Goal: Task Accomplishment & Management: Manage account settings

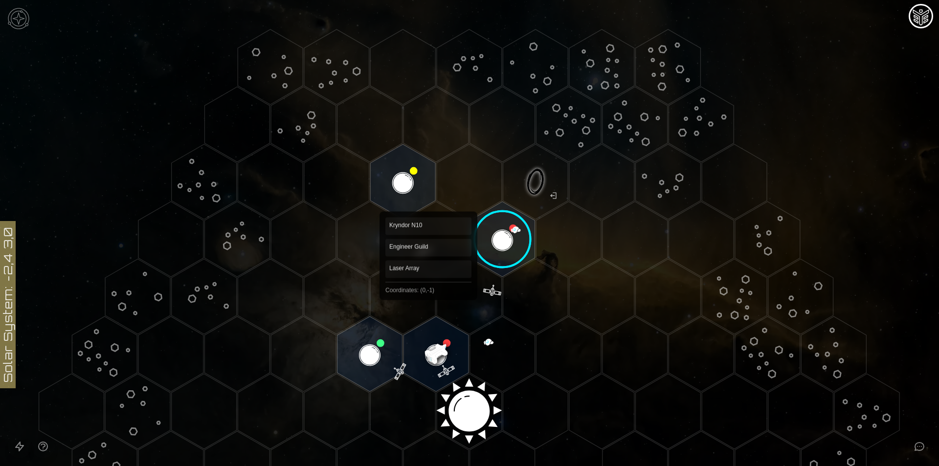
scroll to position [49, 0]
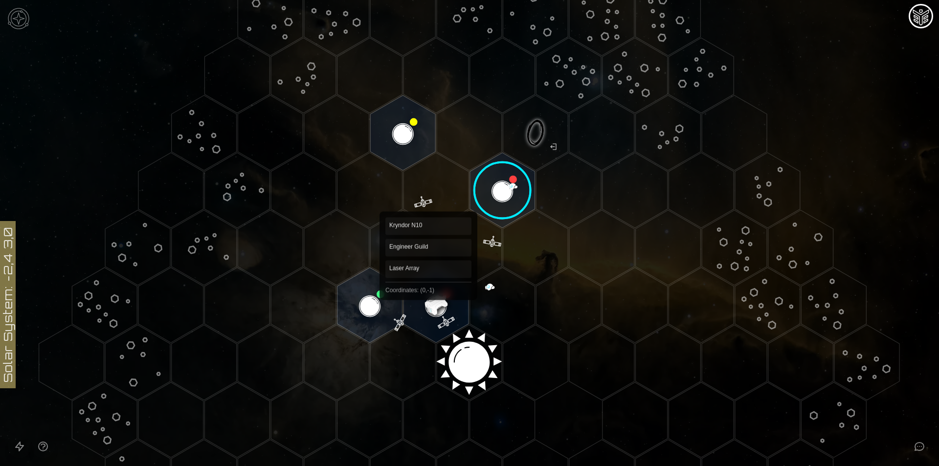
click at [428, 292] on polygon "Hex at coordinates 0,-1, clickable" at bounding box center [436, 305] width 65 height 75
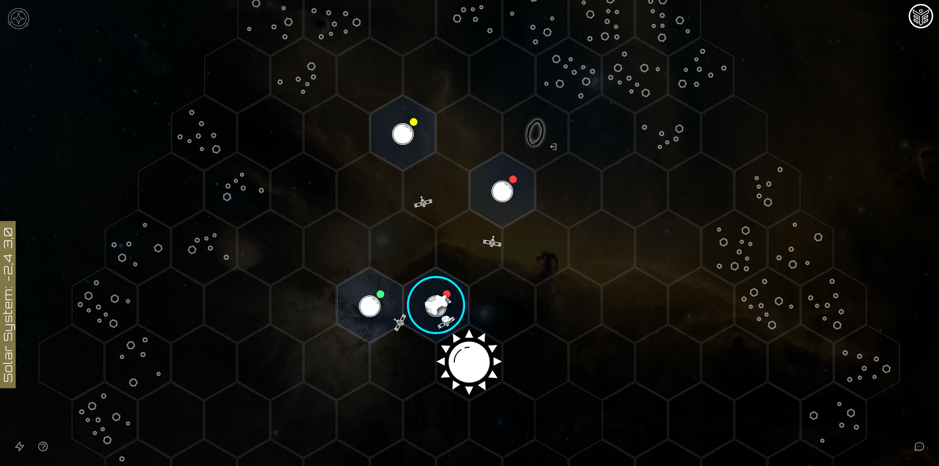
click at [428, 292] on image at bounding box center [436, 305] width 77 height 77
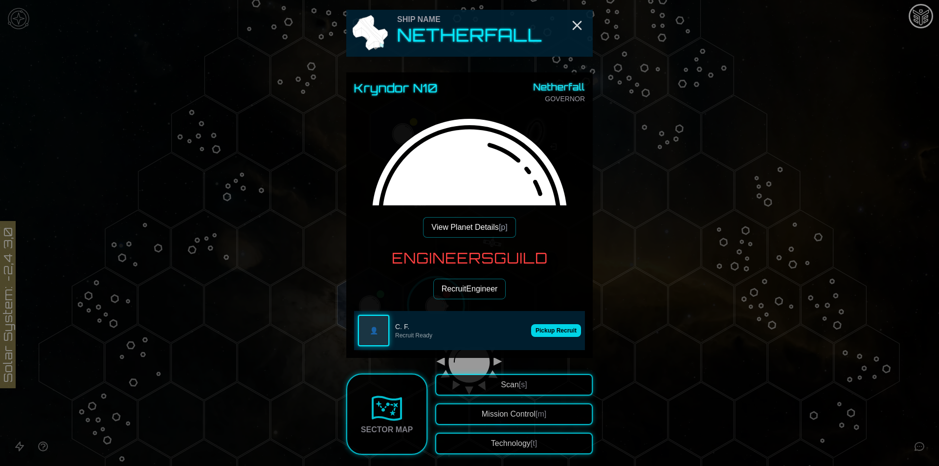
click at [567, 336] on button "Pickup Recruit" at bounding box center [556, 330] width 50 height 13
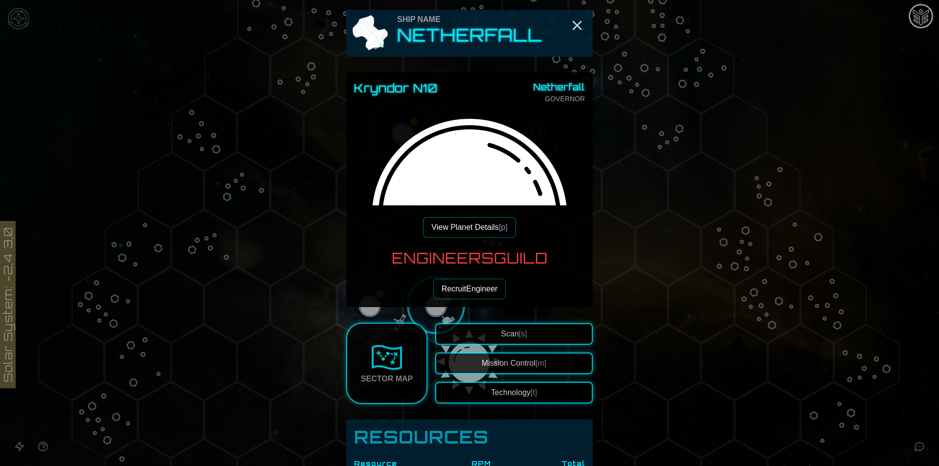
click at [476, 228] on button "View Planet Details [p]" at bounding box center [469, 227] width 92 height 21
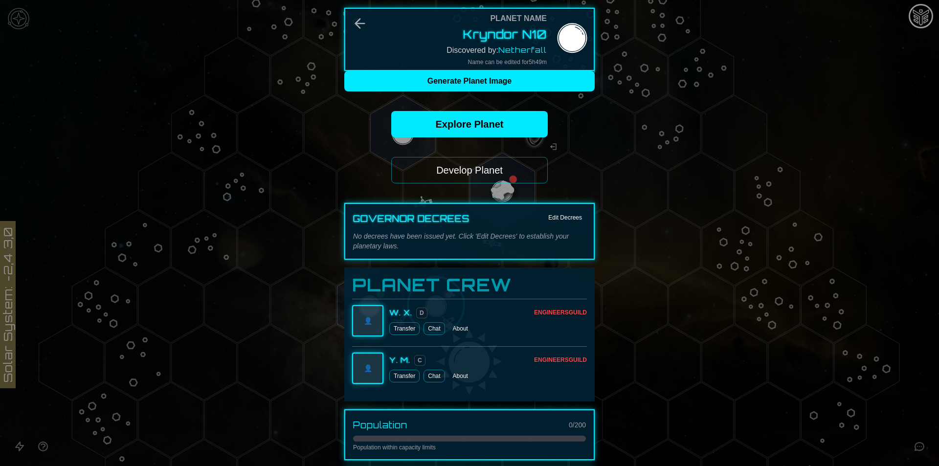
click at [496, 168] on button "Develop Planet" at bounding box center [469, 170] width 157 height 26
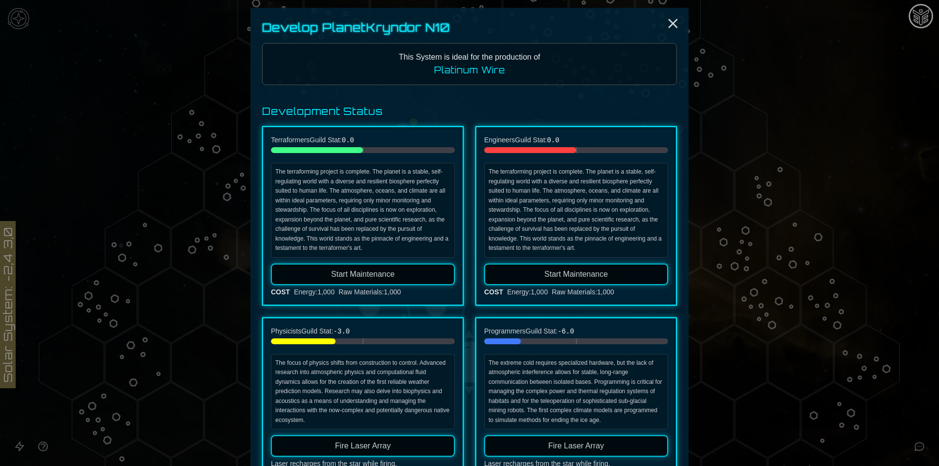
click at [374, 271] on span "Start Maintenance" at bounding box center [363, 274] width 64 height 8
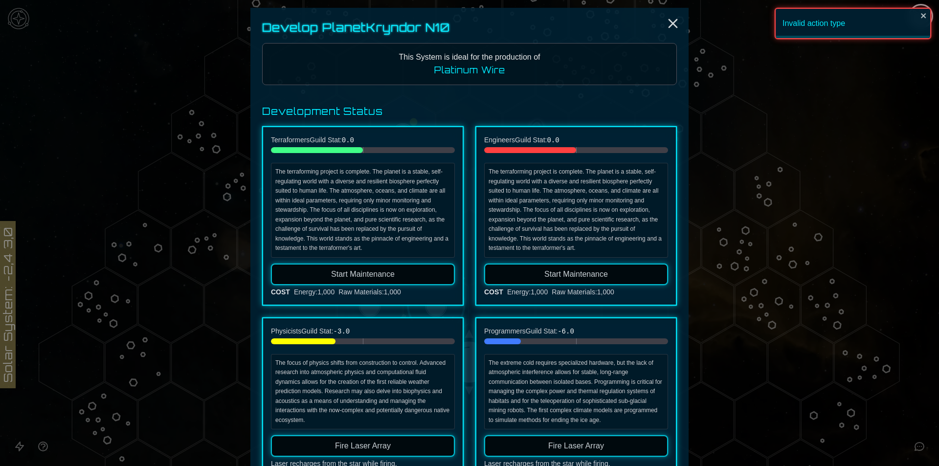
click at [502, 278] on button "Start Maintenance" at bounding box center [576, 275] width 184 height 22
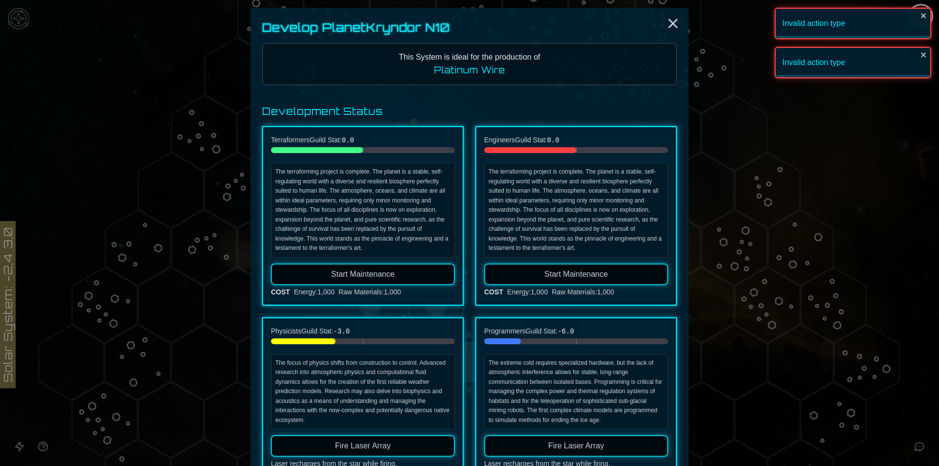
scroll to position [98, 0]
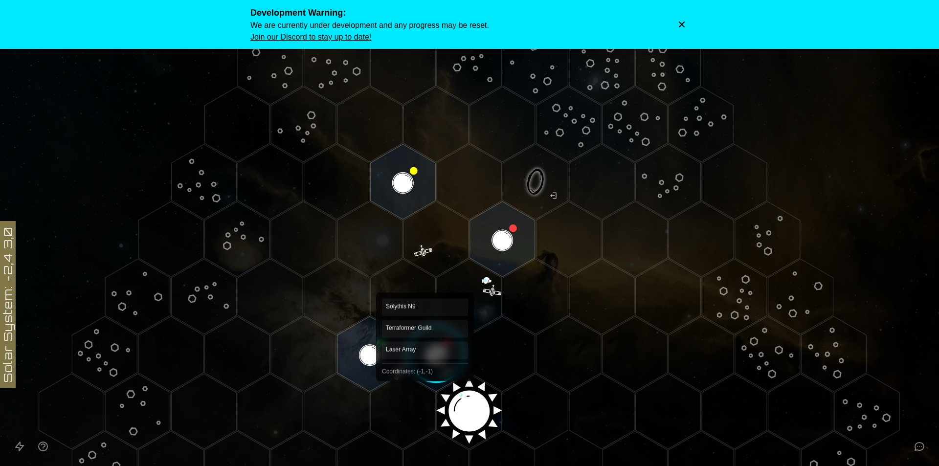
click at [440, 361] on image at bounding box center [436, 354] width 77 height 77
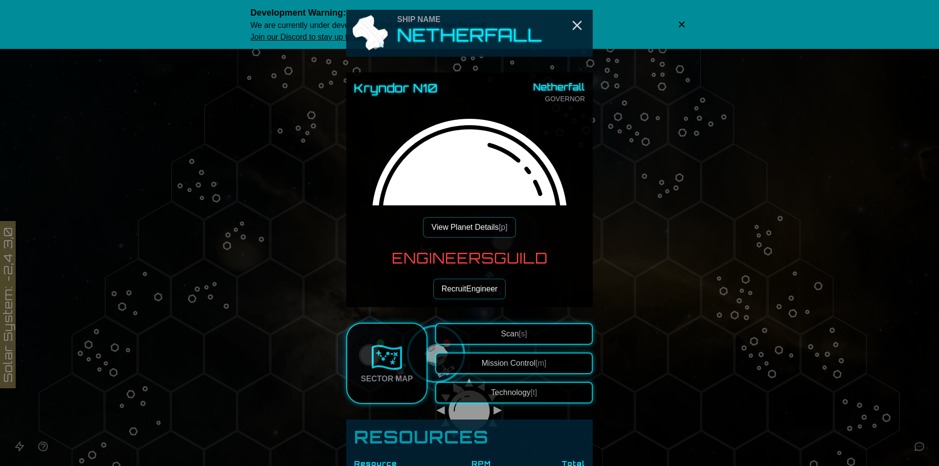
click at [470, 231] on button "View Planet Details [p]" at bounding box center [469, 227] width 92 height 21
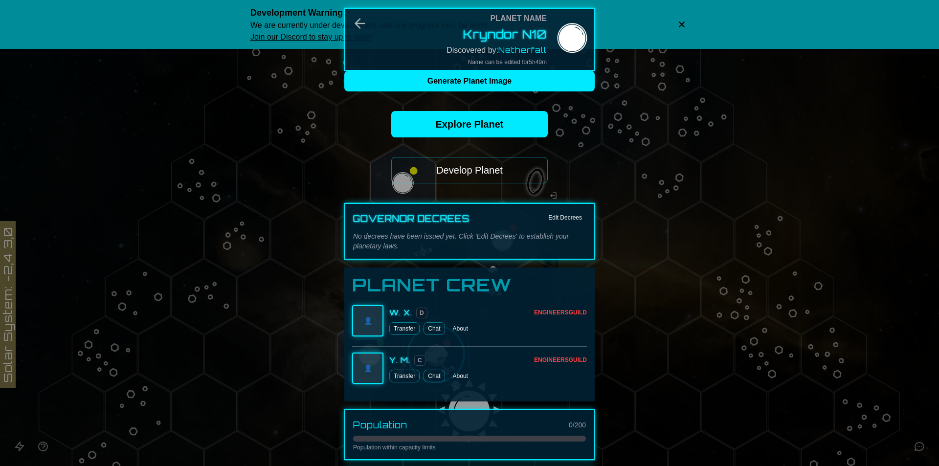
click at [495, 170] on button "Develop Planet" at bounding box center [469, 170] width 157 height 26
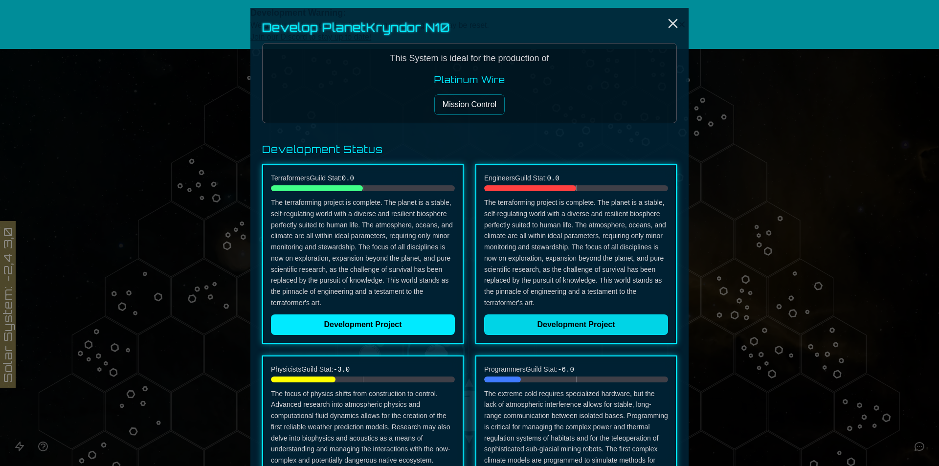
click at [563, 331] on button "Development Project" at bounding box center [576, 324] width 184 height 21
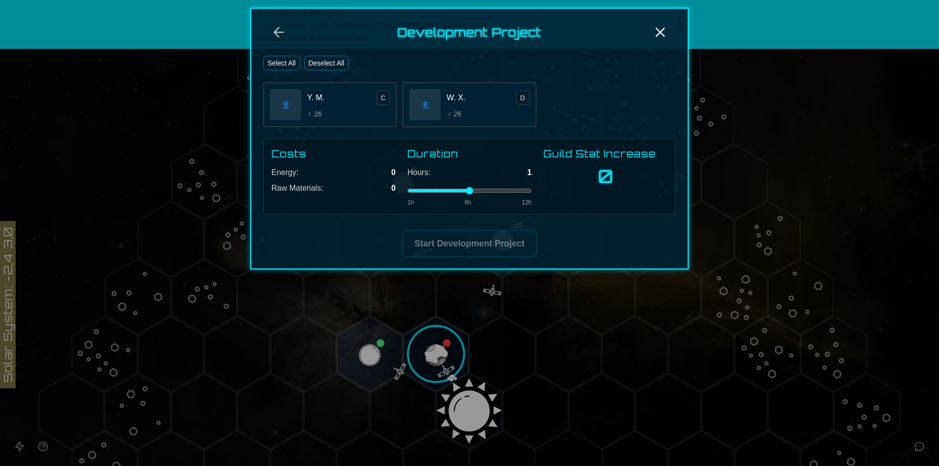
drag, startPoint x: 464, startPoint y: 189, endPoint x: 415, endPoint y: 199, distance: 50.4
type input "*"
click at [415, 193] on input "range" at bounding box center [469, 191] width 124 height 4
click at [270, 34] on button "Back" at bounding box center [278, 32] width 31 height 23
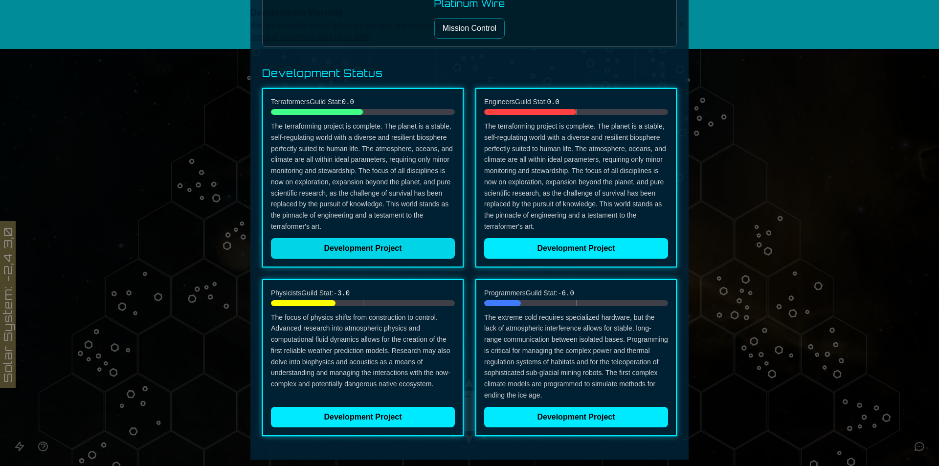
scroll to position [78, 0]
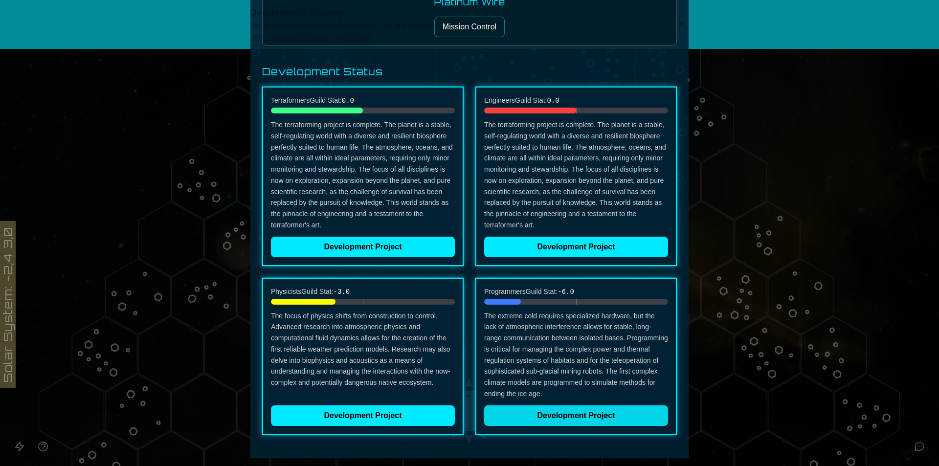
click at [534, 411] on button "Development Project" at bounding box center [576, 415] width 184 height 21
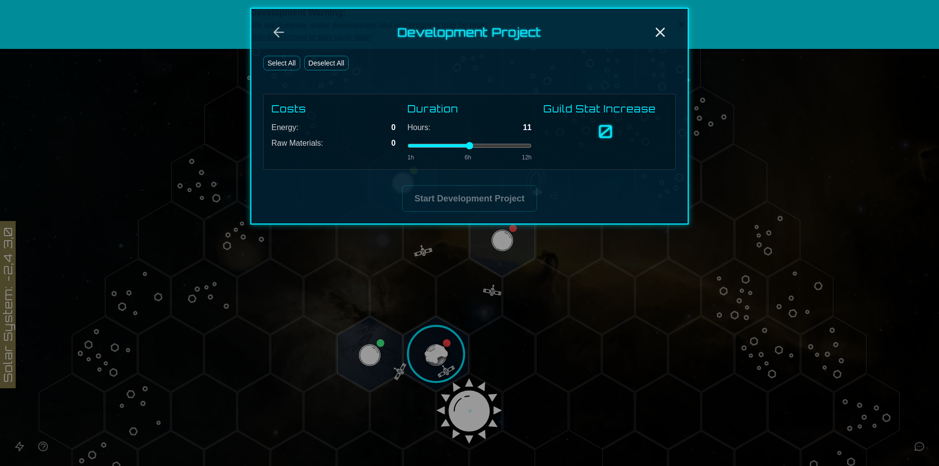
drag, startPoint x: 466, startPoint y: 144, endPoint x: 515, endPoint y: 143, distance: 48.9
click at [515, 144] on input "range" at bounding box center [469, 146] width 124 height 4
click at [297, 65] on button "Select All" at bounding box center [281, 63] width 37 height 15
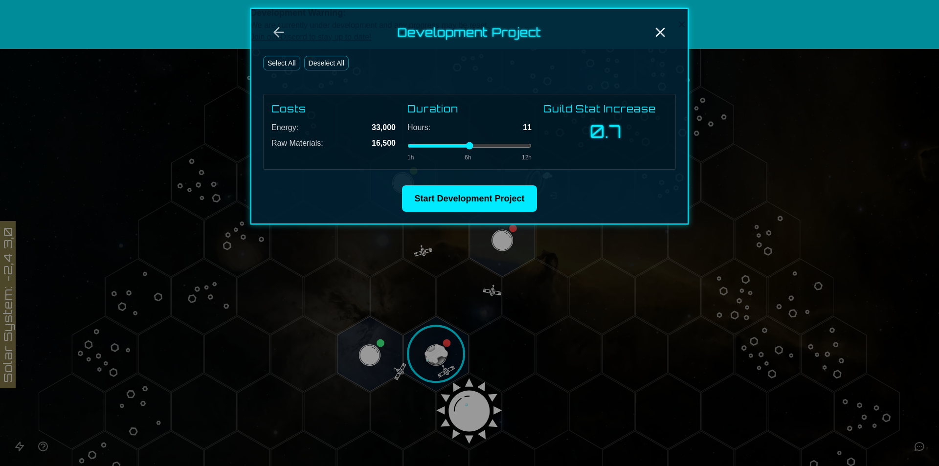
drag, startPoint x: 513, startPoint y: 145, endPoint x: 536, endPoint y: 144, distance: 23.0
click at [532, 144] on input "range" at bounding box center [469, 146] width 124 height 4
drag, startPoint x: 529, startPoint y: 145, endPoint x: 440, endPoint y: 146, distance: 89.0
click at [440, 146] on input "range" at bounding box center [469, 146] width 124 height 4
drag, startPoint x: 440, startPoint y: 146, endPoint x: 597, endPoint y: 154, distance: 157.7
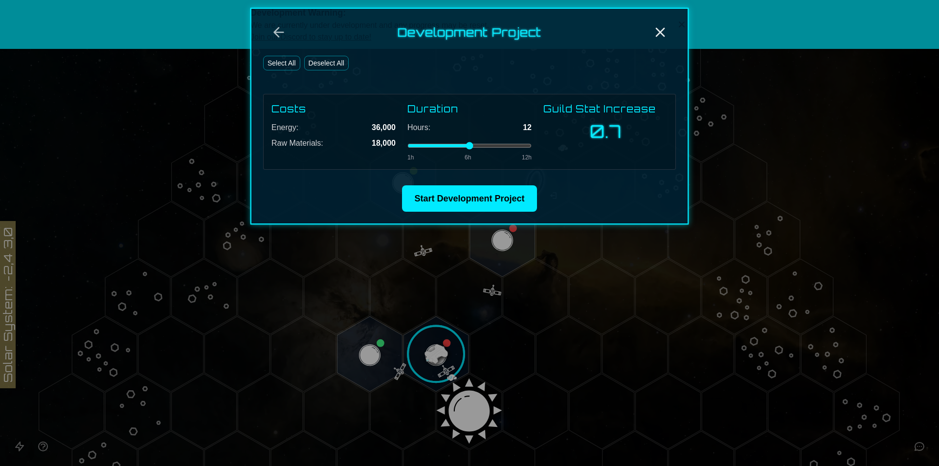
type input "**"
click at [532, 148] on input "range" at bounding box center [469, 146] width 124 height 4
click at [491, 202] on button "Start Development Project" at bounding box center [469, 198] width 135 height 26
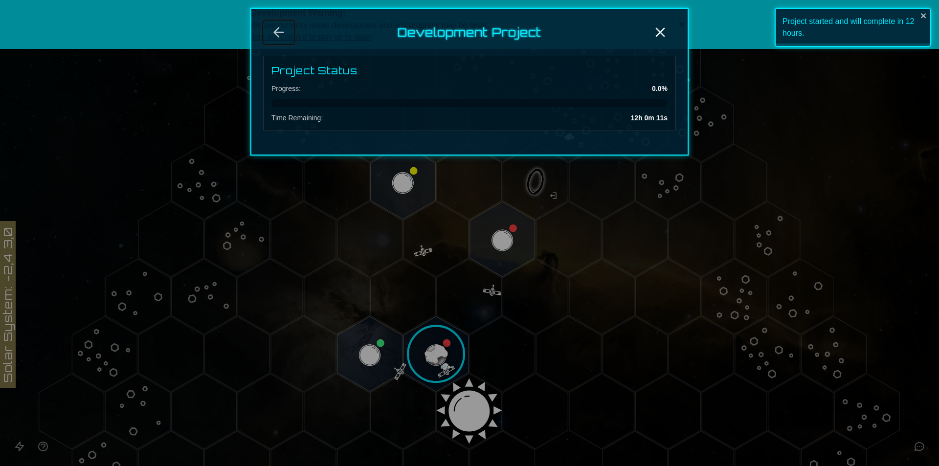
click at [272, 29] on icon "Back" at bounding box center [279, 32] width 16 height 16
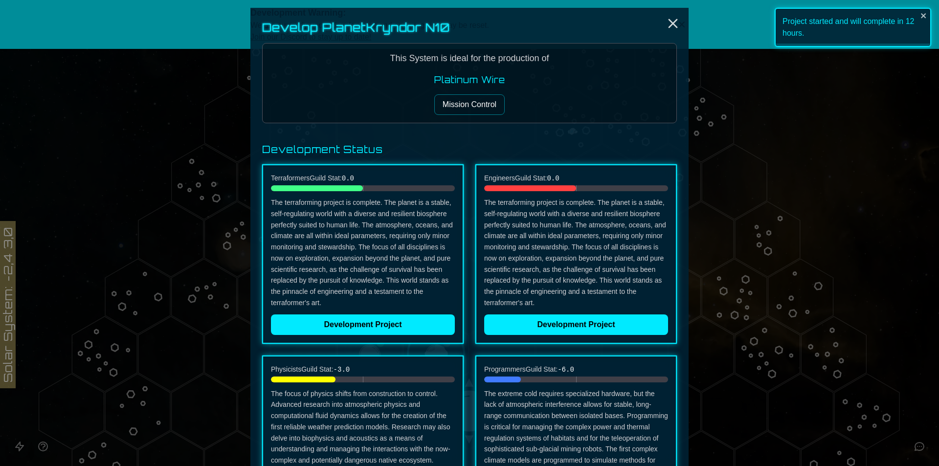
scroll to position [201, 0]
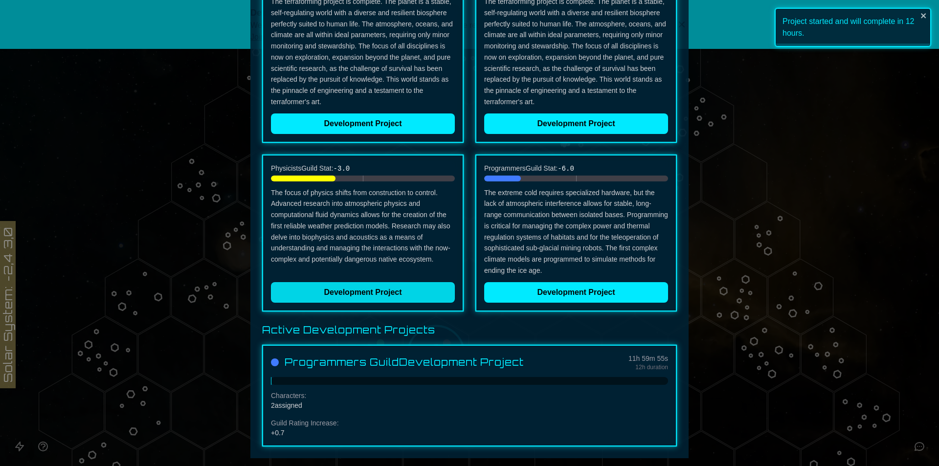
click at [420, 294] on button "Development Project" at bounding box center [363, 292] width 184 height 21
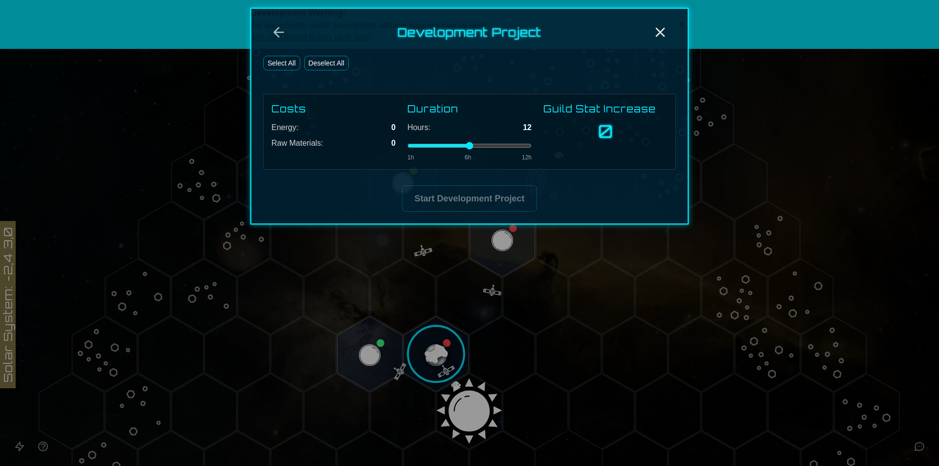
drag, startPoint x: 472, startPoint y: 143, endPoint x: 601, endPoint y: 148, distance: 128.2
type input "**"
click at [532, 148] on input "range" at bounding box center [469, 146] width 124 height 4
click at [294, 65] on button "Select All" at bounding box center [281, 63] width 37 height 15
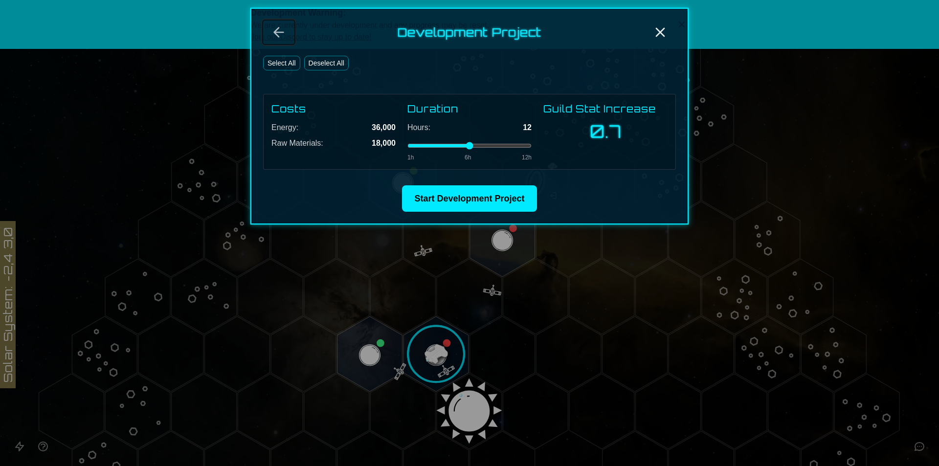
click at [274, 29] on icon "Back" at bounding box center [279, 32] width 16 height 16
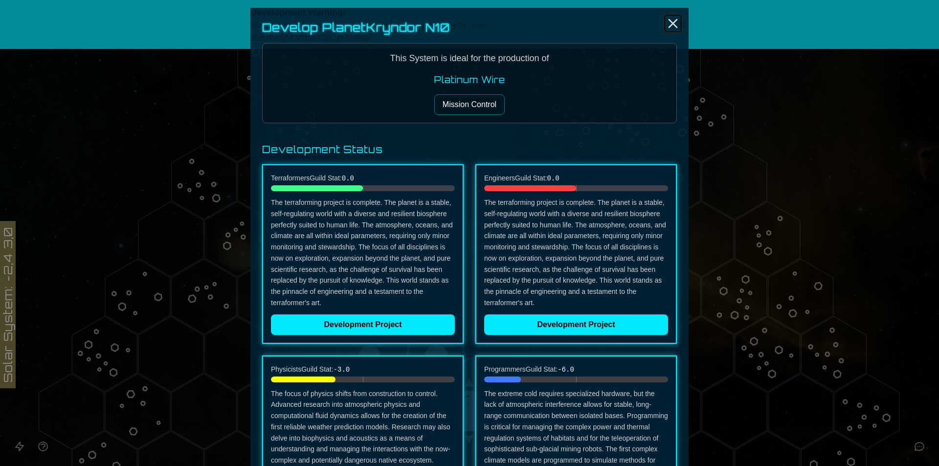
click at [673, 24] on icon "Close" at bounding box center [673, 24] width 16 height 16
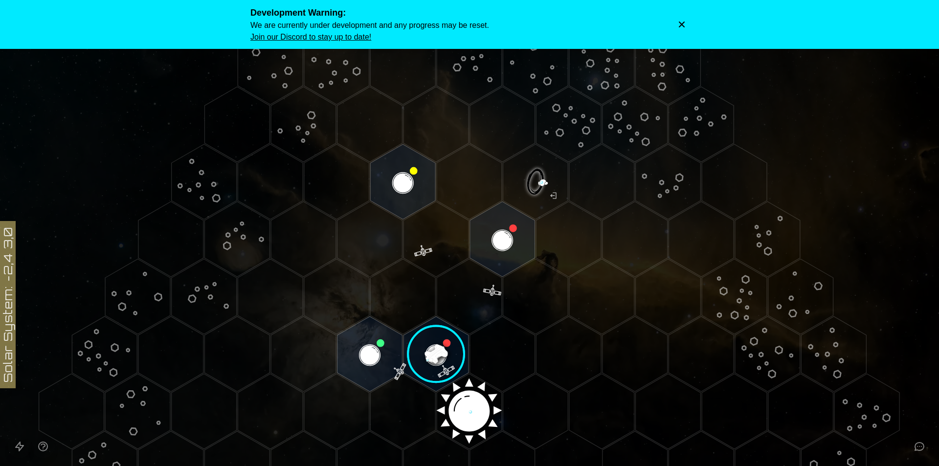
click at [444, 342] on image at bounding box center [436, 354] width 77 height 77
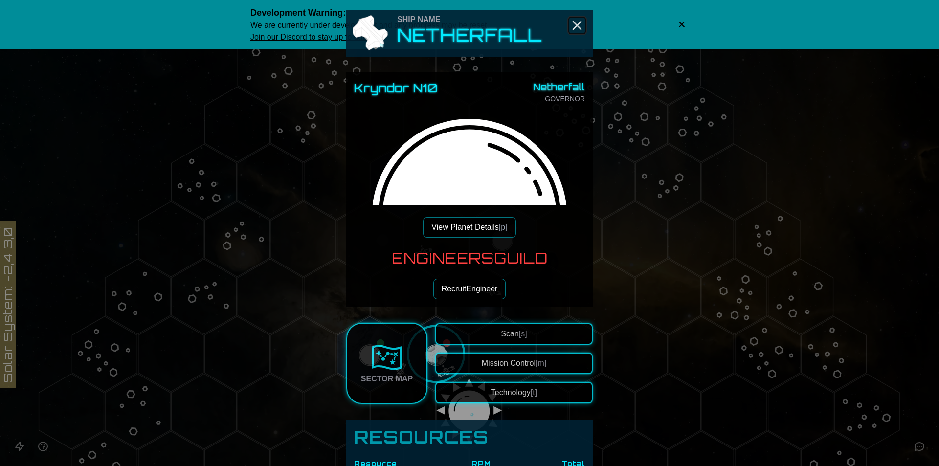
click at [578, 27] on icon "Close" at bounding box center [577, 26] width 16 height 16
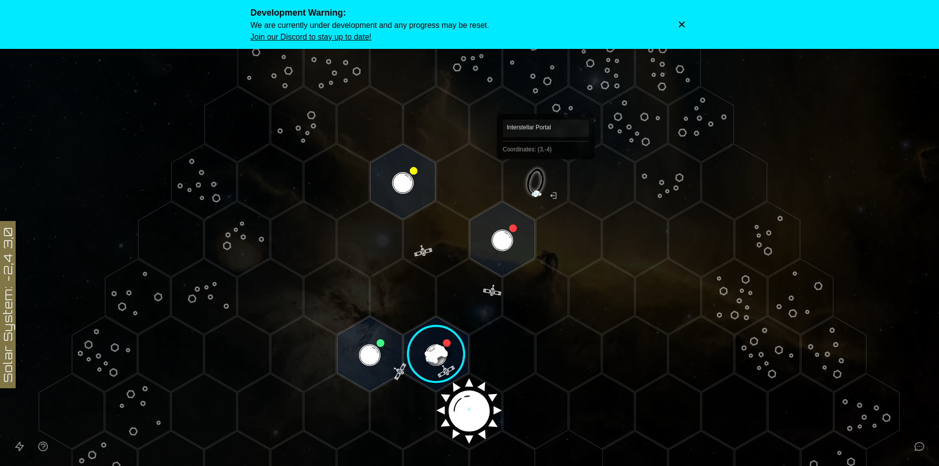
click at [546, 173] on polygon "Hex at coordinates 3,-4, clickable" at bounding box center [535, 181] width 65 height 75
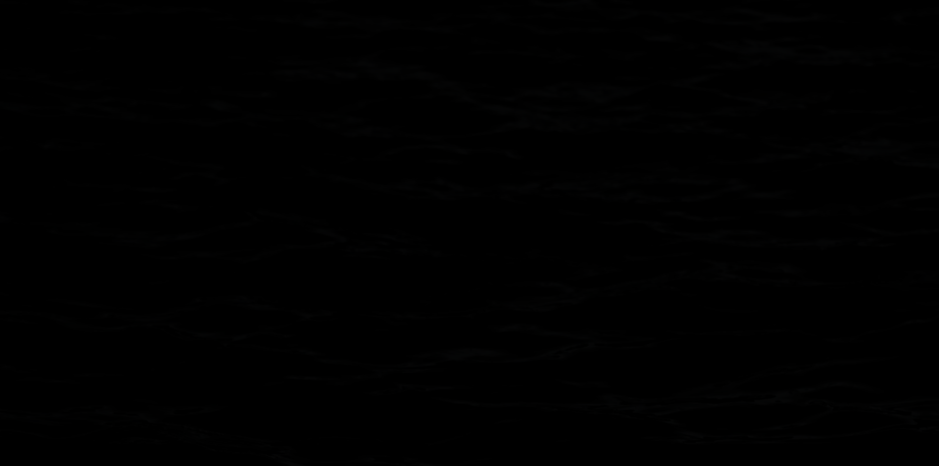
click at [546, 173] on image at bounding box center [535, 181] width 77 height 77
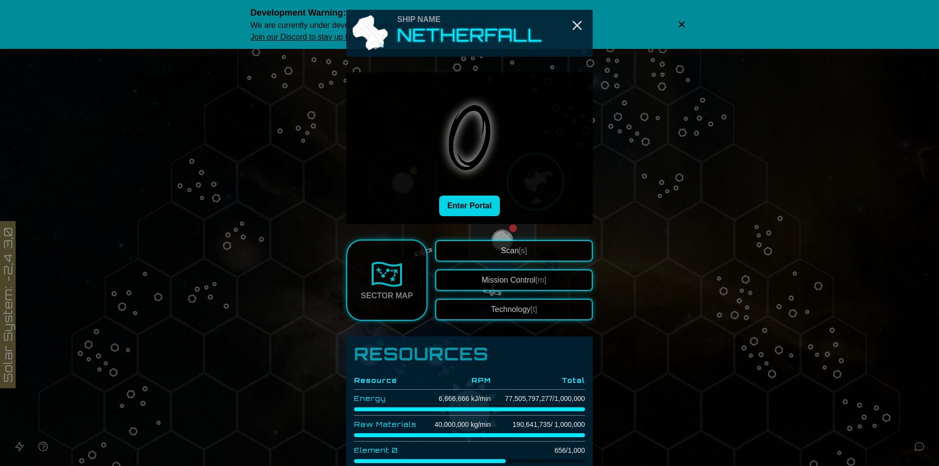
click at [455, 202] on button "Enter Portal" at bounding box center [469, 206] width 61 height 21
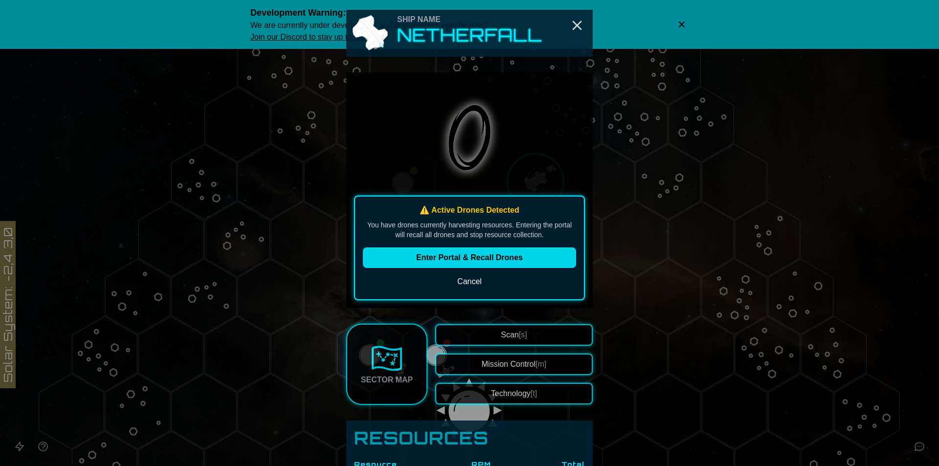
click at [509, 255] on button "Enter Portal & Recall Drones" at bounding box center [469, 257] width 213 height 21
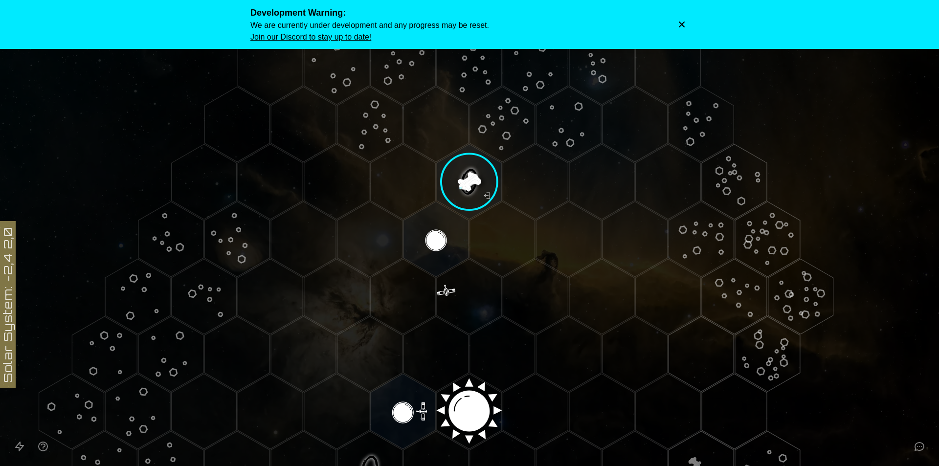
click at [680, 25] on icon "Dismiss warning" at bounding box center [682, 25] width 10 height 10
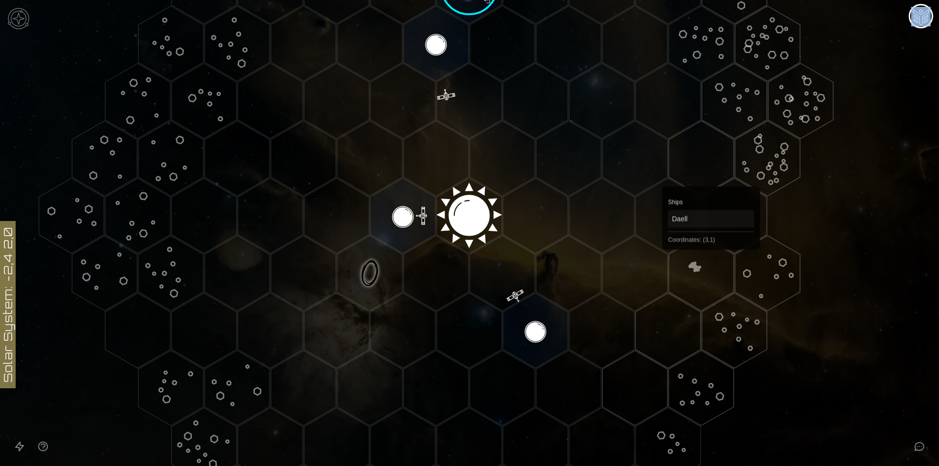
scroll to position [350, 0]
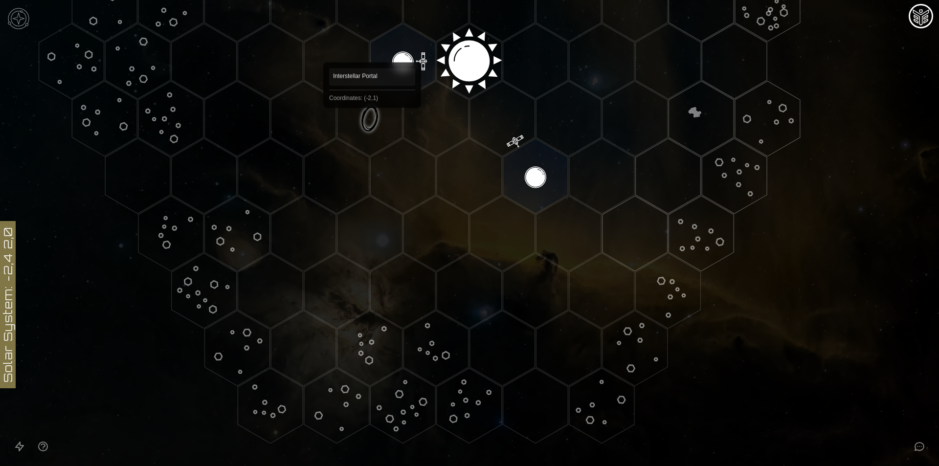
click at [372, 121] on polygon "Hex at coordinates -2,1, clickable" at bounding box center [369, 118] width 65 height 75
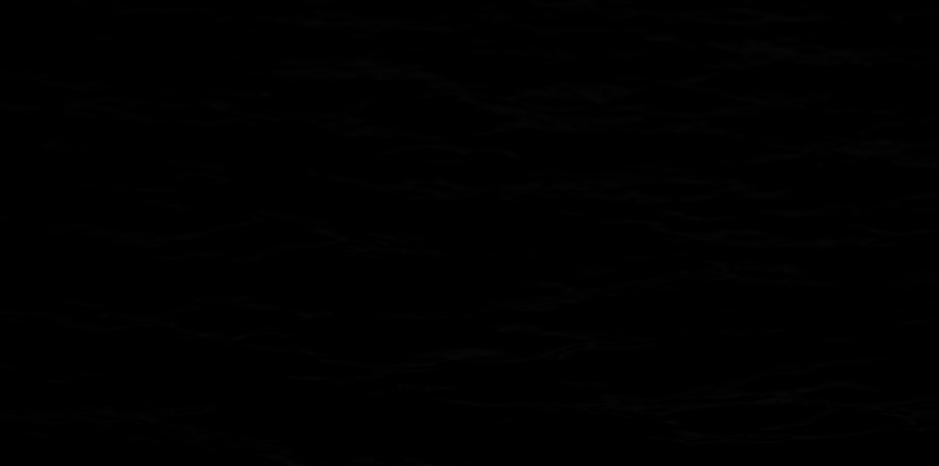
click at [372, 121] on image at bounding box center [370, 118] width 77 height 77
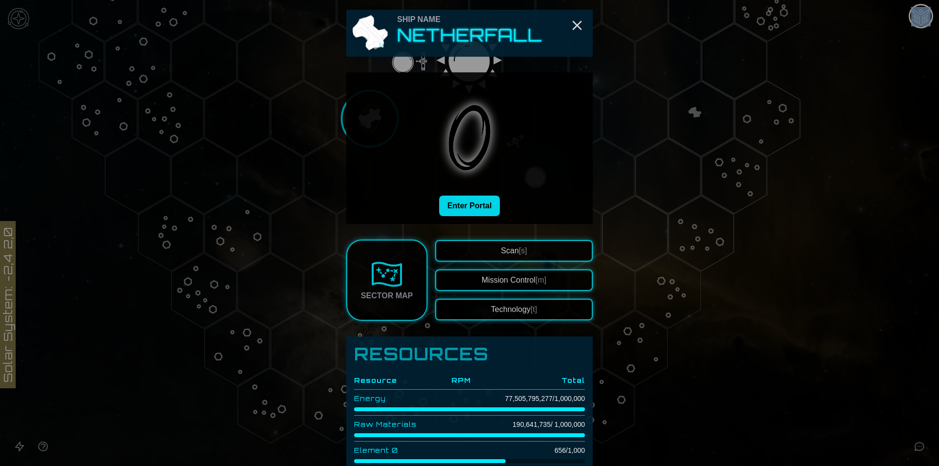
click at [489, 202] on button "Enter Portal" at bounding box center [469, 206] width 61 height 21
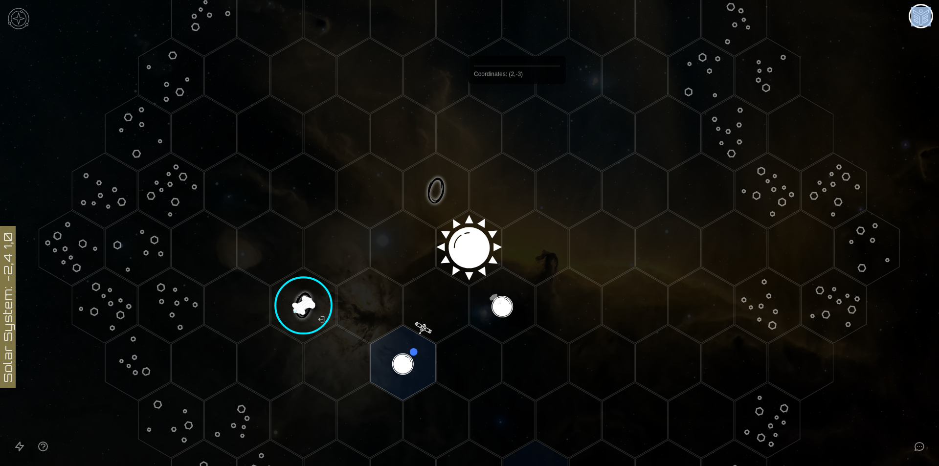
scroll to position [155, 0]
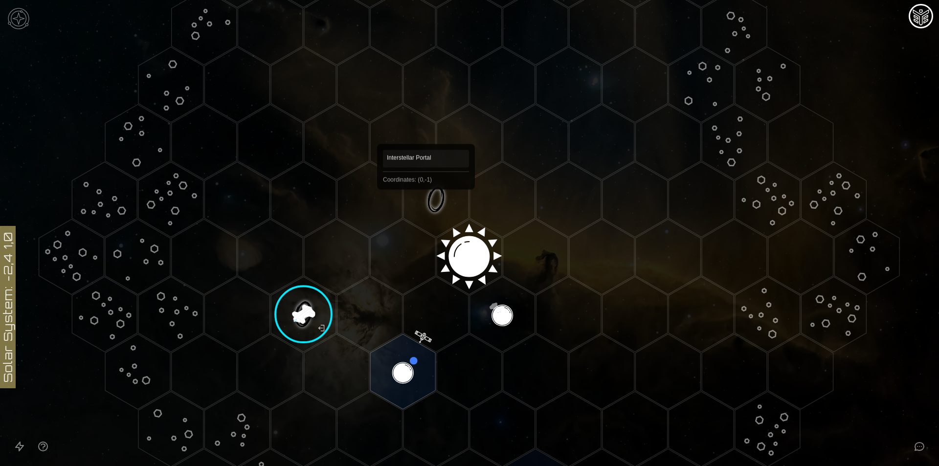
click at [426, 203] on polygon "Hex at coordinates 0,-1, clickable" at bounding box center [436, 199] width 65 height 75
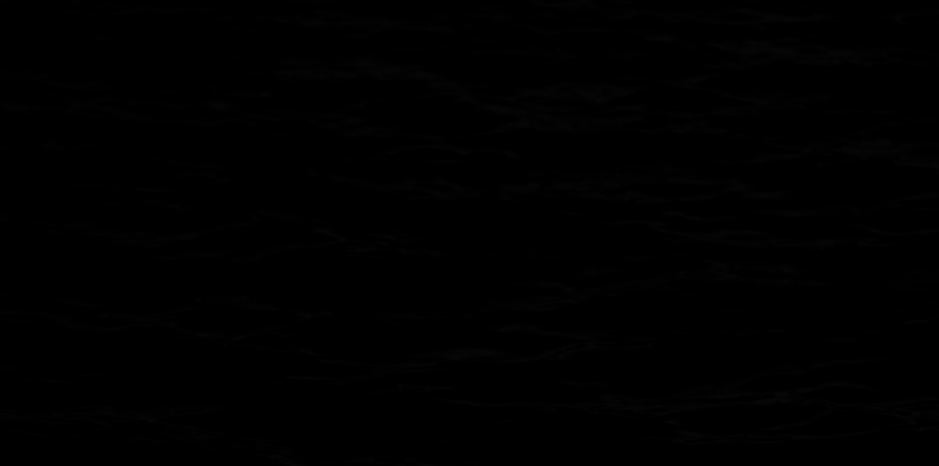
click at [426, 203] on image at bounding box center [436, 199] width 77 height 77
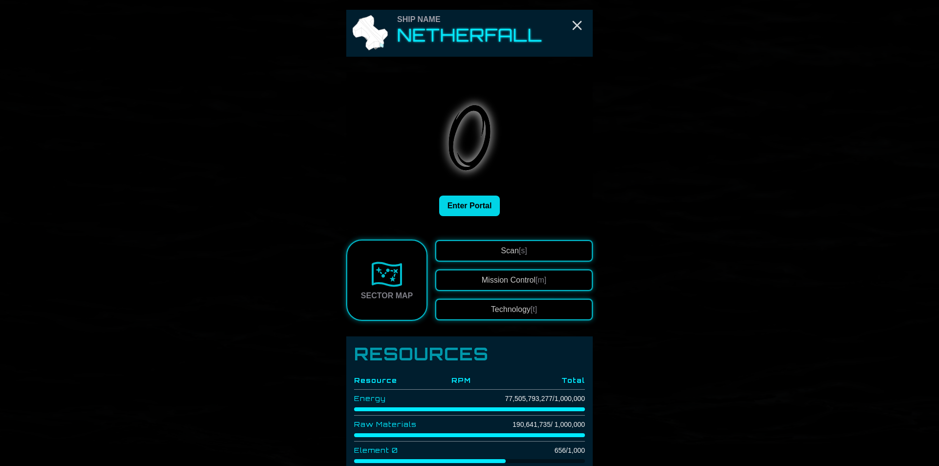
click at [464, 203] on button "Enter Portal" at bounding box center [469, 206] width 61 height 21
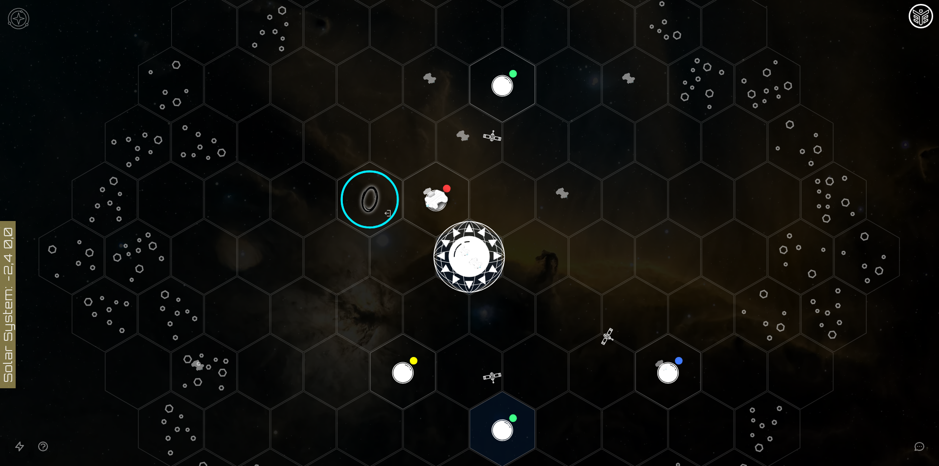
click at [497, 396] on polygon "Hex at coordinates -1,3, clickable" at bounding box center [502, 429] width 65 height 75
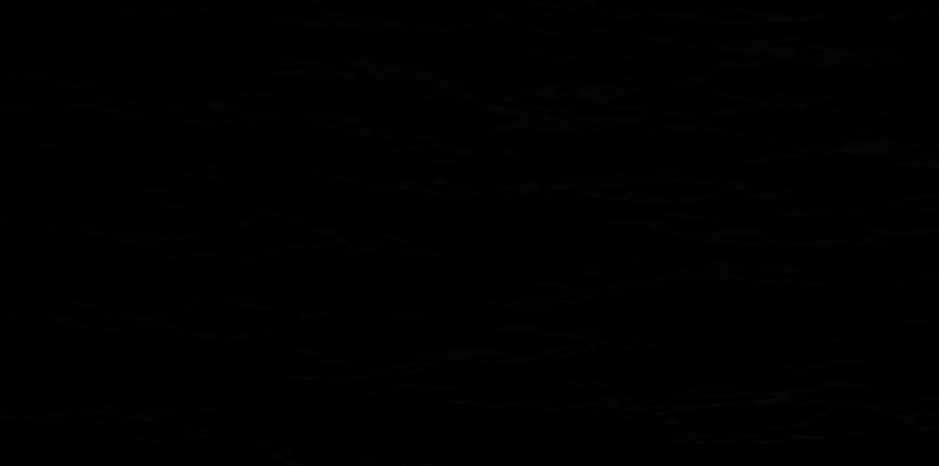
click at [497, 421] on image at bounding box center [502, 429] width 77 height 77
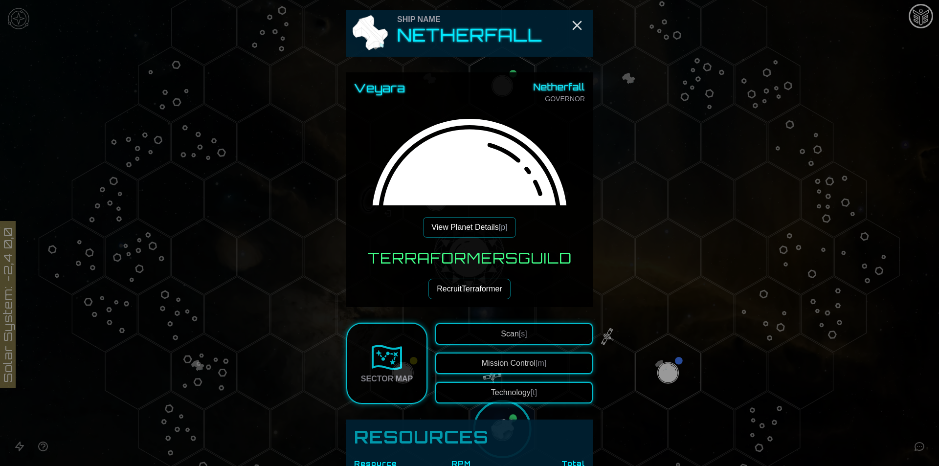
click at [480, 216] on div "Veyara Netherfall GOVERNOR View Planet Details [p]" at bounding box center [469, 158] width 231 height 157
click at [478, 223] on button "View Planet Details [p]" at bounding box center [469, 227] width 92 height 21
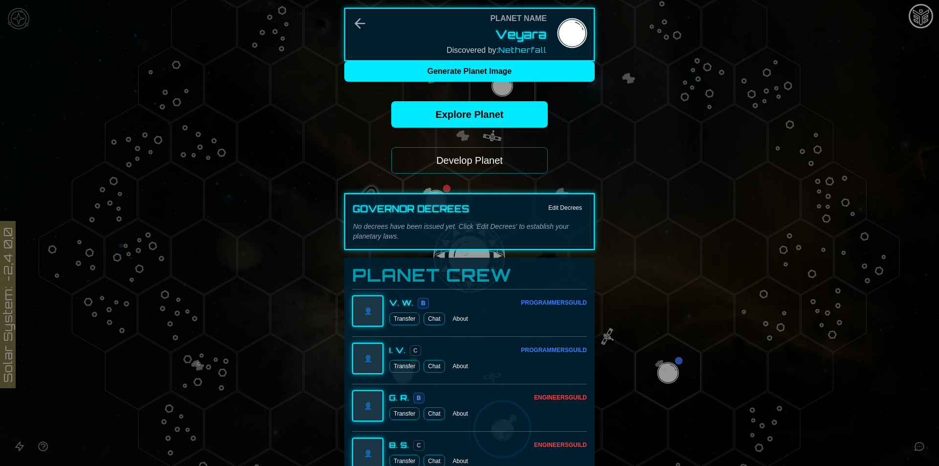
click at [465, 156] on button "Develop Planet" at bounding box center [469, 160] width 157 height 26
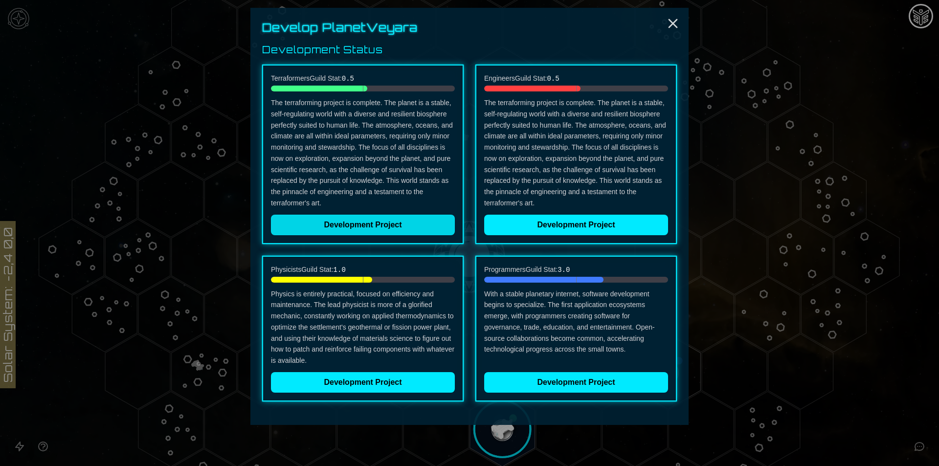
click at [407, 227] on button "Development Project" at bounding box center [363, 225] width 184 height 21
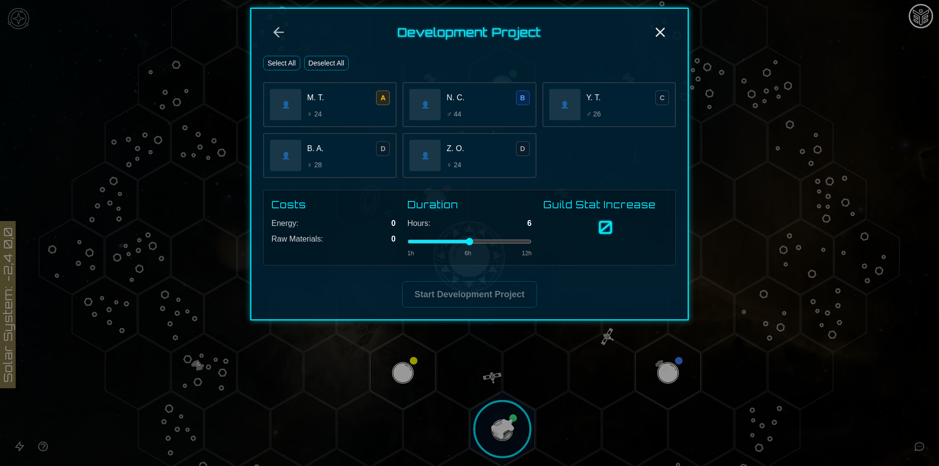
click at [380, 109] on div "M. T. A ♀ 24" at bounding box center [348, 104] width 83 height 28
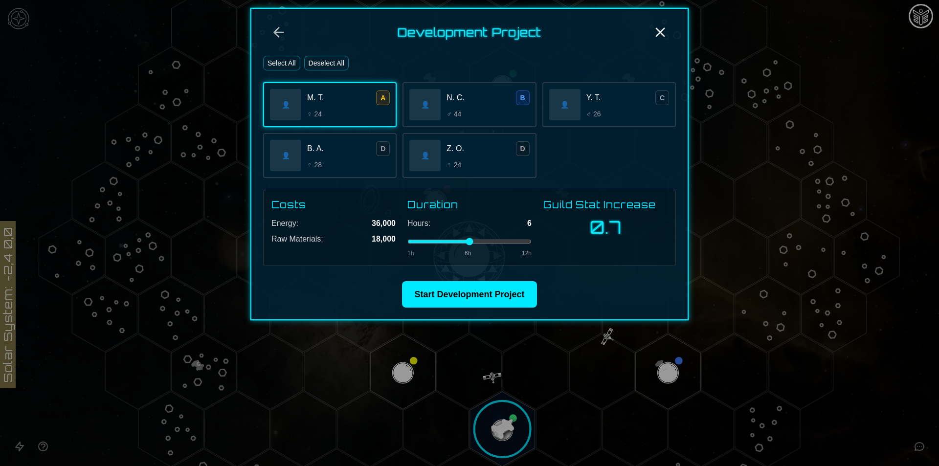
click at [380, 109] on div "M. T. A ♀ 24" at bounding box center [348, 104] width 83 height 28
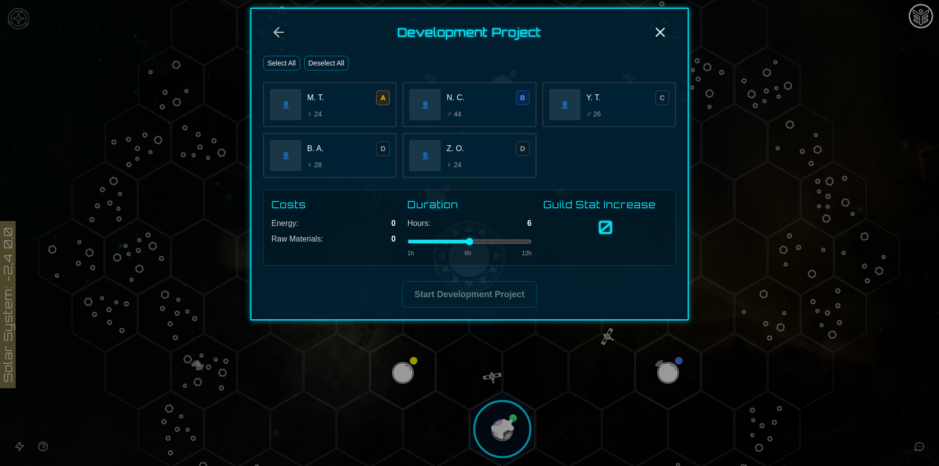
click at [491, 94] on div "N. C. B" at bounding box center [488, 97] width 83 height 15
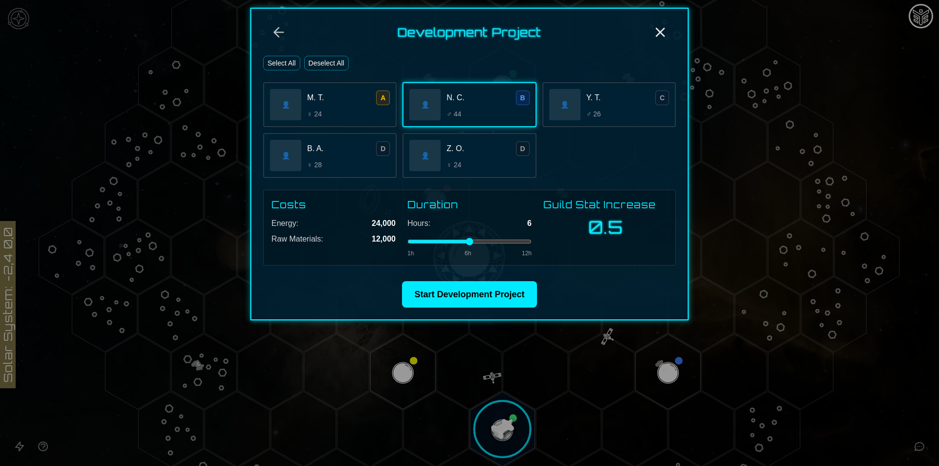
click at [343, 109] on div "M. T. A ♀ 24" at bounding box center [348, 104] width 83 height 28
drag, startPoint x: 476, startPoint y: 240, endPoint x: 533, endPoint y: 239, distance: 57.2
type input "**"
click at [532, 240] on input "range" at bounding box center [469, 242] width 124 height 4
click at [305, 106] on div "👤 M. T. A ♀ 24" at bounding box center [330, 104] width 134 height 45
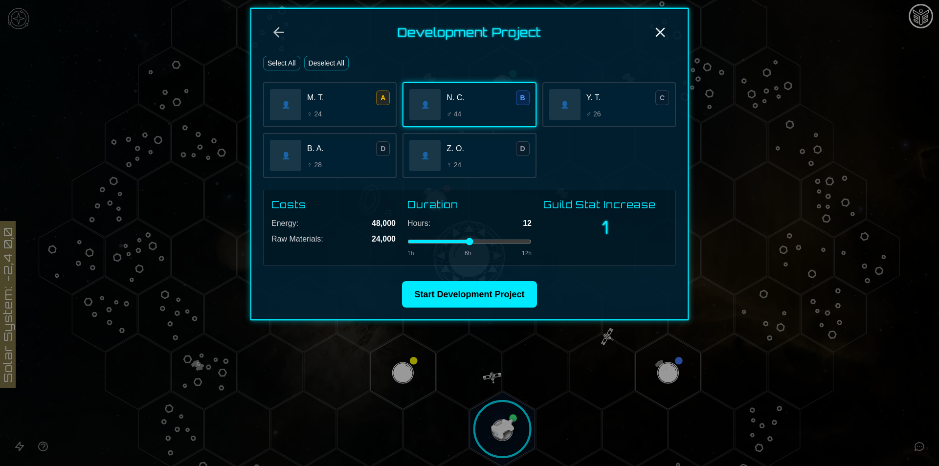
click at [438, 163] on div "👤" at bounding box center [424, 155] width 31 height 31
click at [632, 112] on div "♂ 26" at bounding box center [627, 114] width 83 height 10
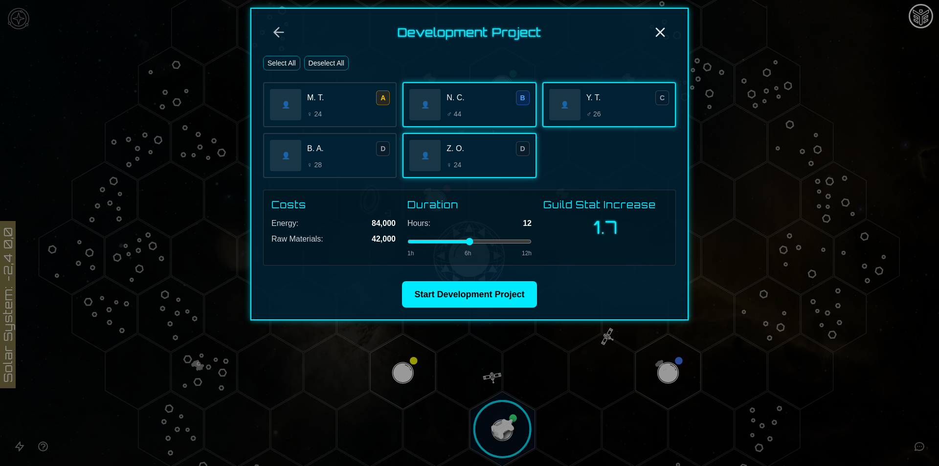
click at [363, 156] on div "B. A. D" at bounding box center [348, 148] width 83 height 15
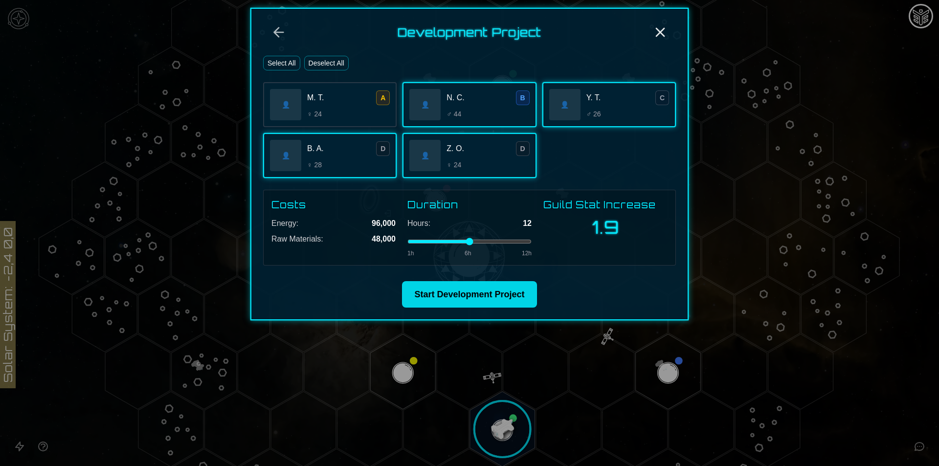
click at [461, 298] on button "Start Development Project" at bounding box center [469, 294] width 135 height 26
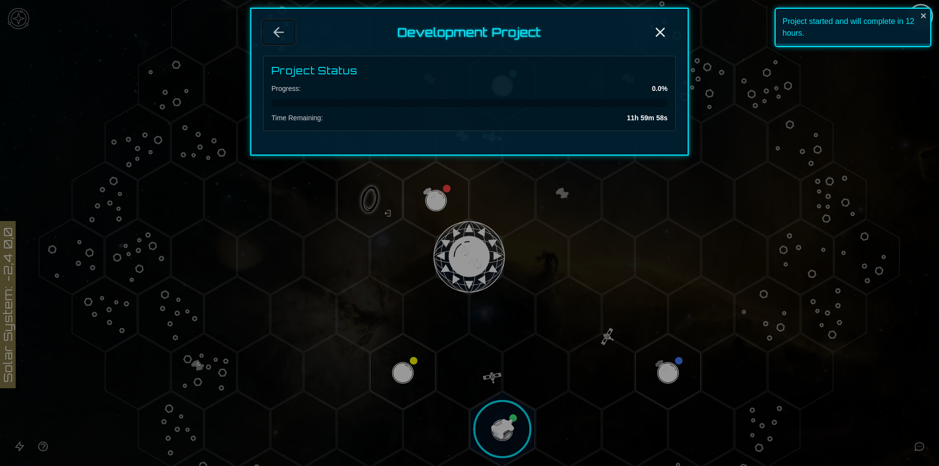
click at [281, 31] on icon "Back" at bounding box center [279, 32] width 16 height 16
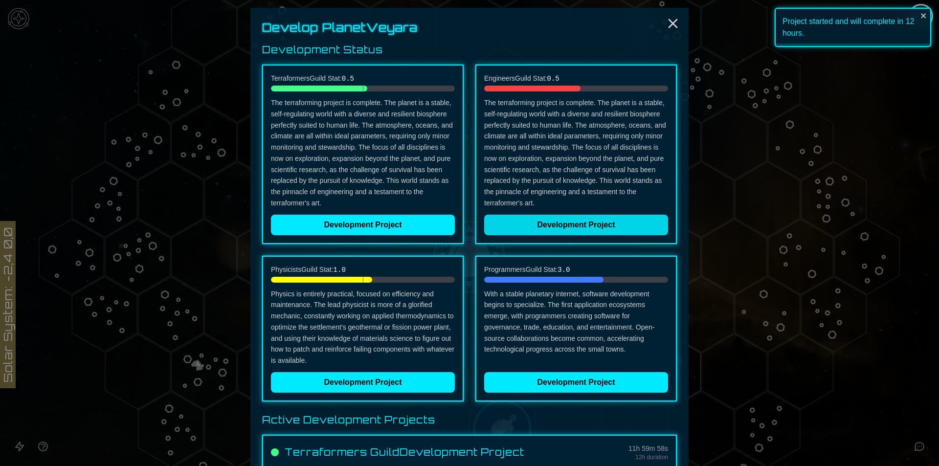
click at [552, 219] on button "Development Project" at bounding box center [576, 225] width 184 height 21
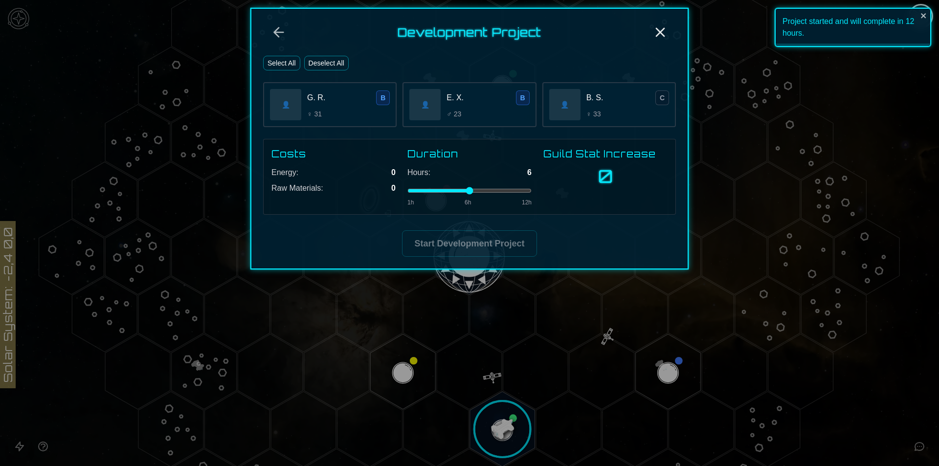
click at [497, 117] on div "♂ 23" at bounding box center [488, 114] width 83 height 10
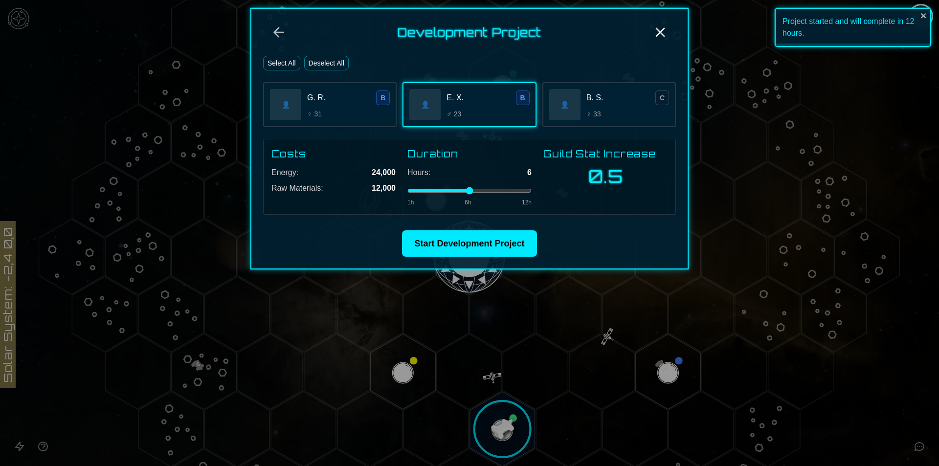
click at [353, 112] on div "♀ 31" at bounding box center [348, 114] width 83 height 10
click at [666, 120] on div "👤 B. S. C ♀ 33" at bounding box center [609, 104] width 134 height 45
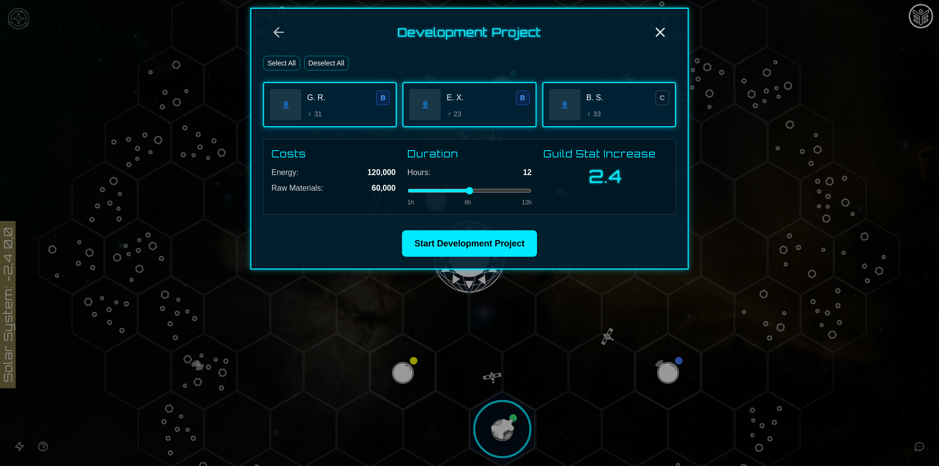
drag, startPoint x: 477, startPoint y: 189, endPoint x: 548, endPoint y: 188, distance: 70.9
type input "**"
click at [532, 189] on input "range" at bounding box center [469, 191] width 124 height 4
click at [468, 241] on button "Start Development Project" at bounding box center [469, 243] width 135 height 26
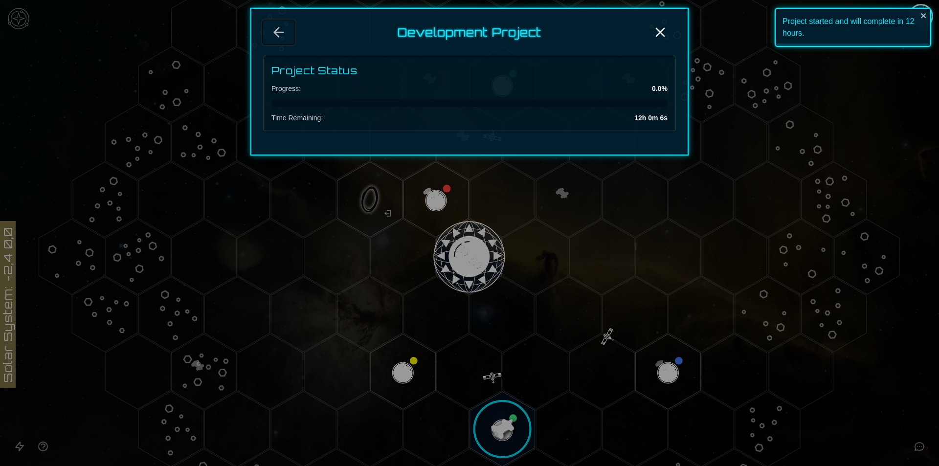
click at [270, 29] on button "Back" at bounding box center [278, 32] width 31 height 23
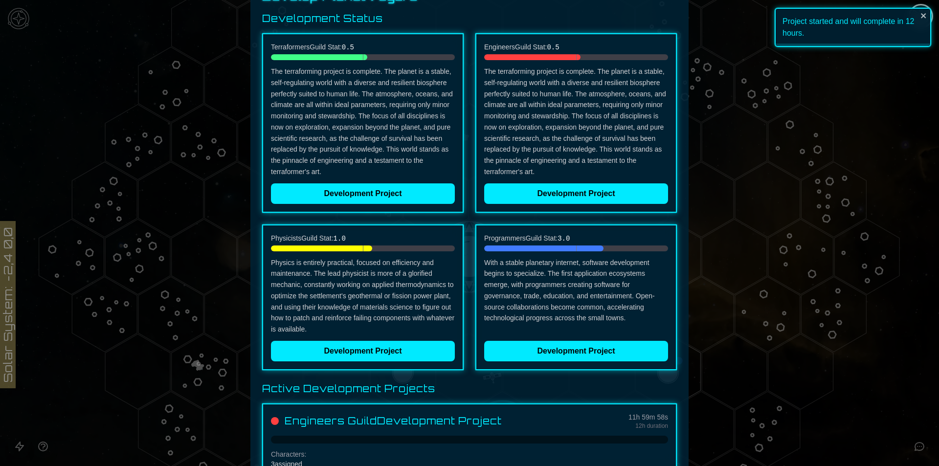
scroll to position [49, 0]
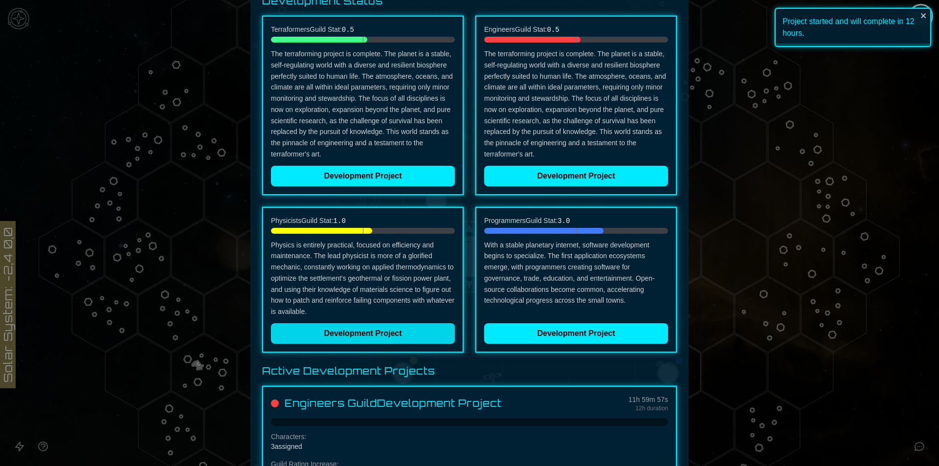
click at [353, 330] on button "Development Project" at bounding box center [363, 333] width 184 height 21
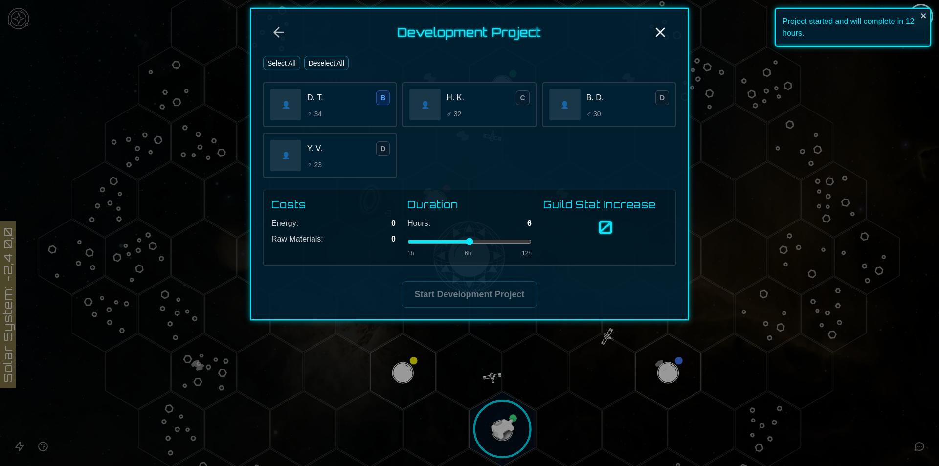
click at [378, 110] on div "♀ 34" at bounding box center [348, 114] width 83 height 10
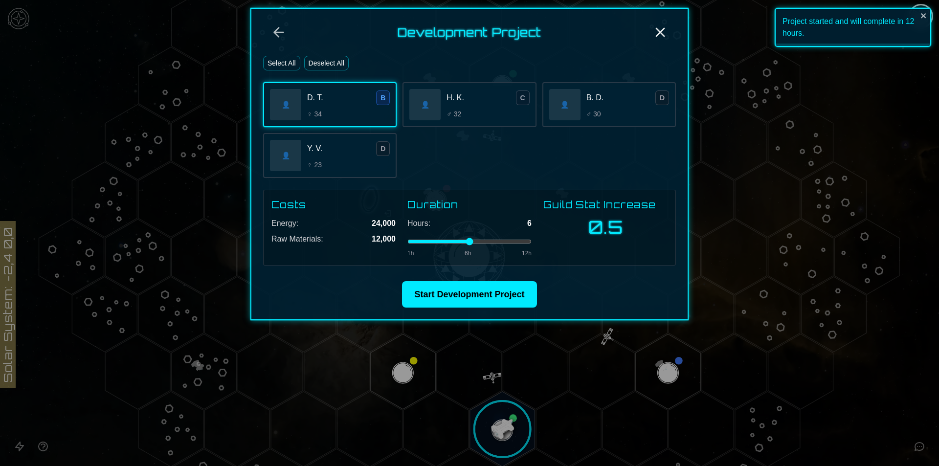
click at [562, 110] on div "👤" at bounding box center [564, 104] width 31 height 31
click at [517, 111] on div "♂ 32" at bounding box center [488, 114] width 83 height 10
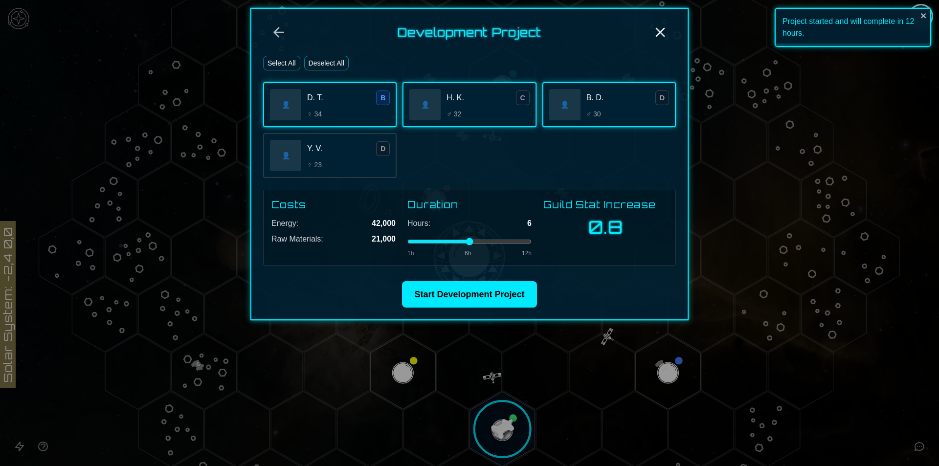
click at [396, 141] on div "👤 Y. V. D ♀ 23" at bounding box center [330, 155] width 134 height 45
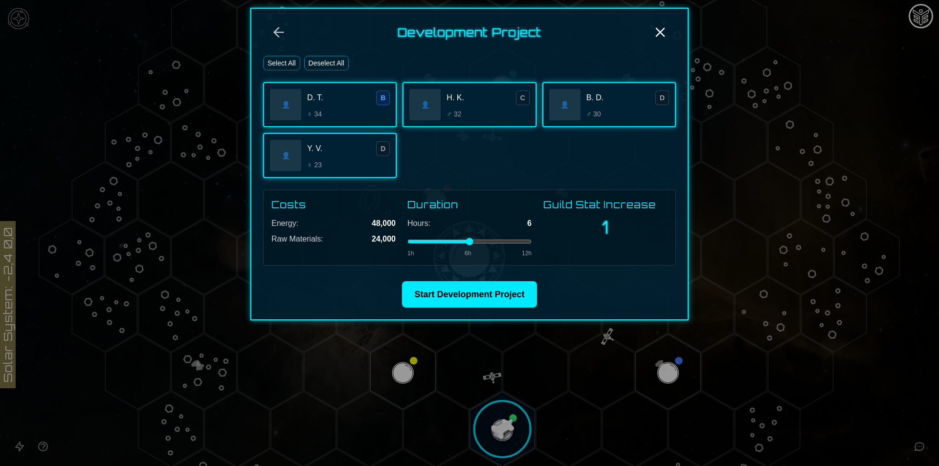
click at [371, 150] on div "Y. V. D" at bounding box center [348, 148] width 83 height 15
click at [451, 98] on span "H. K." at bounding box center [456, 98] width 18 height 12
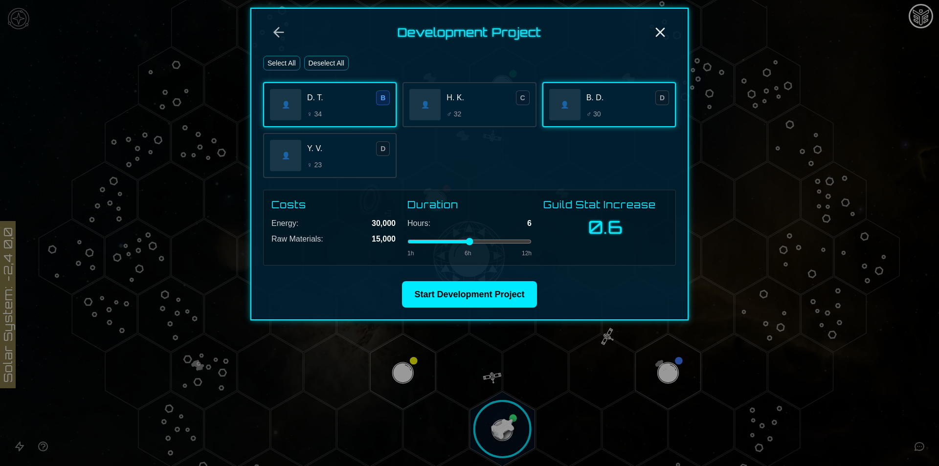
click at [651, 112] on div "♂ 30" at bounding box center [627, 114] width 83 height 10
click at [281, 31] on icon "Back" at bounding box center [279, 32] width 16 height 16
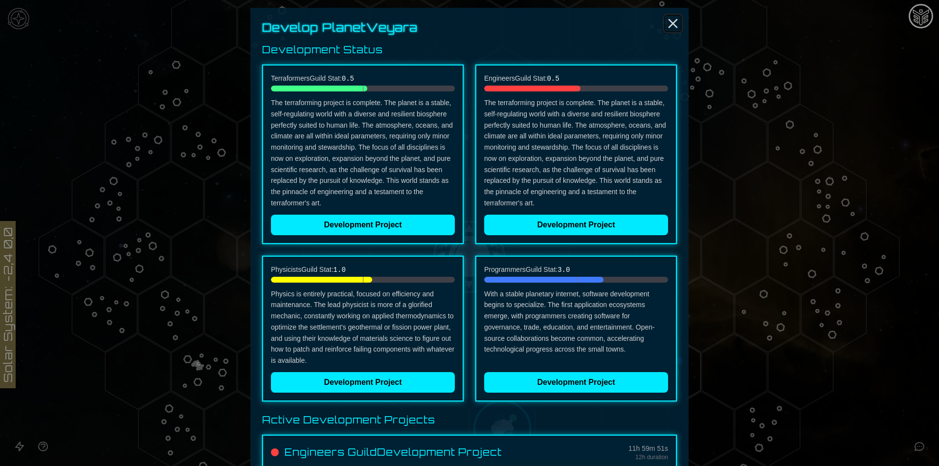
click at [676, 21] on icon "Close" at bounding box center [673, 24] width 16 height 16
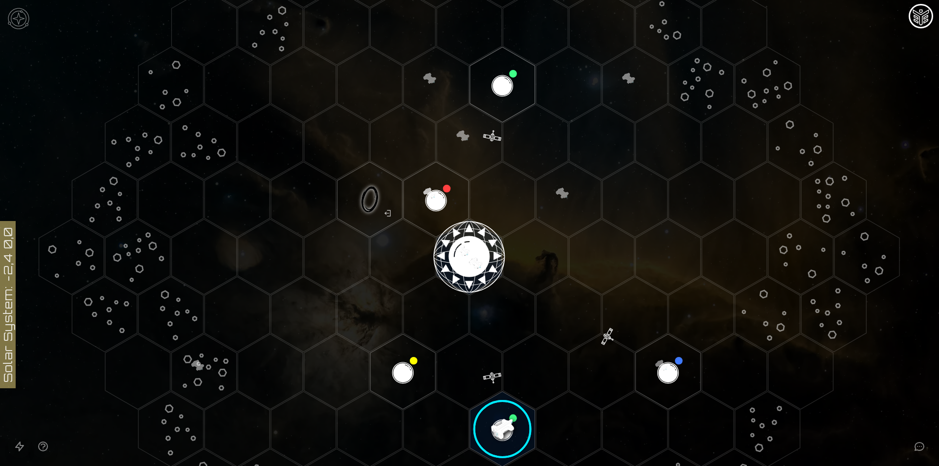
click at [515, 427] on image at bounding box center [502, 429] width 77 height 77
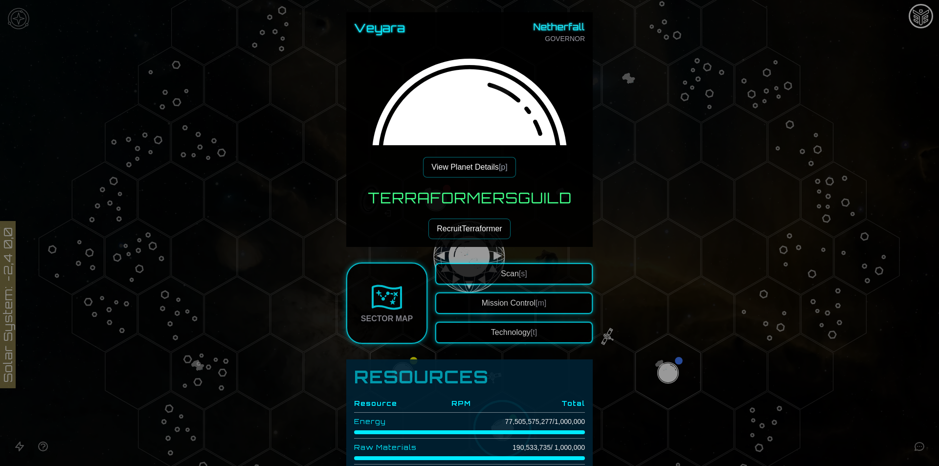
scroll to position [196, 0]
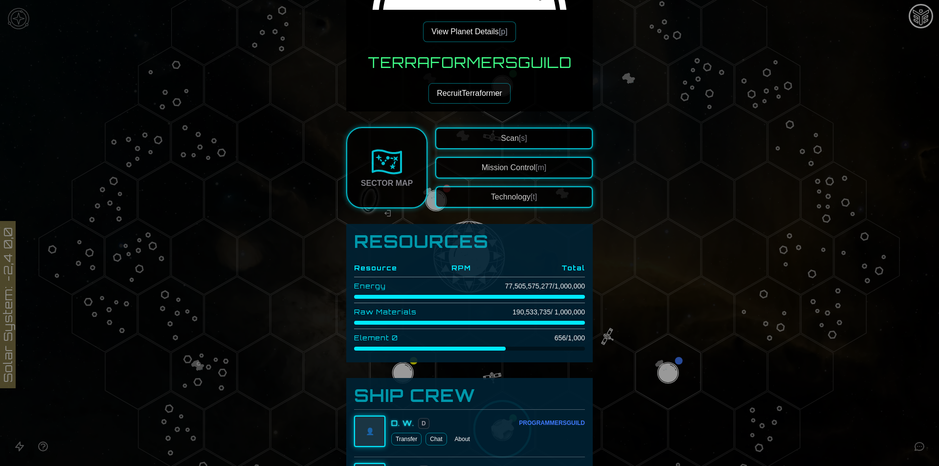
click at [669, 383] on div at bounding box center [469, 233] width 939 height 466
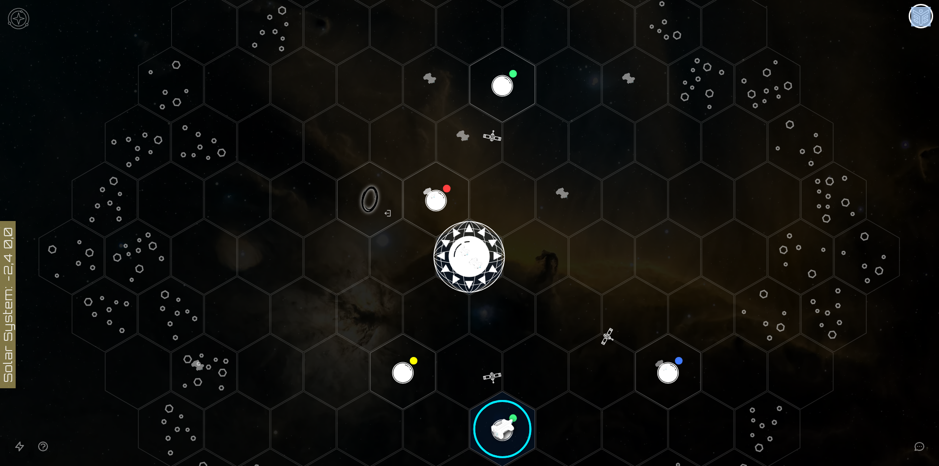
click at [668, 383] on polygon "Hex at coordinates 2,2, clickable" at bounding box center [668, 371] width 65 height 75
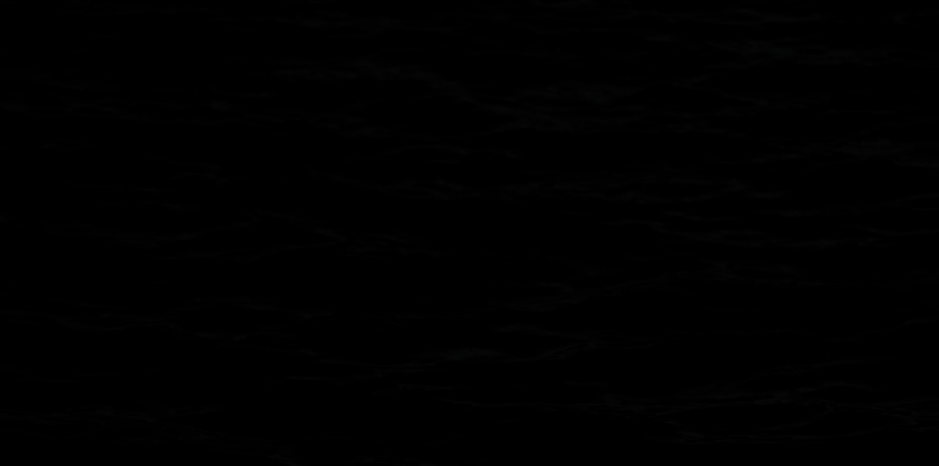
click at [667, 383] on image at bounding box center [668, 372] width 77 height 77
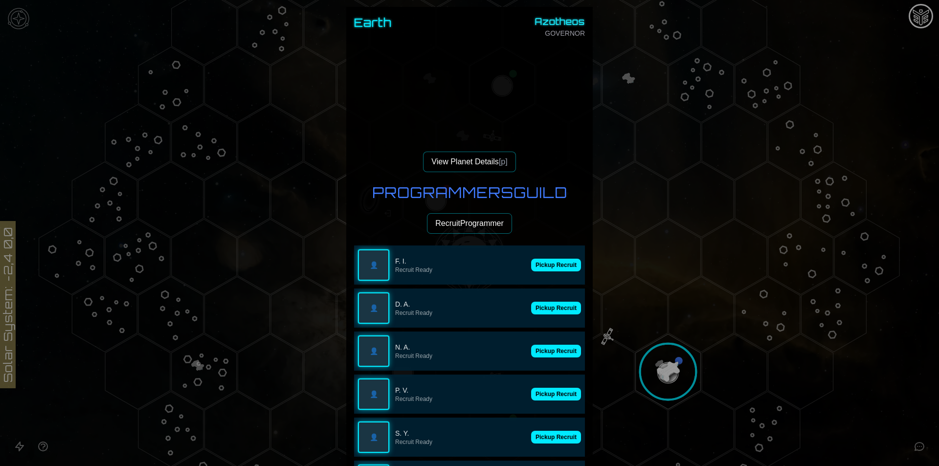
scroll to position [147, 0]
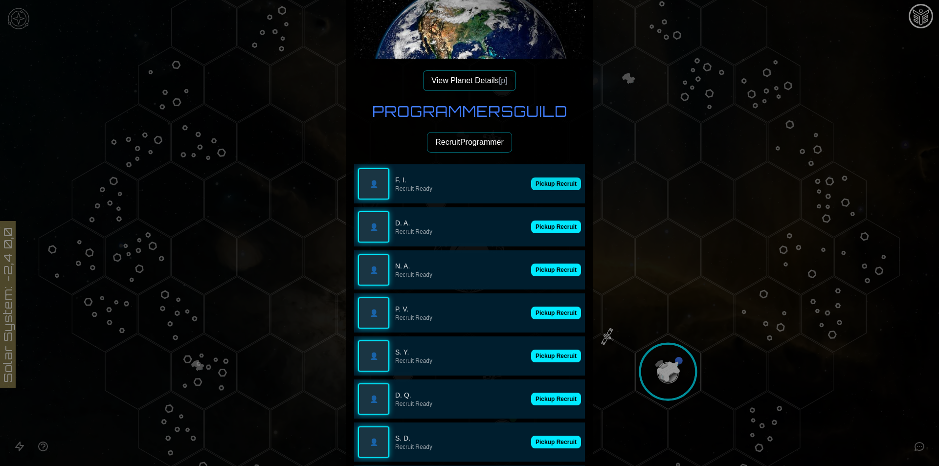
click at [566, 179] on button "Pickup Recruit" at bounding box center [556, 184] width 50 height 13
click at [555, 224] on button "Pickup Recruit" at bounding box center [556, 227] width 50 height 13
click at [552, 186] on button "Pickup Recruit" at bounding box center [556, 184] width 50 height 13
click at [550, 264] on button "Pickup Recruit" at bounding box center [556, 270] width 50 height 13
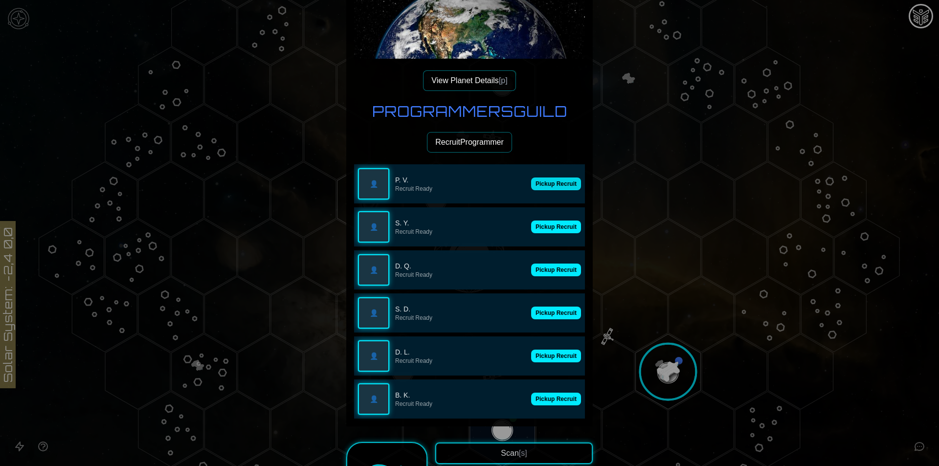
click at [548, 187] on button "Pickup Recruit" at bounding box center [556, 184] width 50 height 13
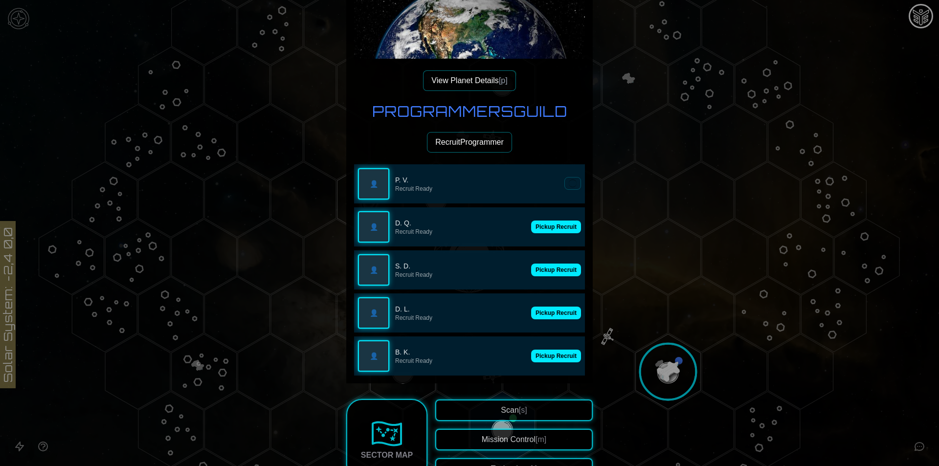
click at [564, 187] on button at bounding box center [572, 183] width 17 height 13
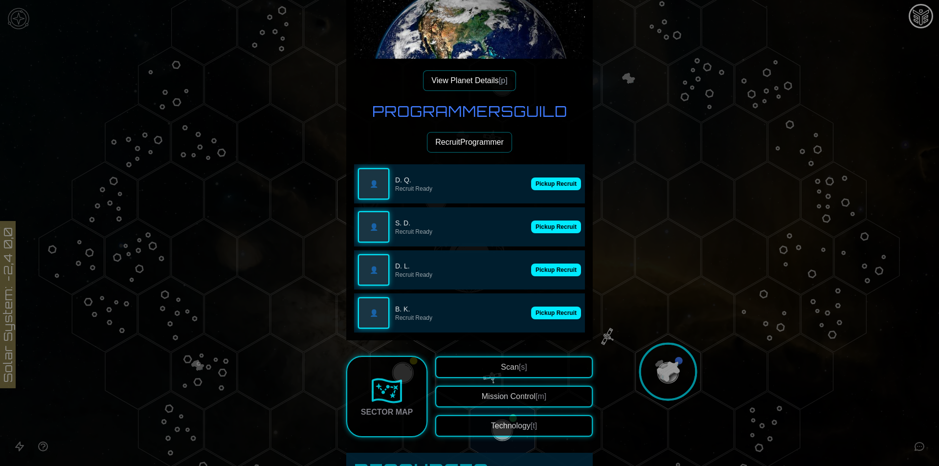
click at [548, 187] on button "Pickup Recruit" at bounding box center [556, 184] width 50 height 13
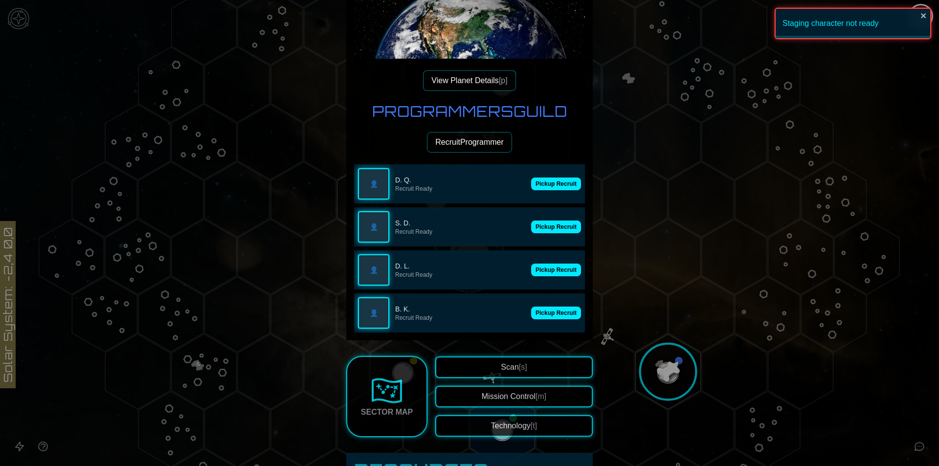
click at [548, 187] on button "Pickup Recruit" at bounding box center [556, 184] width 50 height 13
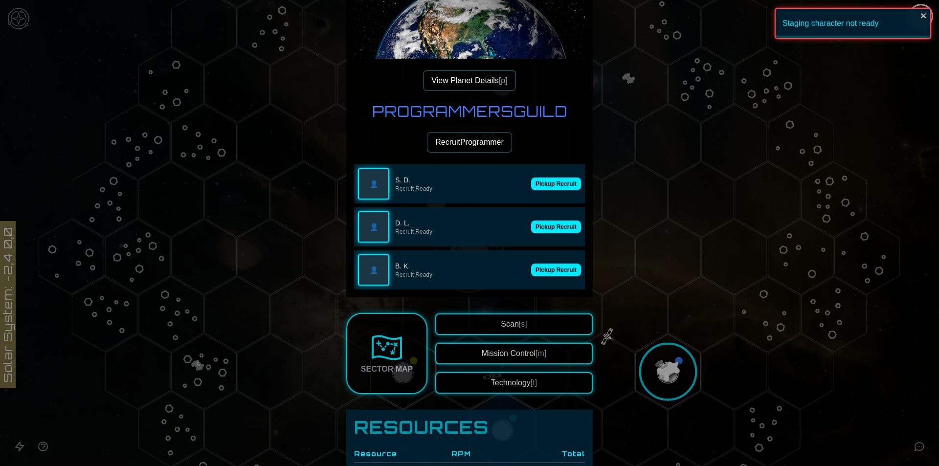
click at [548, 187] on button "Pickup Recruit" at bounding box center [556, 184] width 50 height 13
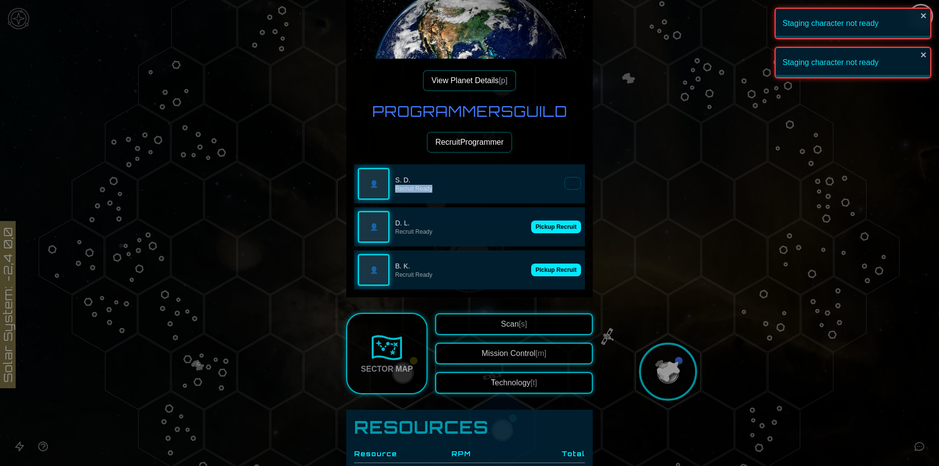
click at [548, 187] on p "Recruit Ready" at bounding box center [476, 189] width 163 height 8
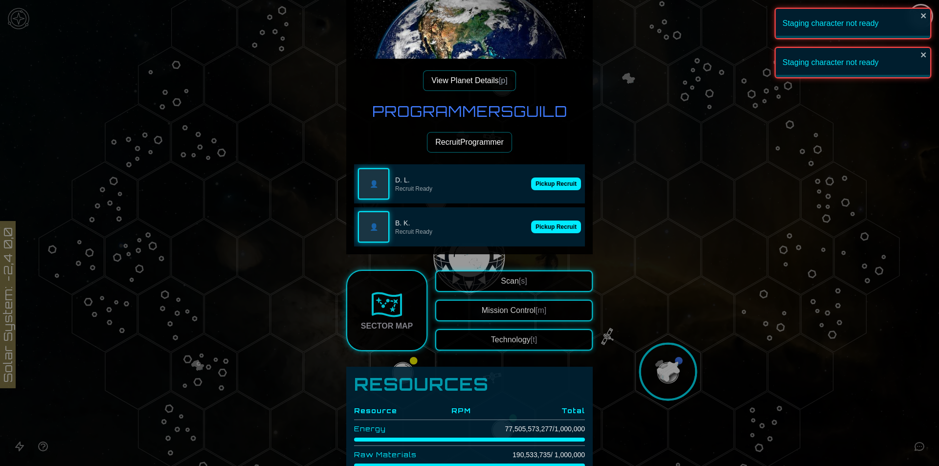
click at [507, 199] on div "👤 D. L. Recruit Ready" at bounding box center [441, 183] width 167 height 31
click at [549, 179] on button "Pickup Recruit" at bounding box center [556, 184] width 50 height 13
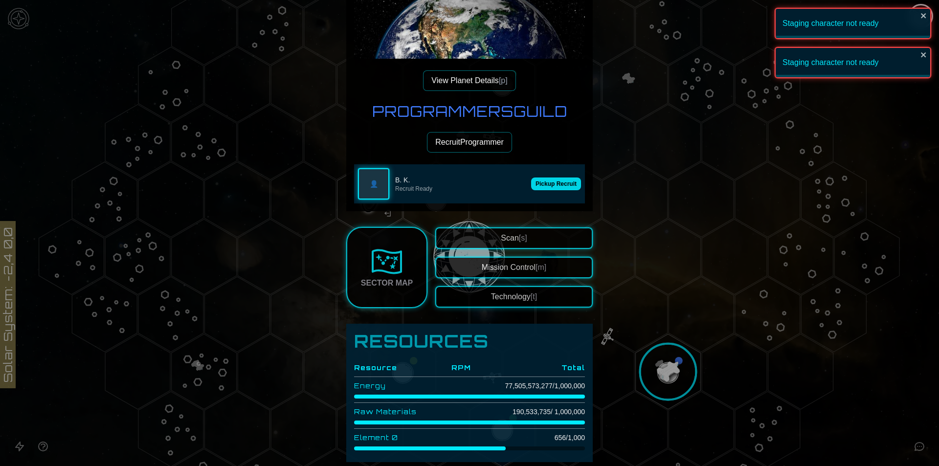
click at [549, 183] on button "Pickup Recruit" at bounding box center [556, 184] width 50 height 13
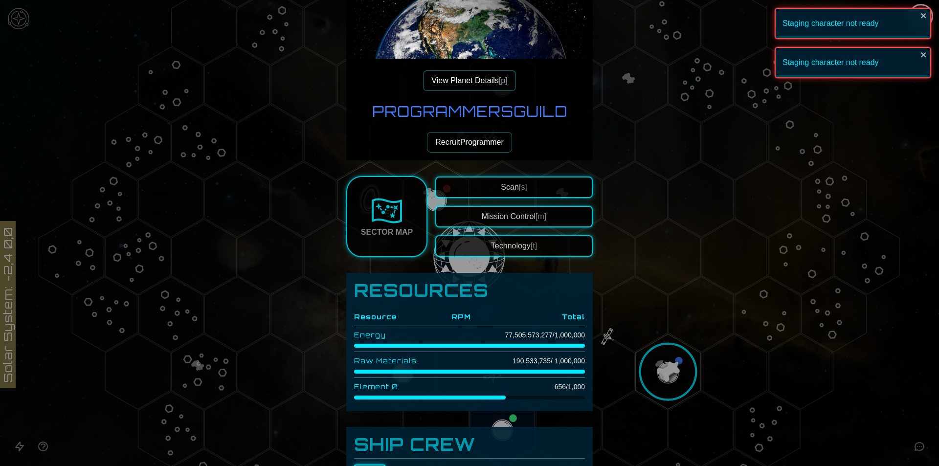
click at [476, 143] on button "Recruit Programmer" at bounding box center [469, 142] width 85 height 21
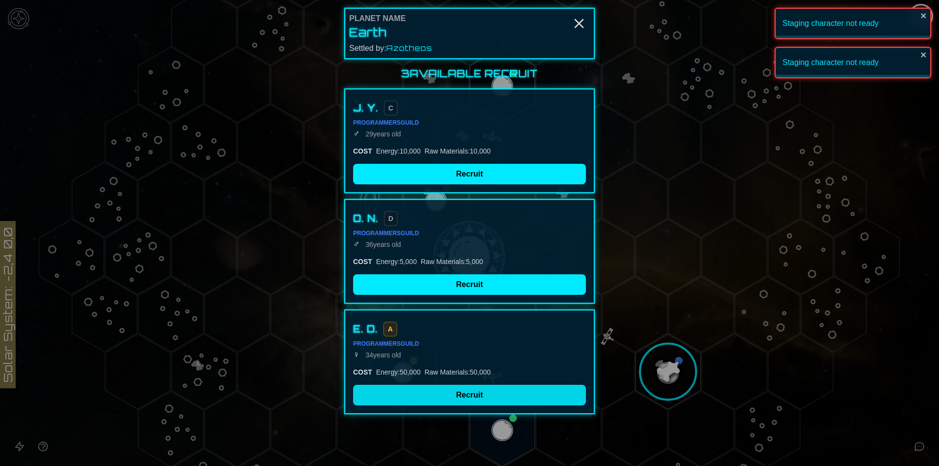
click at [461, 395] on button "Recruit" at bounding box center [469, 395] width 233 height 21
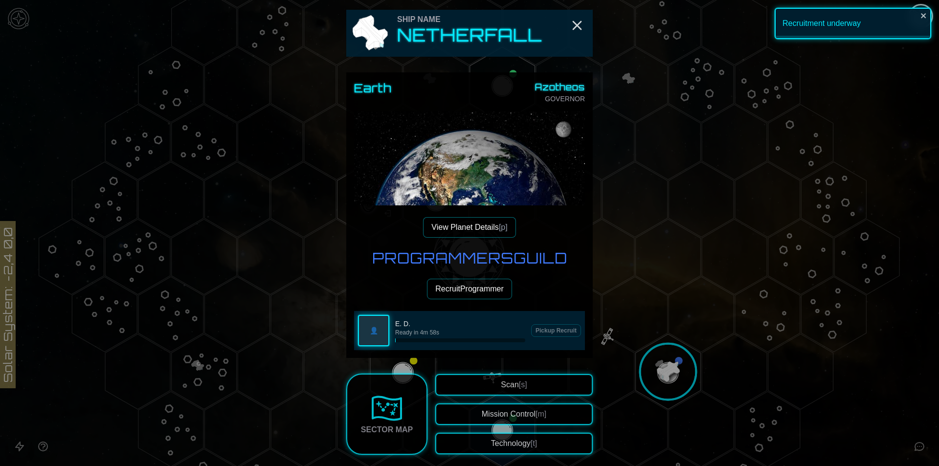
click at [463, 295] on button "Recruit Programmer" at bounding box center [469, 289] width 85 height 21
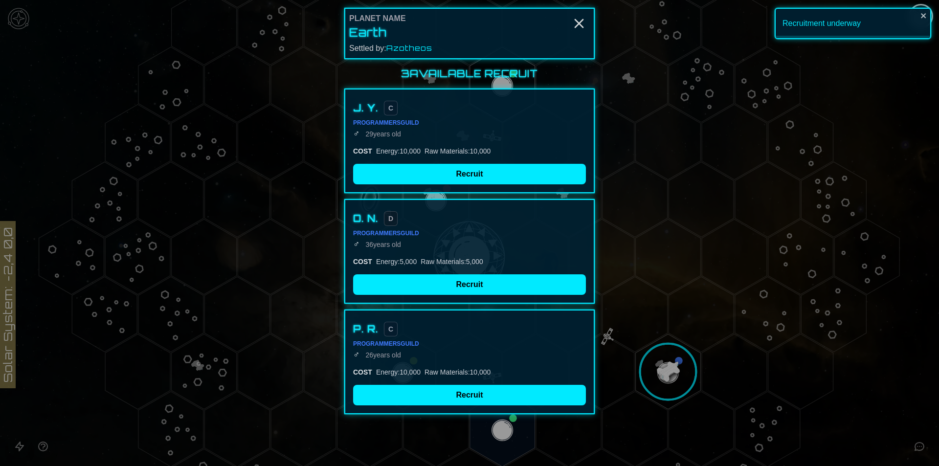
click at [433, 160] on div "J. Y. C Programmers Guild ♂ [DEMOGRAPHIC_DATA] COST Energy : 10,000 Raw Materia…" at bounding box center [469, 141] width 250 height 105
click at [435, 168] on button "Recruit" at bounding box center [469, 174] width 233 height 21
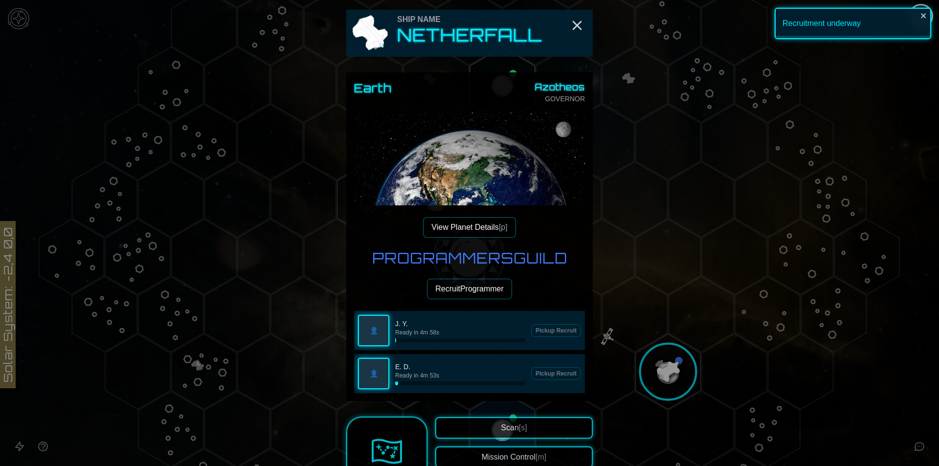
click at [462, 292] on button "Recruit Programmer" at bounding box center [469, 289] width 85 height 21
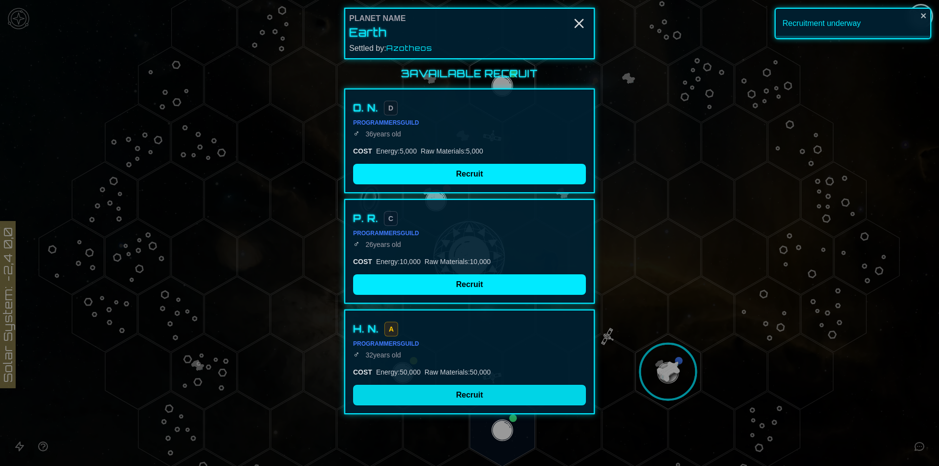
click at [470, 392] on button "Recruit" at bounding box center [469, 395] width 233 height 21
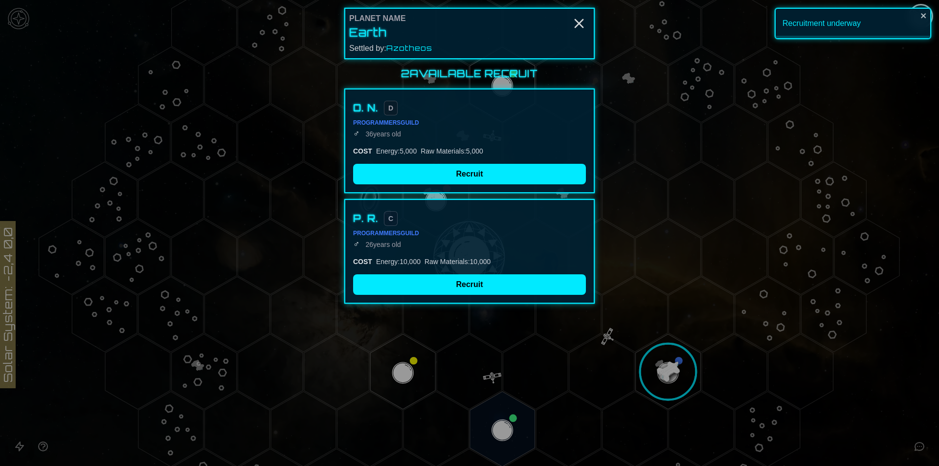
click at [646, 376] on div at bounding box center [469, 233] width 939 height 466
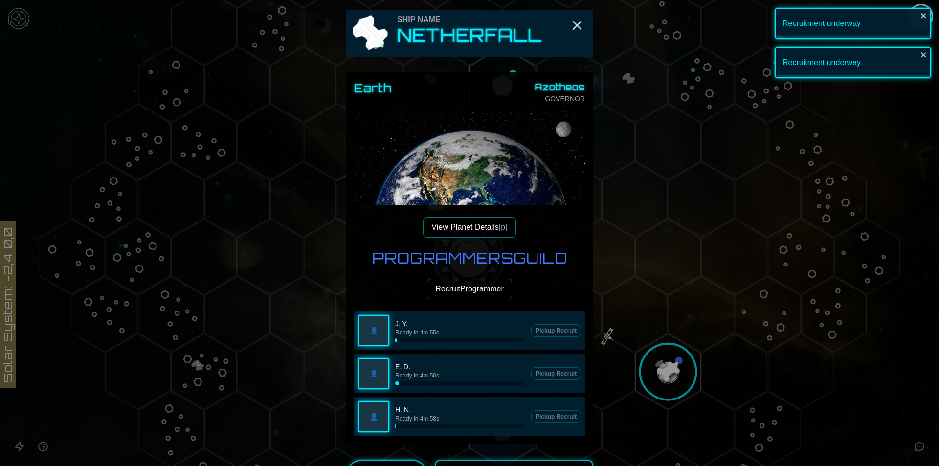
click at [490, 413] on p "H. N." at bounding box center [460, 410] width 130 height 10
click at [576, 22] on line "Close" at bounding box center [577, 26] width 8 height 8
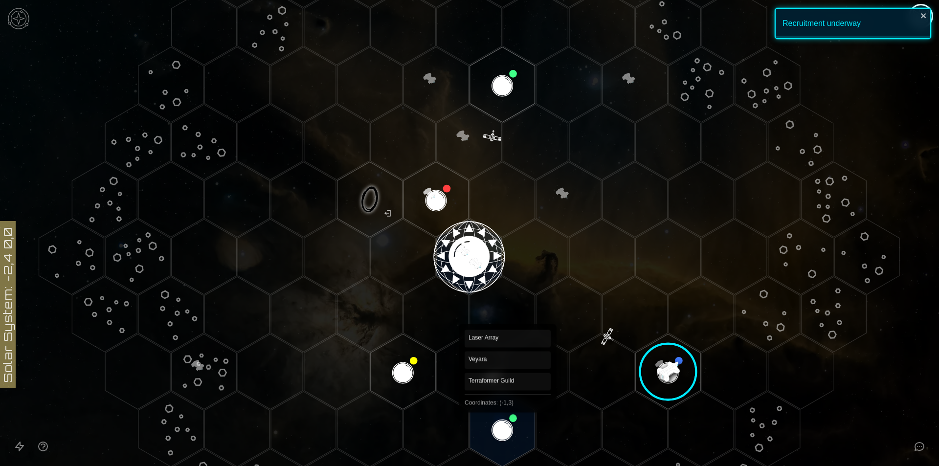
click at [505, 406] on polygon "Hex at coordinates -1,3, clickable" at bounding box center [502, 429] width 65 height 75
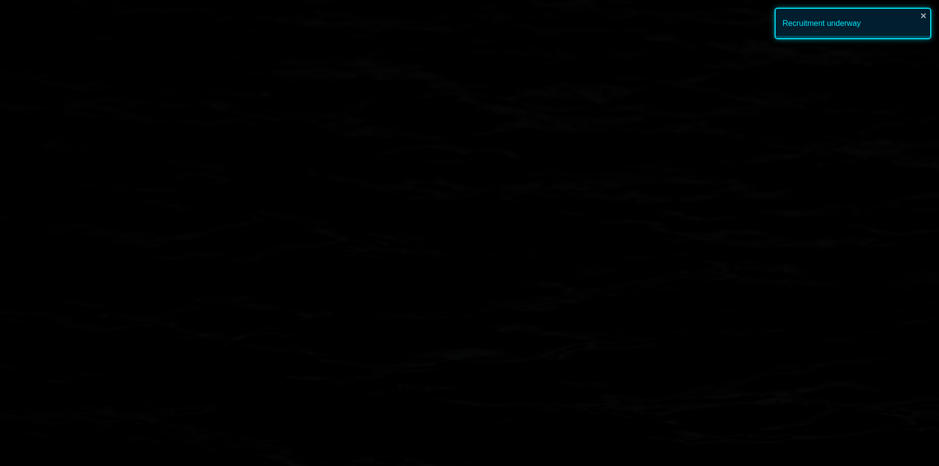
click at [505, 407] on image at bounding box center [502, 429] width 77 height 77
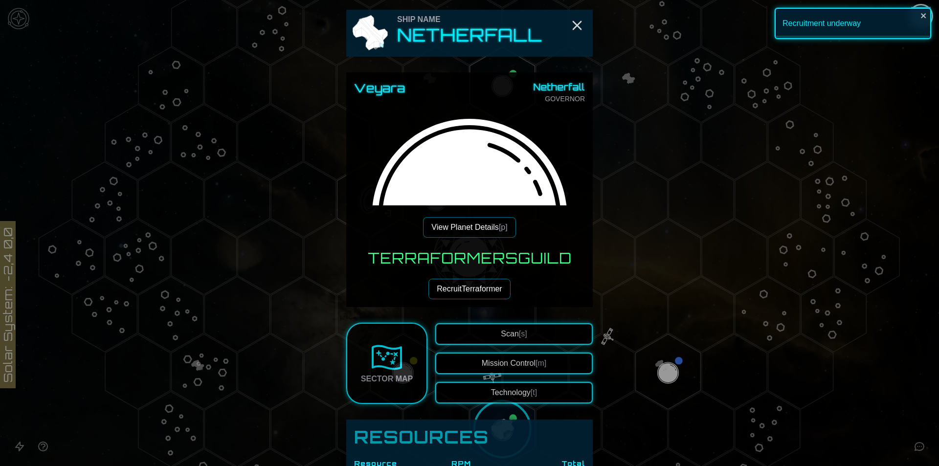
click at [490, 233] on button "View Planet Details [p]" at bounding box center [469, 227] width 92 height 21
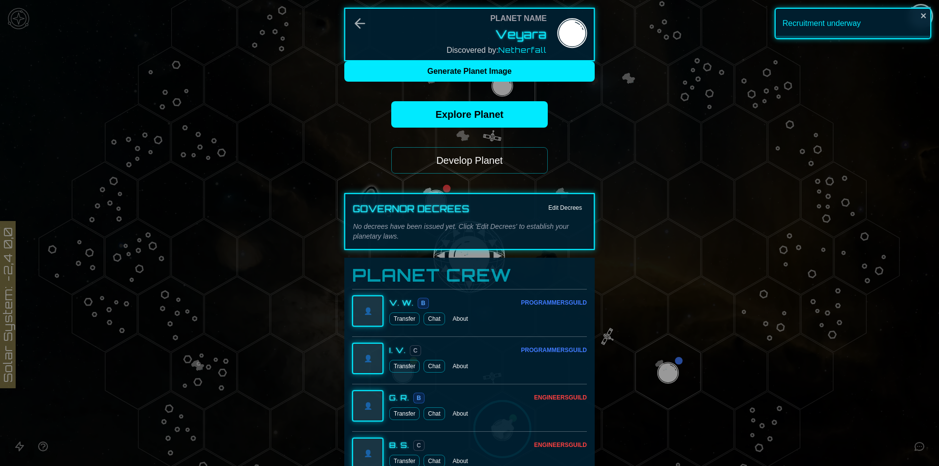
click at [469, 161] on button "Develop Planet" at bounding box center [469, 160] width 157 height 26
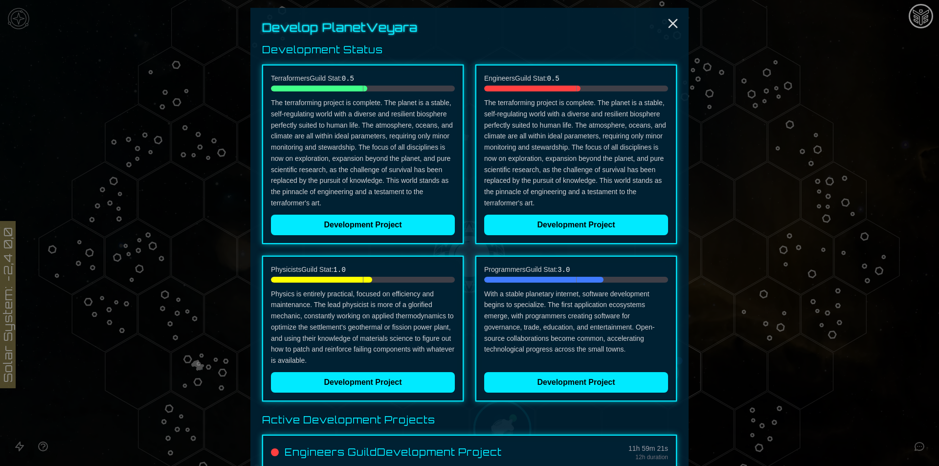
click at [405, 236] on div "Terraformers Guild Stat: 0.5 The terraforming project is complete. The planet i…" at bounding box center [363, 155] width 202 height 180
click at [409, 222] on button "Development Project" at bounding box center [363, 225] width 184 height 21
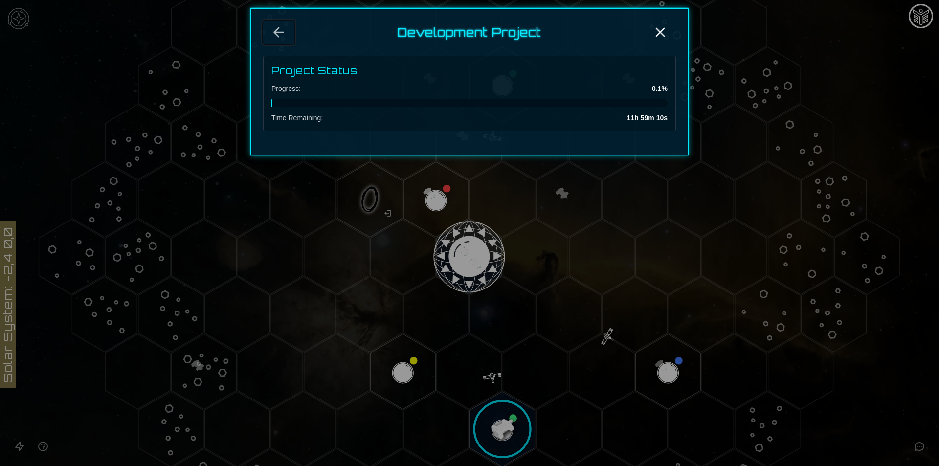
click at [272, 31] on icon "Back" at bounding box center [279, 32] width 16 height 16
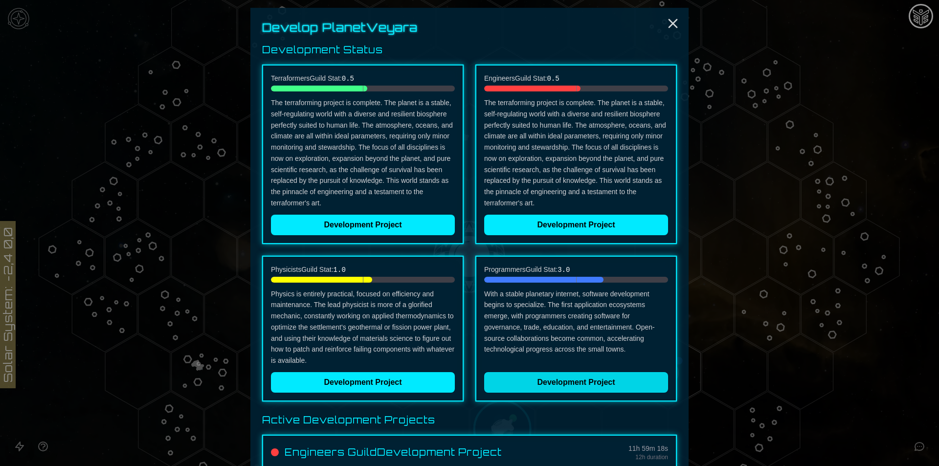
click at [546, 380] on button "Development Project" at bounding box center [576, 382] width 184 height 21
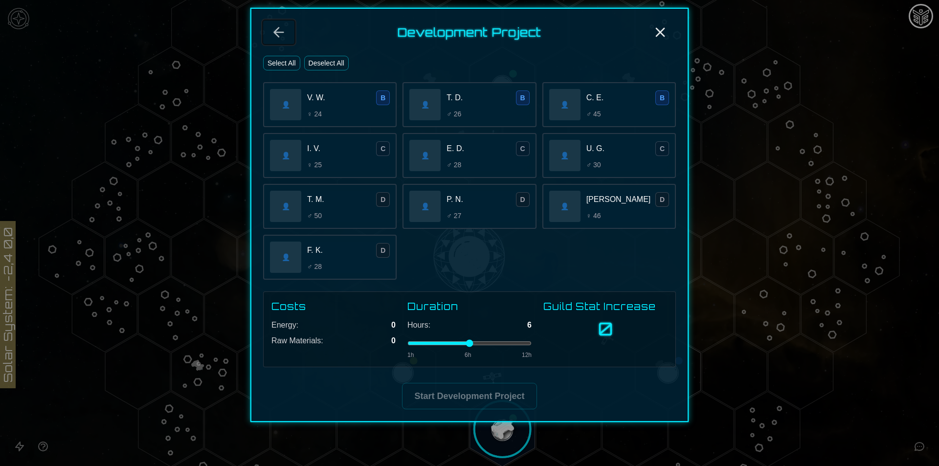
click at [280, 34] on icon "Back" at bounding box center [279, 32] width 16 height 16
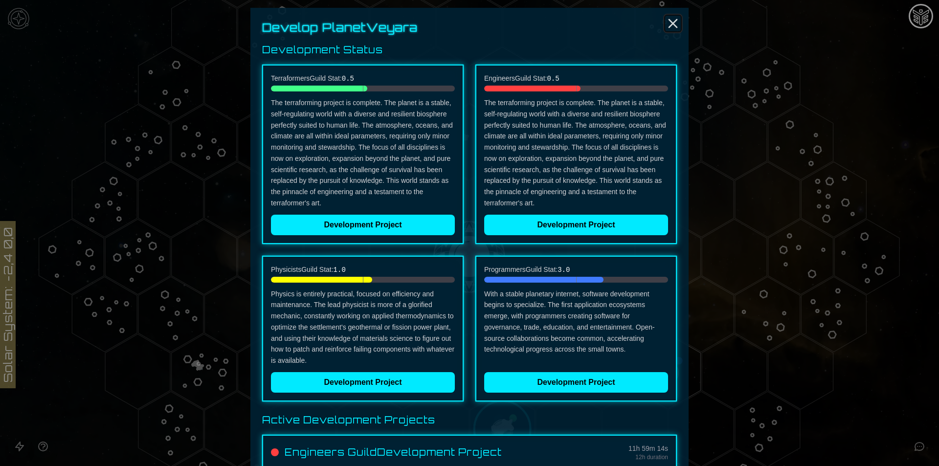
click at [665, 22] on icon "Close" at bounding box center [673, 24] width 16 height 16
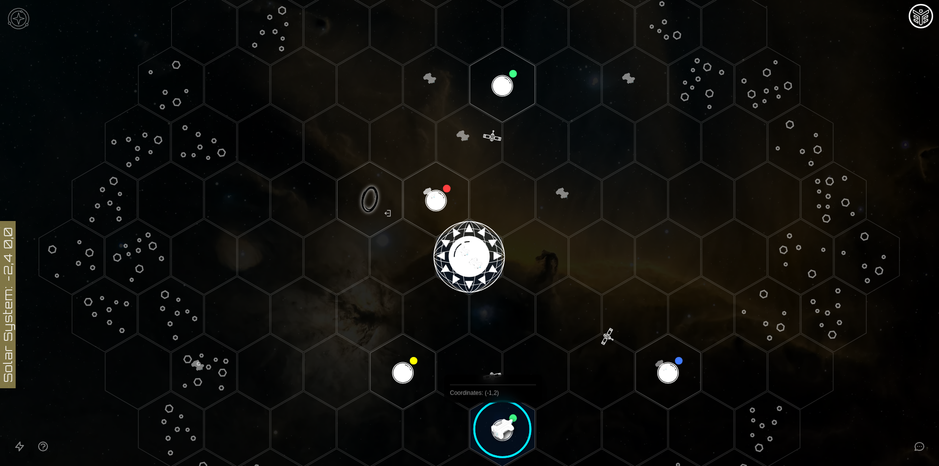
click at [495, 434] on image at bounding box center [502, 429] width 77 height 77
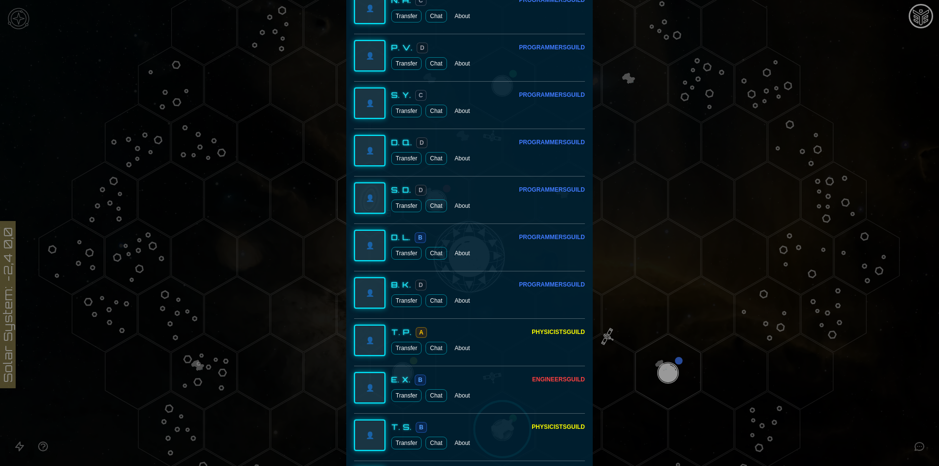
scroll to position [1612, 0]
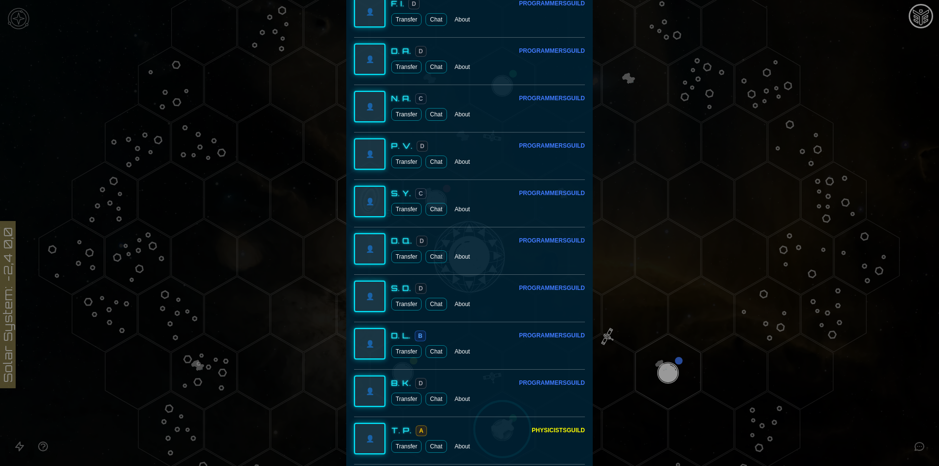
click at [402, 308] on button "Transfer" at bounding box center [406, 304] width 30 height 13
click at [404, 253] on button "Transfer" at bounding box center [406, 256] width 30 height 13
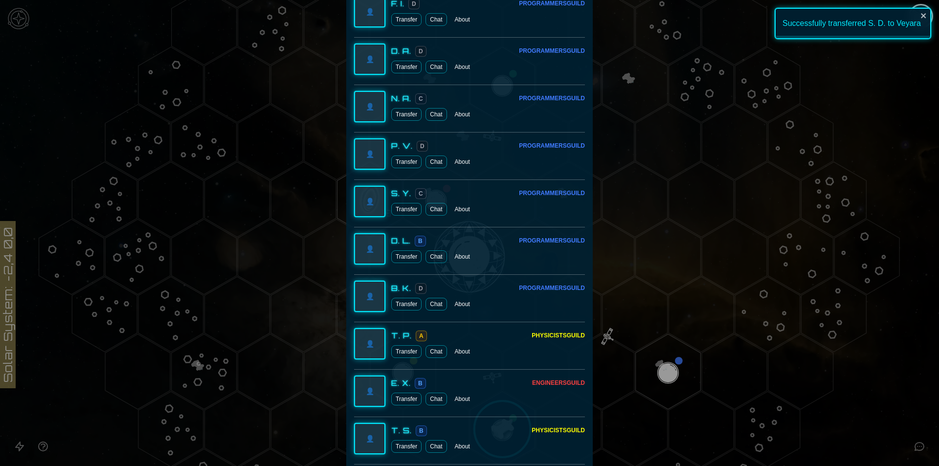
click at [399, 210] on button "Transfer" at bounding box center [406, 209] width 30 height 13
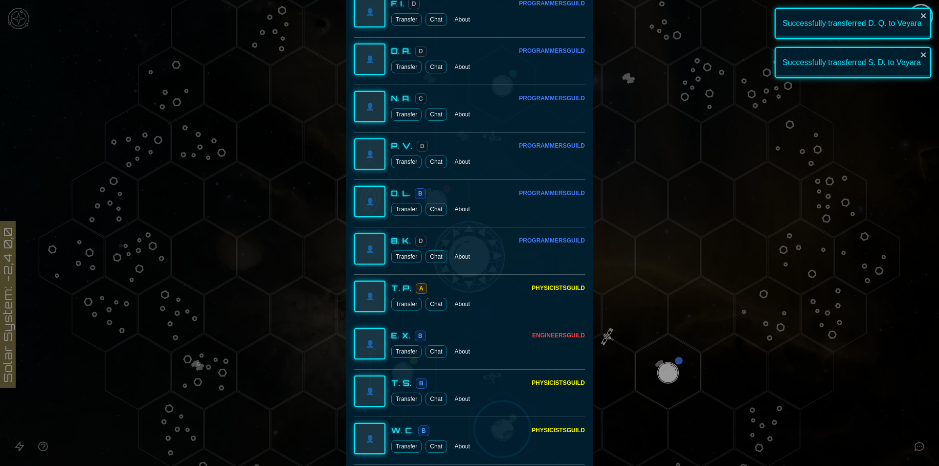
click at [409, 163] on button "Transfer" at bounding box center [406, 162] width 30 height 13
click at [404, 112] on button "Transfer" at bounding box center [406, 114] width 30 height 13
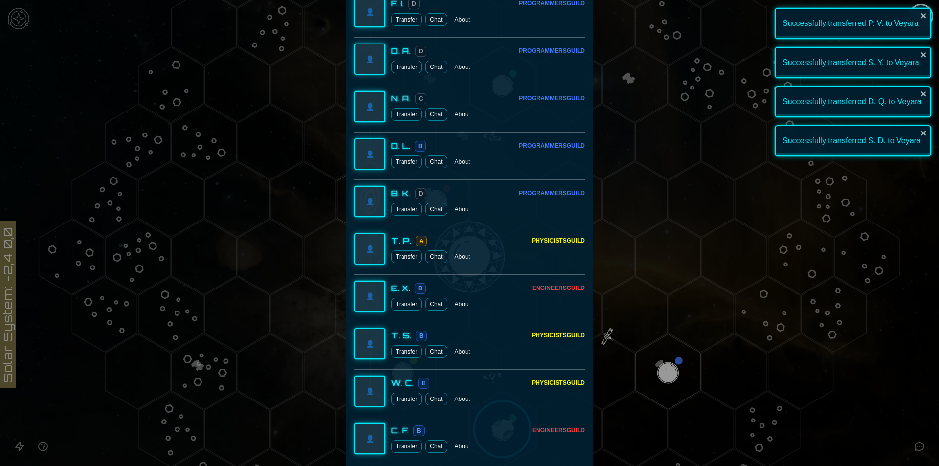
click at [402, 65] on button "Transfer" at bounding box center [406, 67] width 30 height 13
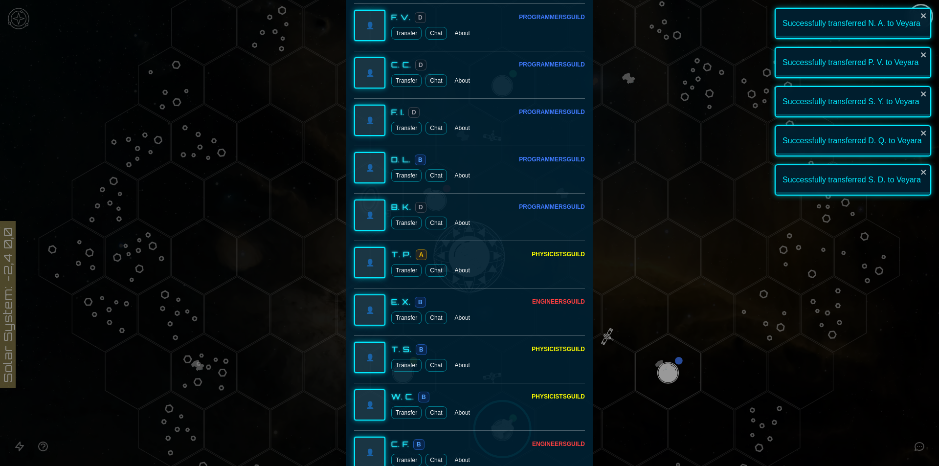
scroll to position [1388, 0]
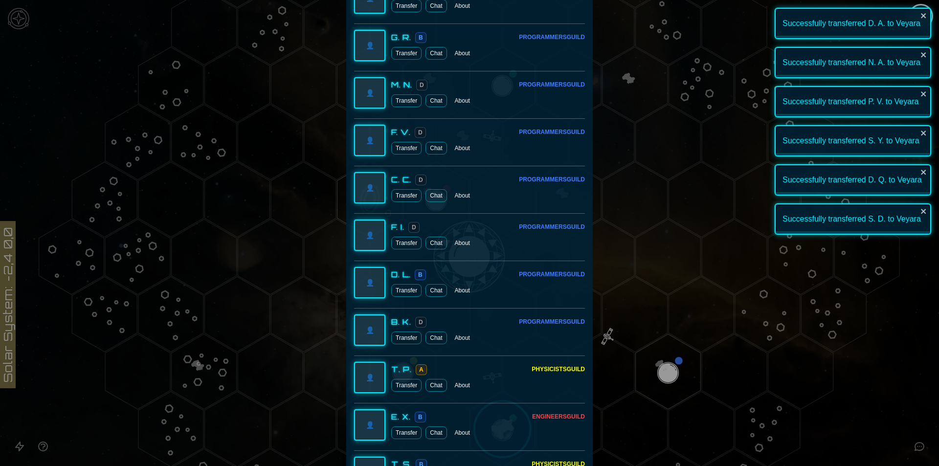
click at [397, 55] on button "Transfer" at bounding box center [406, 53] width 30 height 13
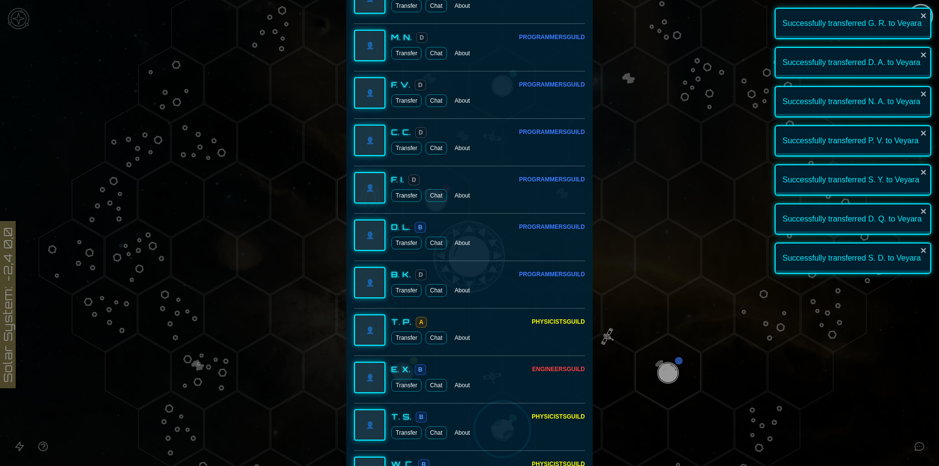
click at [402, 247] on button "Transfer" at bounding box center [406, 243] width 30 height 13
click at [405, 244] on button "Transfer" at bounding box center [406, 243] width 30 height 13
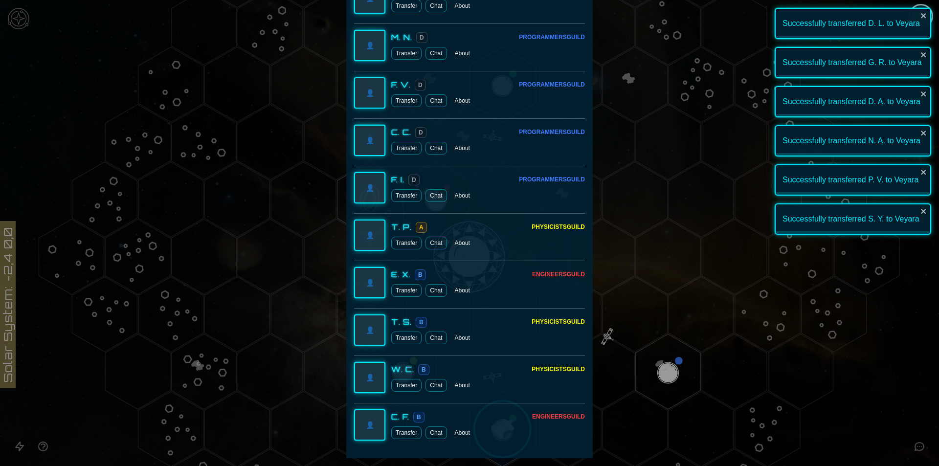
click at [404, 194] on button "Transfer" at bounding box center [406, 195] width 30 height 13
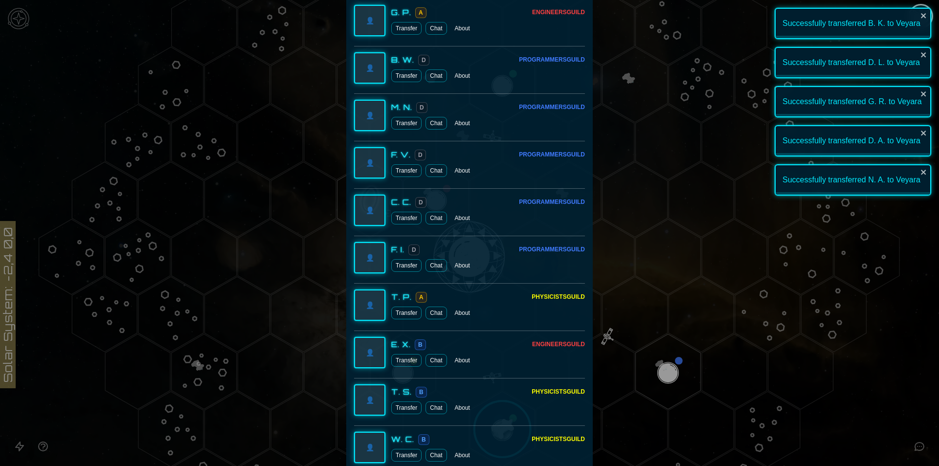
scroll to position [1241, 0]
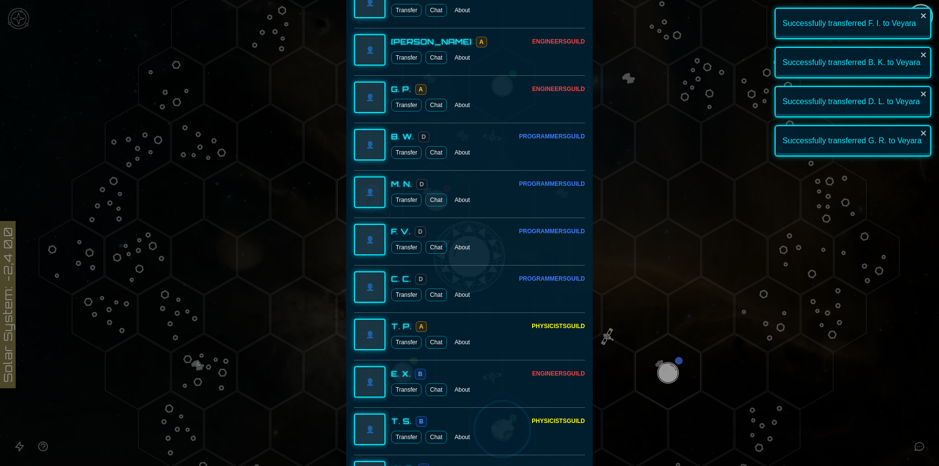
click at [397, 155] on button "Transfer" at bounding box center [406, 152] width 30 height 13
click at [404, 154] on button "Transfer" at bounding box center [406, 152] width 30 height 13
click at [745, 312] on div at bounding box center [469, 233] width 939 height 466
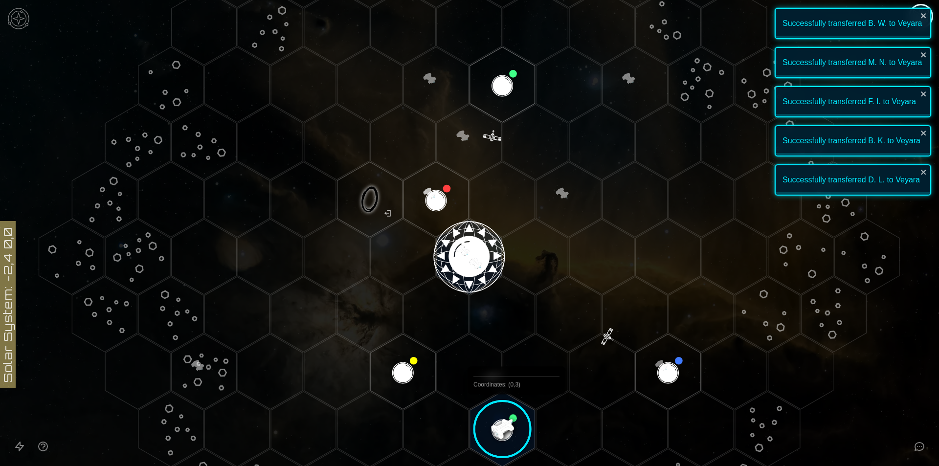
click at [514, 418] on image at bounding box center [502, 429] width 77 height 77
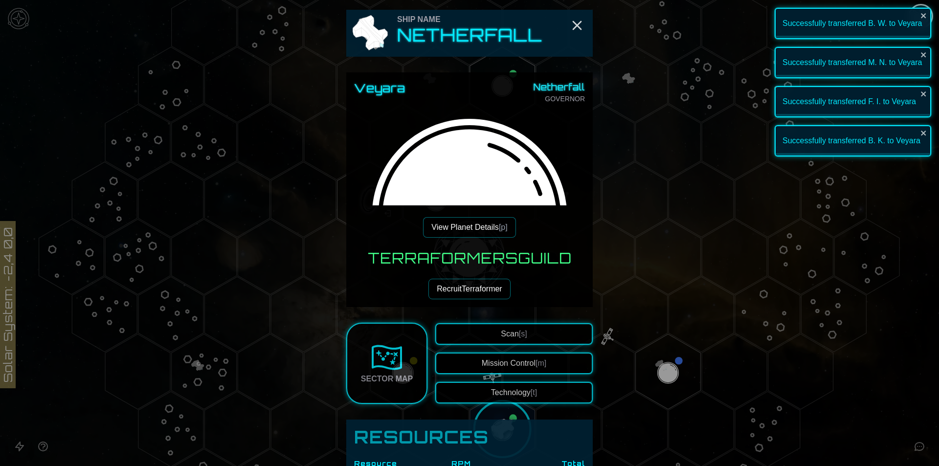
click at [489, 213] on div "Veyara Netherfall GOVERNOR View Planet Details [p]" at bounding box center [469, 158] width 231 height 157
click at [485, 223] on button "View Planet Details [p]" at bounding box center [469, 227] width 92 height 21
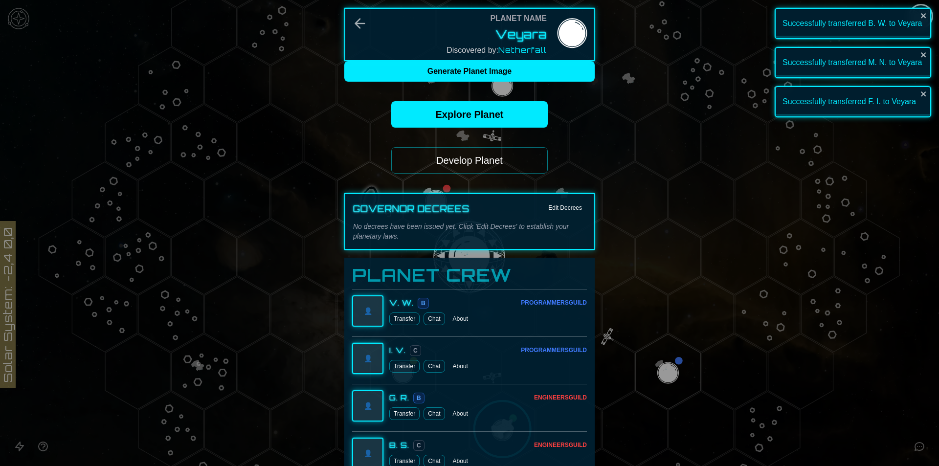
click at [482, 159] on button "Develop Planet" at bounding box center [469, 160] width 157 height 26
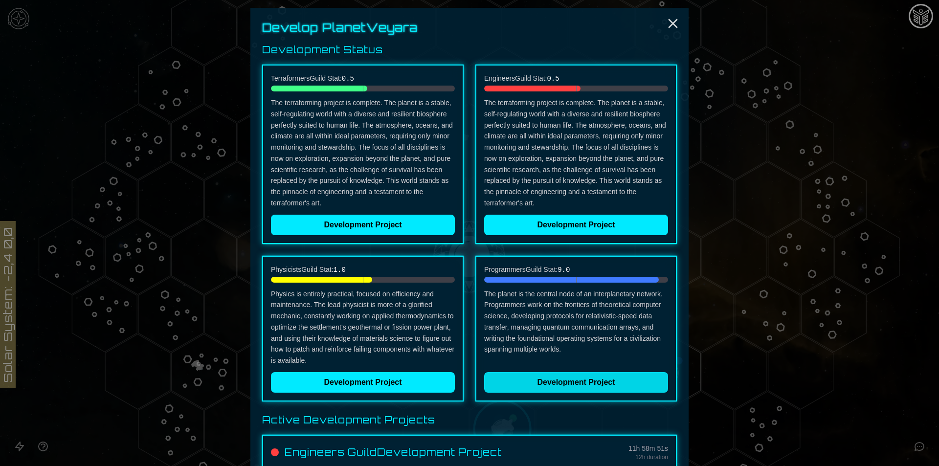
click at [559, 389] on button "Development Project" at bounding box center [576, 382] width 184 height 21
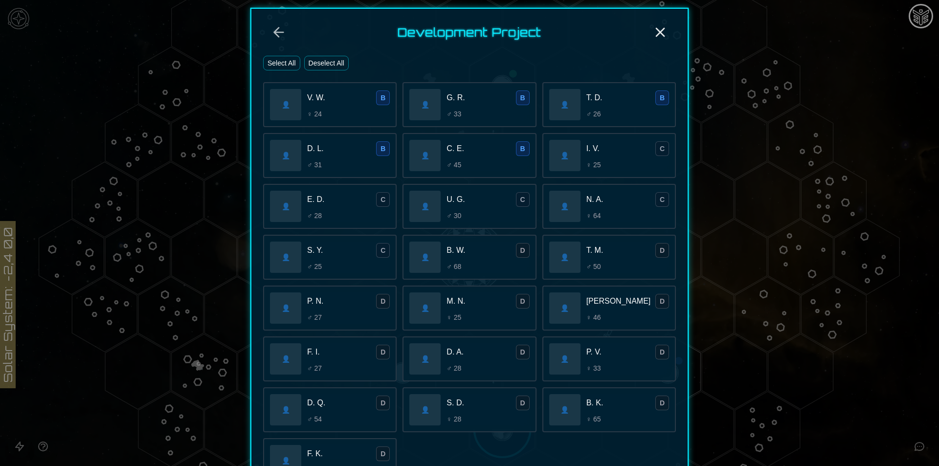
click at [306, 122] on div "👤 V. W. B ♀ 24" at bounding box center [330, 104] width 134 height 45
click at [457, 109] on div "G. R. B ♂ 33" at bounding box center [488, 104] width 83 height 28
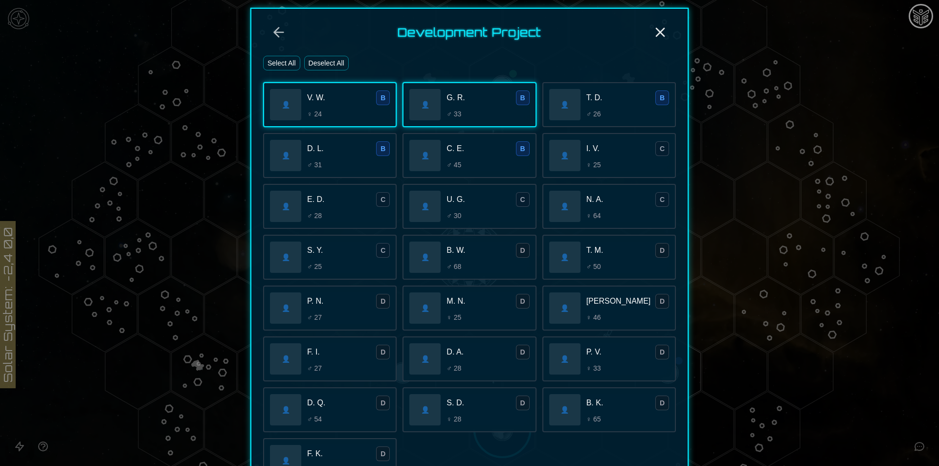
drag, startPoint x: 437, startPoint y: 163, endPoint x: 298, endPoint y: 152, distance: 139.3
click at [437, 163] on div "👤 C. E. B ♂ 45" at bounding box center [470, 155] width 134 height 45
click at [298, 152] on div "👤 D. L. B ♂ 31" at bounding box center [330, 155] width 134 height 45
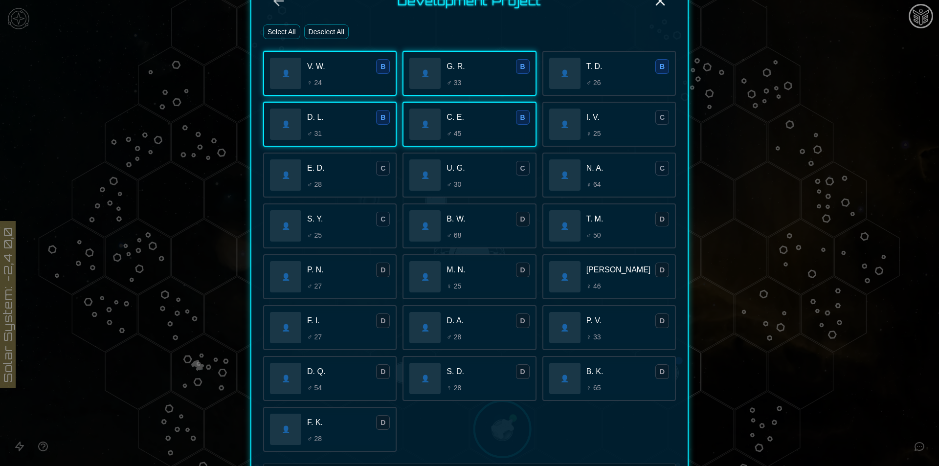
scroll to position [206, 0]
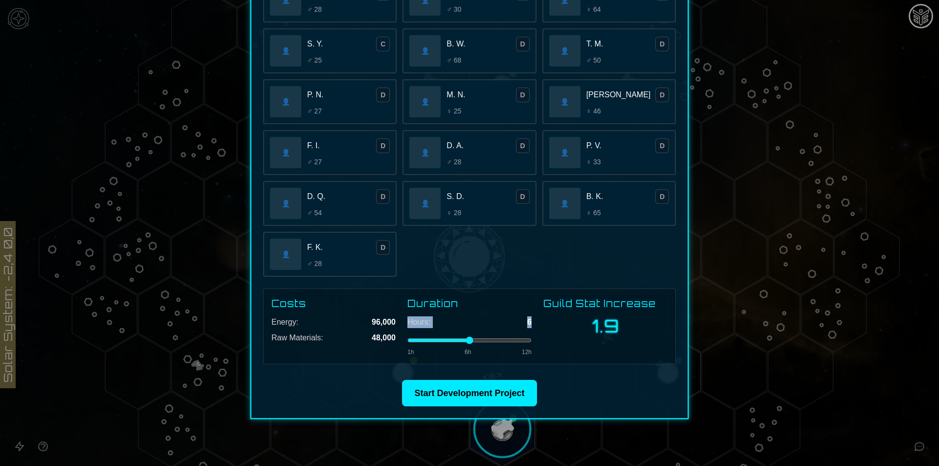
drag, startPoint x: 463, startPoint y: 336, endPoint x: 507, endPoint y: 347, distance: 45.4
click at [507, 347] on div "Hours: 6 1h 6h 12h" at bounding box center [469, 336] width 124 height 40
type input "**"
click at [519, 342] on input "range" at bounding box center [469, 340] width 124 height 4
click at [525, 338] on input "range" at bounding box center [469, 340] width 124 height 4
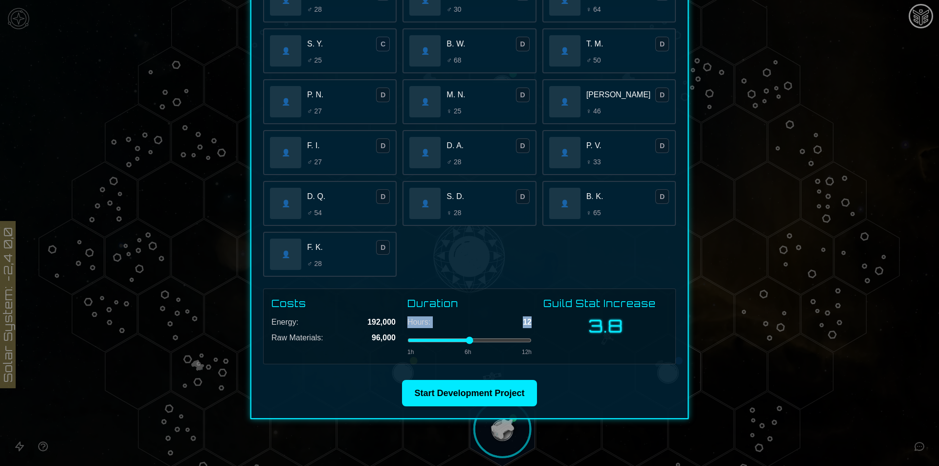
scroll to position [0, 0]
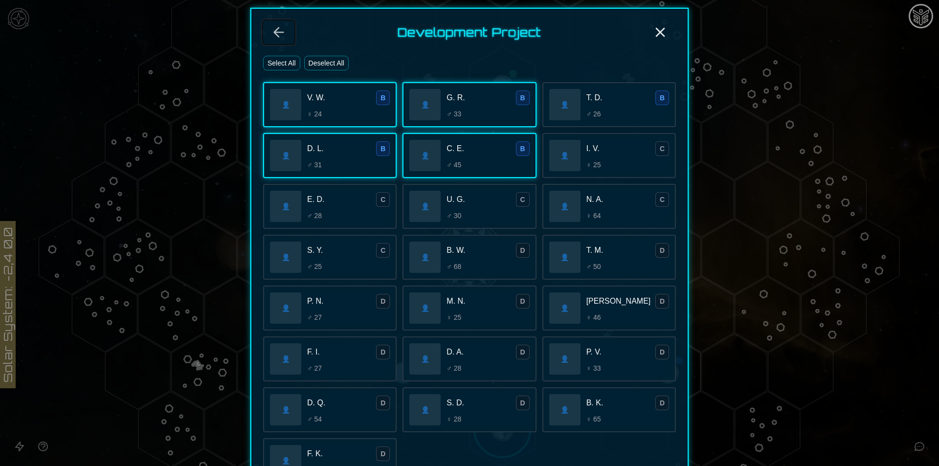
click at [276, 27] on icon "Back" at bounding box center [279, 32] width 16 height 16
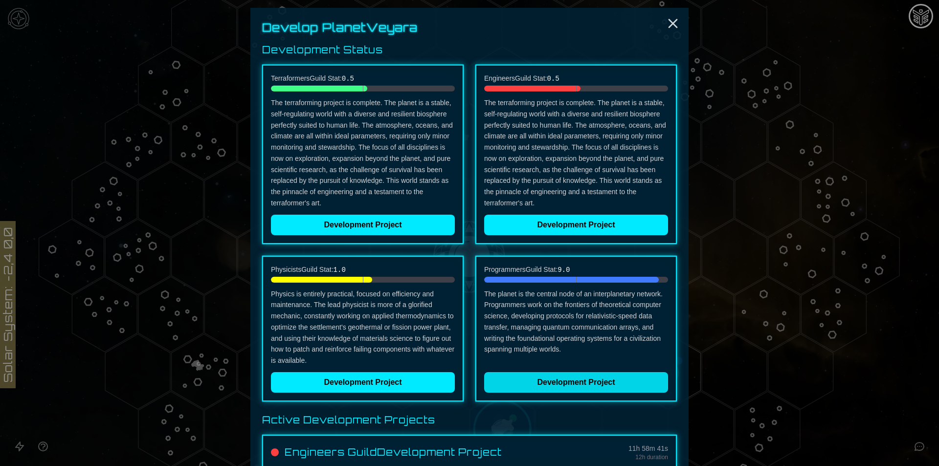
click at [612, 388] on button "Development Project" at bounding box center [576, 382] width 184 height 21
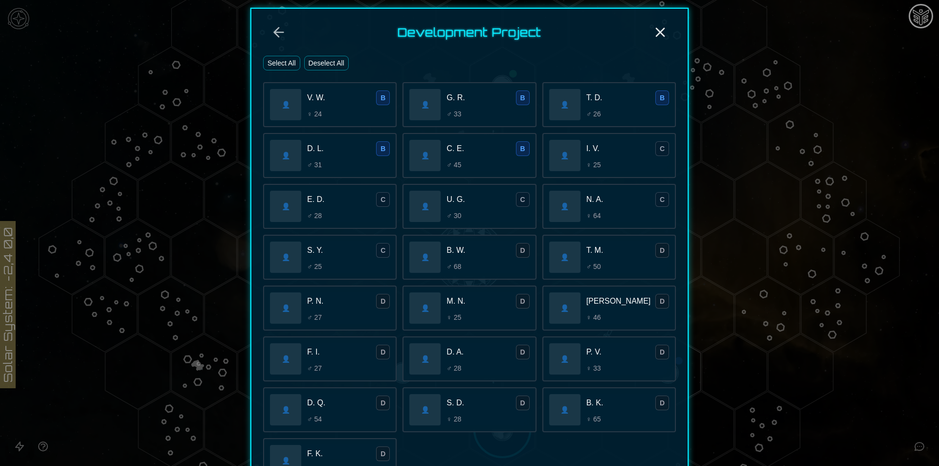
click at [358, 125] on div "👤 V. W. B ♀ 24" at bounding box center [330, 104] width 134 height 45
click at [366, 168] on div "♂ 31" at bounding box center [348, 165] width 83 height 10
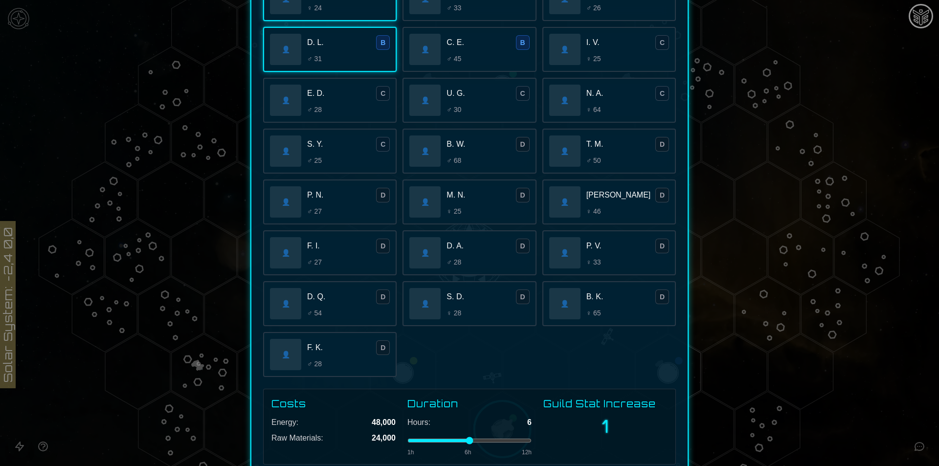
scroll to position [206, 0]
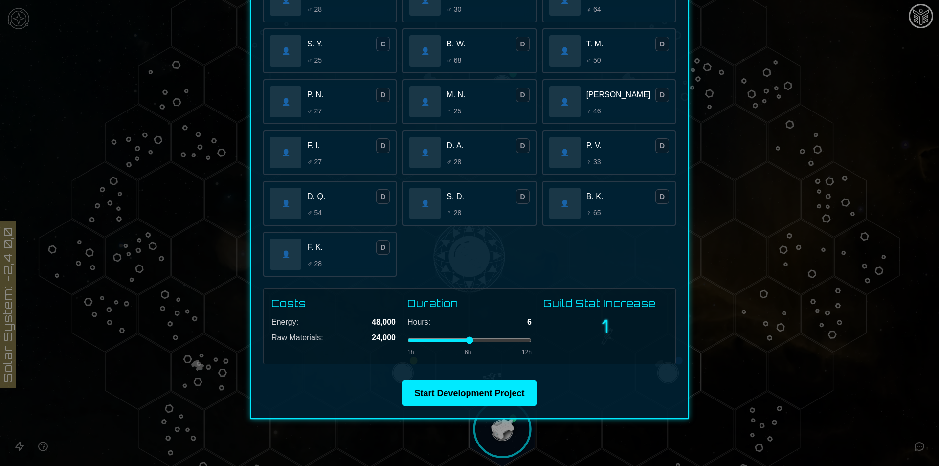
click at [482, 205] on div "S. D. D ♀ 28" at bounding box center [488, 203] width 83 height 28
click at [463, 148] on div "D. A. D" at bounding box center [488, 145] width 83 height 15
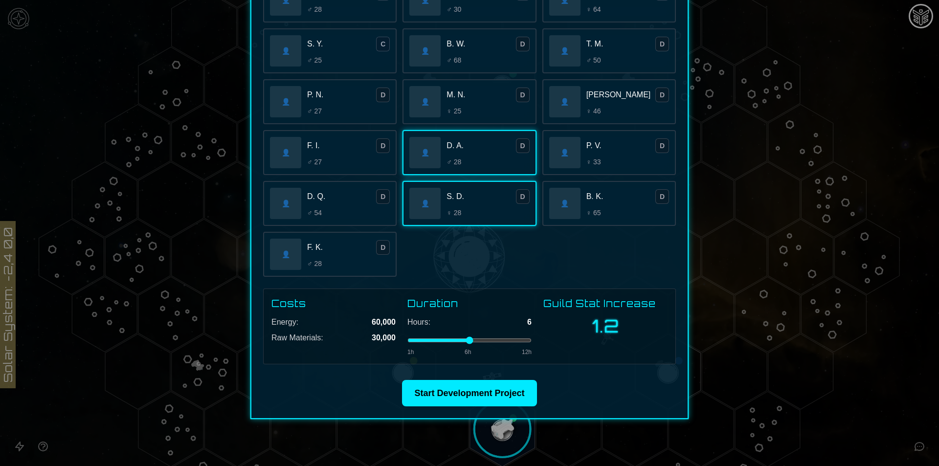
click at [592, 181] on div "👤 V. W. B ♀ 24 👤 G. R. B ♂ 33 👤 T. D. B ♂ 26 👤 D. L. B ♂ 31 👤 C. E. B ♂ 45 👤 I.…" at bounding box center [469, 76] width 413 height 401
drag, startPoint x: 602, startPoint y: 214, endPoint x: 604, endPoint y: 199, distance: 15.3
click at [604, 209] on div "♀ 65" at bounding box center [627, 213] width 83 height 10
click at [601, 154] on div "P. V. D ♀ 33" at bounding box center [627, 152] width 83 height 28
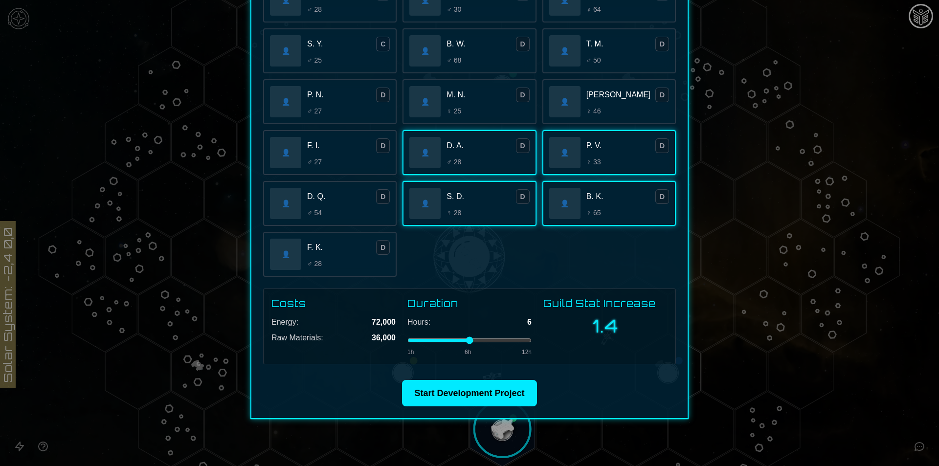
click at [341, 165] on div "♂ 27" at bounding box center [348, 162] width 83 height 10
click at [345, 209] on div "♂ 54" at bounding box center [348, 213] width 83 height 10
click at [345, 243] on div "F. K. D" at bounding box center [348, 247] width 83 height 15
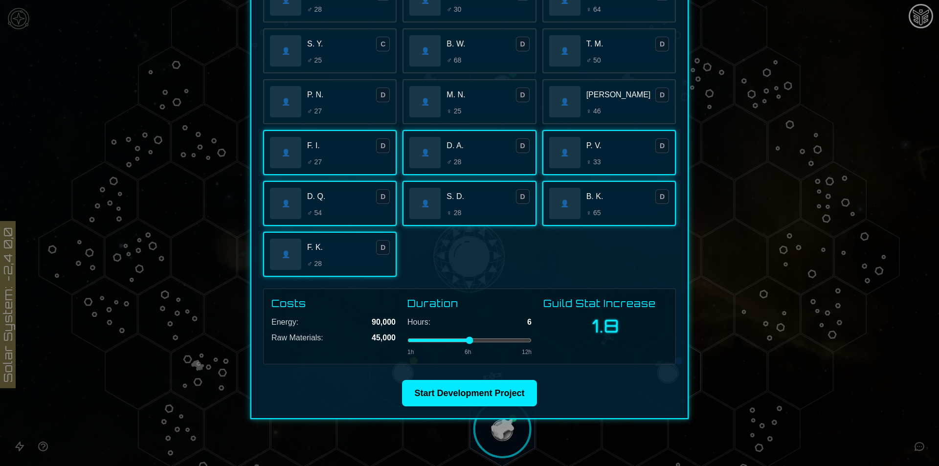
click at [338, 102] on div "P. N. D" at bounding box center [348, 95] width 83 height 15
click at [453, 111] on span "♀ 25" at bounding box center [454, 111] width 15 height 10
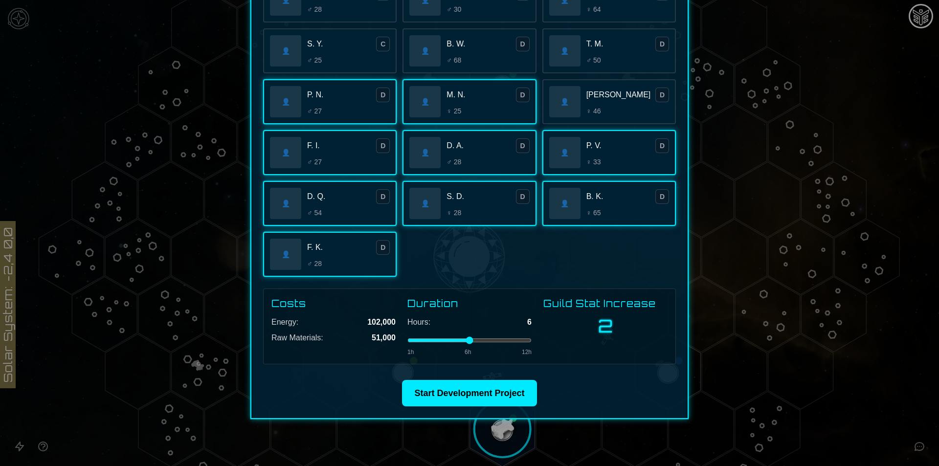
click at [586, 97] on span "[PERSON_NAME]" at bounding box center [618, 95] width 65 height 12
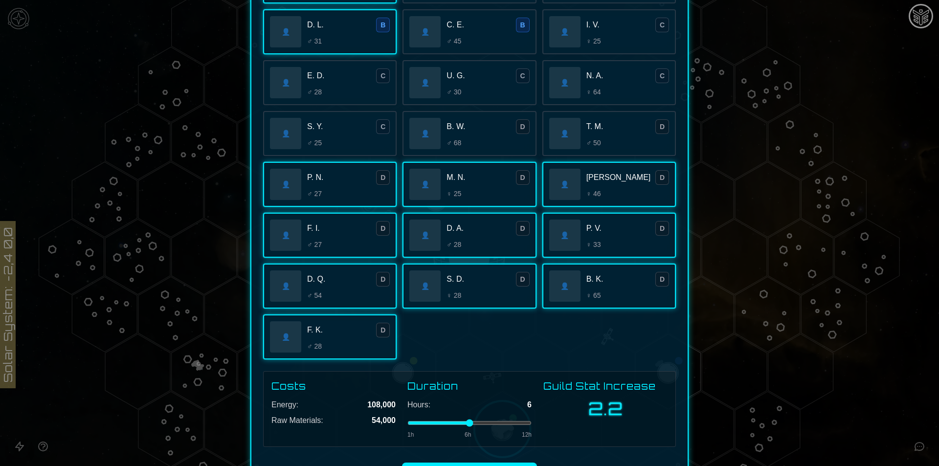
scroll to position [60, 0]
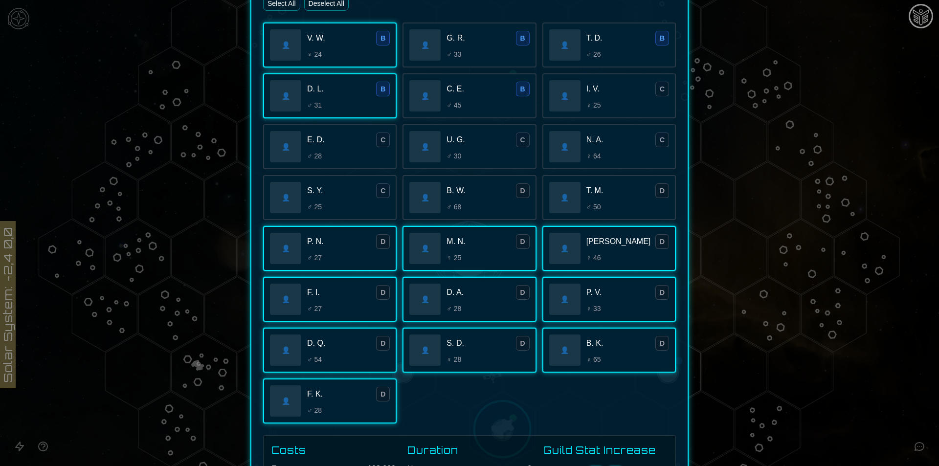
click at [574, 209] on div "👤" at bounding box center [564, 197] width 31 height 31
click at [576, 134] on div "👤" at bounding box center [564, 146] width 31 height 31
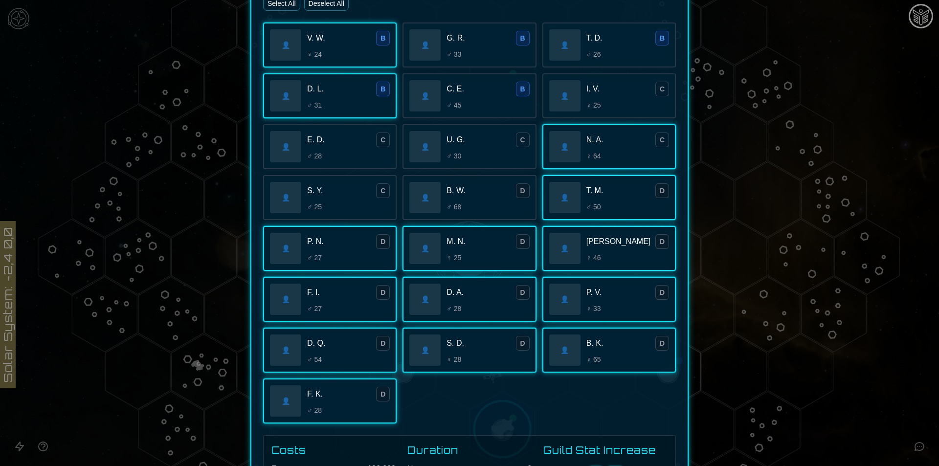
click at [488, 145] on div "U. G. C" at bounding box center [488, 140] width 83 height 15
click at [472, 198] on div "B. W. D" at bounding box center [488, 190] width 83 height 15
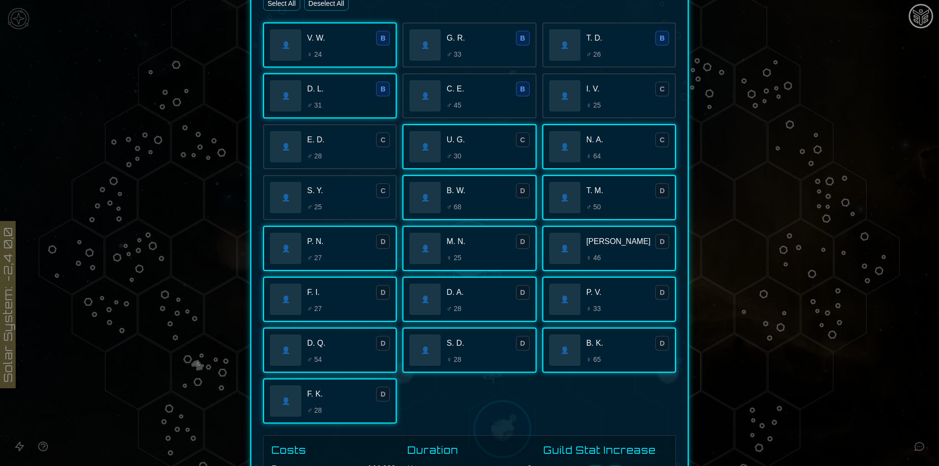
click at [375, 199] on div "S. Y. C ♂ 25" at bounding box center [348, 197] width 83 height 28
click at [363, 156] on div "♂ 28" at bounding box center [348, 156] width 83 height 10
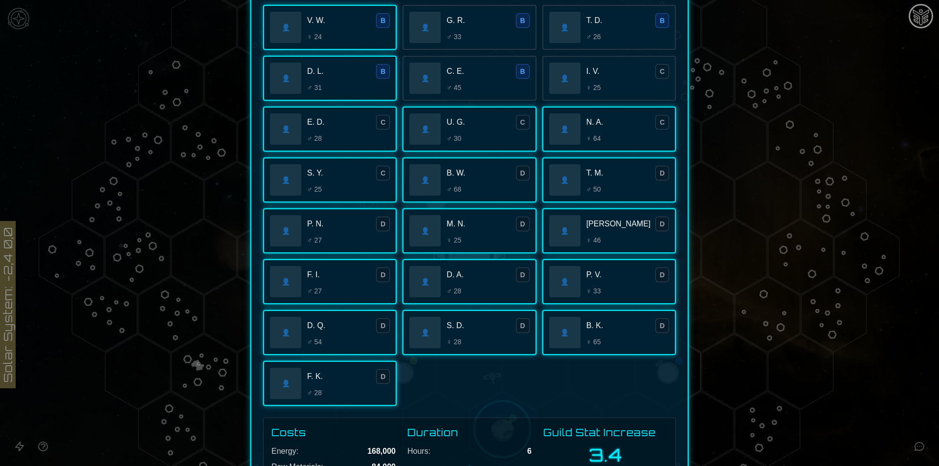
scroll to position [206, 0]
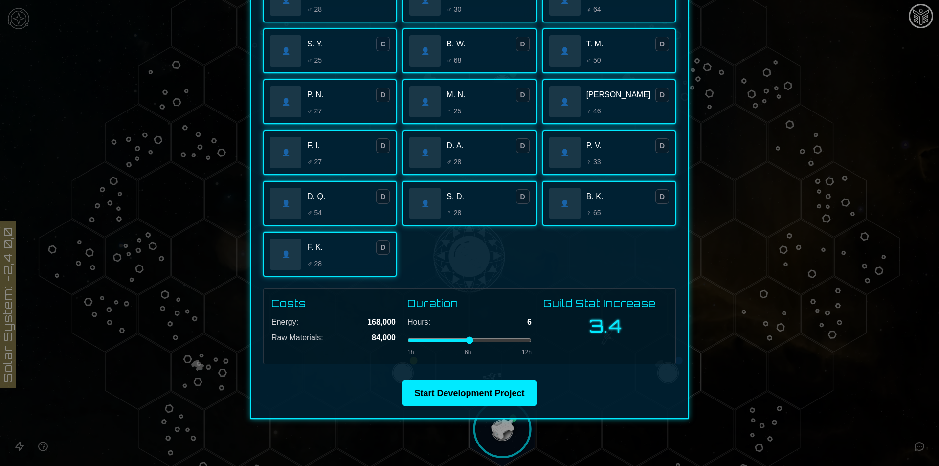
click at [615, 168] on div "👤 P. V. D ♀ 33" at bounding box center [609, 152] width 134 height 45
click at [612, 154] on div "P. V. D ♀ 33" at bounding box center [627, 152] width 83 height 28
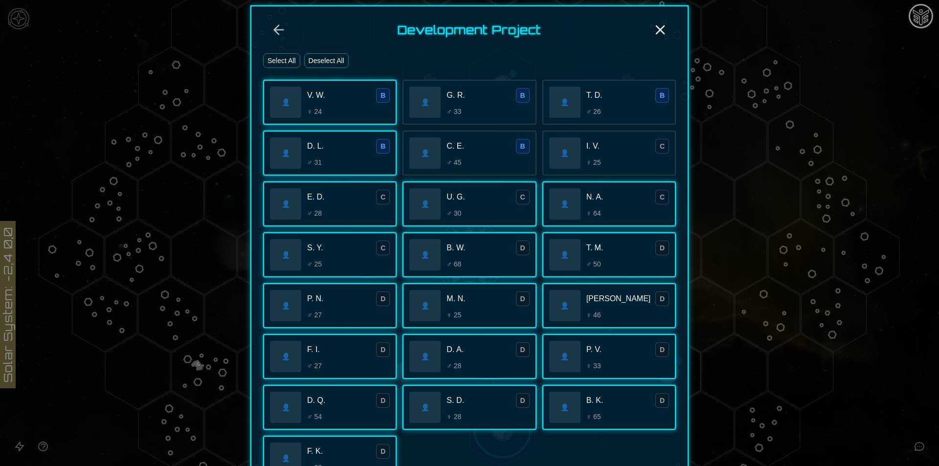
scroll to position [0, 0]
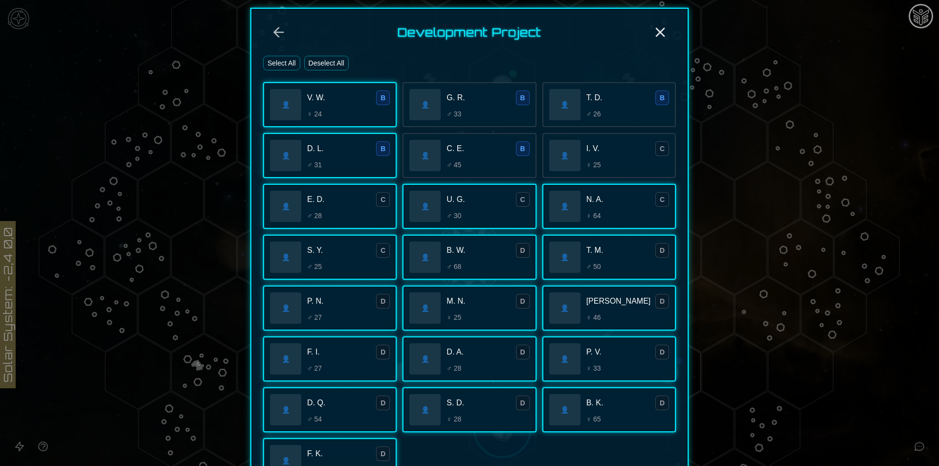
click at [604, 135] on div "👤 I. V. C ♀ 25" at bounding box center [609, 155] width 134 height 45
click at [470, 172] on div "👤 C. E. B ♂ 45" at bounding box center [470, 155] width 134 height 45
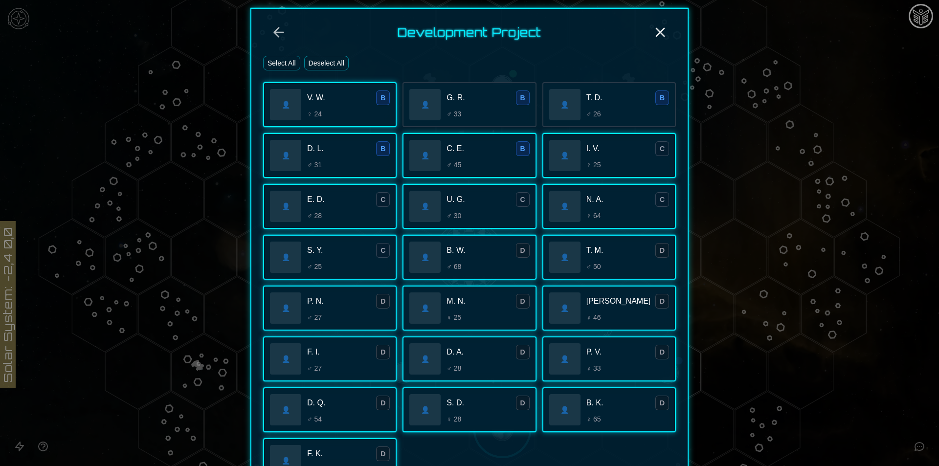
click at [481, 98] on div "G. R. B" at bounding box center [488, 97] width 83 height 15
click at [588, 112] on span "♂ 26" at bounding box center [593, 114] width 15 height 10
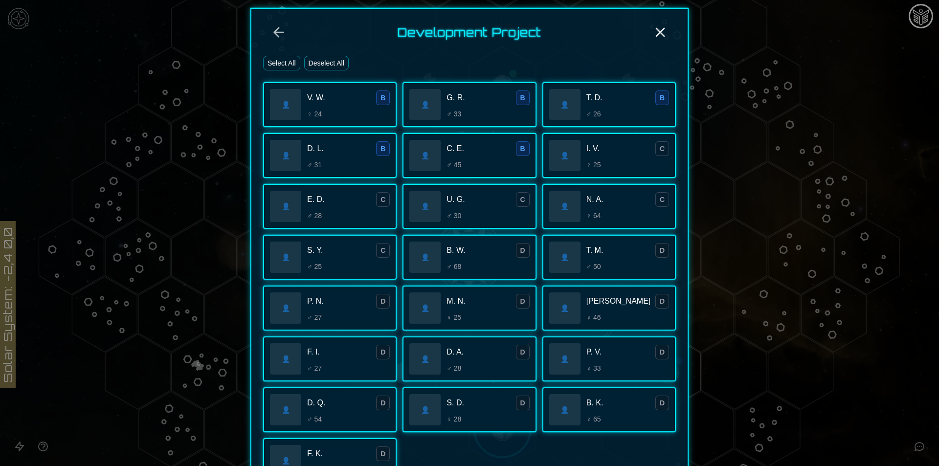
scroll to position [206, 0]
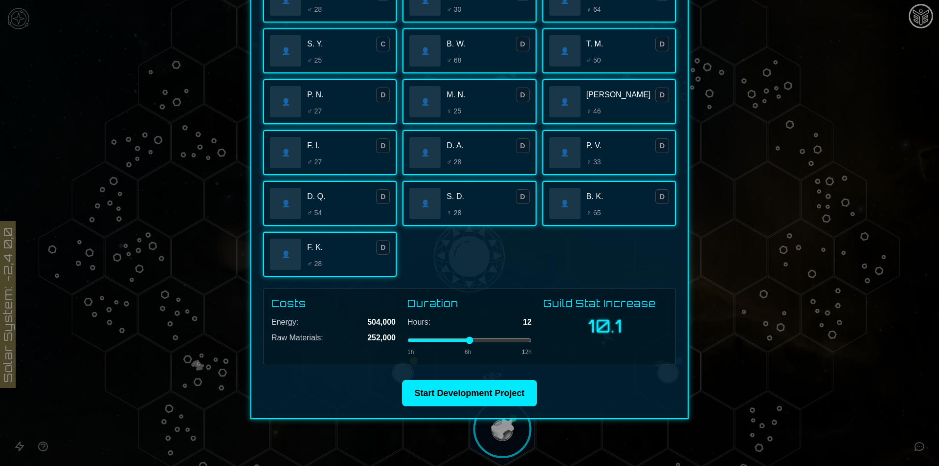
drag, startPoint x: 494, startPoint y: 341, endPoint x: 573, endPoint y: 345, distance: 78.3
type input "**"
click at [532, 342] on input "range" at bounding box center [469, 340] width 124 height 4
click at [506, 400] on button "Start Development Project" at bounding box center [469, 393] width 135 height 26
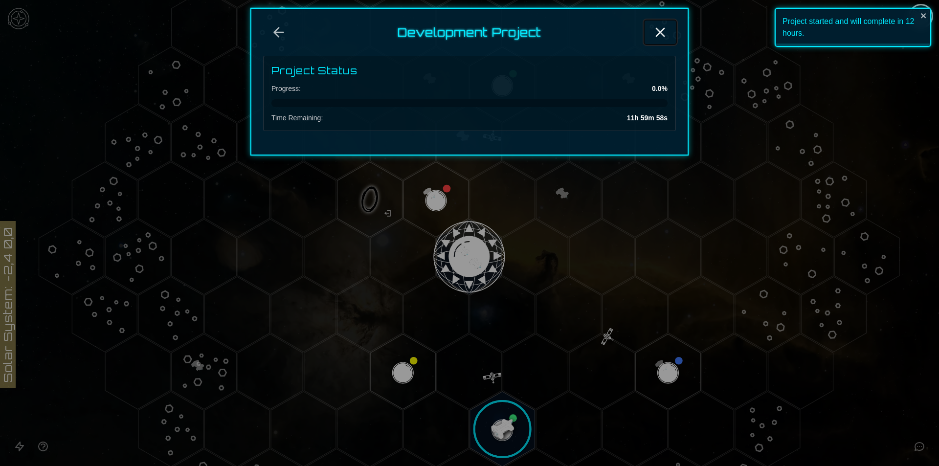
click at [656, 30] on icon "Close" at bounding box center [660, 32] width 16 height 16
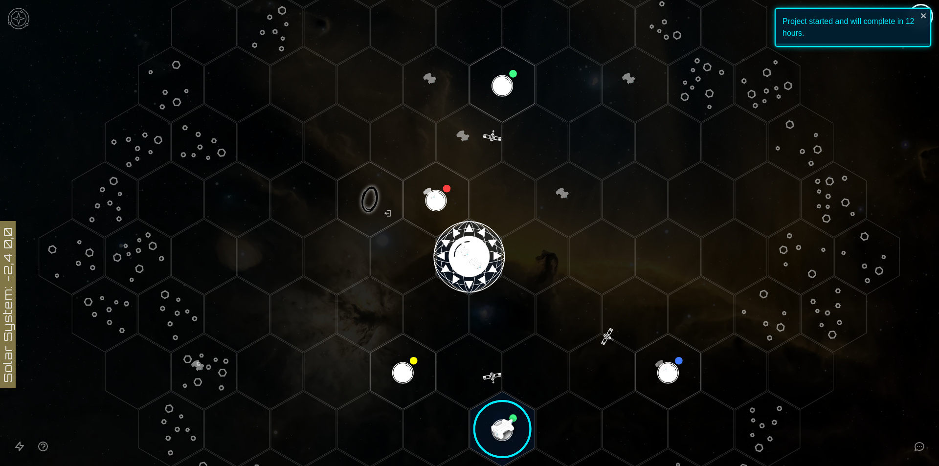
click at [500, 427] on image at bounding box center [502, 429] width 77 height 77
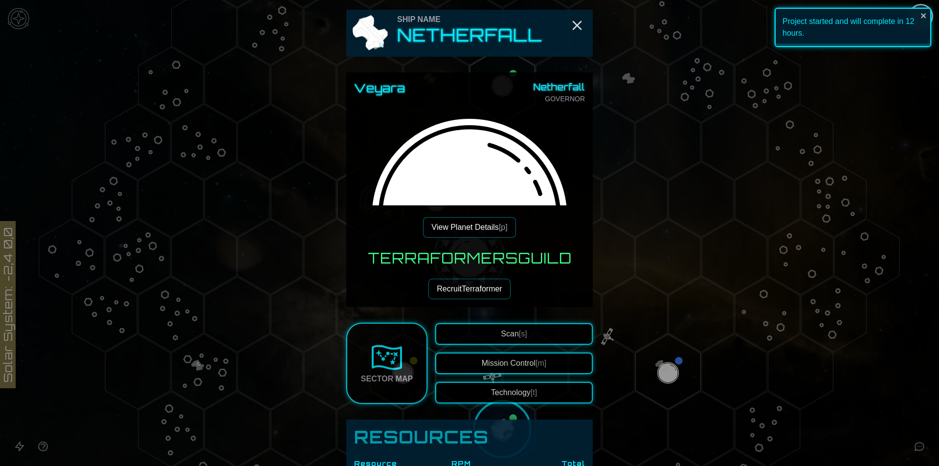
click at [475, 287] on button "Recruit Terraformer" at bounding box center [469, 289] width 82 height 21
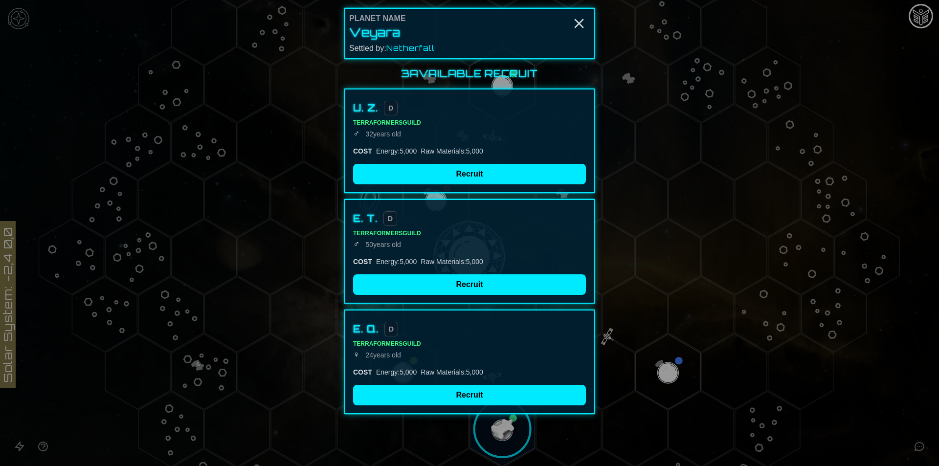
click at [431, 266] on div "Raw Materials : 5,000" at bounding box center [452, 262] width 63 height 10
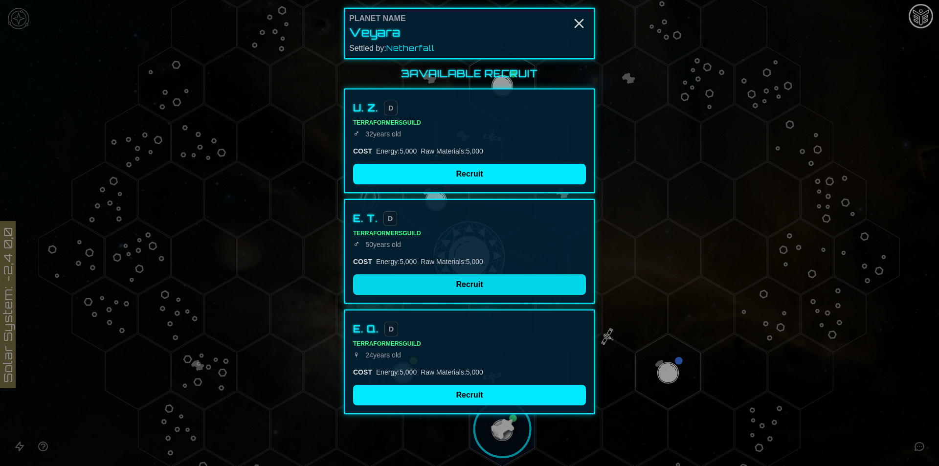
click at [424, 286] on button "Recruit" at bounding box center [469, 284] width 233 height 21
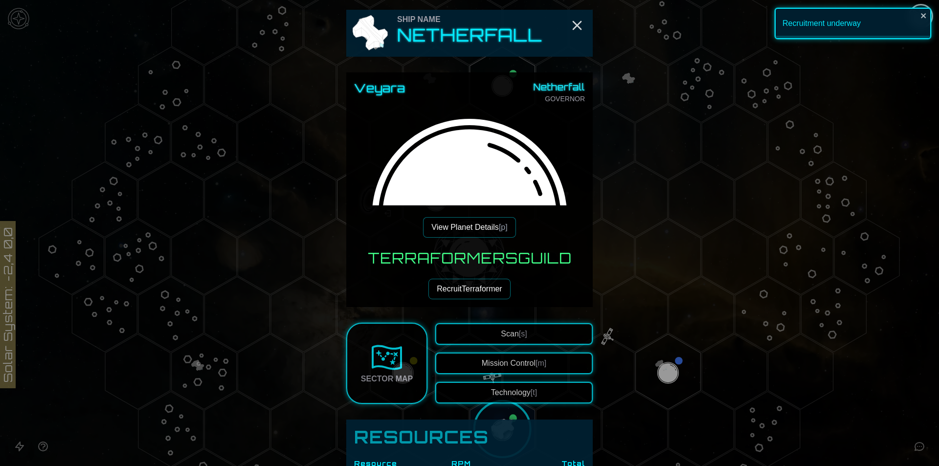
click at [474, 170] on img at bounding box center [469, 227] width 231 height 231
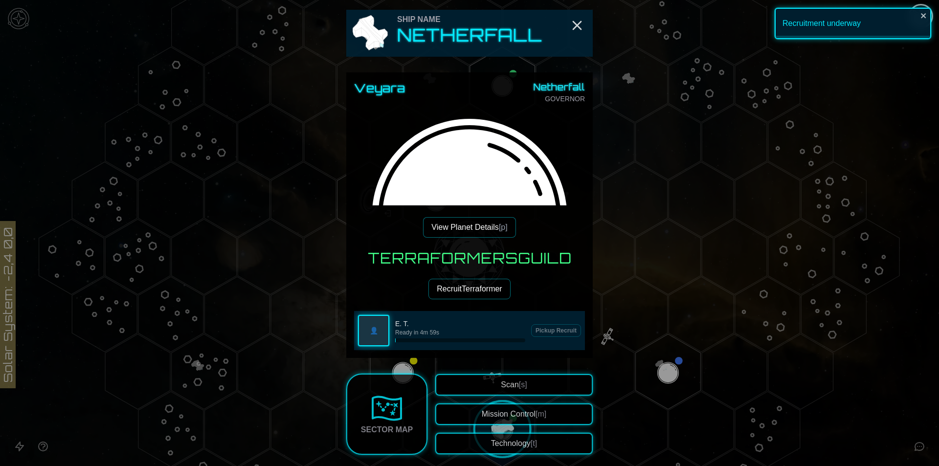
click at [481, 291] on button "Recruit Terraformer" at bounding box center [469, 289] width 82 height 21
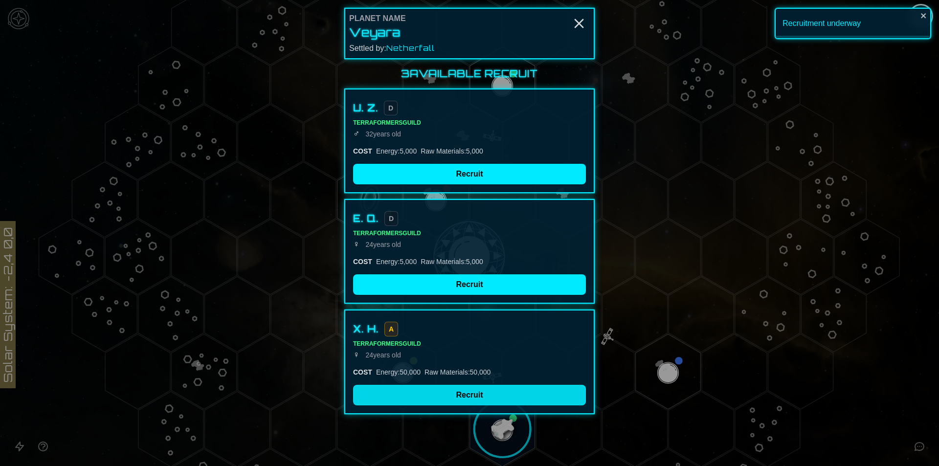
click at [459, 400] on button "Recruit" at bounding box center [469, 395] width 233 height 21
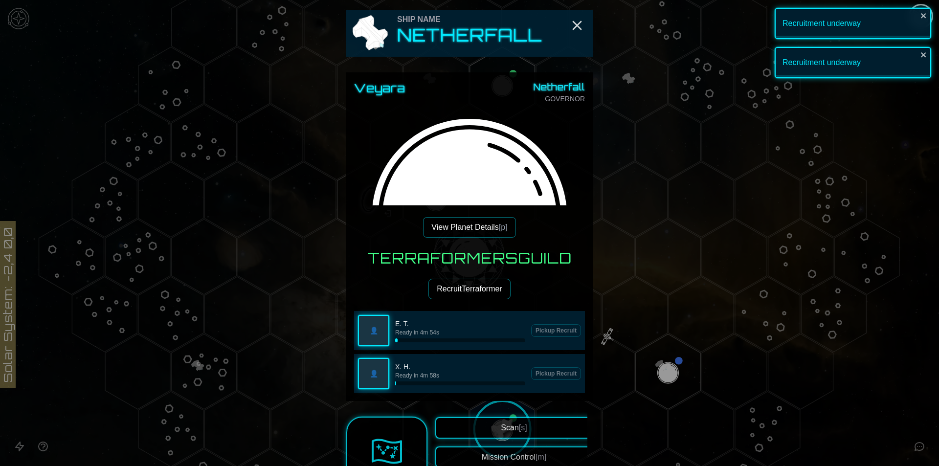
click at [463, 301] on div "Terraformers Guild Recruit Terraformer 👤 E. T. Ready in 4m 54s Pickup Recruit 👤…" at bounding box center [469, 321] width 231 height 144
click at [463, 295] on button "Recruit Terraformer" at bounding box center [469, 289] width 82 height 21
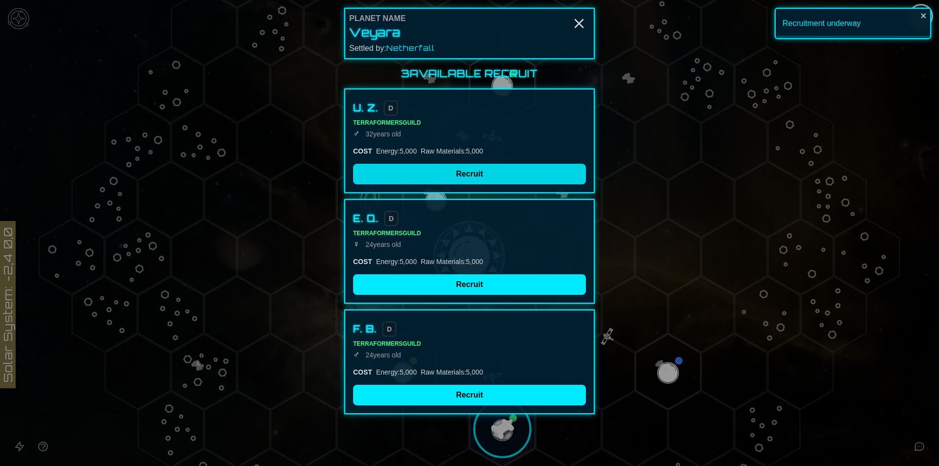
click at [471, 175] on button "Recruit" at bounding box center [469, 174] width 233 height 21
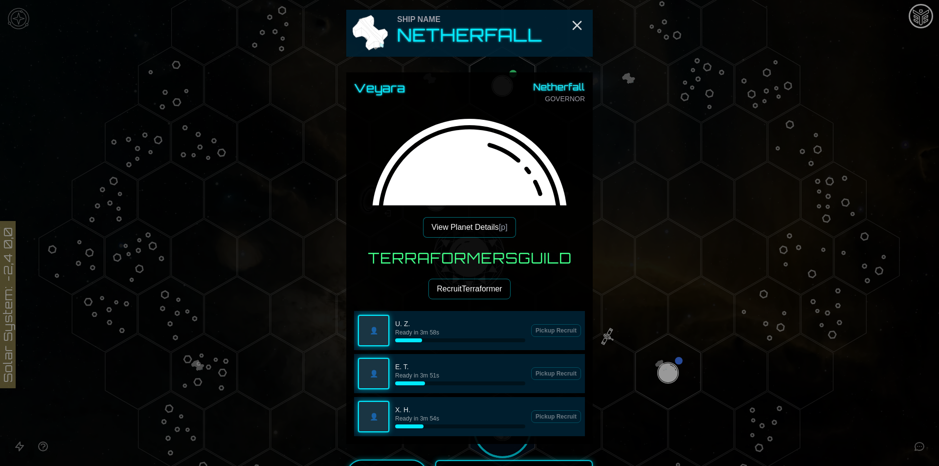
click at [459, 287] on button "Recruit Terraformer" at bounding box center [469, 289] width 82 height 21
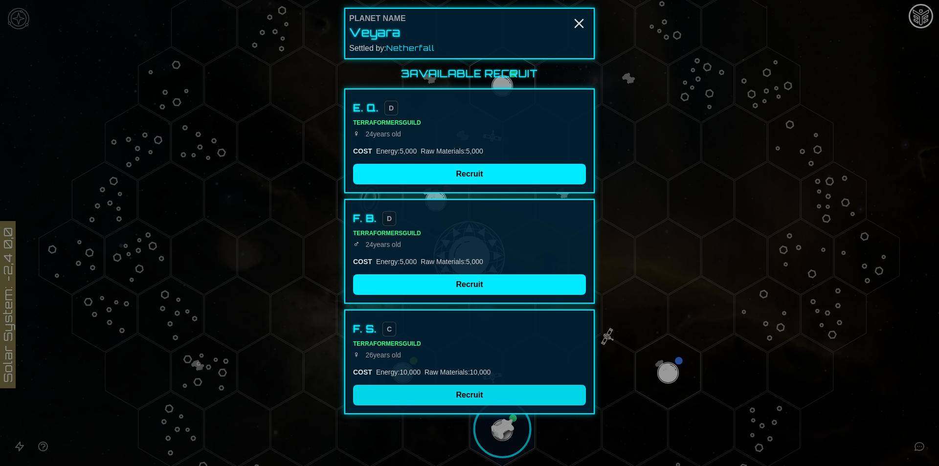
click at [464, 393] on button "Recruit" at bounding box center [469, 395] width 233 height 21
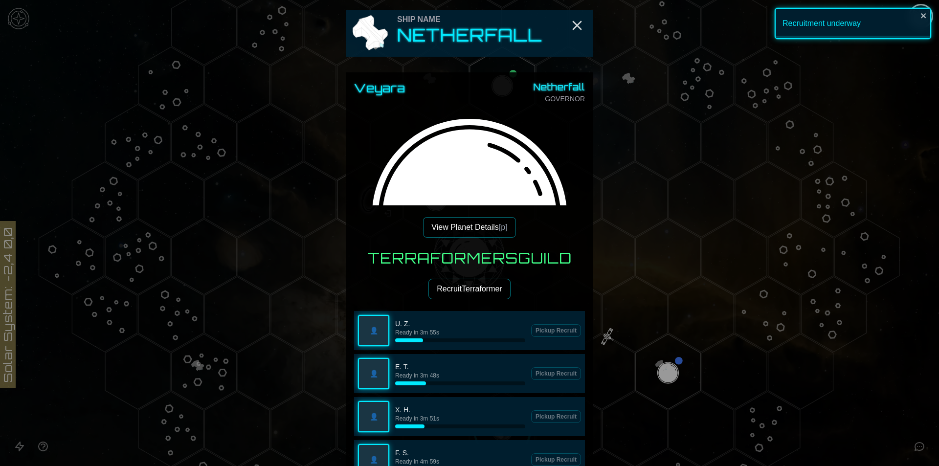
click at [461, 289] on button "Recruit Terraformer" at bounding box center [469, 289] width 82 height 21
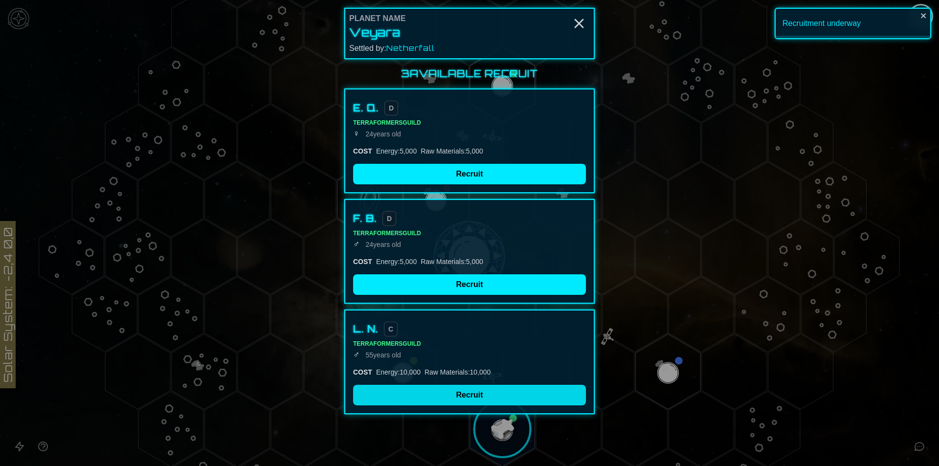
click at [459, 394] on button "Recruit" at bounding box center [469, 395] width 233 height 21
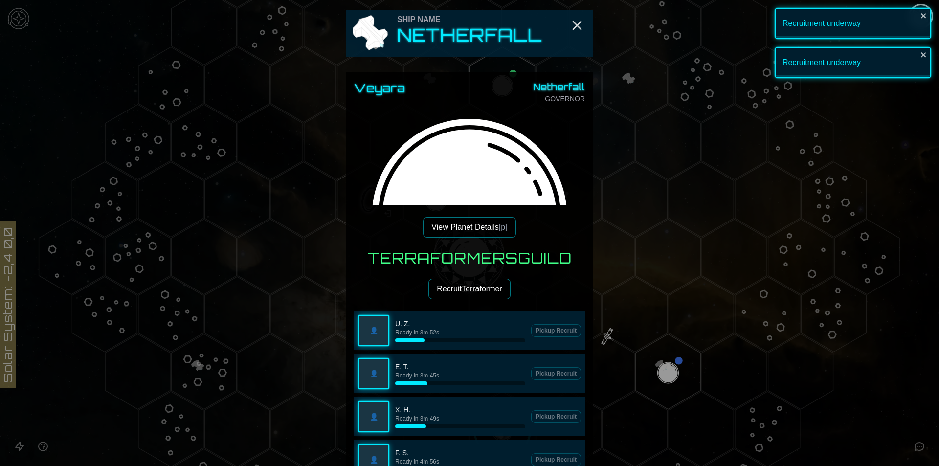
click at [480, 285] on button "Recruit Terraformer" at bounding box center [469, 289] width 82 height 21
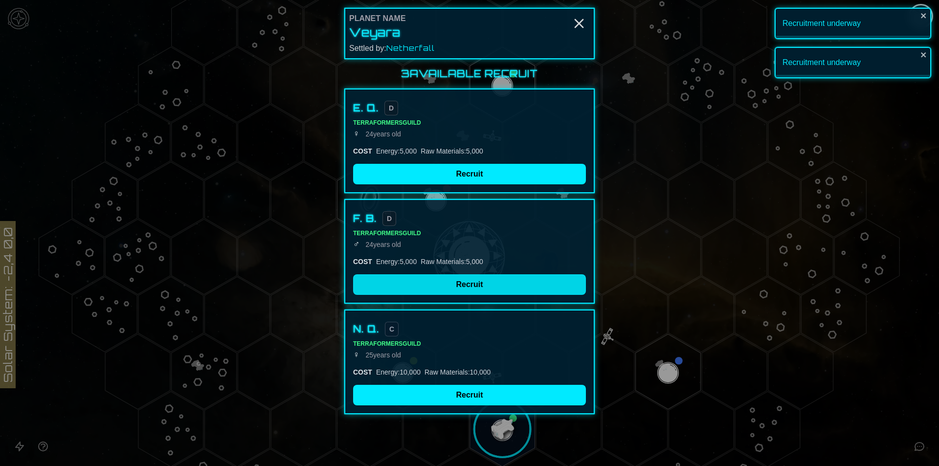
click at [479, 281] on button "Recruit" at bounding box center [469, 284] width 233 height 21
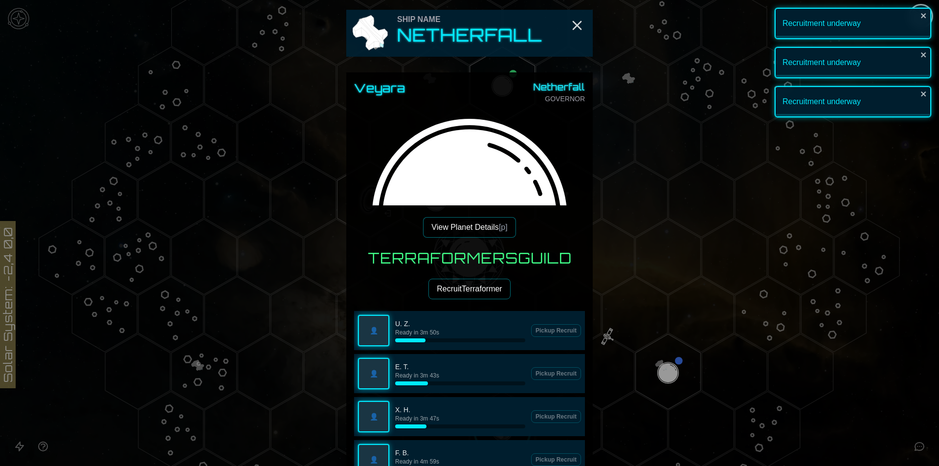
click at [480, 289] on button "Recruit Terraformer" at bounding box center [469, 289] width 82 height 21
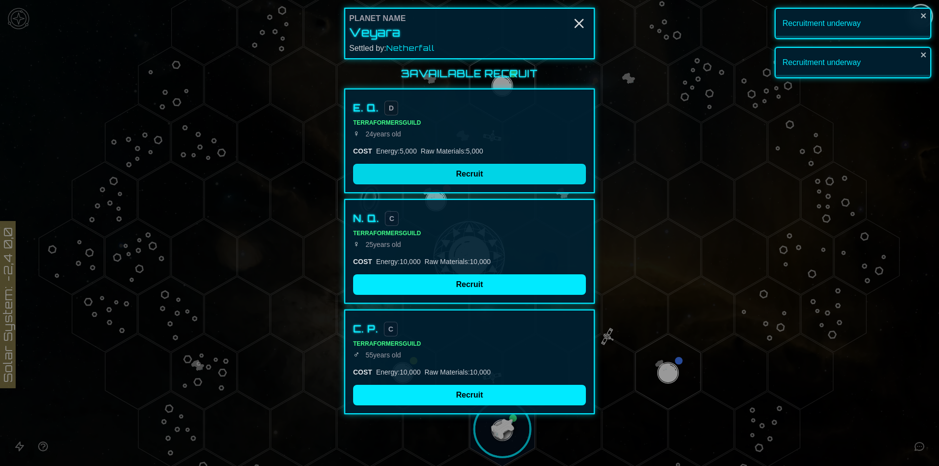
click at [458, 167] on button "Recruit" at bounding box center [469, 174] width 233 height 21
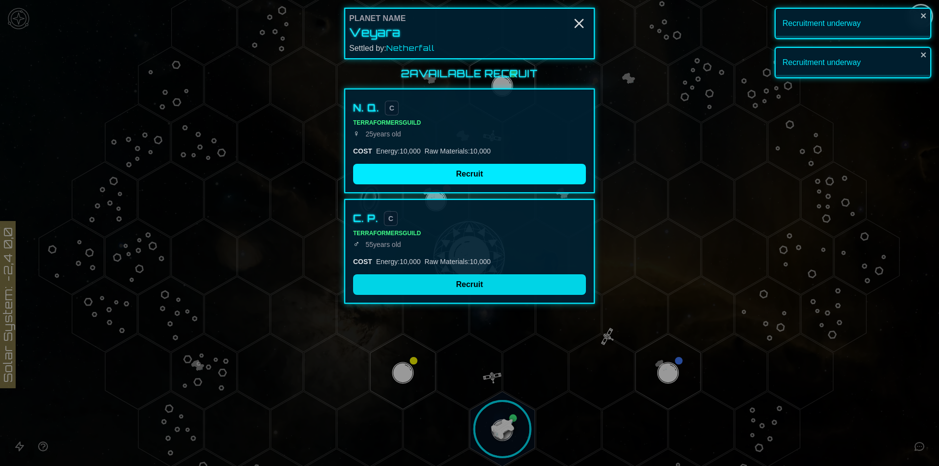
click at [474, 285] on button "Recruit" at bounding box center [469, 284] width 233 height 21
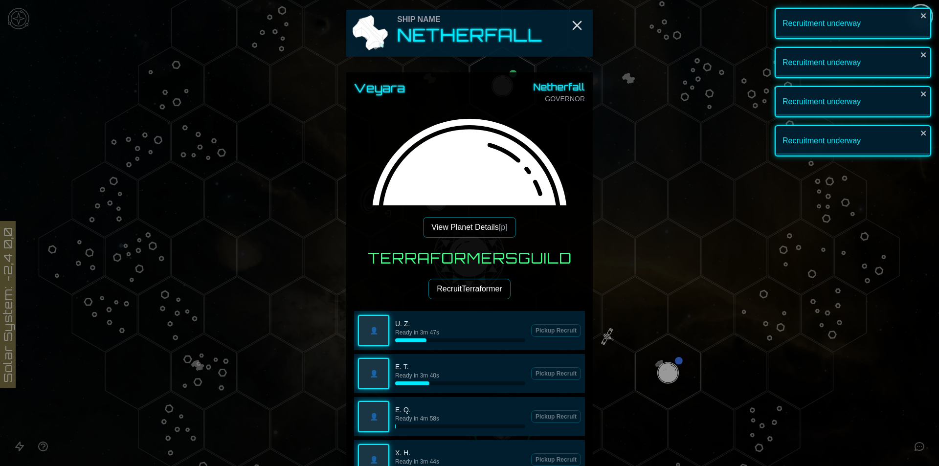
click at [474, 285] on button "Recruit Terraformer" at bounding box center [469, 289] width 82 height 21
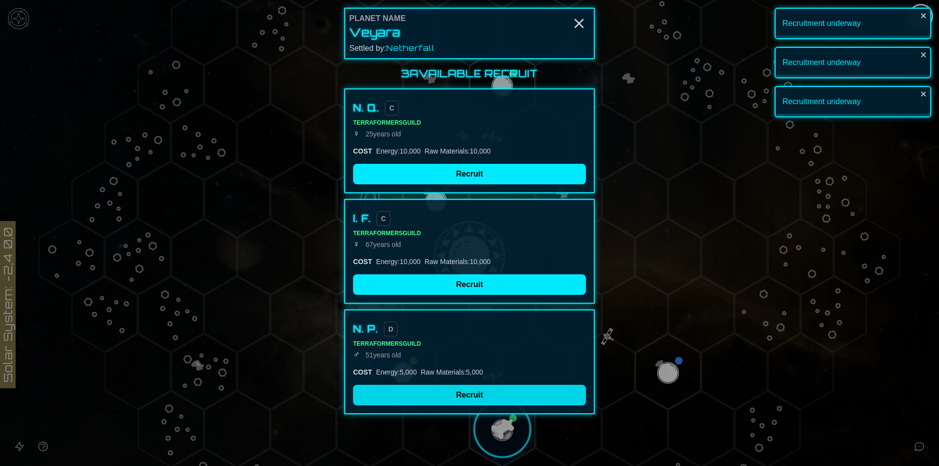
click at [474, 401] on button "Recruit" at bounding box center [469, 395] width 233 height 21
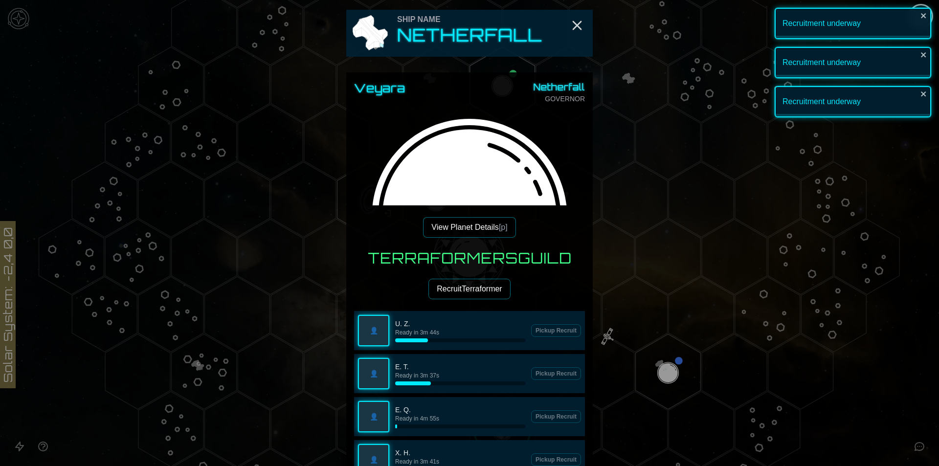
click at [482, 287] on button "Recruit Terraformer" at bounding box center [469, 289] width 82 height 21
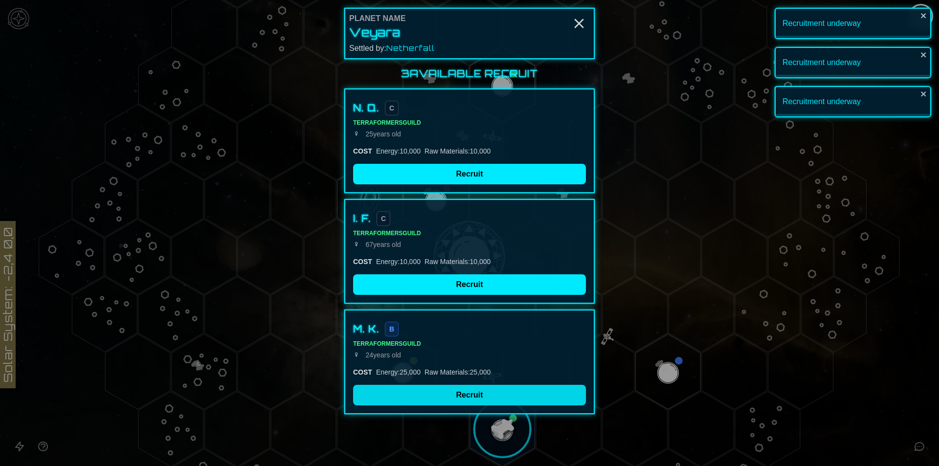
click at [437, 390] on button "Recruit" at bounding box center [469, 395] width 233 height 21
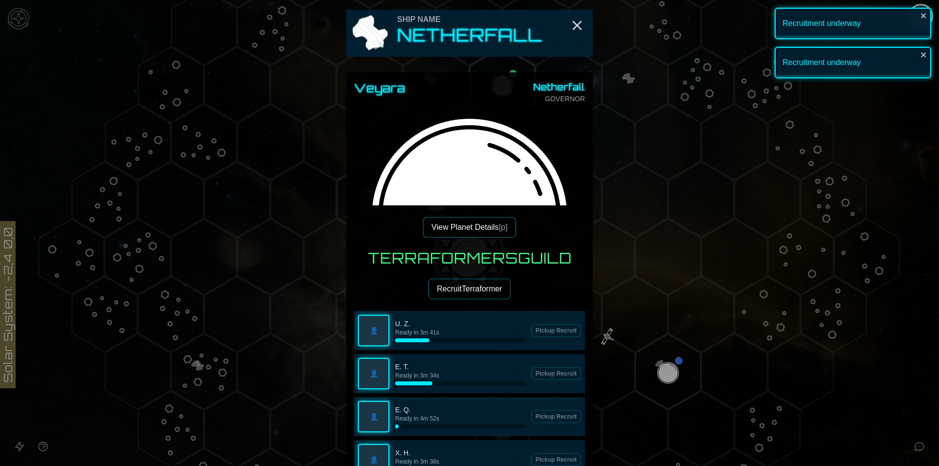
click at [476, 292] on button "Recruit Terraformer" at bounding box center [469, 289] width 82 height 21
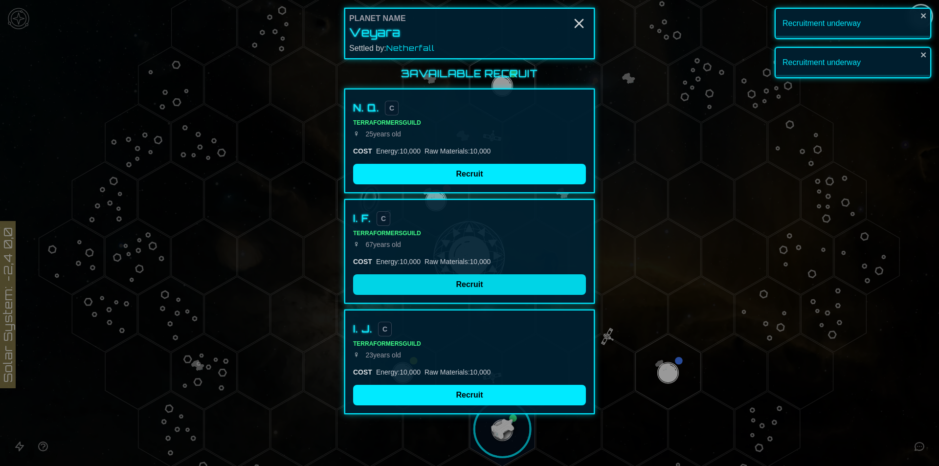
click at [476, 290] on button "Recruit" at bounding box center [469, 284] width 233 height 21
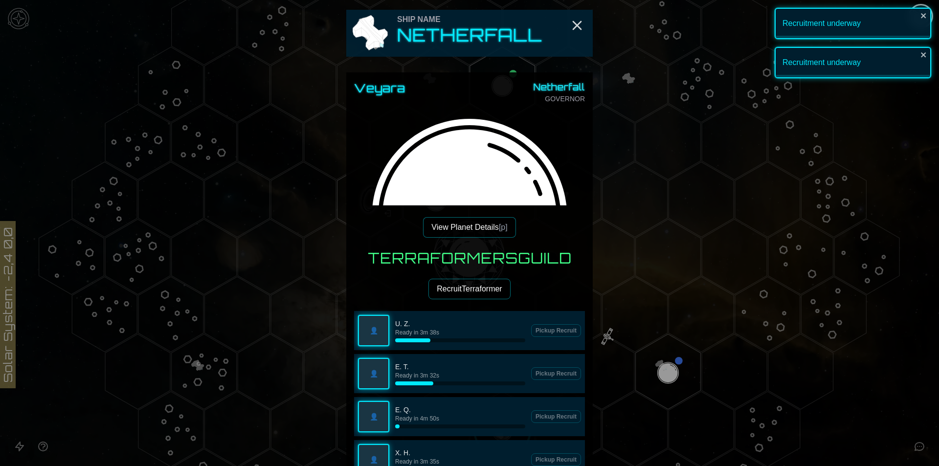
click at [678, 334] on div at bounding box center [469, 233] width 939 height 466
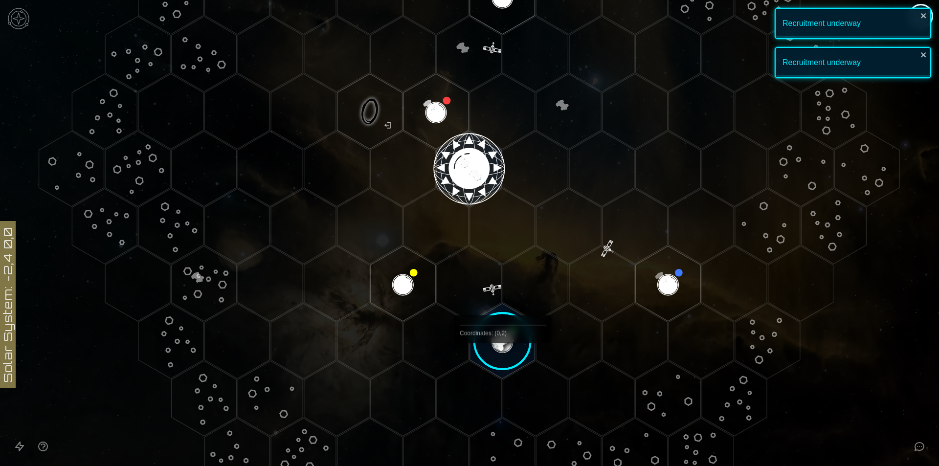
scroll to position [301, 0]
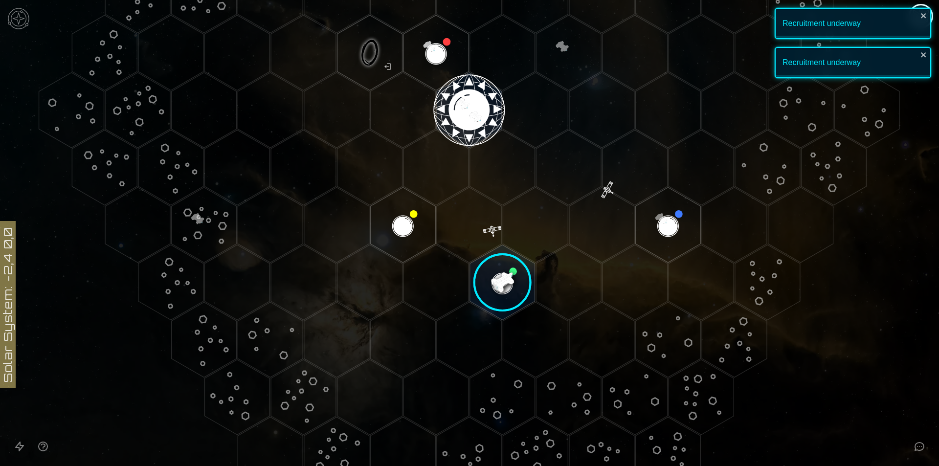
click at [515, 270] on image at bounding box center [502, 282] width 77 height 77
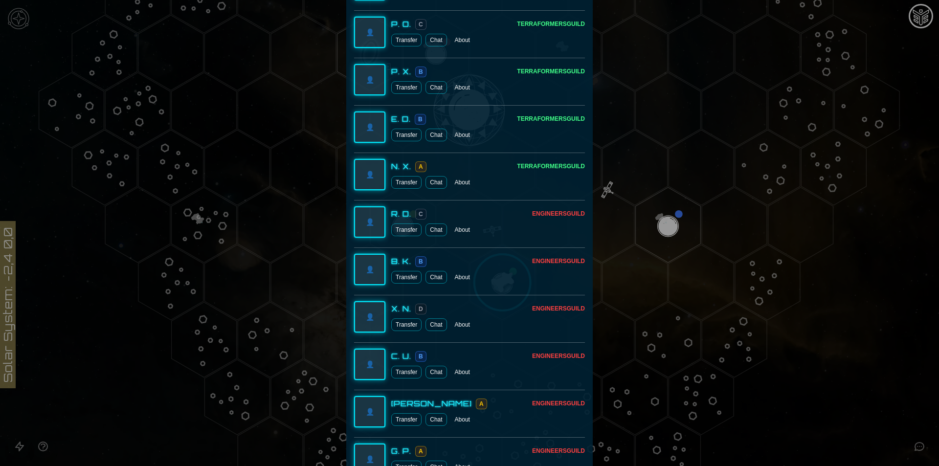
scroll to position [1467, 0]
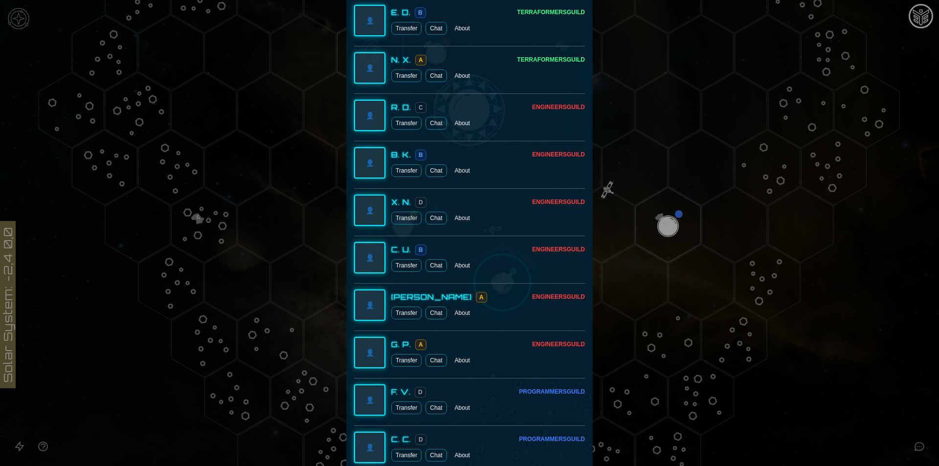
click at [717, 321] on div at bounding box center [469, 233] width 939 height 466
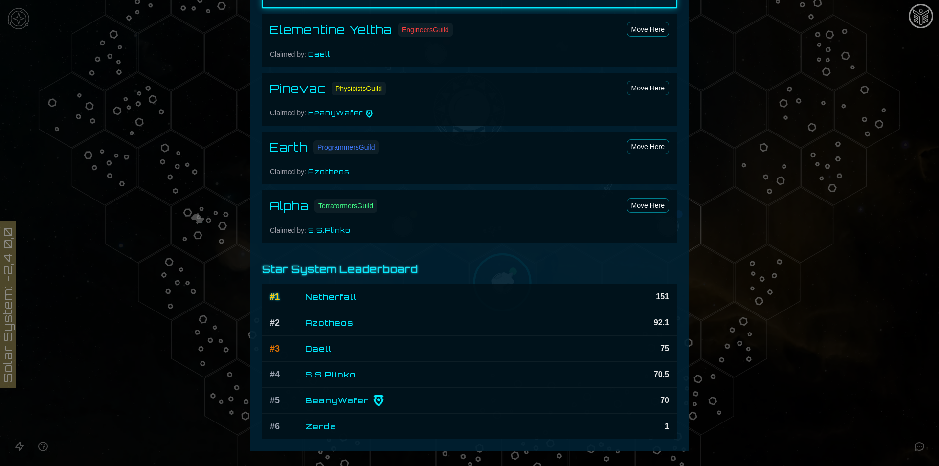
scroll to position [612, 0]
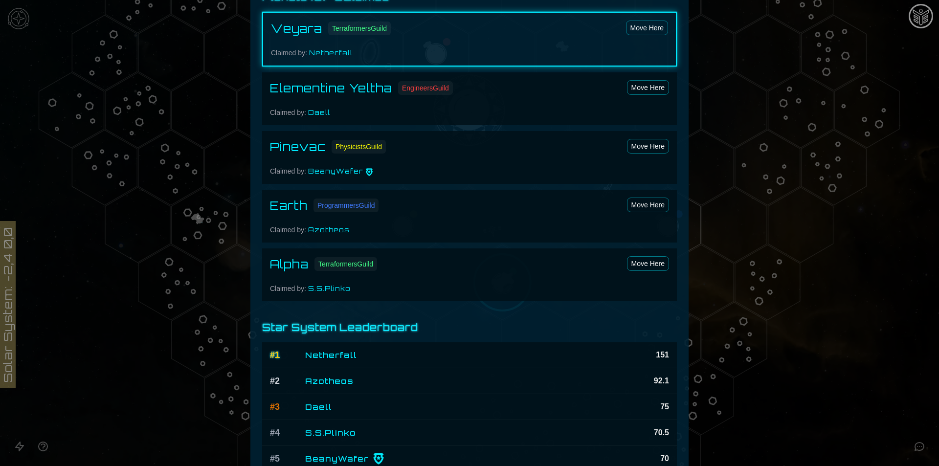
click at [380, 277] on div "Alpha Terraformers Guild Move Here Claimed by: S.S.Plinko" at bounding box center [469, 274] width 415 height 53
click at [368, 223] on div "Earth Programmers Guild Move Here Claimed by: Azotheos" at bounding box center [469, 216] width 415 height 53
click at [347, 202] on span "Programmers Guild" at bounding box center [346, 206] width 65 height 14
click at [278, 203] on h4 "Earth" at bounding box center [289, 206] width 38 height 16
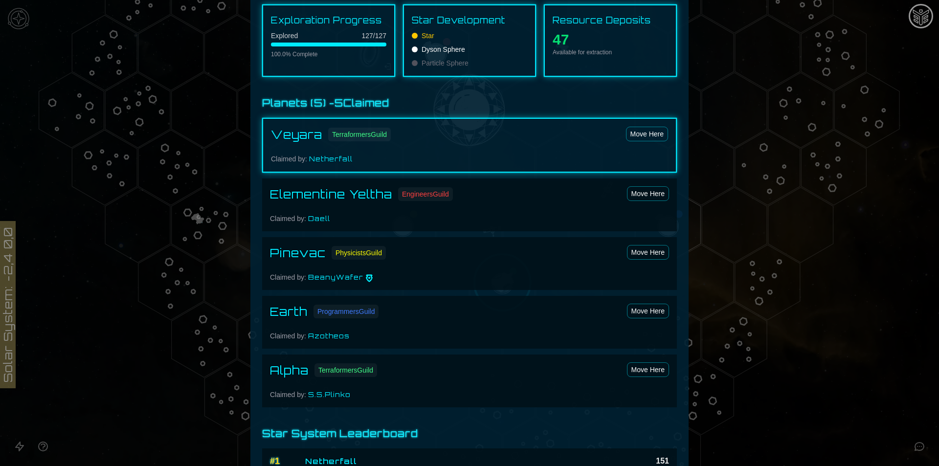
scroll to position [466, 0]
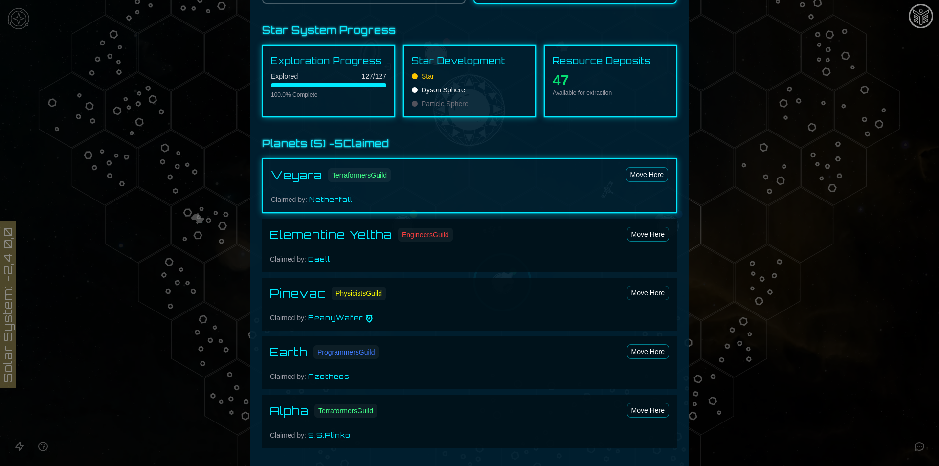
click at [304, 181] on h4 "Veyara" at bounding box center [296, 175] width 51 height 16
click at [693, 231] on div at bounding box center [469, 233] width 939 height 466
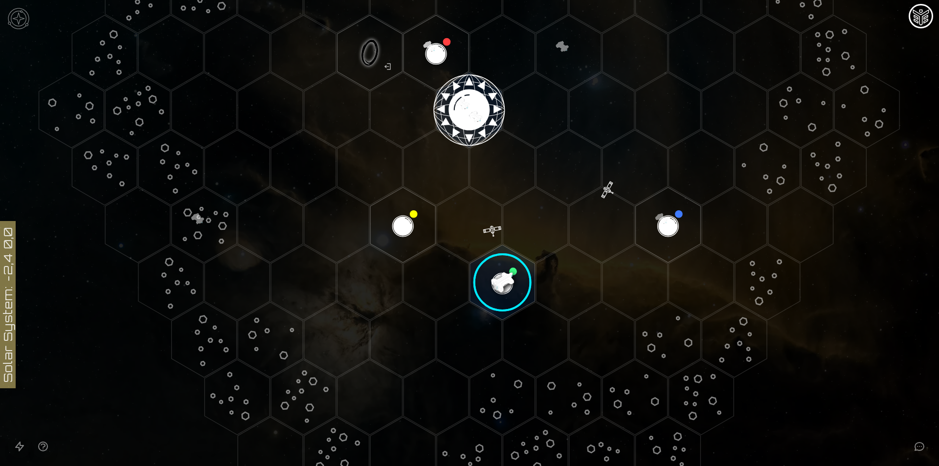
click at [492, 262] on image at bounding box center [502, 282] width 77 height 77
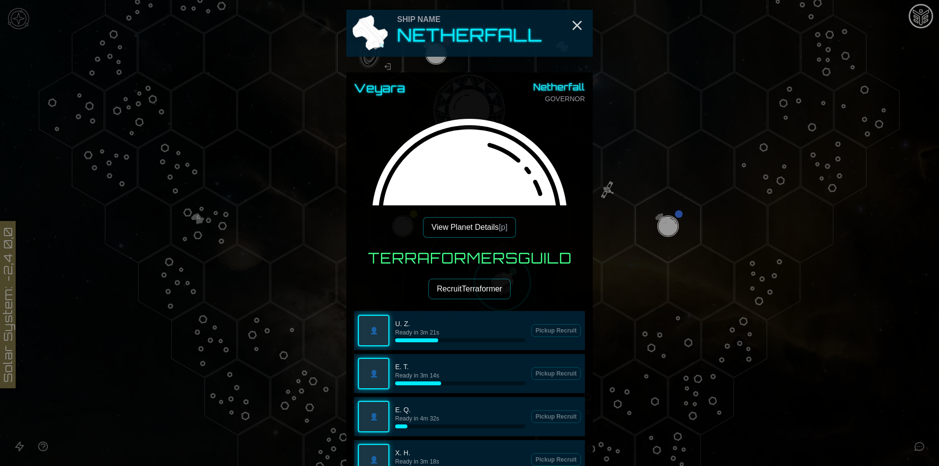
click at [467, 221] on button "View Planet Details [p]" at bounding box center [469, 227] width 92 height 21
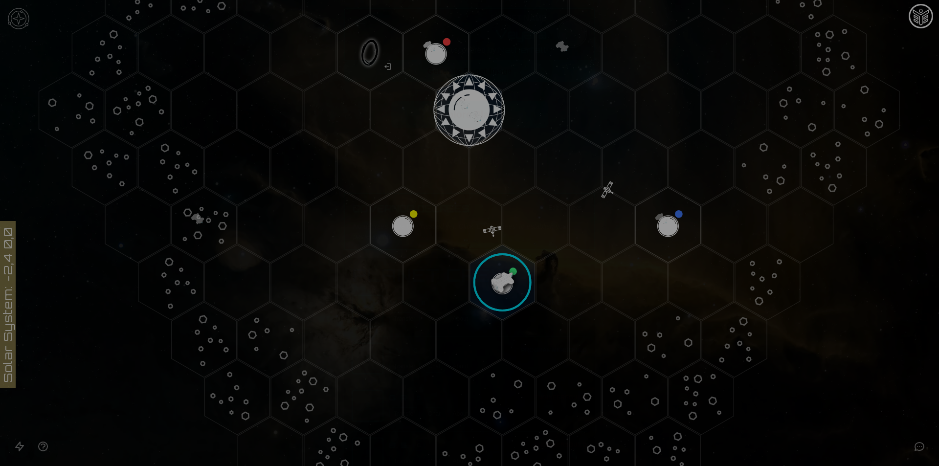
click at [441, 154] on button "Develop Planet" at bounding box center [469, 160] width 157 height 26
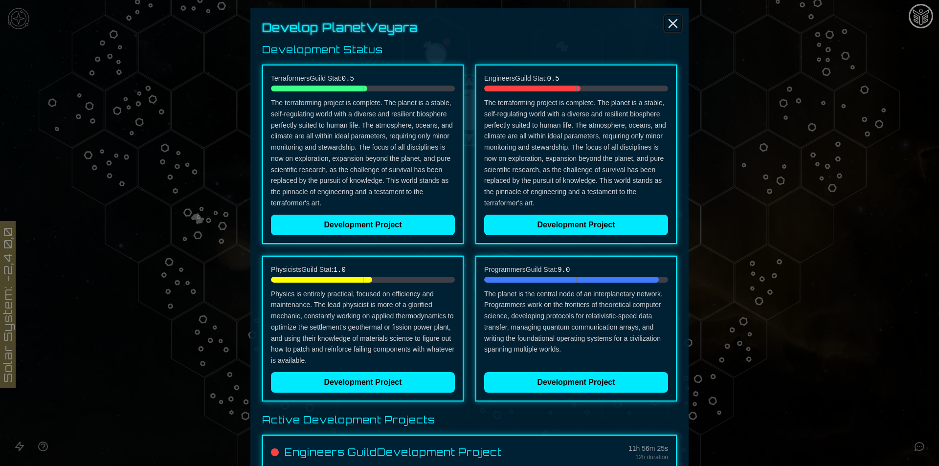
click at [665, 22] on icon "Close" at bounding box center [673, 24] width 16 height 16
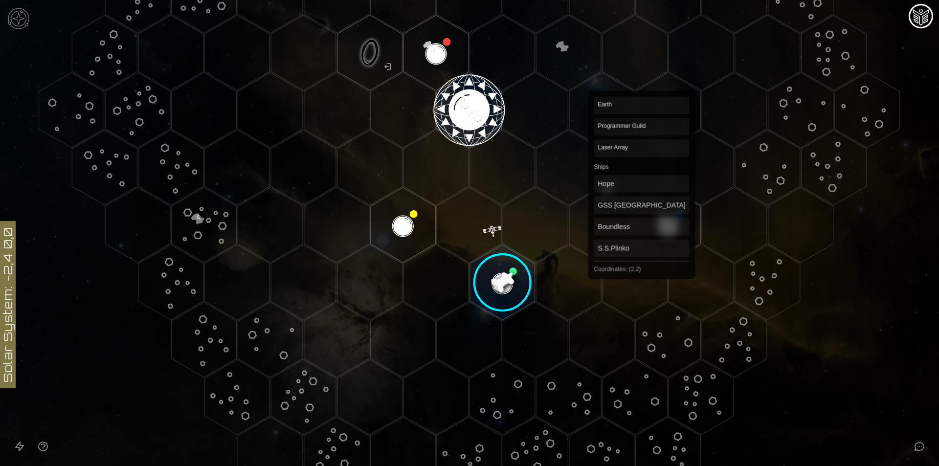
click at [642, 222] on polygon "Hex at coordinates 2,2, clickable" at bounding box center [668, 224] width 65 height 75
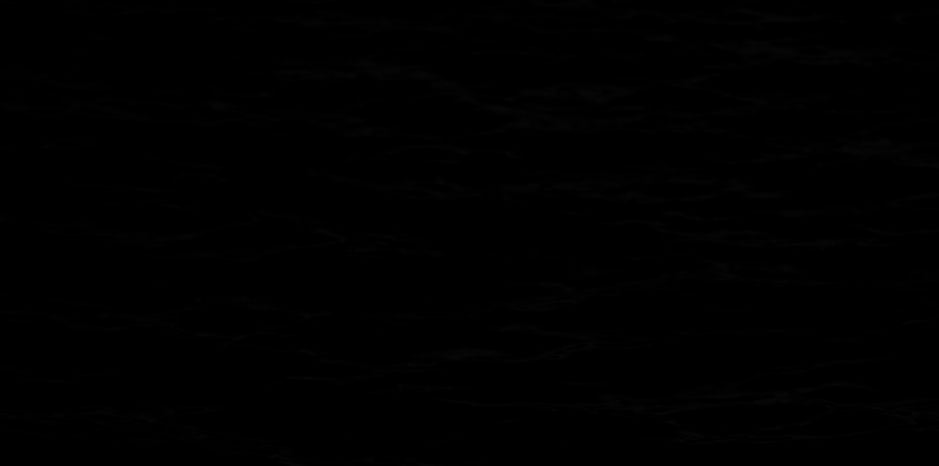
click at [642, 222] on image at bounding box center [668, 225] width 77 height 77
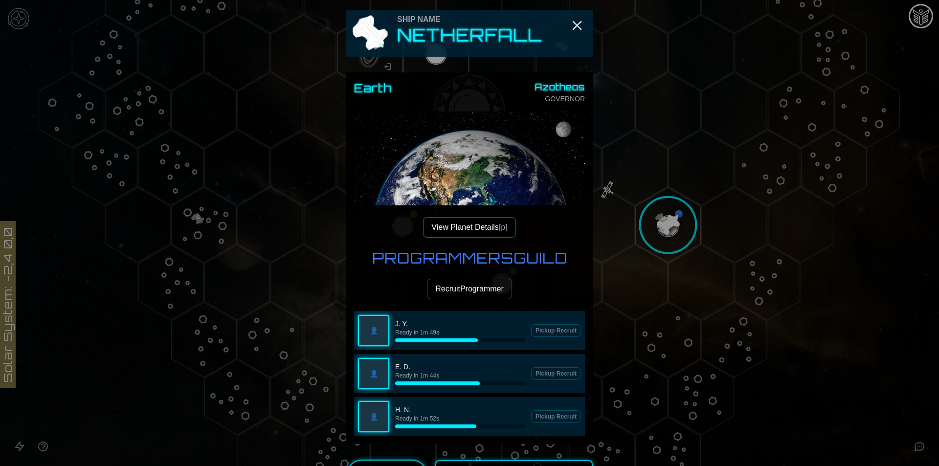
click at [648, 210] on div at bounding box center [469, 233] width 939 height 466
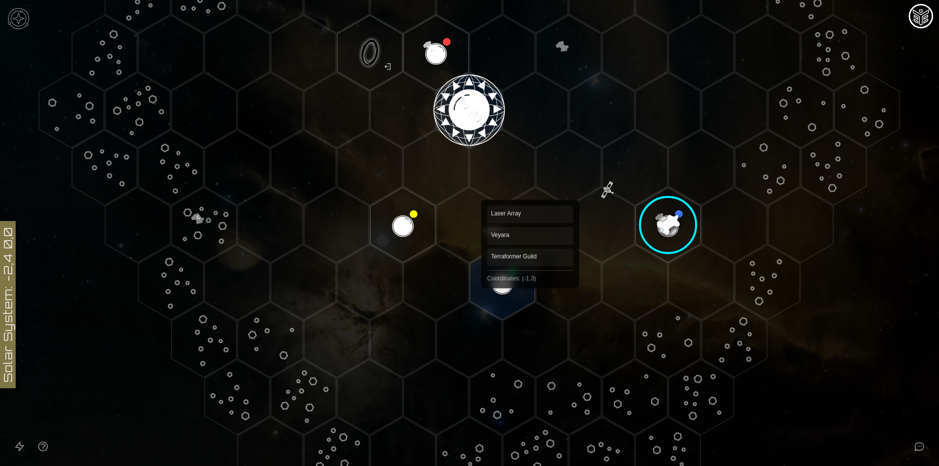
click at [517, 285] on polygon "Hex at coordinates -1,3, clickable" at bounding box center [502, 282] width 65 height 75
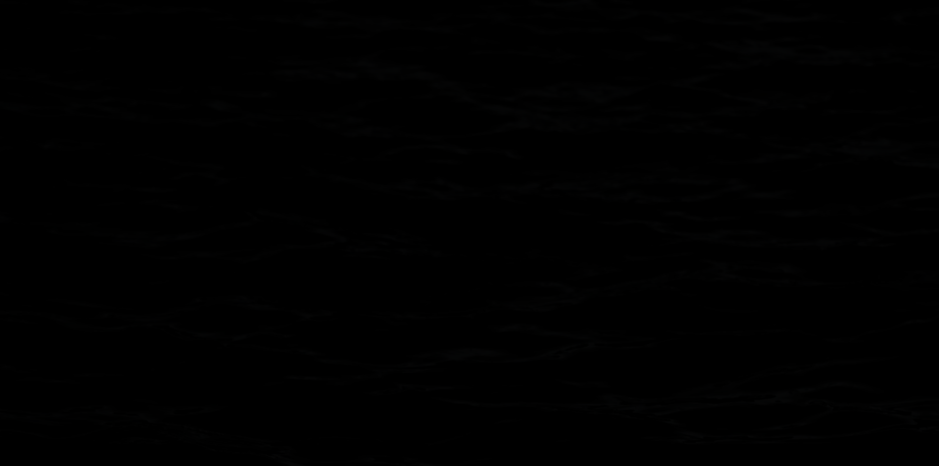
click at [517, 285] on image at bounding box center [502, 282] width 77 height 77
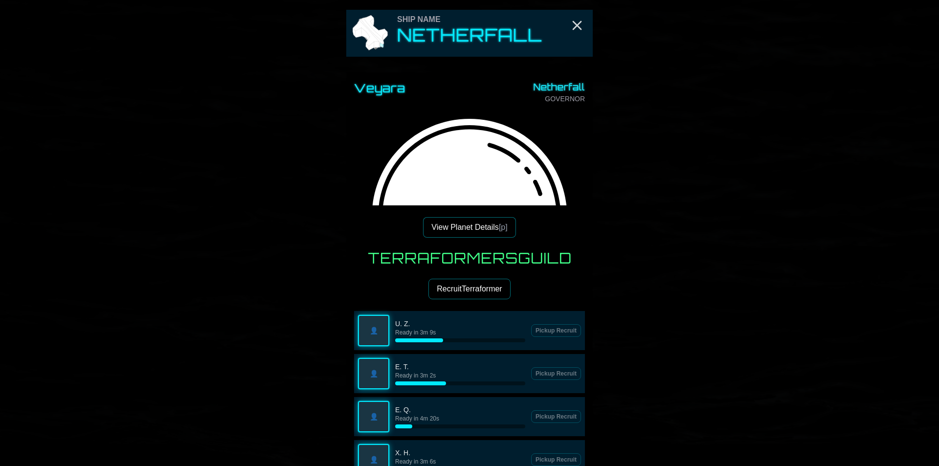
click at [482, 294] on button "Recruit Terraformer" at bounding box center [469, 289] width 82 height 21
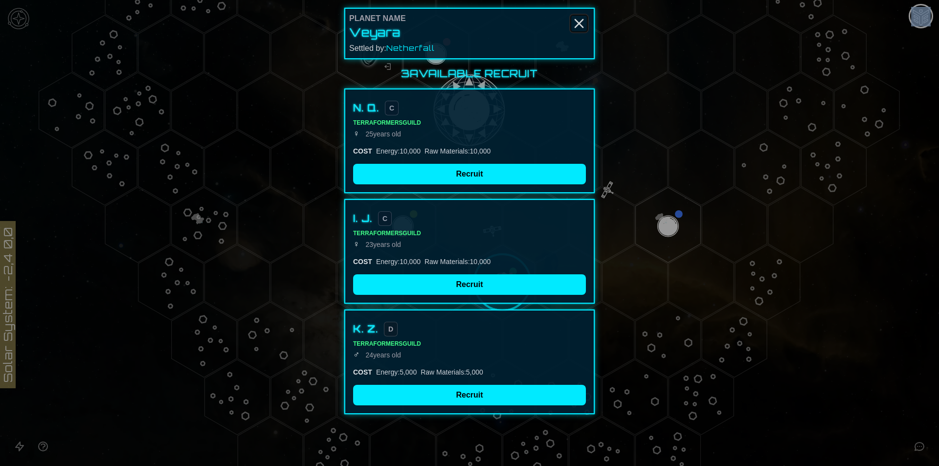
click at [575, 21] on icon "Close" at bounding box center [579, 24] width 16 height 16
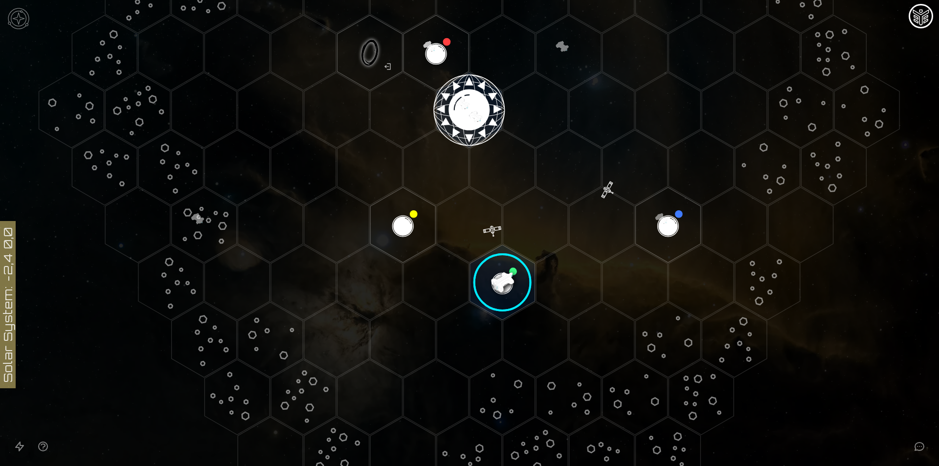
click at [495, 281] on image at bounding box center [502, 282] width 77 height 77
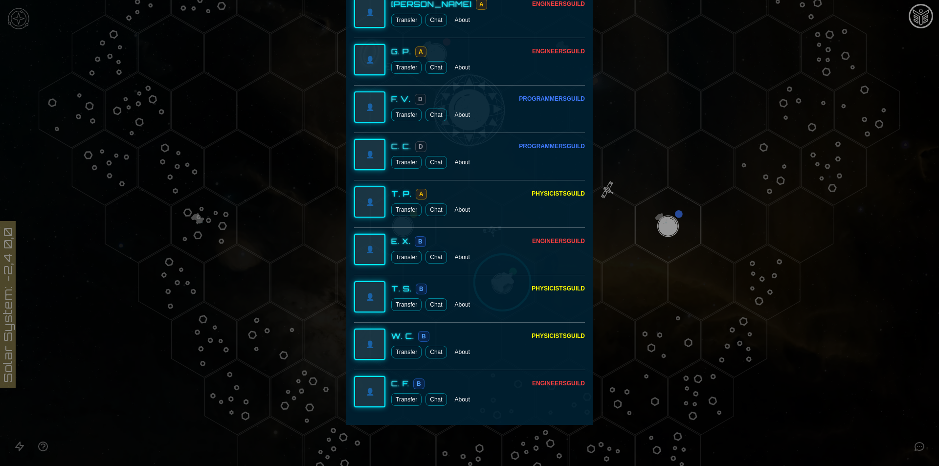
scroll to position [1768, 0]
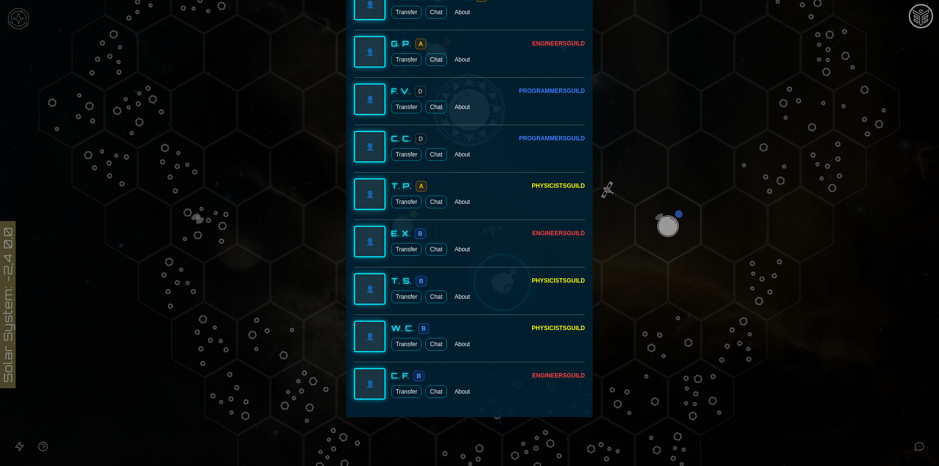
click at [413, 394] on button "Transfer" at bounding box center [406, 391] width 30 height 13
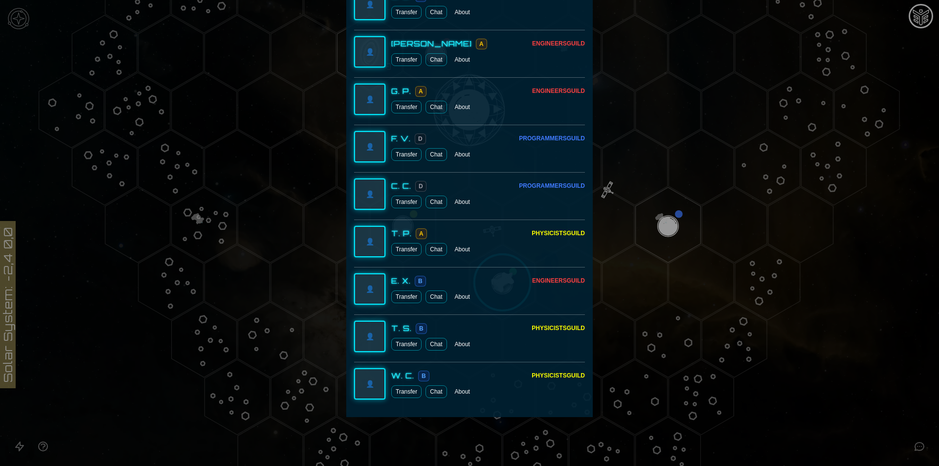
click at [402, 251] on button "Transfer" at bounding box center [406, 249] width 30 height 13
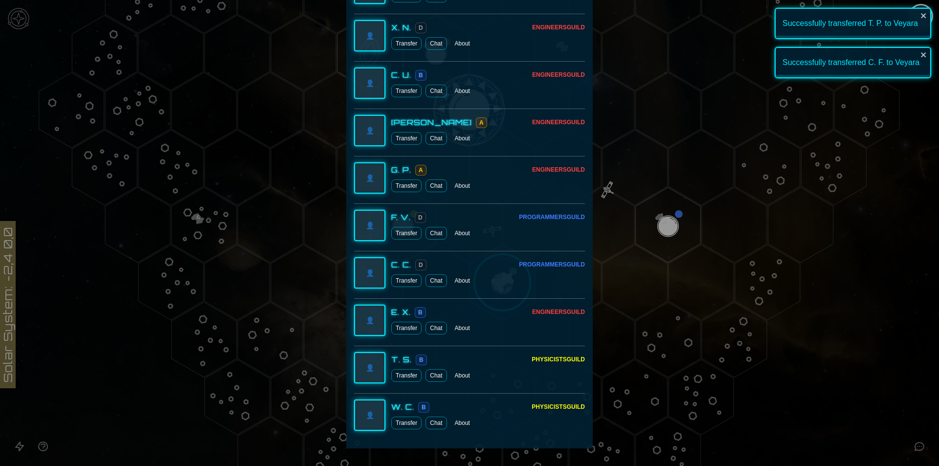
scroll to position [1624, 0]
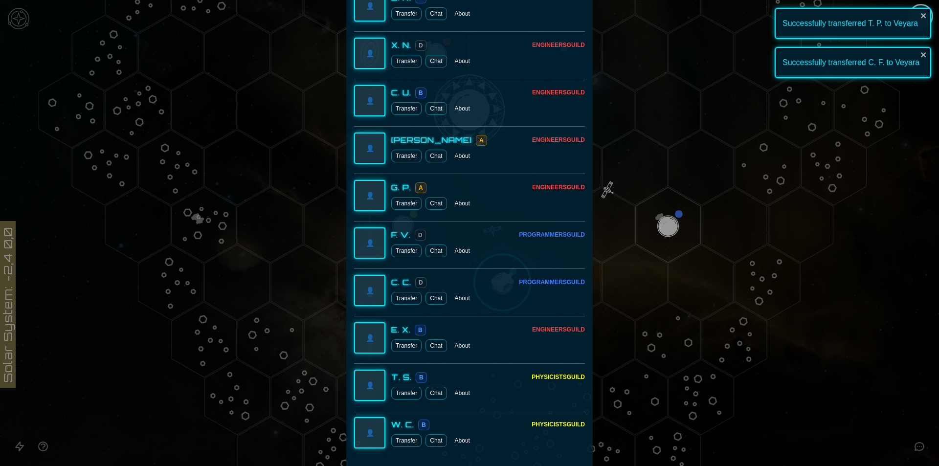
click at [406, 103] on button "Transfer" at bounding box center [406, 108] width 30 height 13
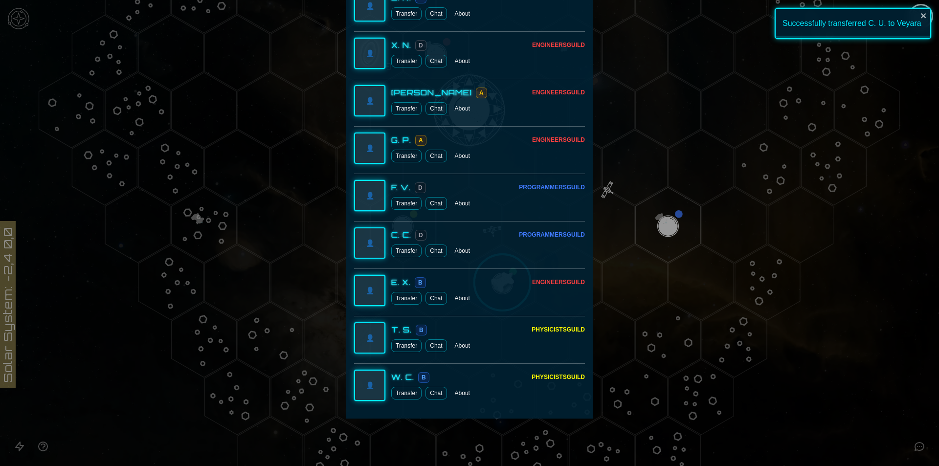
click at [404, 157] on button "Transfer" at bounding box center [406, 156] width 30 height 13
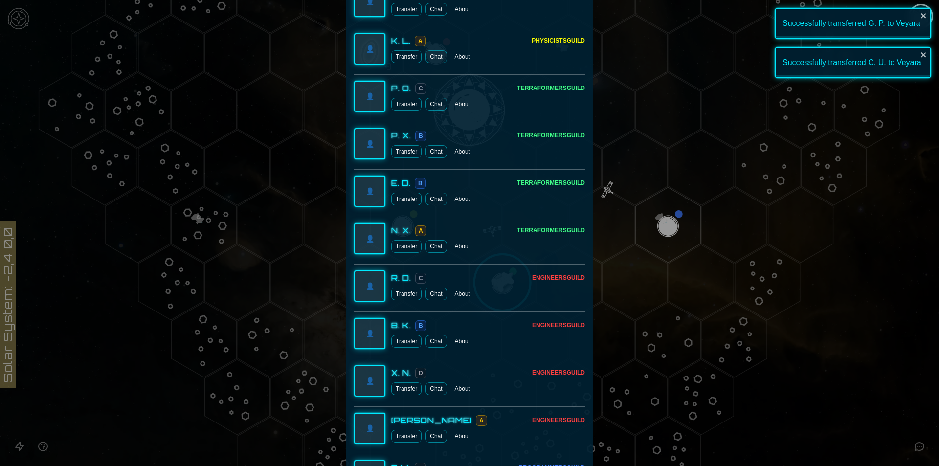
scroll to position [1285, 0]
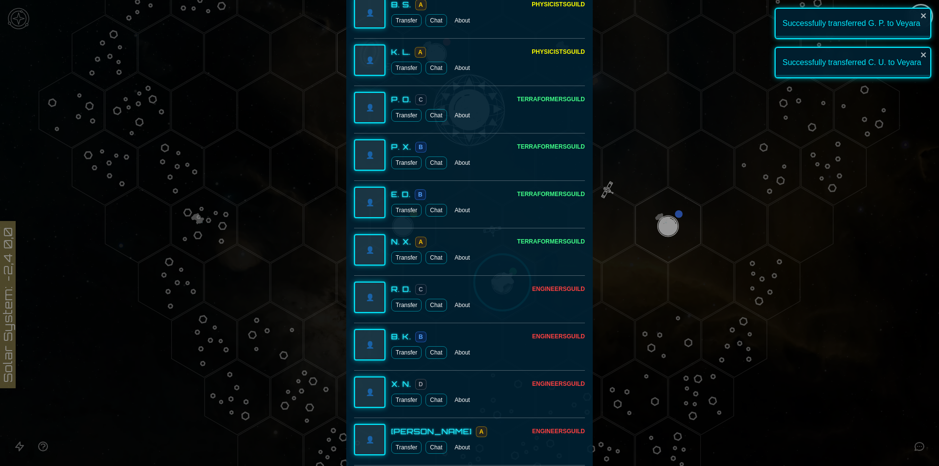
click at [408, 112] on button "Transfer" at bounding box center [406, 115] width 30 height 13
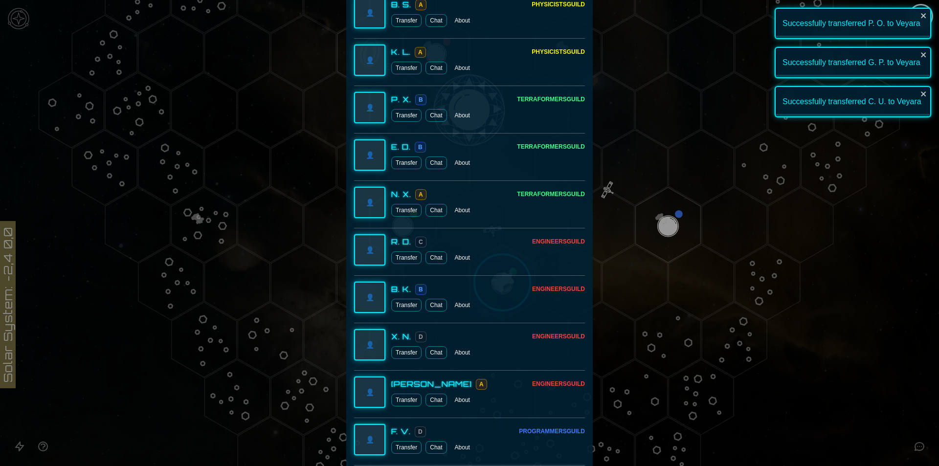
click at [403, 162] on button "Transfer" at bounding box center [406, 163] width 30 height 13
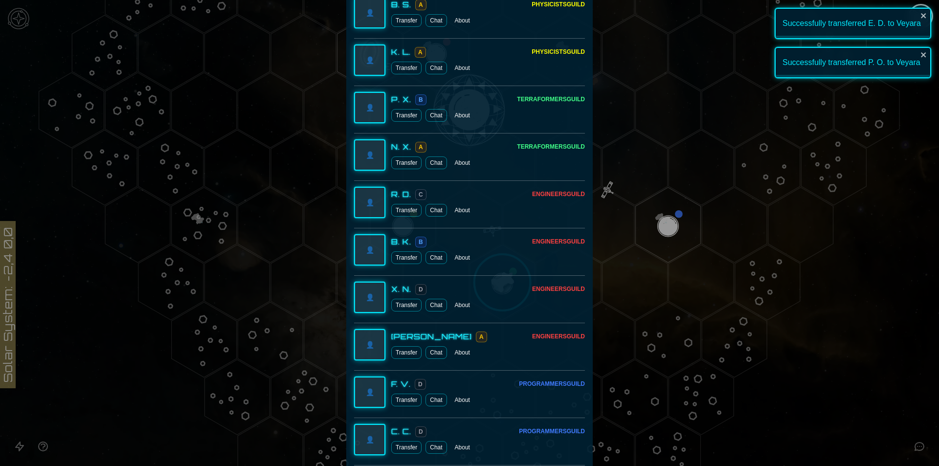
click at [397, 257] on button "Transfer" at bounding box center [406, 257] width 30 height 13
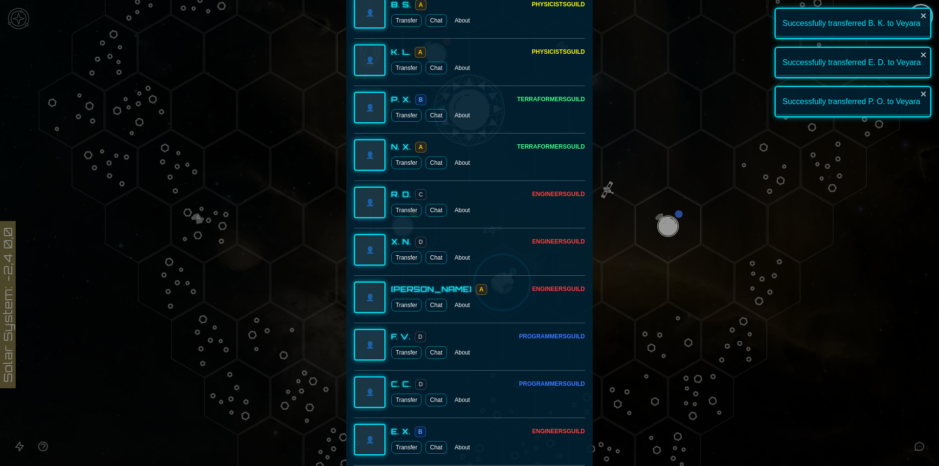
click at [399, 217] on div "👤 R. D. C Engineers Guild Transfer Chat About" at bounding box center [469, 202] width 231 height 44
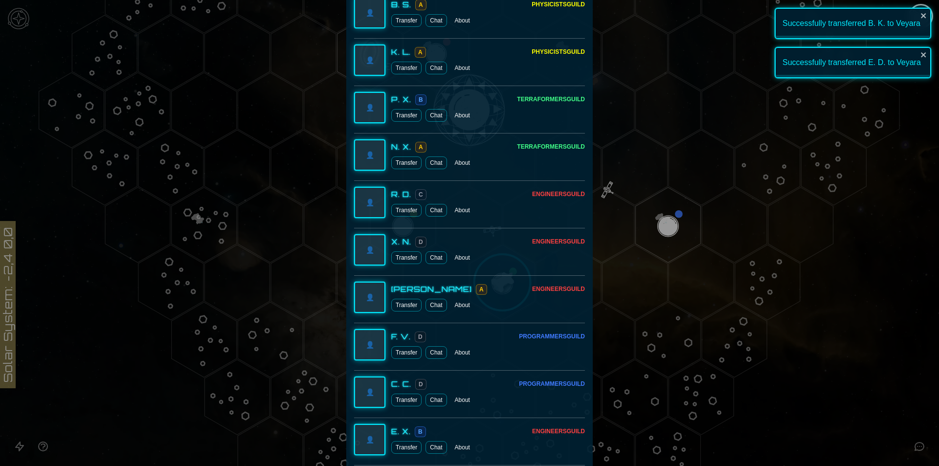
click at [396, 256] on button "Transfer" at bounding box center [406, 257] width 30 height 13
click at [404, 203] on div "R. D. C Engineers Guild Transfer Chat About" at bounding box center [488, 202] width 194 height 28
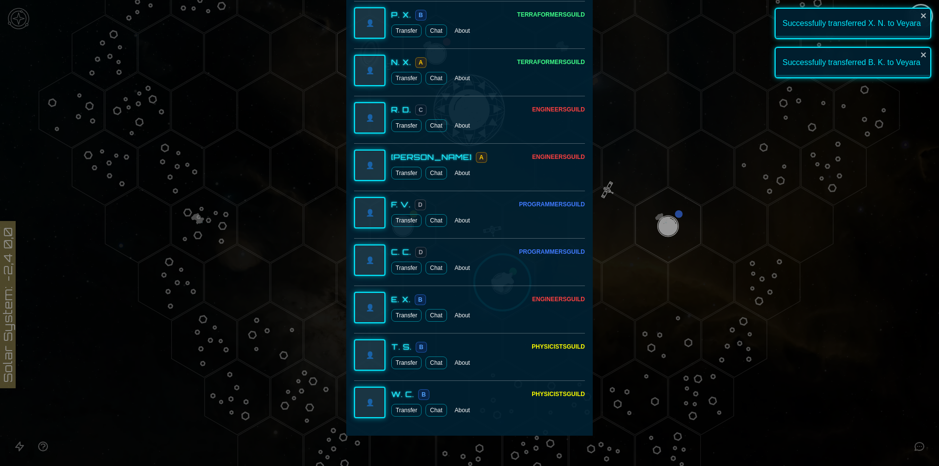
scroll to position [1389, 0]
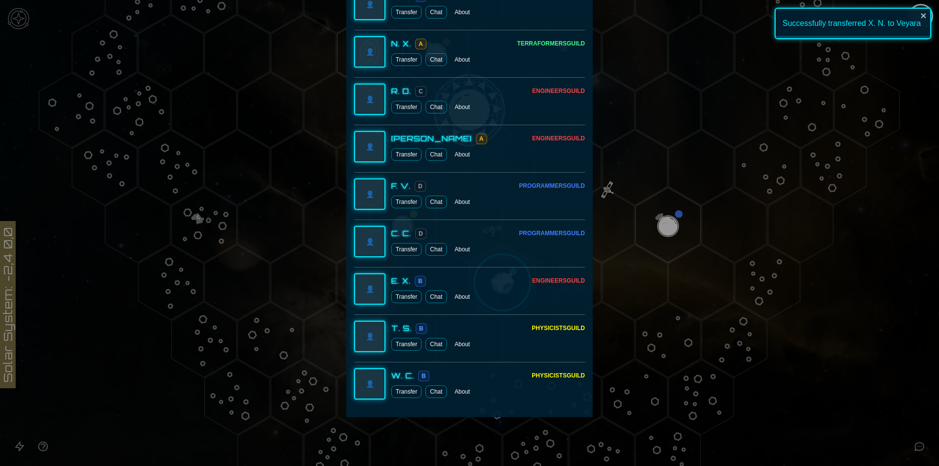
click at [409, 106] on button "Transfer" at bounding box center [406, 107] width 30 height 13
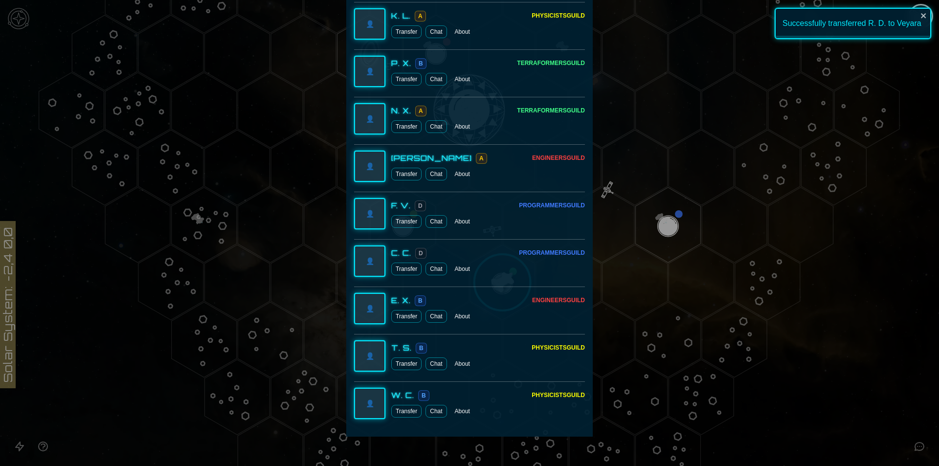
scroll to position [1341, 0]
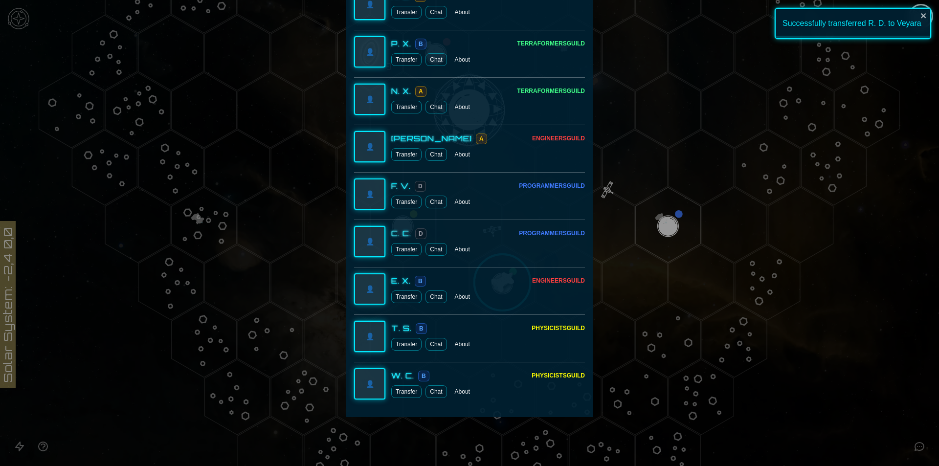
click at [871, 229] on div at bounding box center [469, 233] width 939 height 466
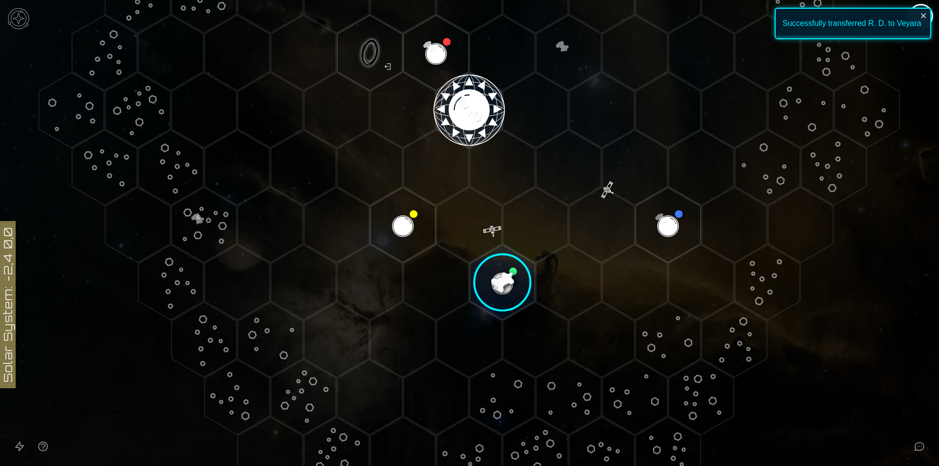
click at [490, 272] on image at bounding box center [502, 282] width 77 height 77
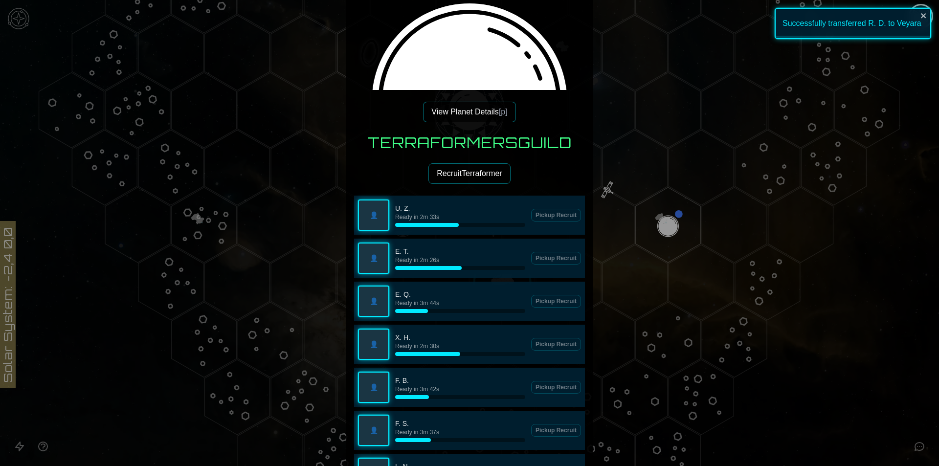
scroll to position [147, 0]
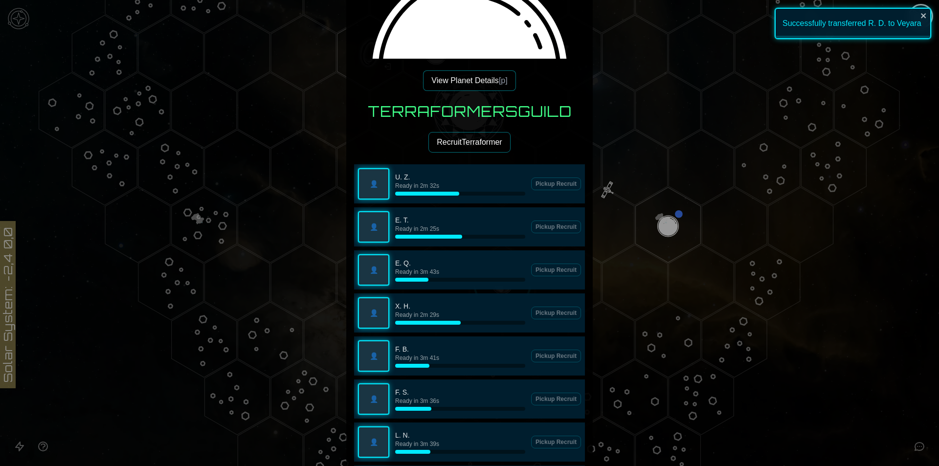
click at [482, 85] on button "View Planet Details [p]" at bounding box center [469, 80] width 92 height 21
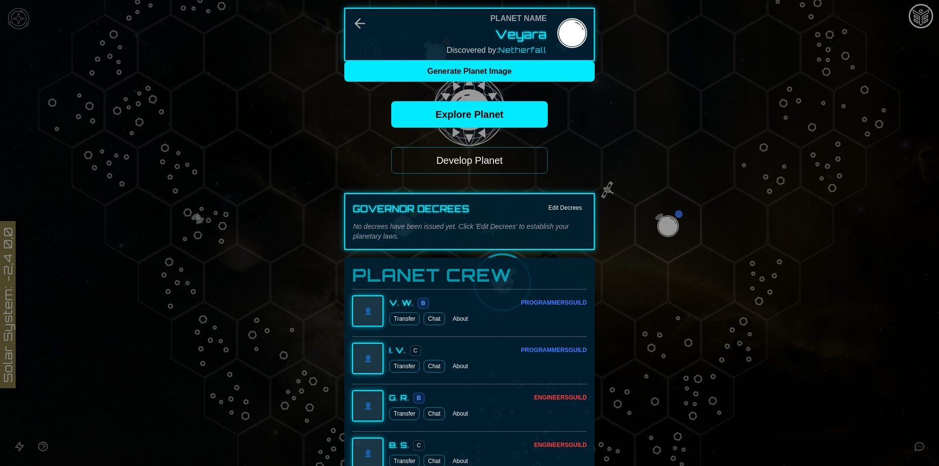
click at [495, 161] on button "Develop Planet" at bounding box center [469, 160] width 157 height 26
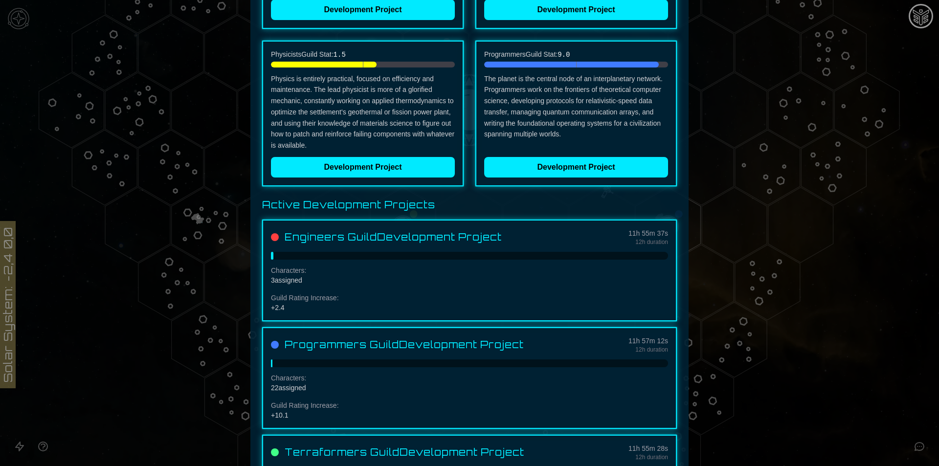
scroll to position [158, 0]
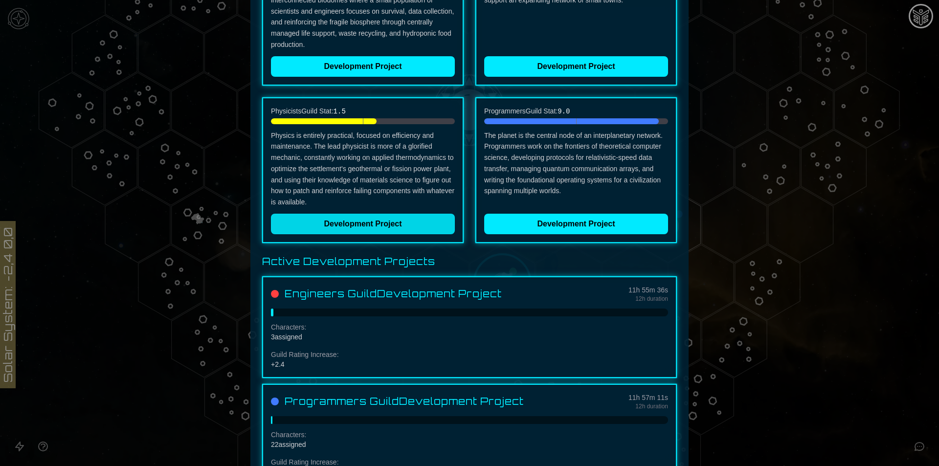
click at [390, 227] on button "Development Project" at bounding box center [363, 224] width 184 height 21
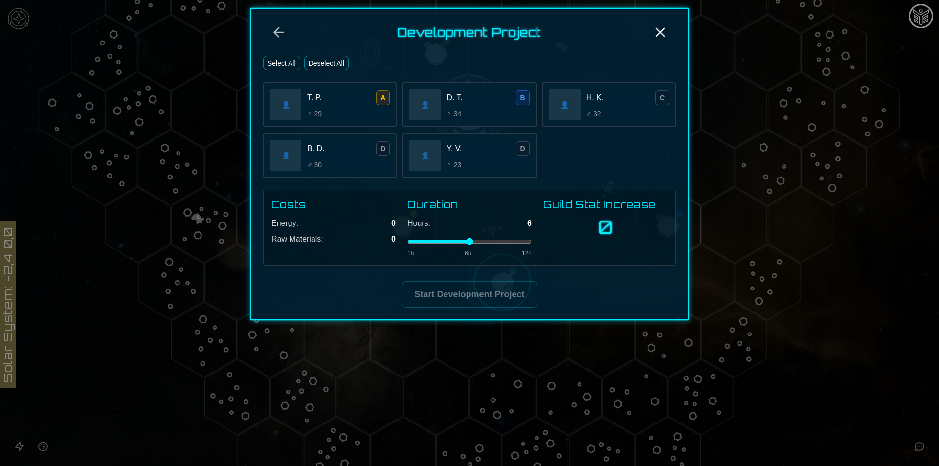
click at [358, 101] on div "T. P. A" at bounding box center [348, 97] width 83 height 15
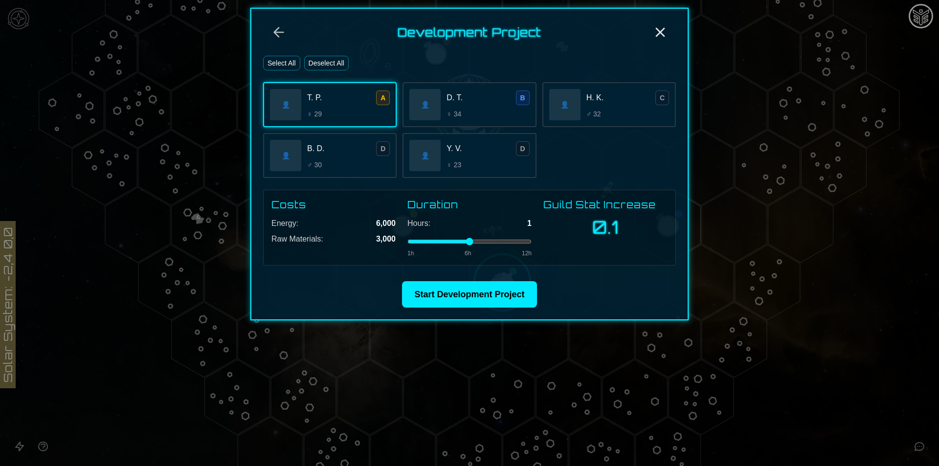
drag, startPoint x: 467, startPoint y: 241, endPoint x: 408, endPoint y: 248, distance: 59.1
click at [408, 244] on input "range" at bounding box center [469, 242] width 124 height 4
click at [363, 156] on div "B. D. D" at bounding box center [348, 148] width 83 height 15
drag, startPoint x: 422, startPoint y: 111, endPoint x: 424, endPoint y: 122, distance: 11.9
click at [422, 110] on div "👤" at bounding box center [424, 104] width 31 height 31
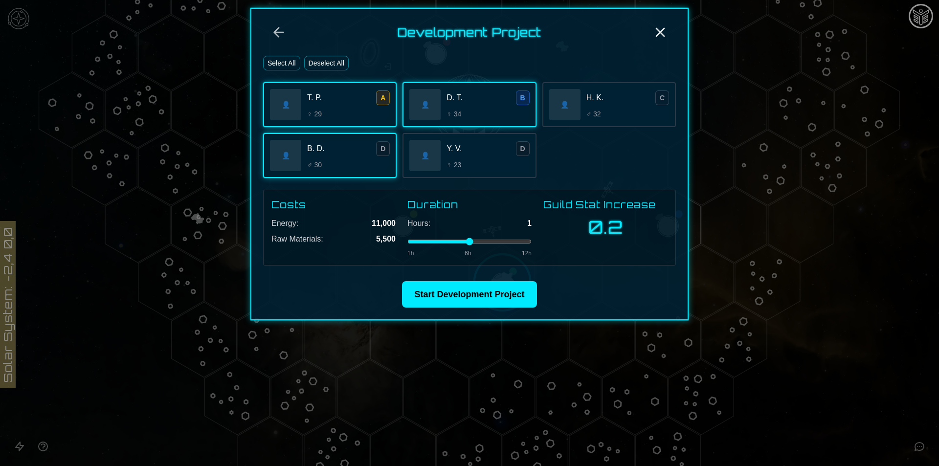
click at [289, 63] on button "Select All" at bounding box center [281, 63] width 37 height 15
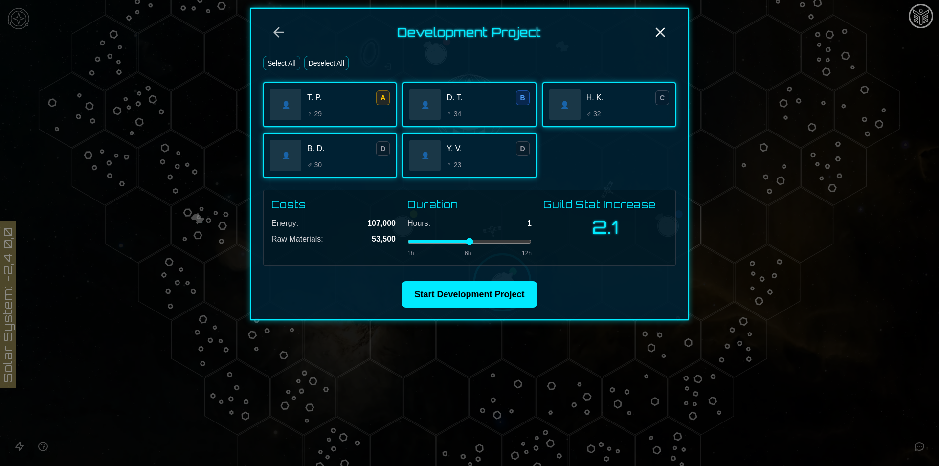
click at [518, 247] on div "Hours: 1 1h 6h 12h" at bounding box center [469, 238] width 124 height 40
drag, startPoint x: 520, startPoint y: 241, endPoint x: 433, endPoint y: 241, distance: 87.1
type input "*"
click at [433, 241] on input "range" at bounding box center [469, 242] width 124 height 4
click at [479, 302] on button "Start Development Project" at bounding box center [469, 294] width 135 height 26
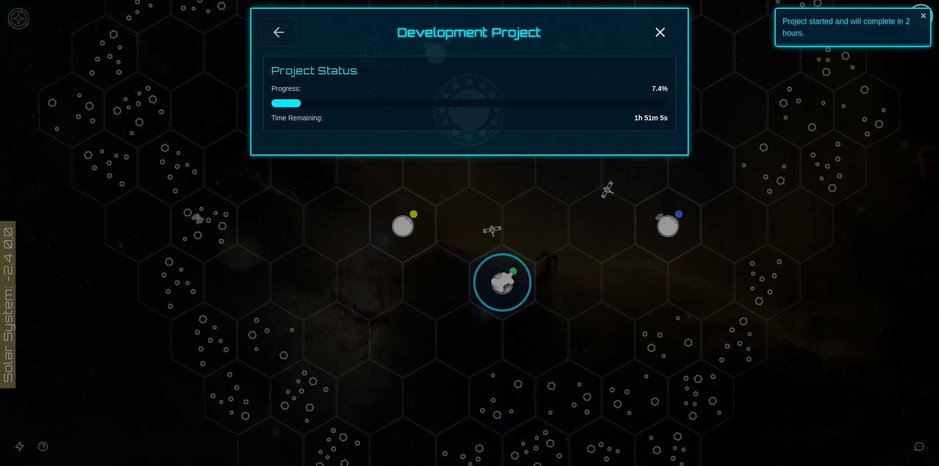
click at [268, 22] on button "Back" at bounding box center [278, 32] width 31 height 23
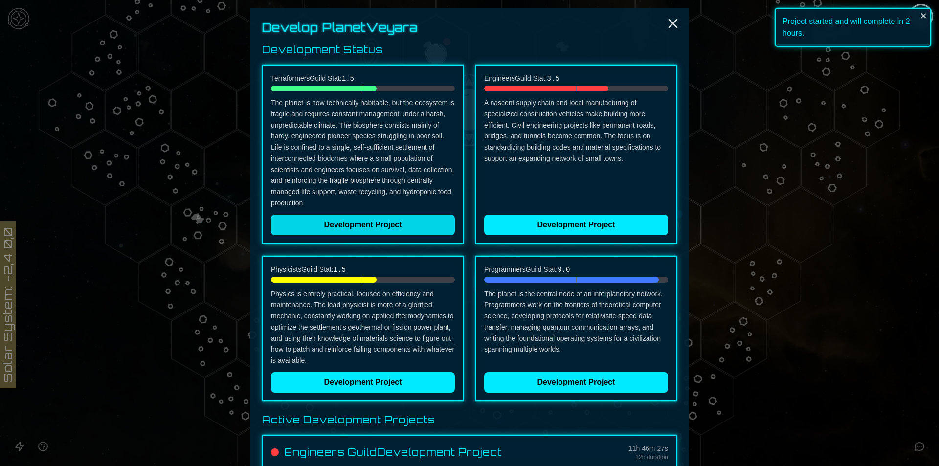
click at [378, 215] on button "Development Project" at bounding box center [363, 225] width 184 height 21
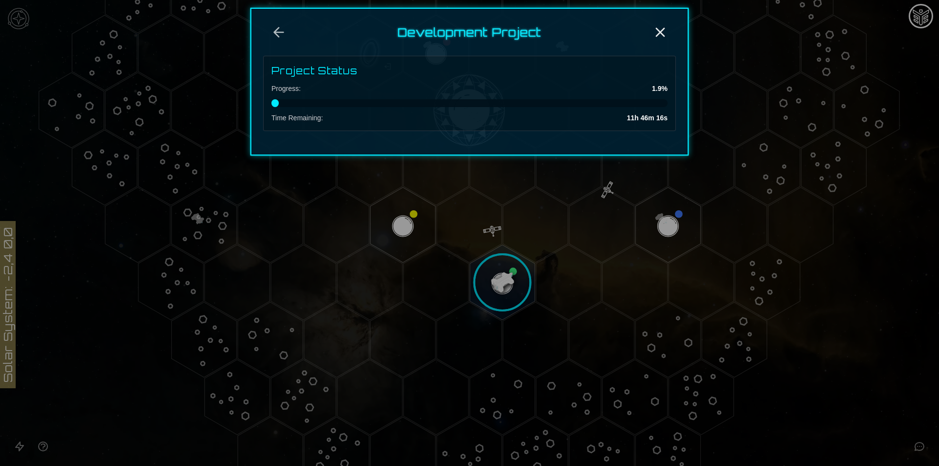
click at [497, 276] on div at bounding box center [469, 233] width 939 height 466
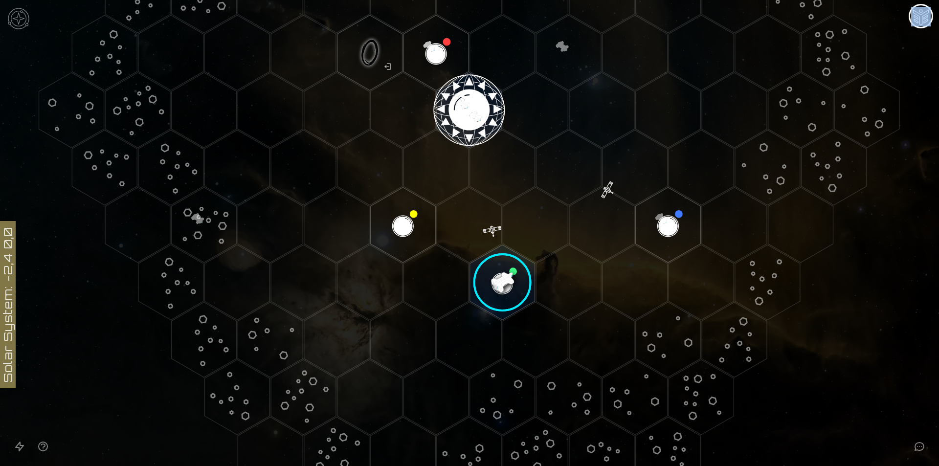
click at [497, 276] on image at bounding box center [502, 282] width 77 height 77
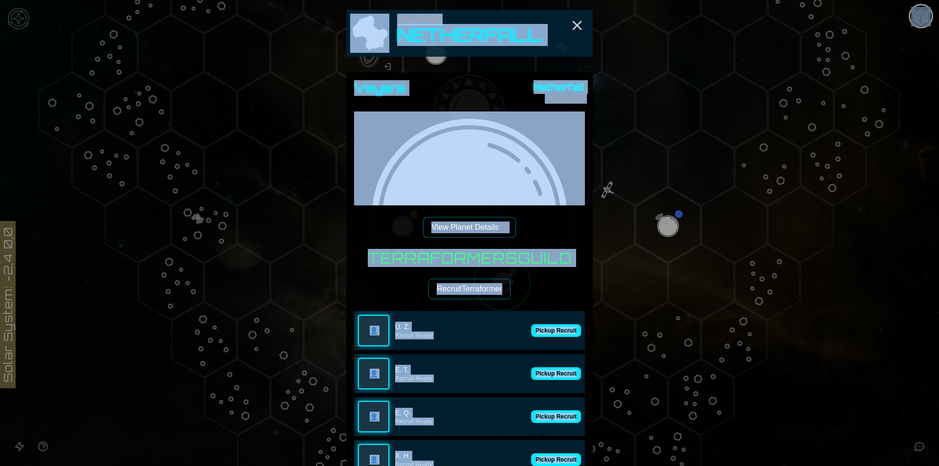
click at [542, 257] on h3 "Terraformers Guild" at bounding box center [470, 258] width 204 height 18
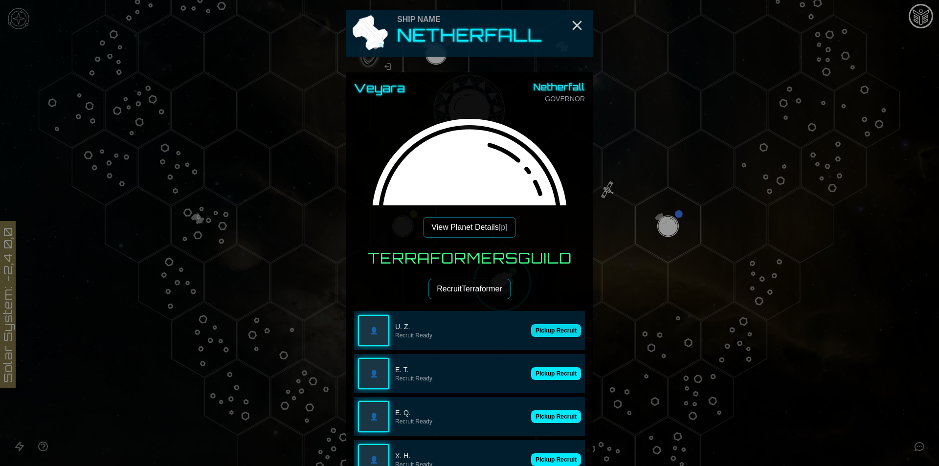
click at [561, 334] on button "Pickup Recruit" at bounding box center [556, 330] width 50 height 13
click at [561, 374] on button "Pickup Recruit" at bounding box center [556, 373] width 50 height 13
click at [557, 332] on button "Pickup Recruit" at bounding box center [556, 330] width 50 height 13
click at [557, 332] on div "👤 E. T. Recruit Ready Pickup Recruit" at bounding box center [469, 330] width 231 height 39
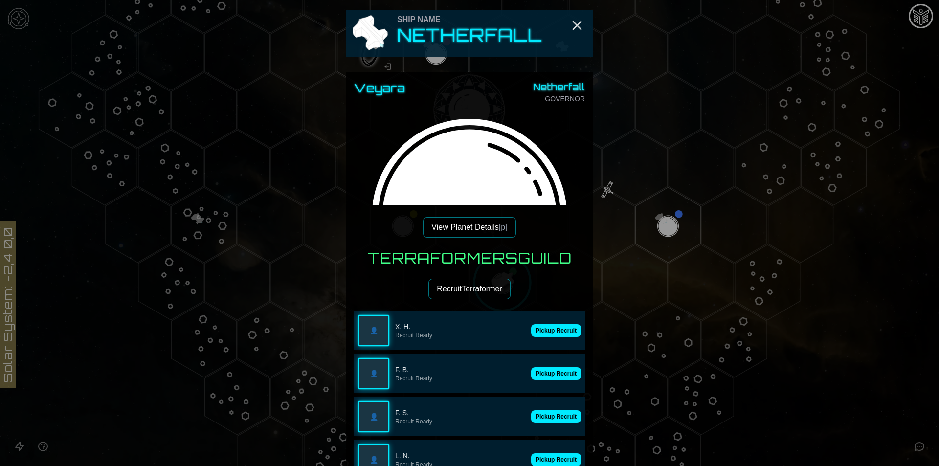
click at [557, 332] on button "Pickup Recruit" at bounding box center [556, 330] width 50 height 13
click at [557, 332] on div "👤 X. H. Recruit Ready Pickup Recruit" at bounding box center [469, 330] width 231 height 39
click at [557, 332] on button "Pickup Recruit" at bounding box center [556, 330] width 50 height 13
click at [557, 332] on div "👤 F. B. Recruit Ready Pickup Recruit" at bounding box center [469, 330] width 231 height 39
click at [557, 332] on button "Pickup Recruit" at bounding box center [556, 330] width 50 height 13
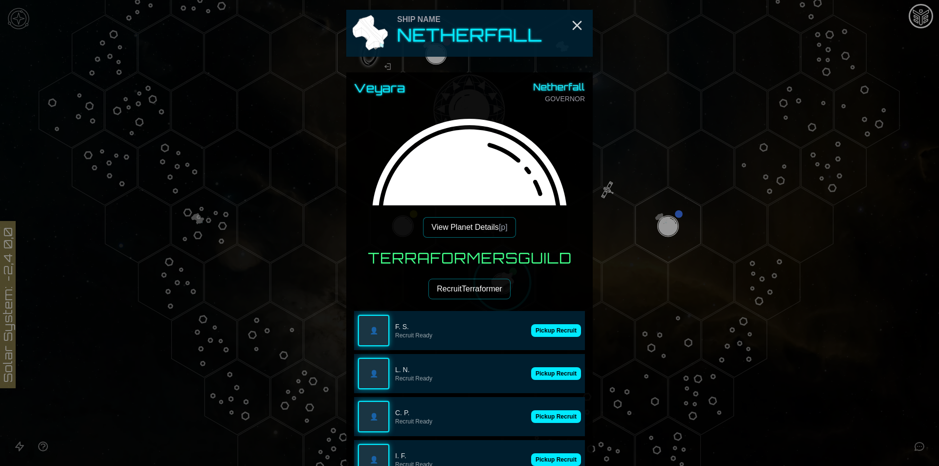
click at [557, 332] on button "Pickup Recruit" at bounding box center [556, 330] width 50 height 13
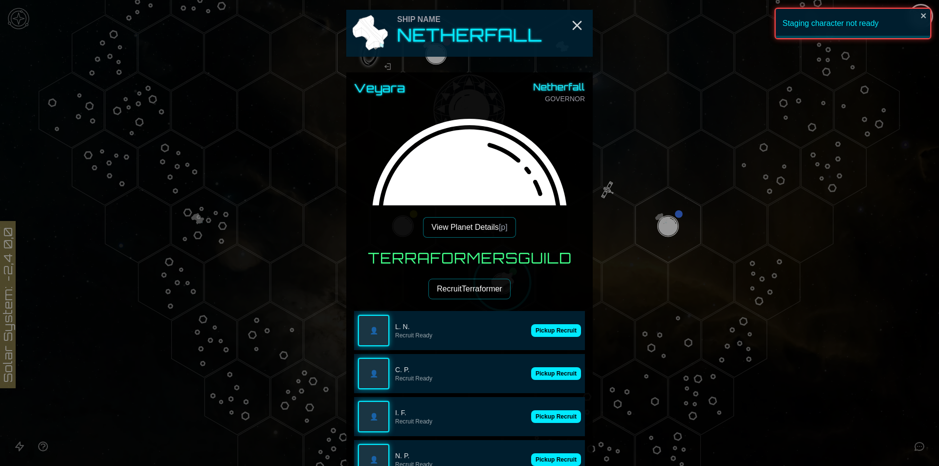
click at [557, 332] on button "Pickup Recruit" at bounding box center [556, 330] width 50 height 13
click at [557, 332] on div "👤 L. N. Recruit Ready Pickup Recruit" at bounding box center [469, 330] width 231 height 39
click at [557, 332] on button "Pickup Recruit" at bounding box center [556, 330] width 50 height 13
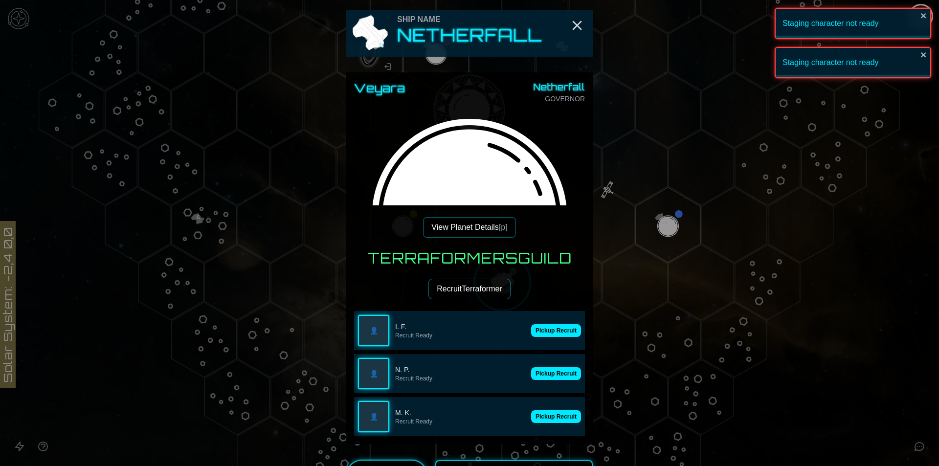
click at [557, 332] on button "Pickup Recruit" at bounding box center [556, 330] width 50 height 13
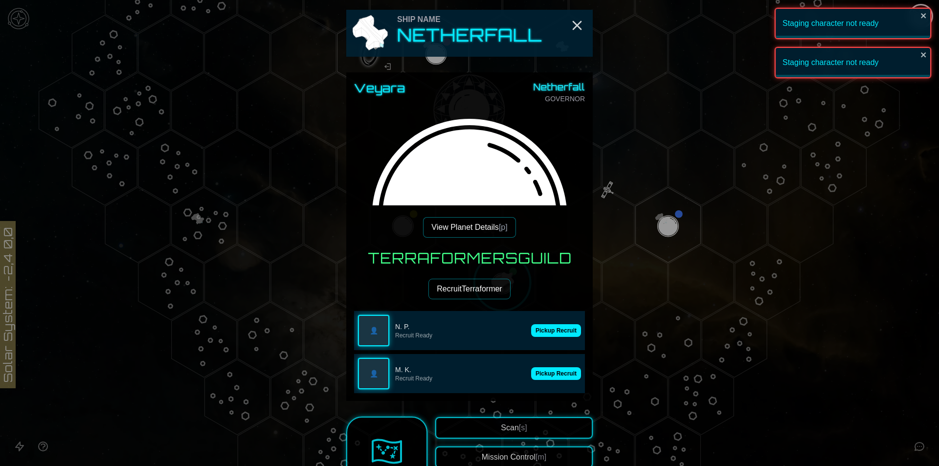
click at [557, 332] on button "Pickup Recruit" at bounding box center [556, 330] width 50 height 13
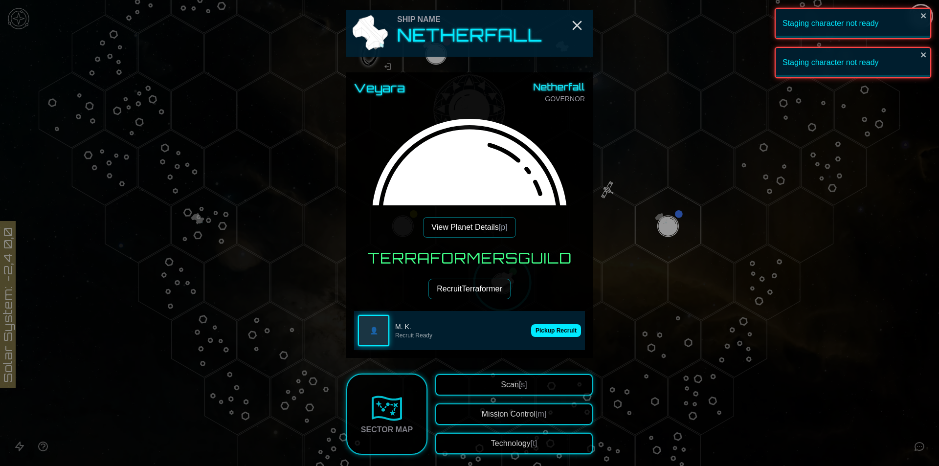
click at [557, 332] on button "Pickup Recruit" at bounding box center [556, 330] width 50 height 13
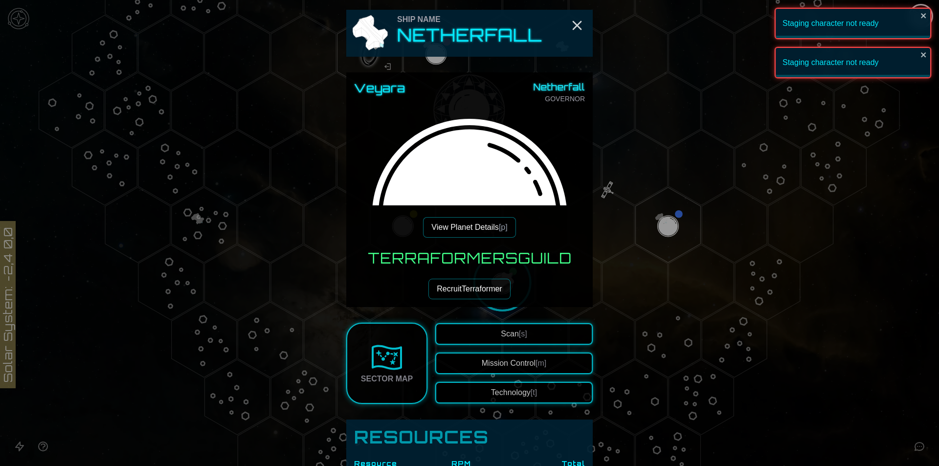
click at [695, 194] on div at bounding box center [469, 233] width 939 height 466
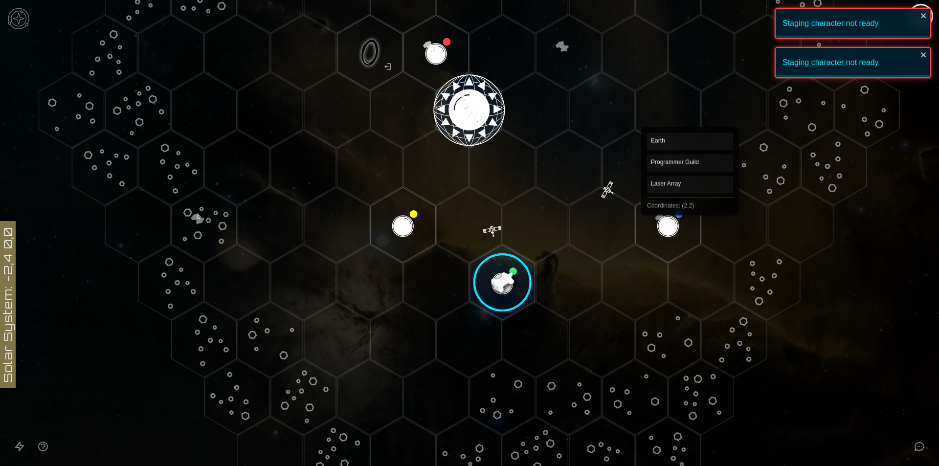
click at [682, 217] on polygon "Hex at coordinates 2,2, clickable" at bounding box center [668, 224] width 65 height 75
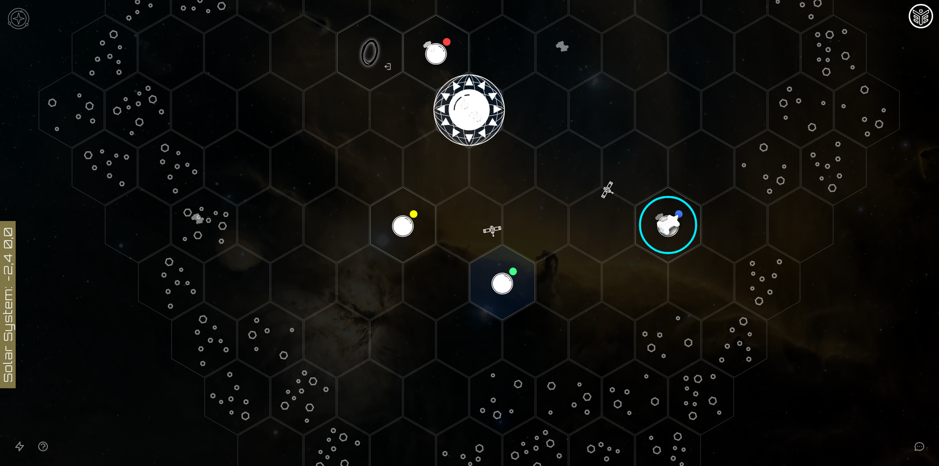
click at [654, 219] on image at bounding box center [668, 225] width 77 height 77
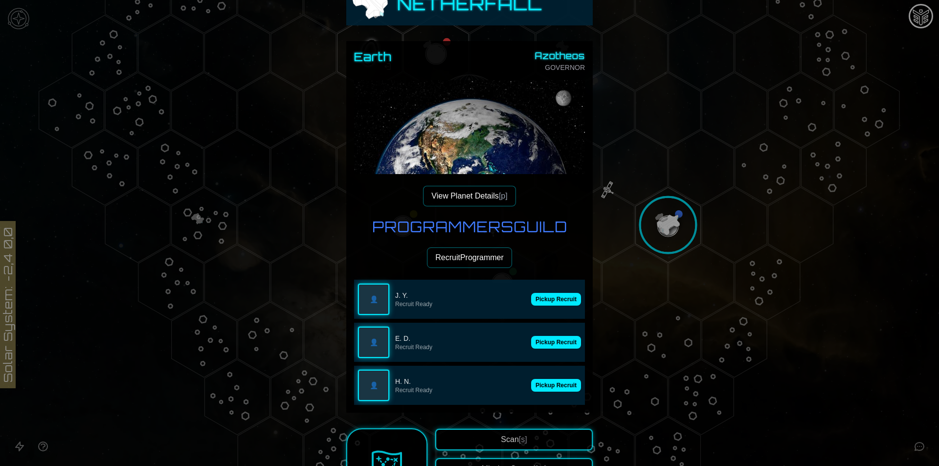
scroll to position [49, 0]
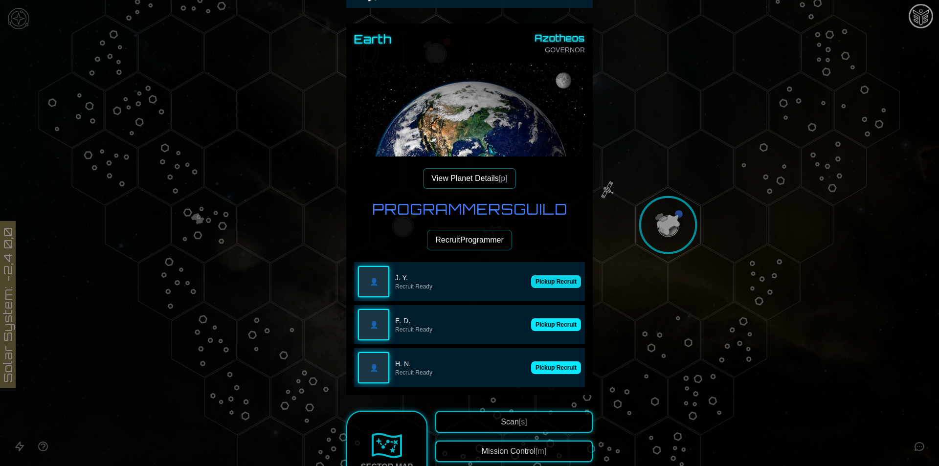
click at [547, 286] on button "Pickup Recruit" at bounding box center [556, 281] width 50 height 13
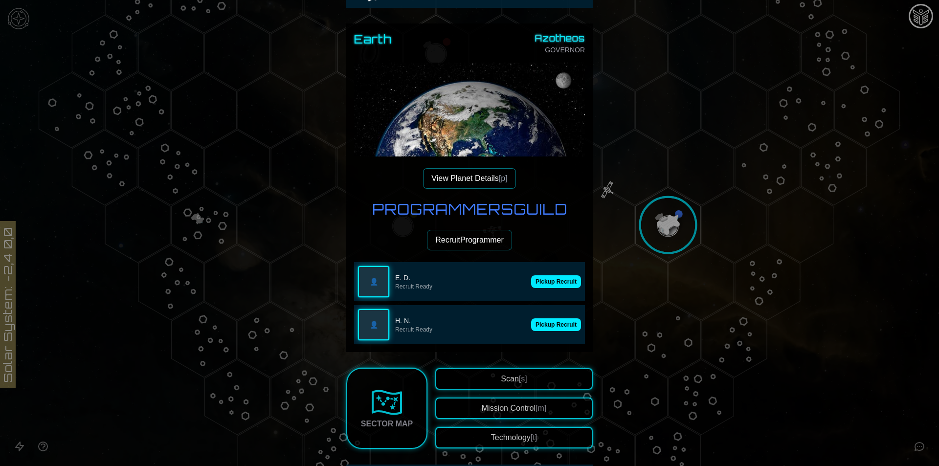
click at [551, 316] on div "👤 H. N. Recruit Ready Pickup Recruit" at bounding box center [469, 324] width 231 height 39
click at [553, 327] on button "Pickup Recruit" at bounding box center [556, 324] width 50 height 13
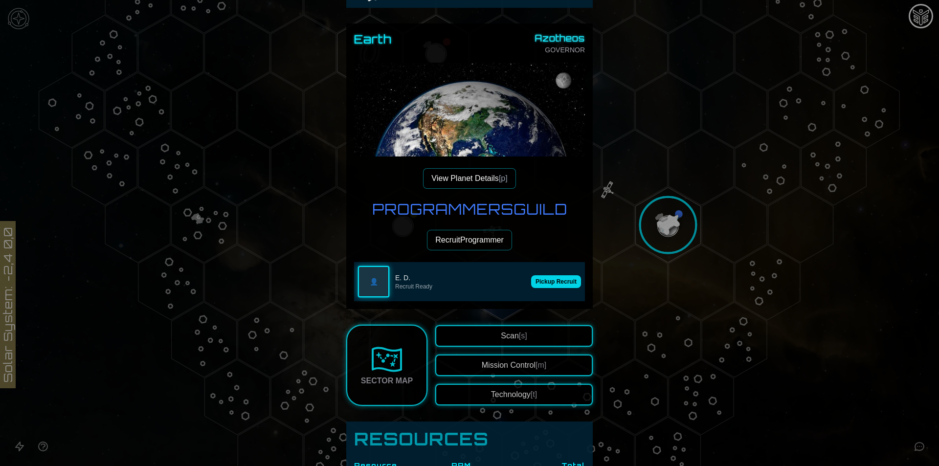
click at [555, 285] on button "Pickup Recruit" at bounding box center [556, 281] width 50 height 13
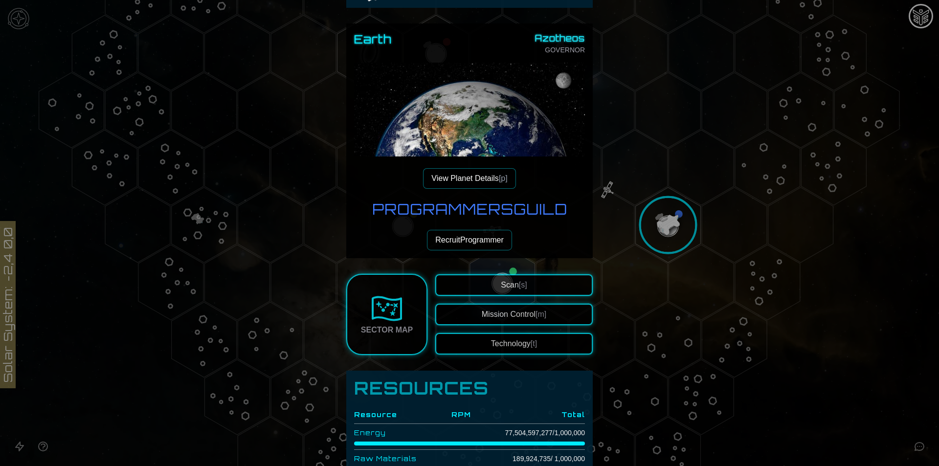
click at [670, 219] on div at bounding box center [469, 233] width 939 height 466
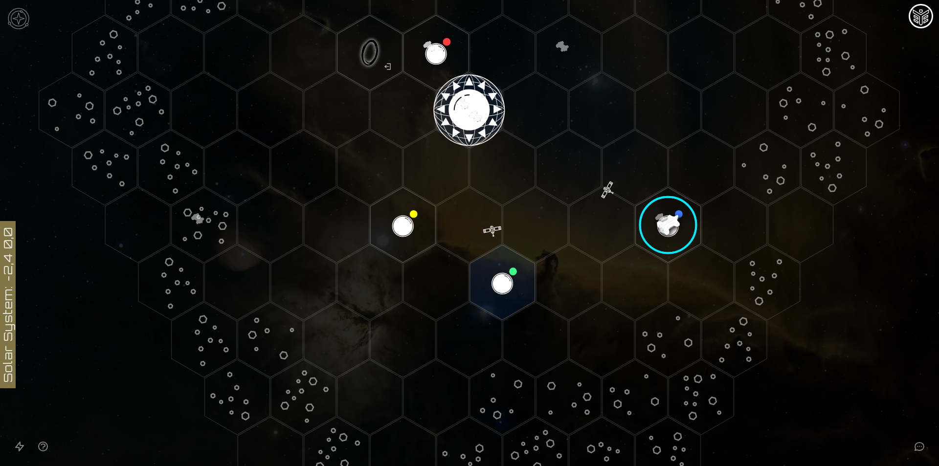
click at [508, 271] on polygon "Hex at coordinates -1,3, clickable" at bounding box center [502, 282] width 65 height 75
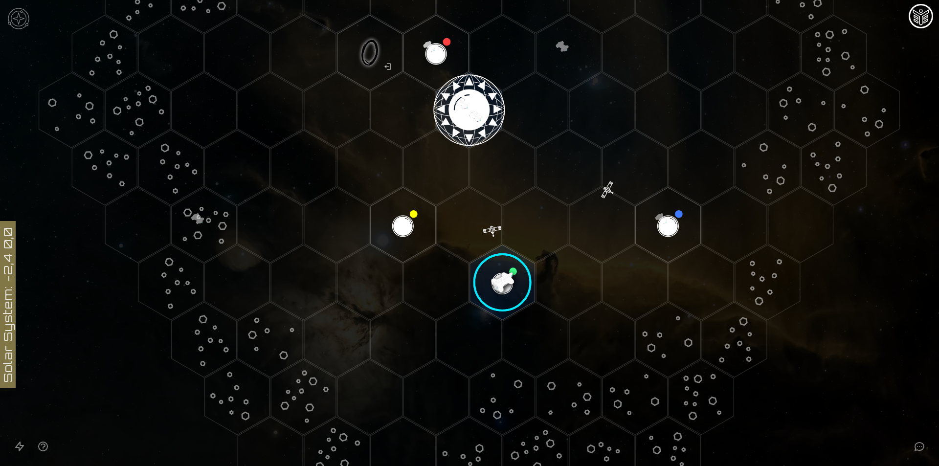
click at [508, 271] on image at bounding box center [502, 282] width 77 height 77
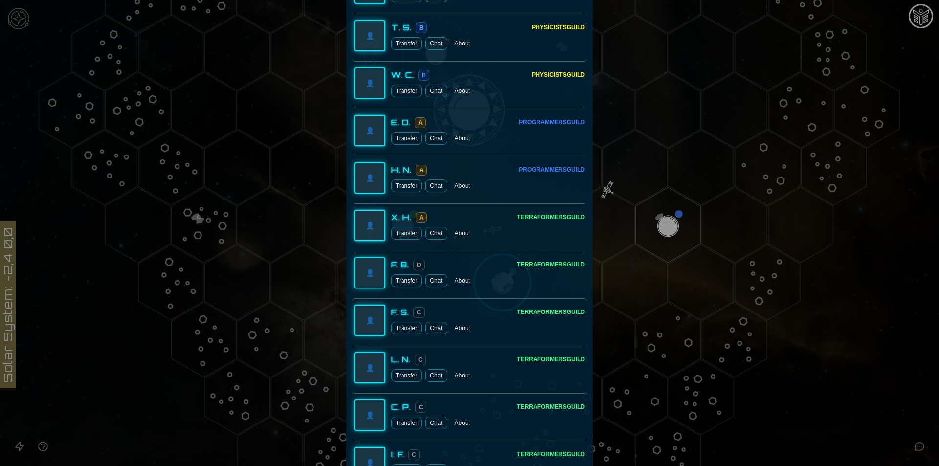
scroll to position [1524, 0]
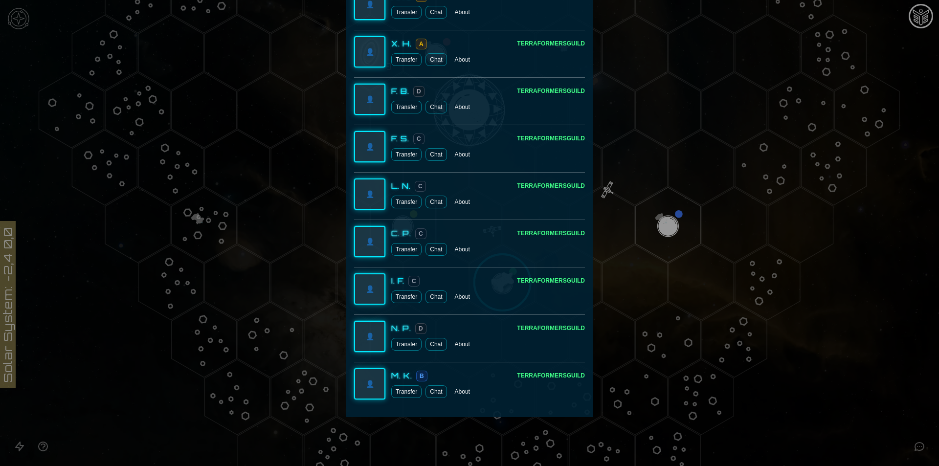
click at [413, 392] on button "Transfer" at bounding box center [406, 391] width 30 height 13
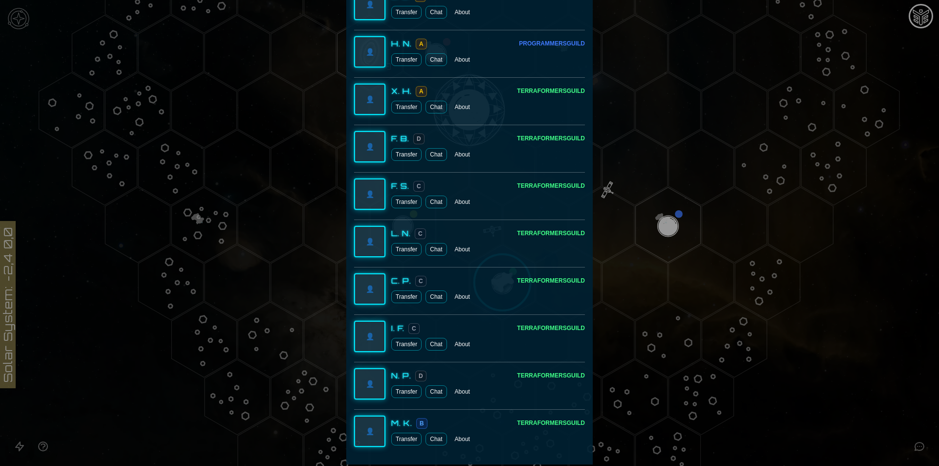
click at [404, 334] on div "C" at bounding box center [411, 328] width 15 height 12
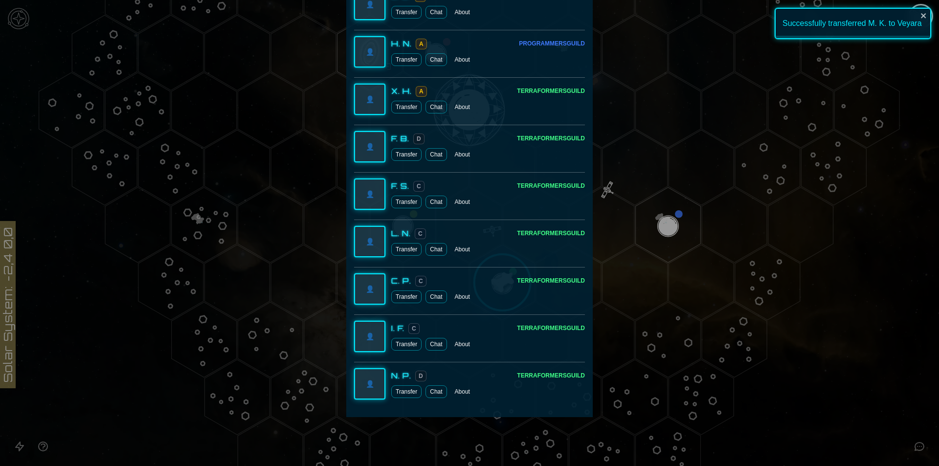
click at [402, 346] on button "Transfer" at bounding box center [406, 344] width 30 height 13
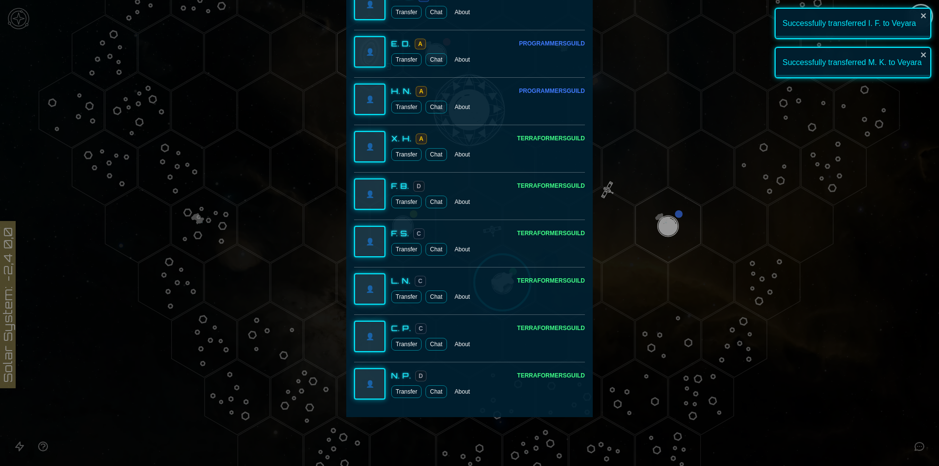
click at [402, 346] on button "Transfer" at bounding box center [406, 344] width 30 height 13
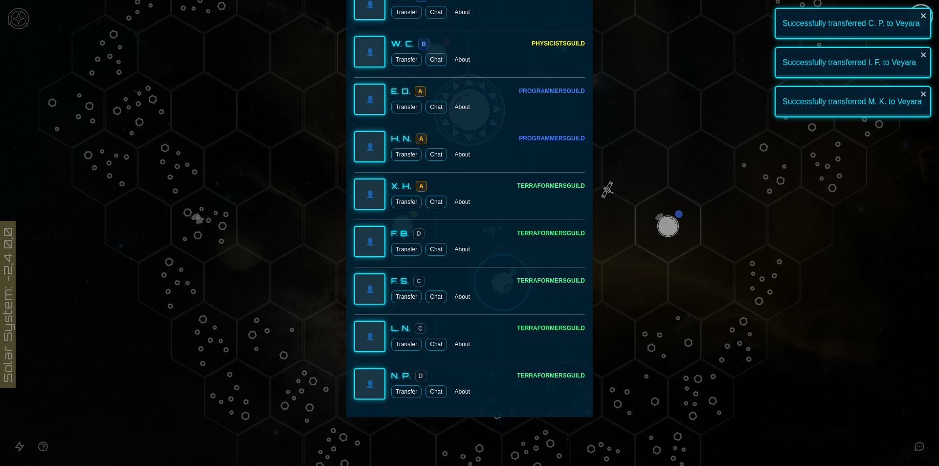
click at [399, 394] on button "Transfer" at bounding box center [406, 391] width 30 height 13
click at [402, 386] on button "Transfer" at bounding box center [406, 391] width 30 height 13
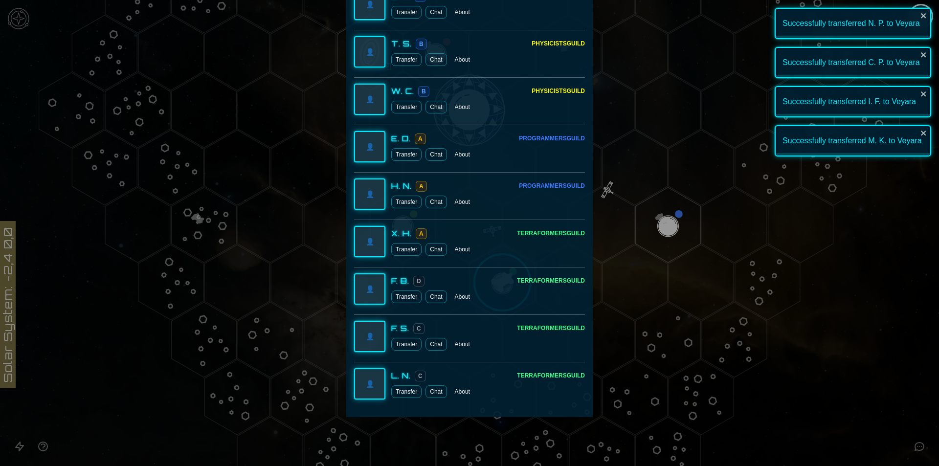
scroll to position [1287, 0]
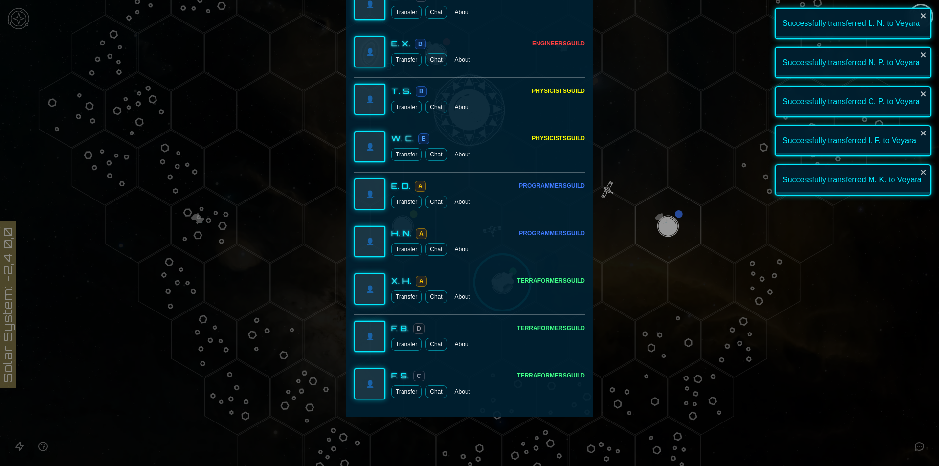
click at [404, 388] on button "Transfer" at bounding box center [406, 391] width 30 height 13
click at [876, 366] on div at bounding box center [469, 233] width 939 height 466
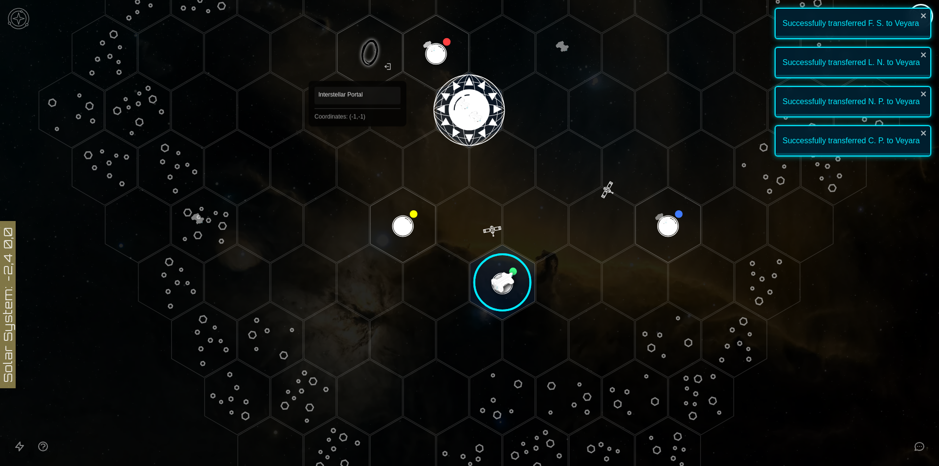
click at [358, 65] on polygon "Hex at coordinates -1,-1, clickable" at bounding box center [369, 52] width 65 height 75
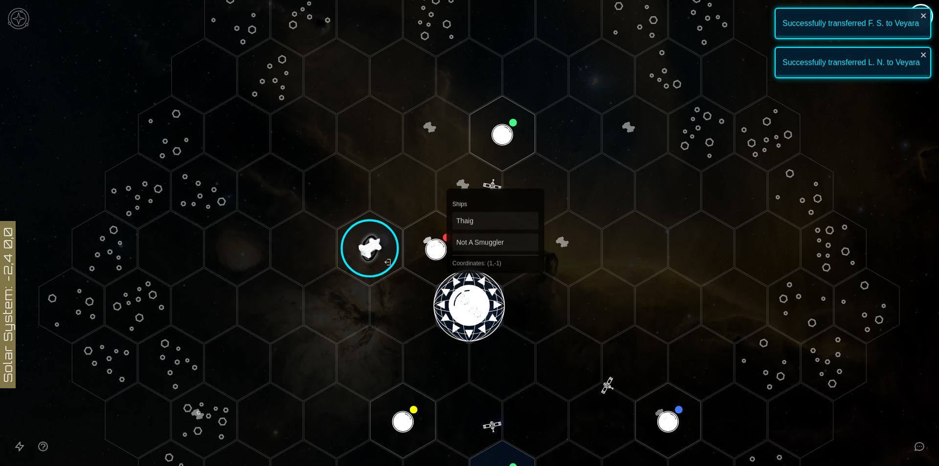
scroll to position [203, 0]
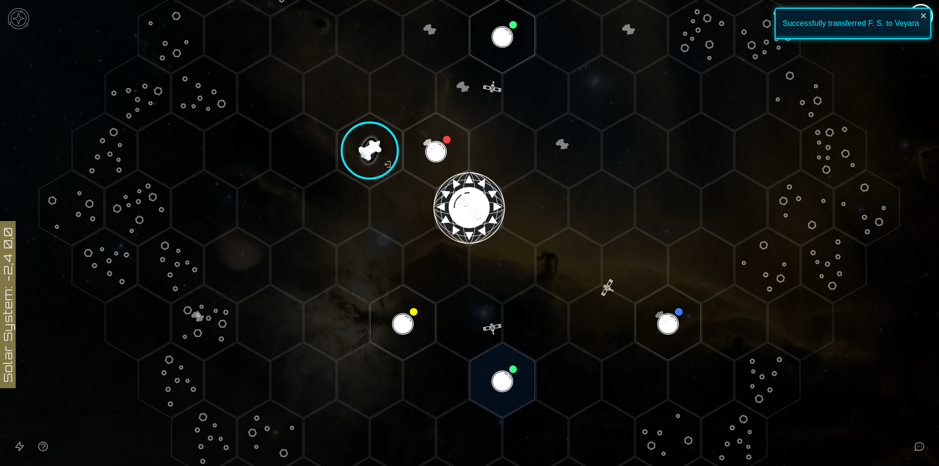
click at [364, 144] on image at bounding box center [370, 150] width 77 height 77
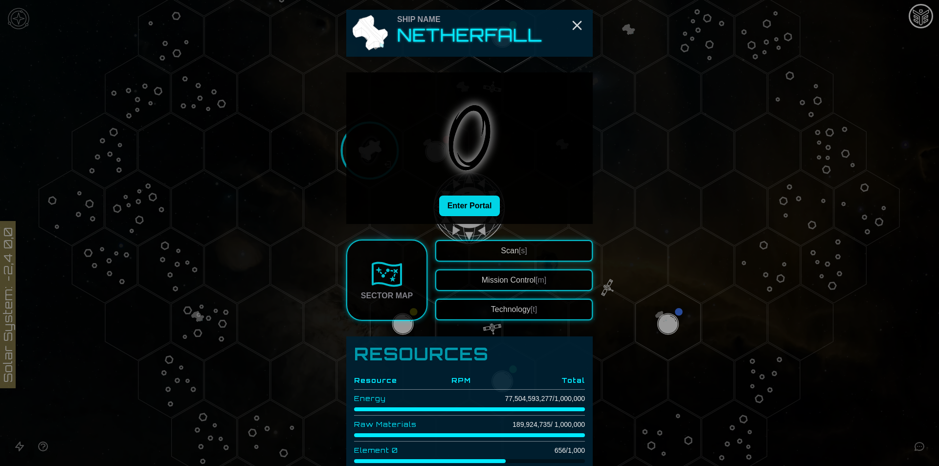
click at [476, 209] on button "Enter Portal" at bounding box center [469, 206] width 61 height 21
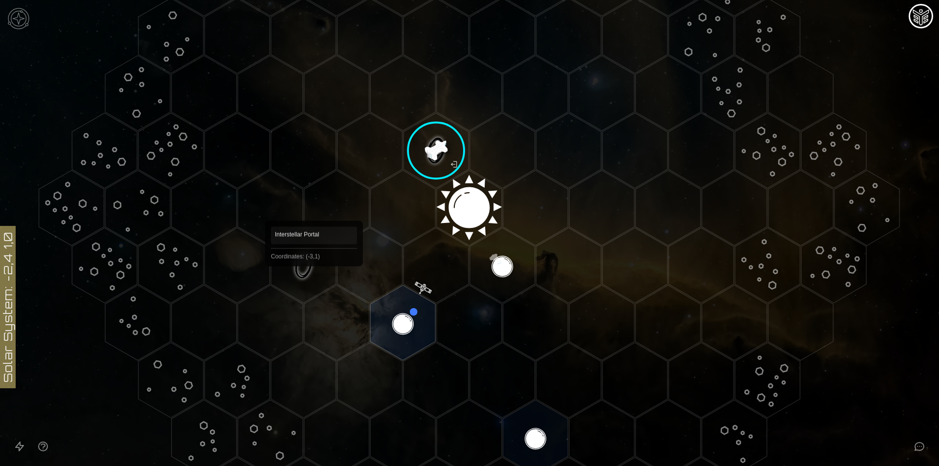
click at [311, 280] on polygon "Hex at coordinates -3,1, clickable" at bounding box center [303, 265] width 65 height 75
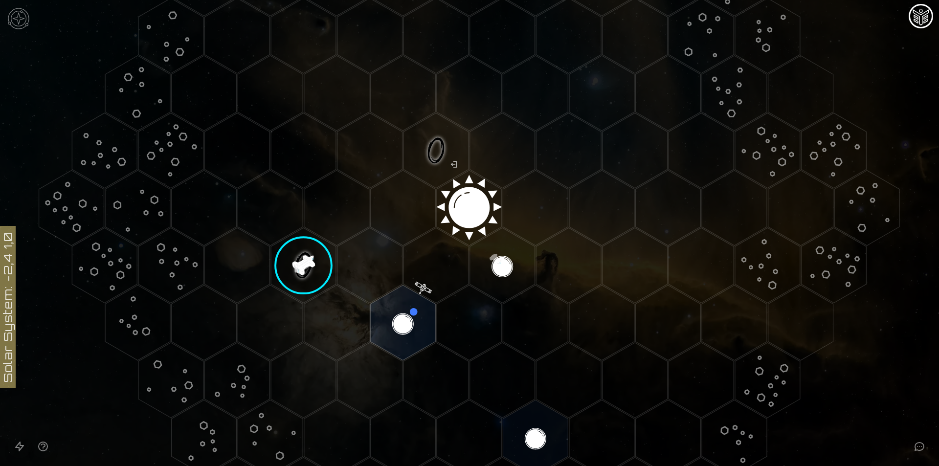
click at [311, 280] on image at bounding box center [303, 265] width 77 height 77
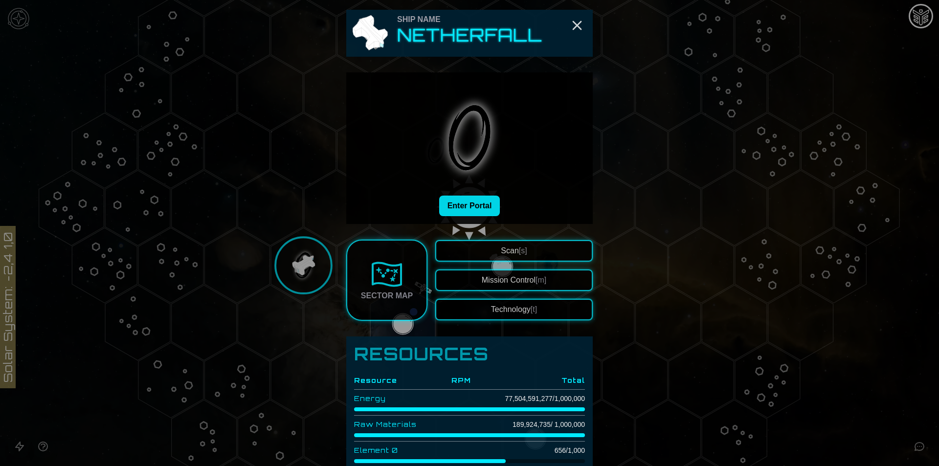
click at [479, 209] on button "Enter Portal" at bounding box center [469, 206] width 61 height 21
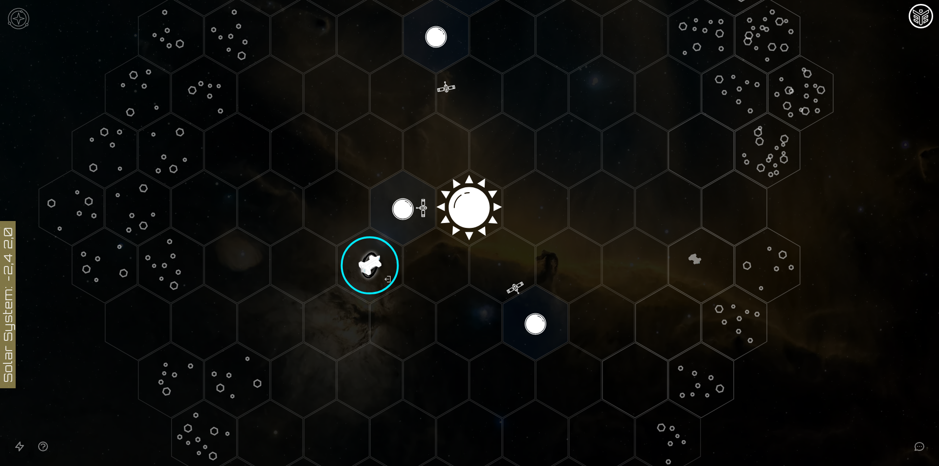
click at [350, 262] on image at bounding box center [370, 265] width 77 height 77
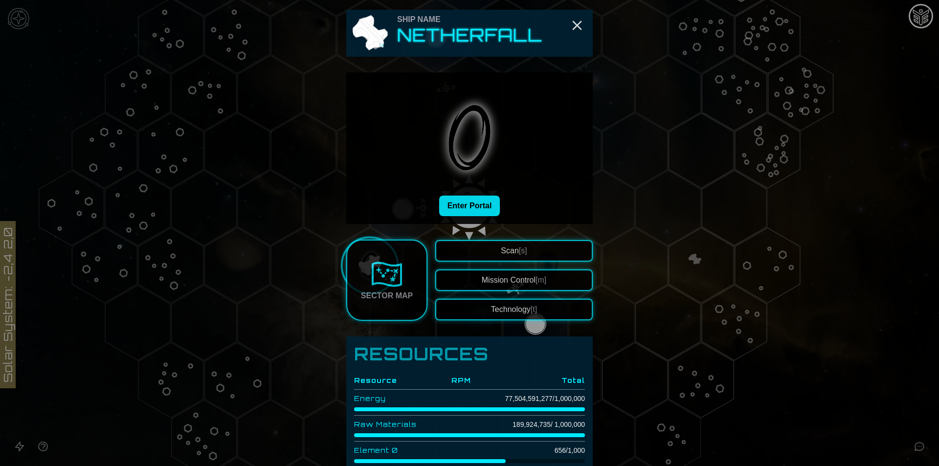
click at [485, 208] on button "Enter Portal" at bounding box center [469, 206] width 61 height 21
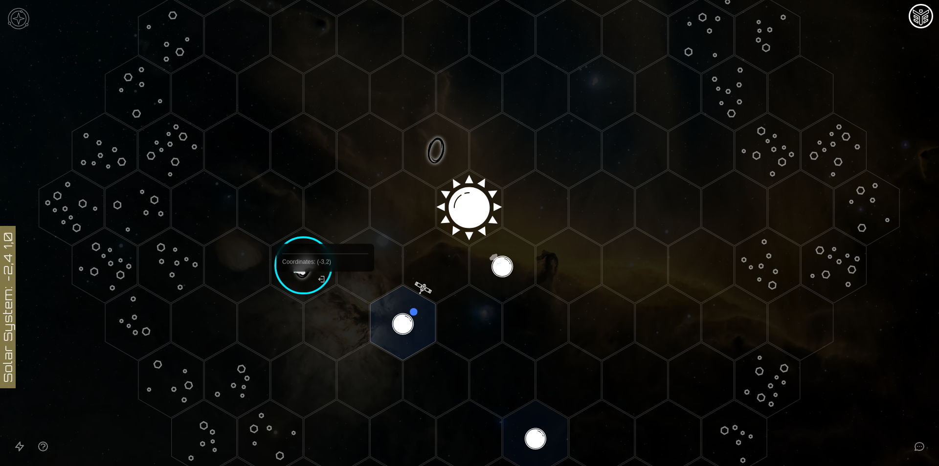
click at [319, 282] on image at bounding box center [303, 265] width 77 height 77
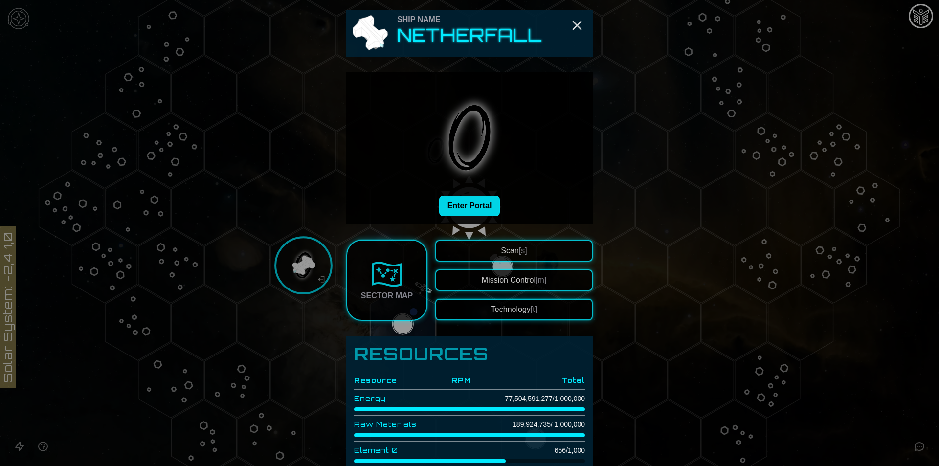
click at [483, 211] on button "Enter Portal" at bounding box center [469, 206] width 61 height 21
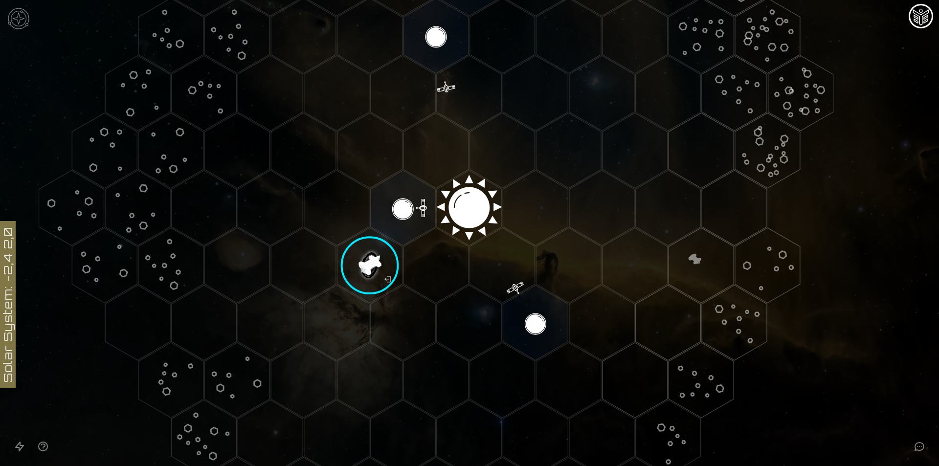
scroll to position [57, 0]
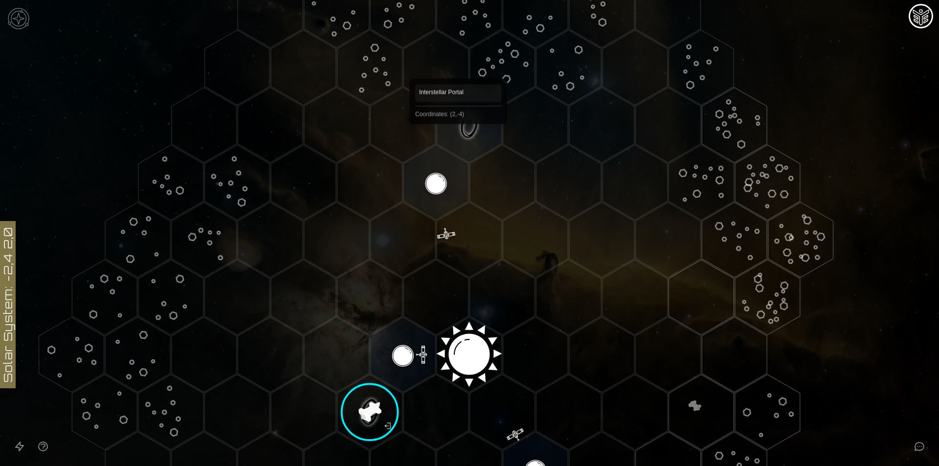
click at [462, 121] on polygon "Hex at coordinates 2,-4, clickable" at bounding box center [469, 125] width 65 height 75
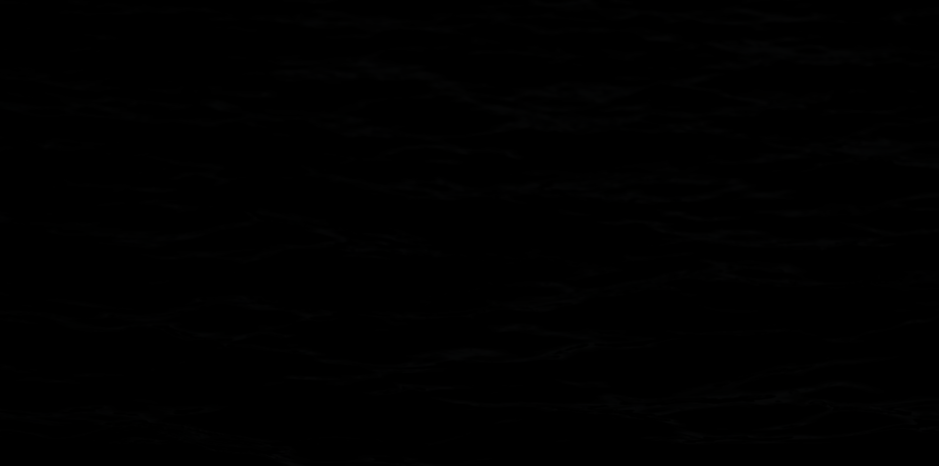
click at [462, 121] on image at bounding box center [469, 125] width 77 height 77
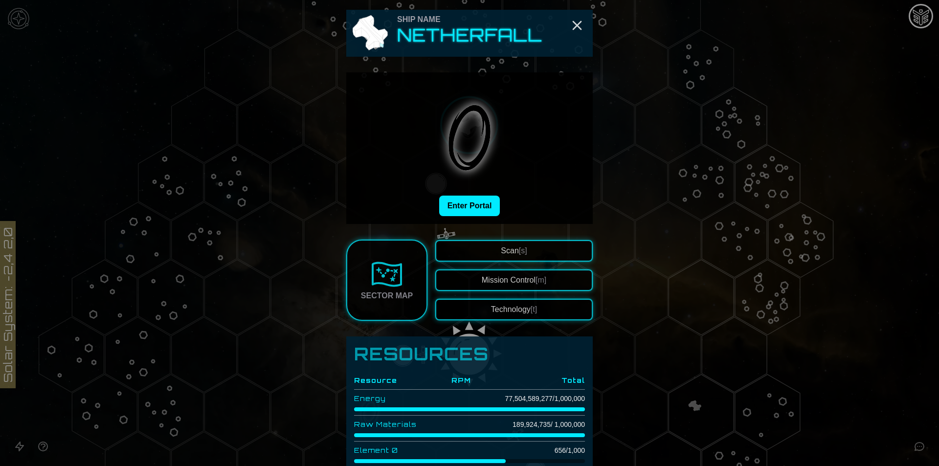
click at [457, 191] on img at bounding box center [469, 137] width 115 height 115
click at [457, 208] on button "Enter Portal" at bounding box center [469, 206] width 61 height 21
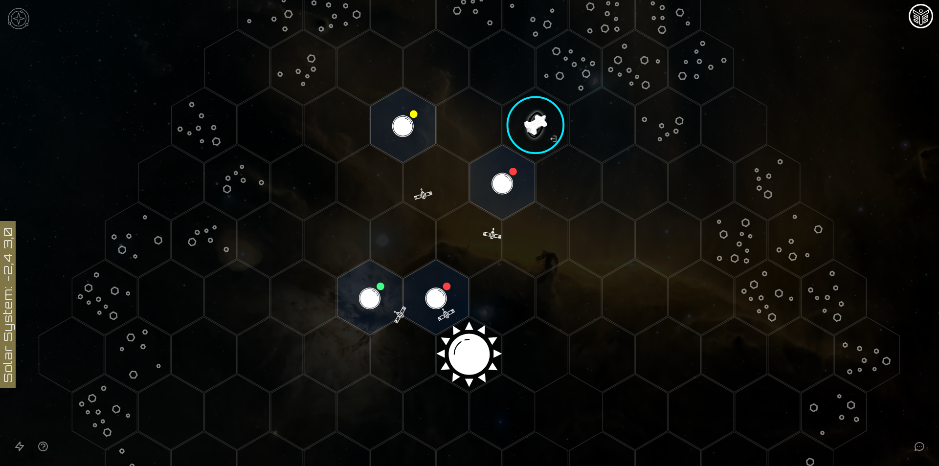
click at [517, 130] on image at bounding box center [535, 125] width 77 height 77
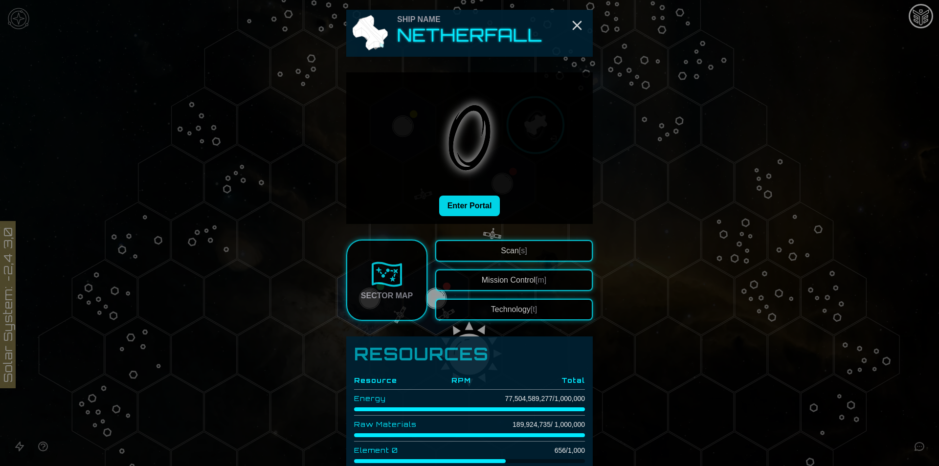
click at [444, 201] on button "Enter Portal" at bounding box center [469, 206] width 61 height 21
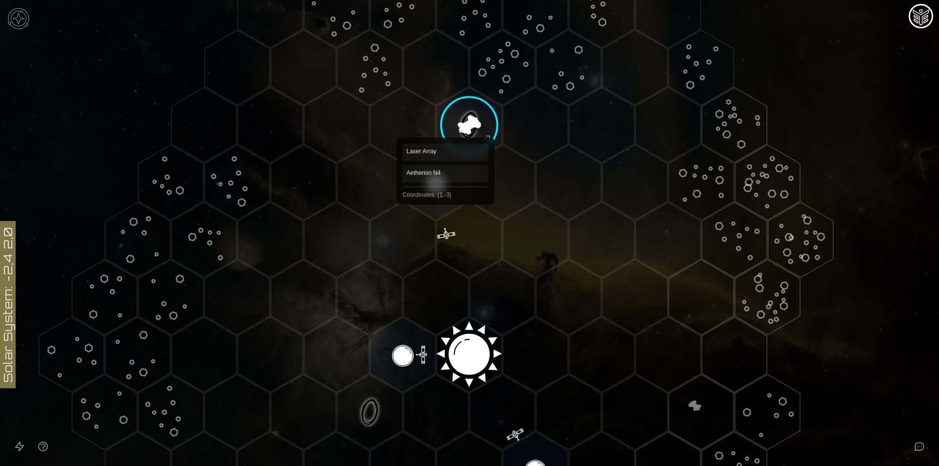
click at [429, 182] on polygon "Hex at coordinates 1,-3, clickable" at bounding box center [436, 182] width 65 height 75
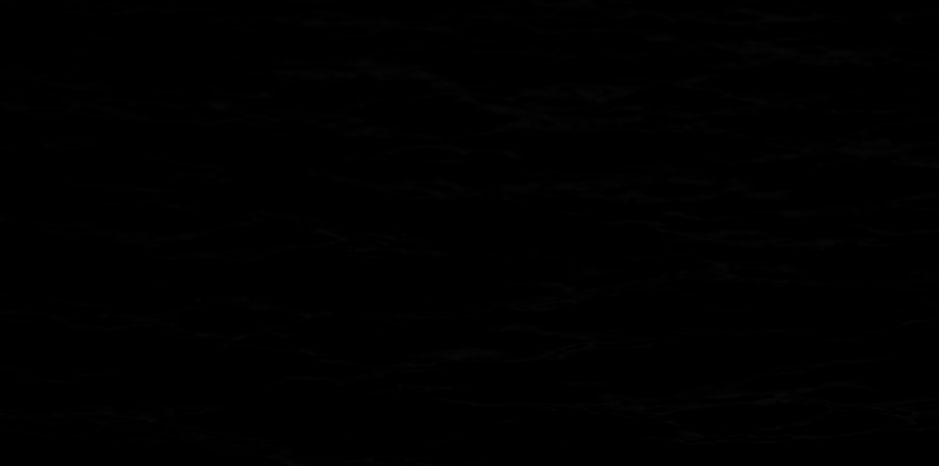
click at [429, 182] on image at bounding box center [436, 182] width 77 height 77
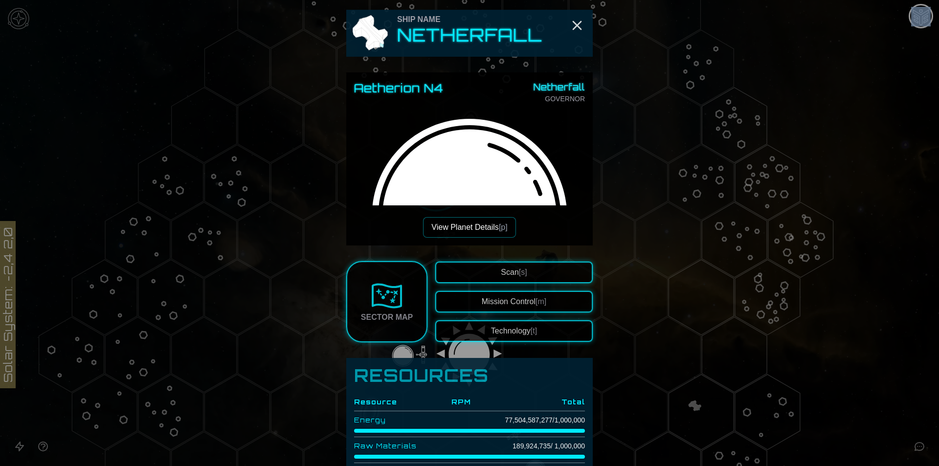
click at [454, 225] on button "View Planet Details [p]" at bounding box center [469, 227] width 92 height 21
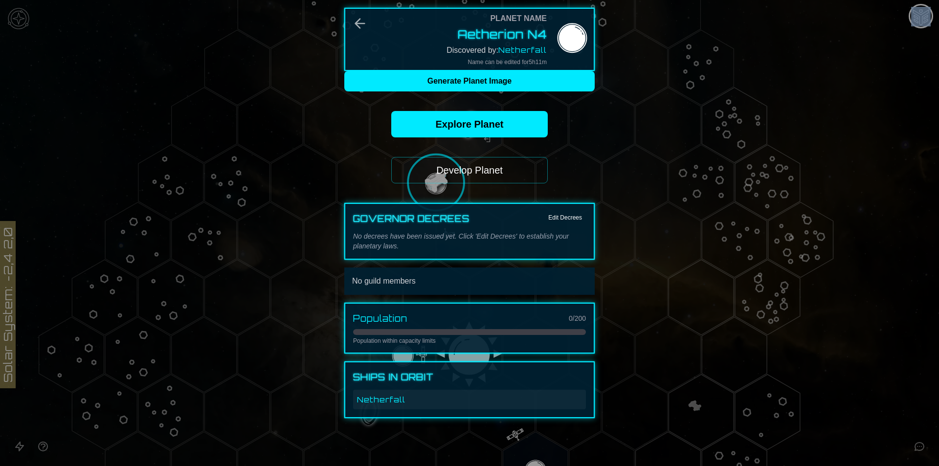
click at [470, 158] on button "Develop Planet" at bounding box center [469, 170] width 157 height 26
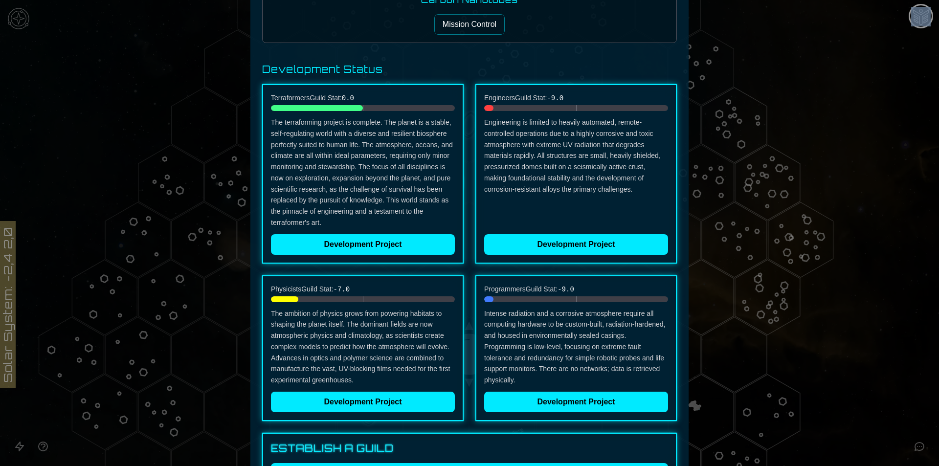
scroll to position [147, 0]
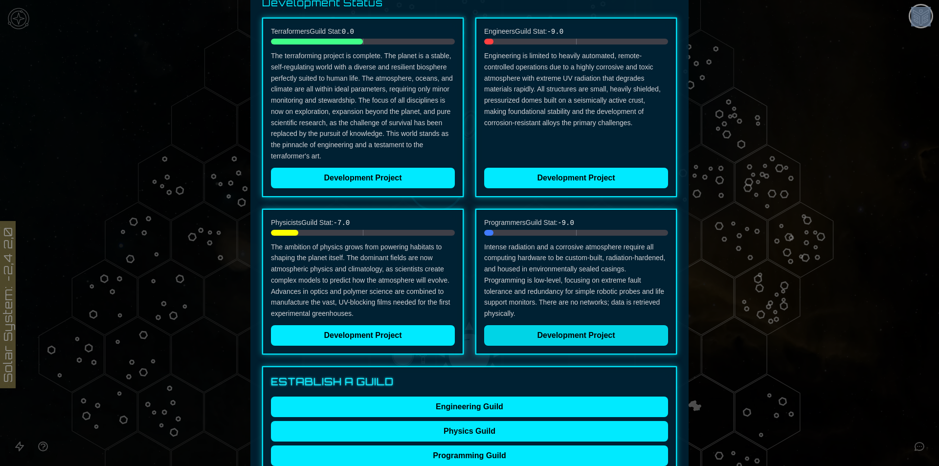
click at [536, 337] on button "Development Project" at bounding box center [576, 335] width 184 height 21
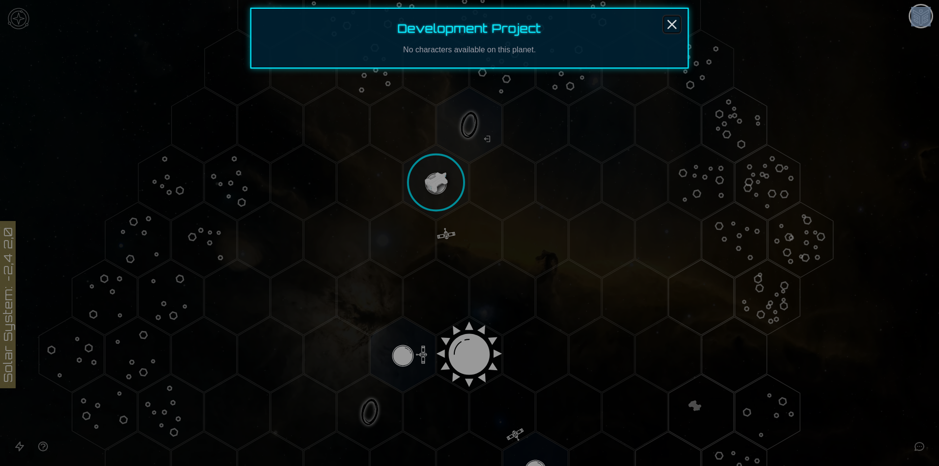
click at [677, 20] on icon "Close" at bounding box center [672, 25] width 16 height 16
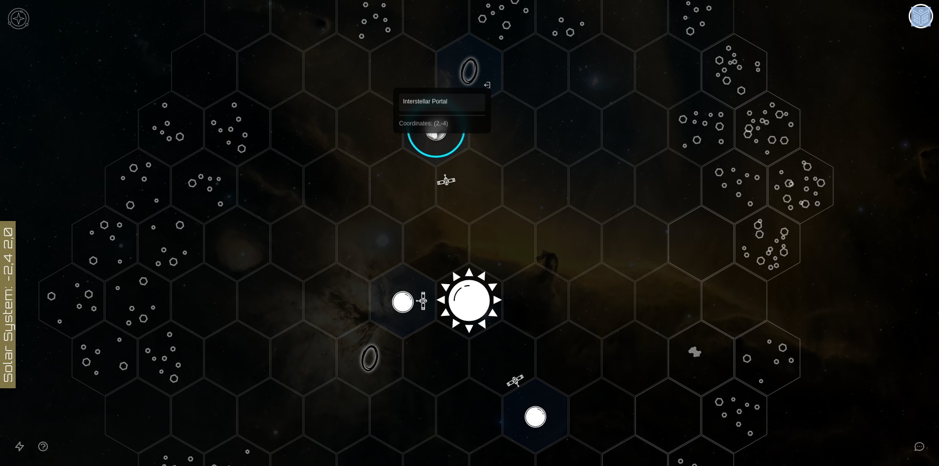
scroll to position [106, 0]
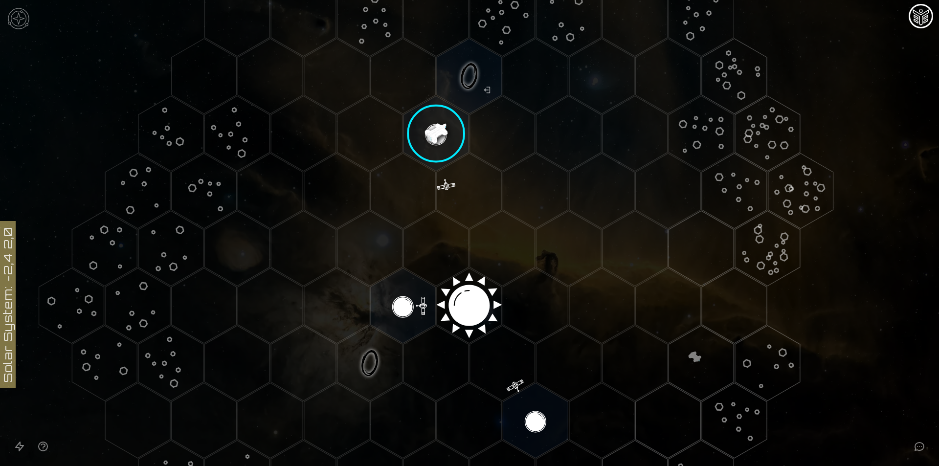
click at [434, 131] on image at bounding box center [436, 133] width 77 height 77
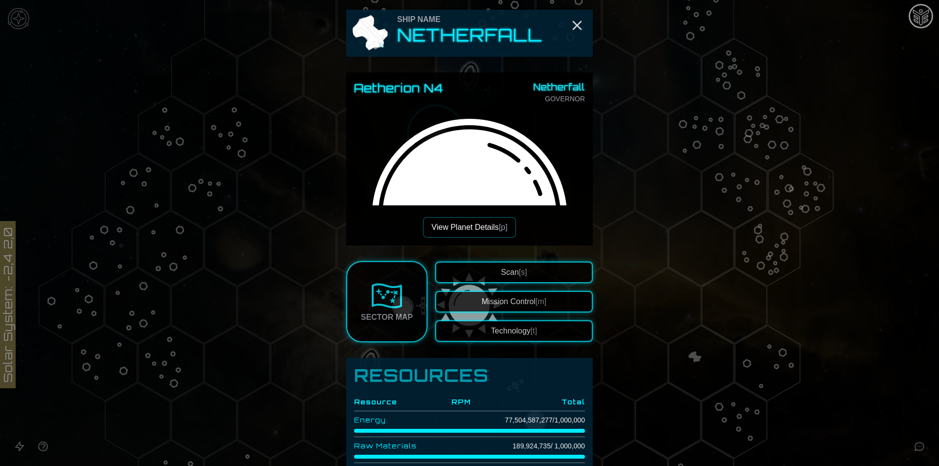
click at [484, 230] on button "View Planet Details [p]" at bounding box center [469, 227] width 92 height 21
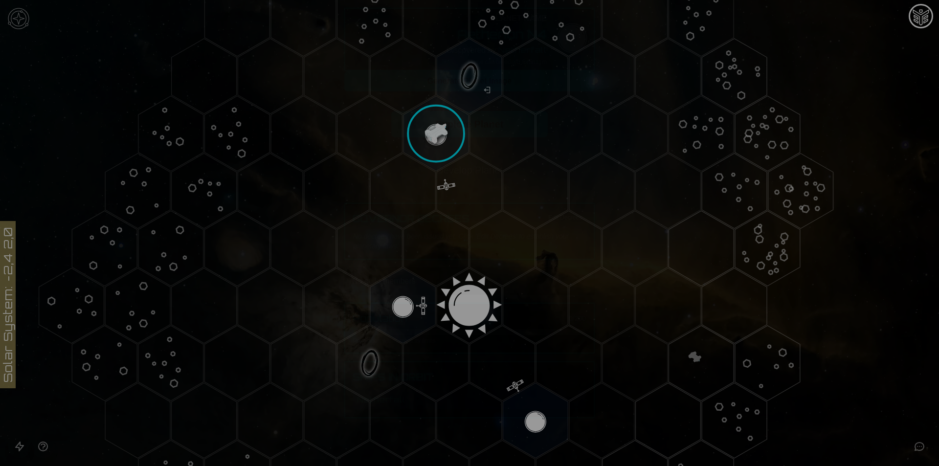
click at [489, 165] on button "Develop Planet" at bounding box center [469, 170] width 157 height 26
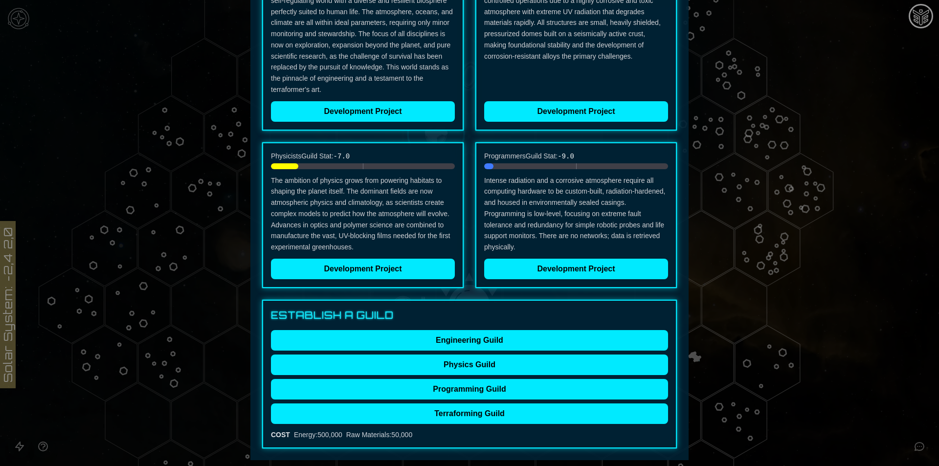
scroll to position [215, 0]
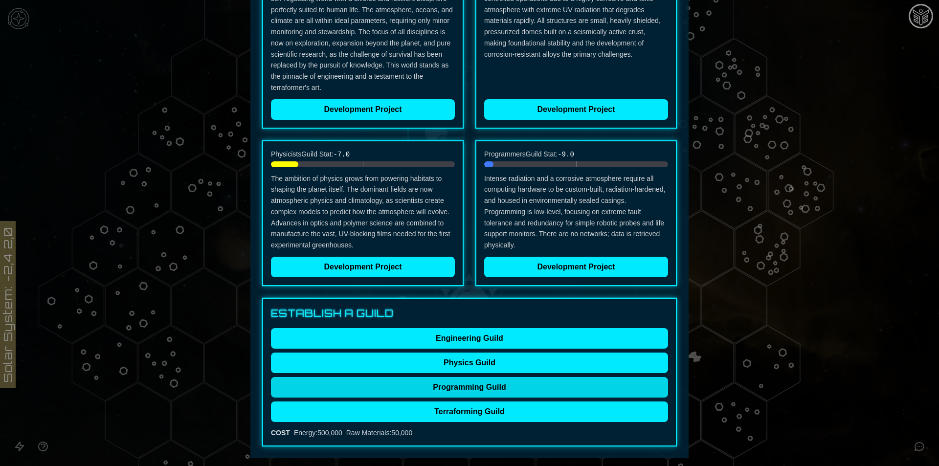
click at [480, 389] on button "Programming Guild" at bounding box center [469, 387] width 397 height 21
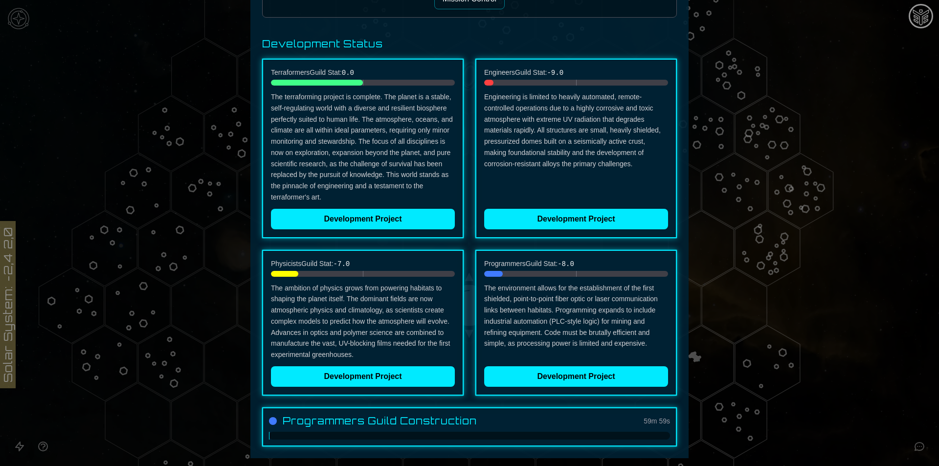
scroll to position [106, 0]
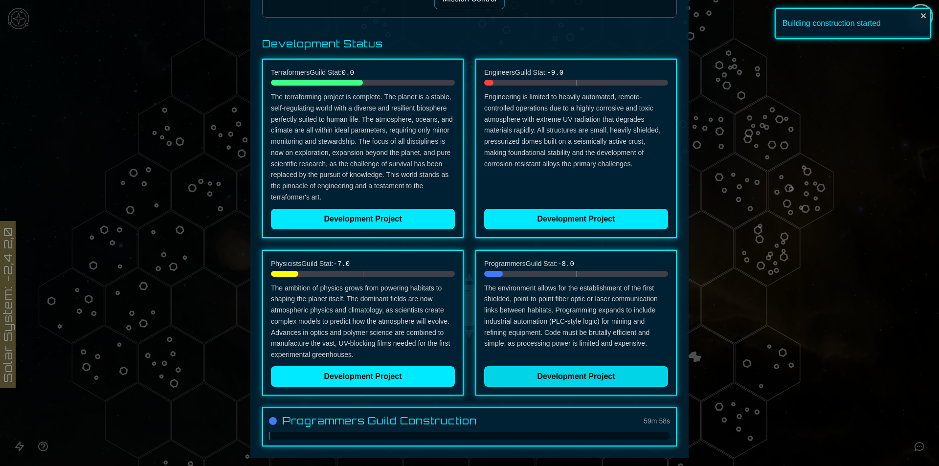
click at [563, 373] on button "Development Project" at bounding box center [576, 376] width 184 height 21
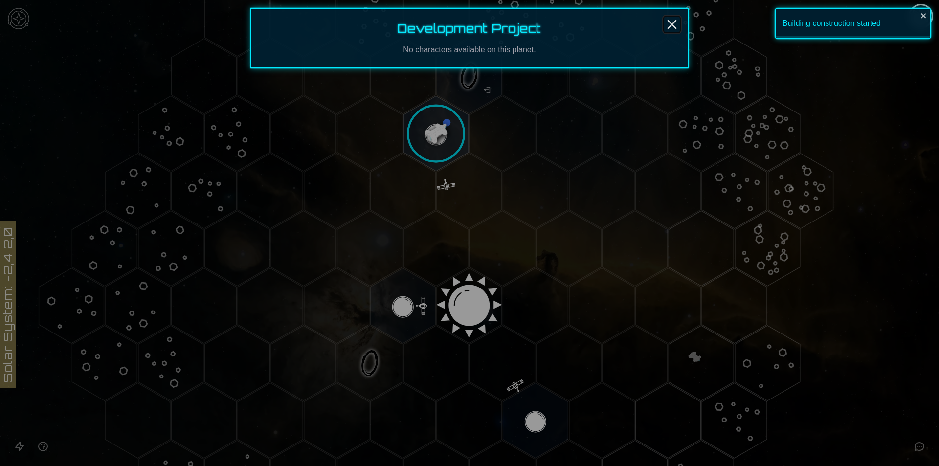
click at [671, 22] on icon "Close" at bounding box center [672, 25] width 16 height 16
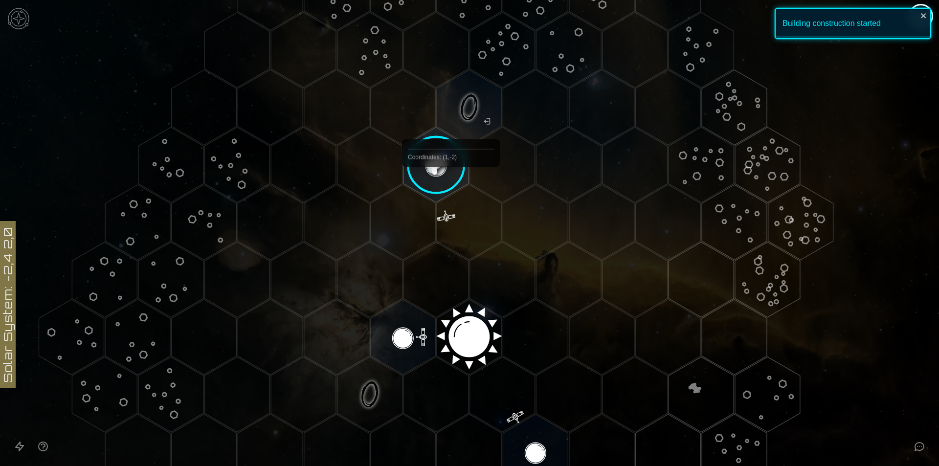
scroll to position [57, 0]
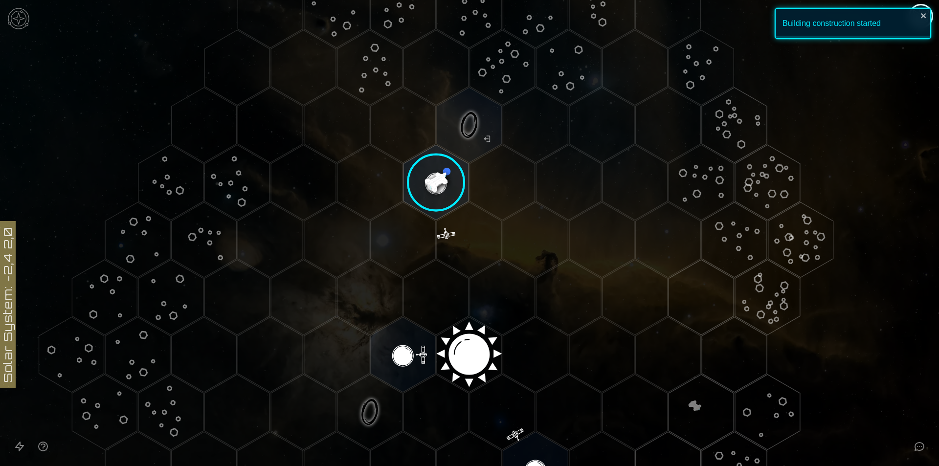
click at [423, 179] on image at bounding box center [436, 182] width 77 height 77
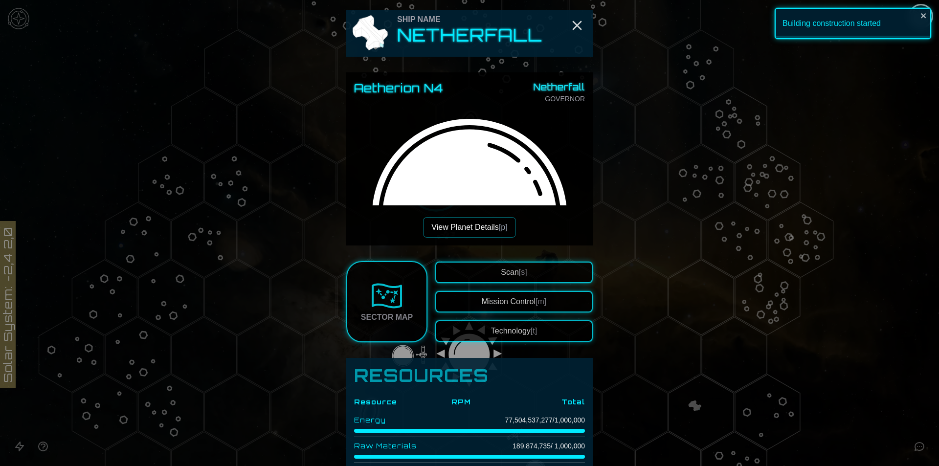
click at [482, 225] on button "View Planet Details [p]" at bounding box center [469, 227] width 92 height 21
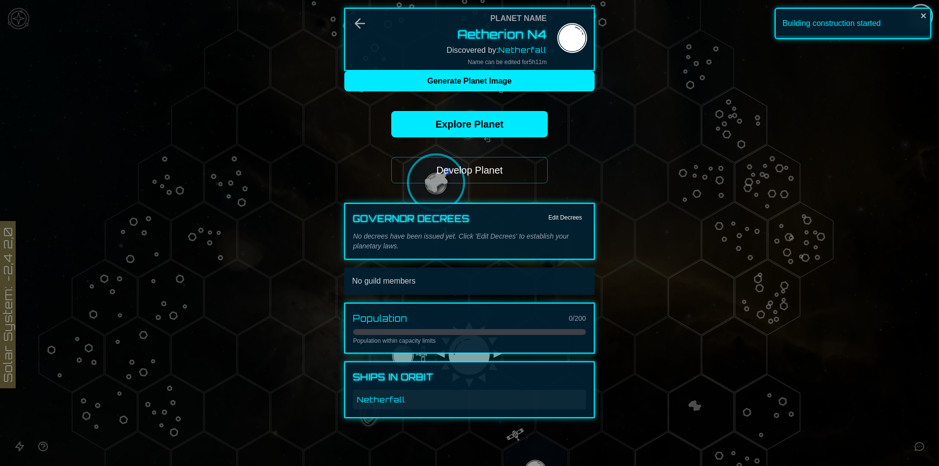
click at [477, 167] on button "Develop Planet" at bounding box center [469, 170] width 157 height 26
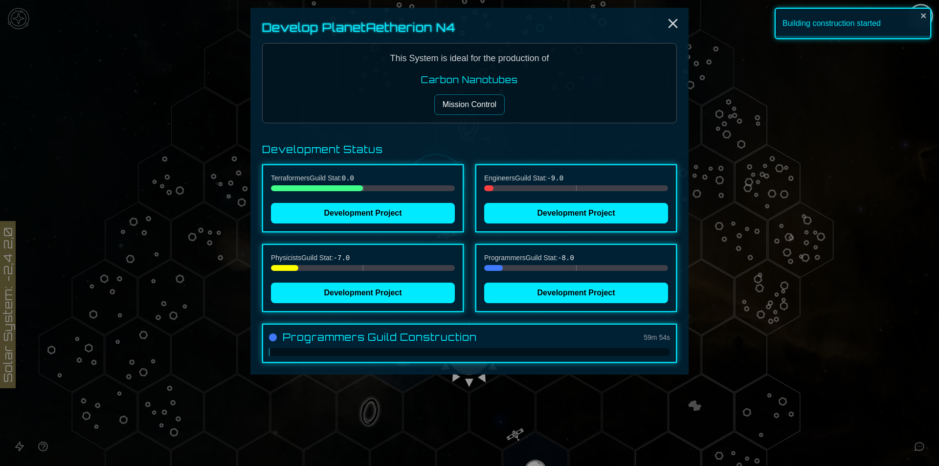
click at [449, 104] on button "Mission Control" at bounding box center [469, 104] width 70 height 21
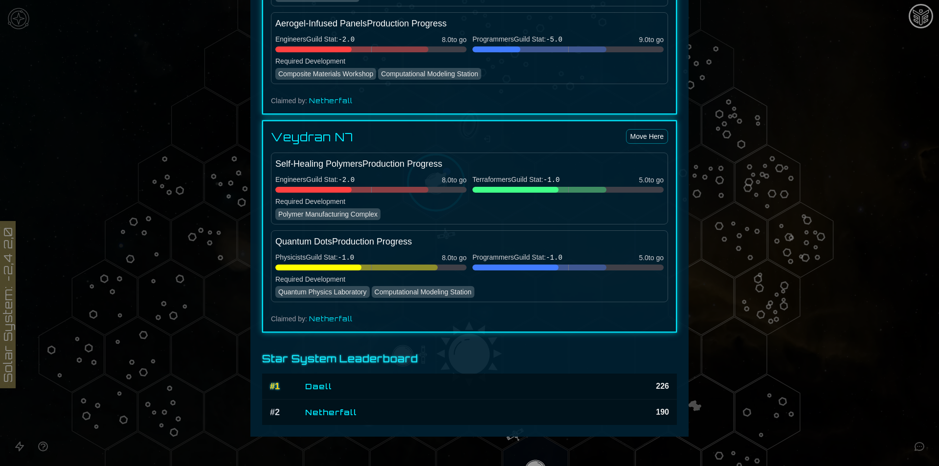
scroll to position [871, 0]
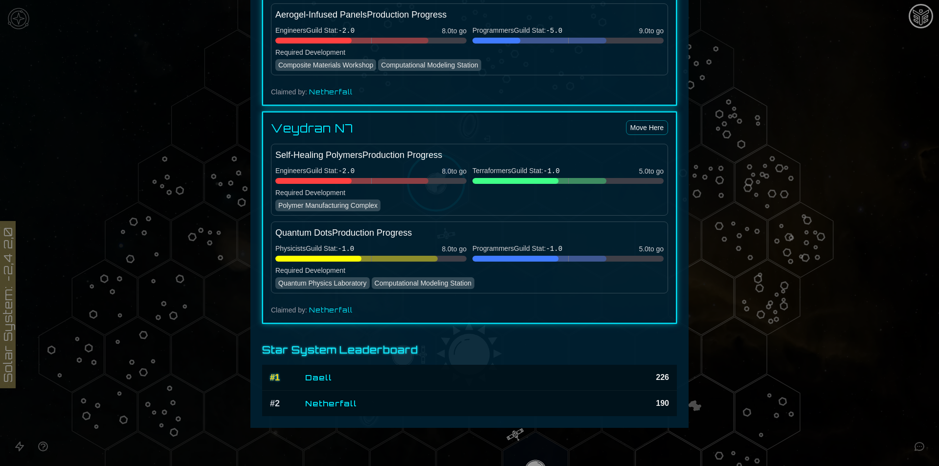
click at [806, 161] on div at bounding box center [469, 233] width 939 height 466
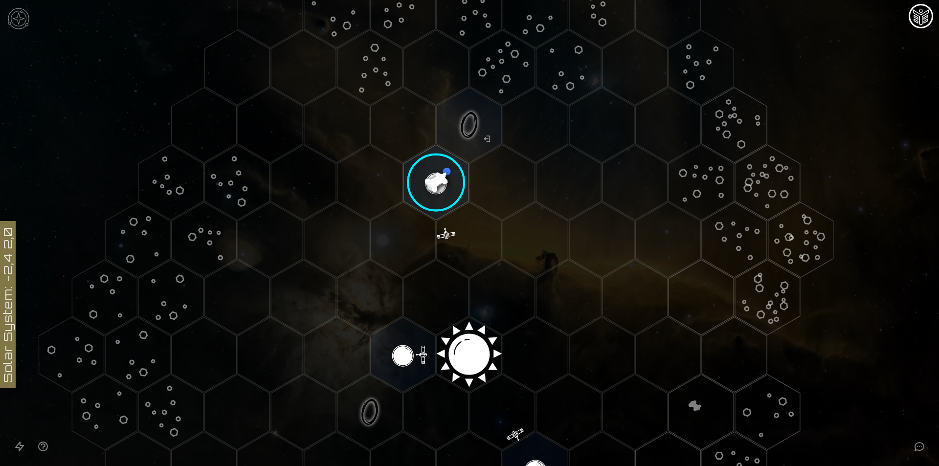
click at [425, 184] on image at bounding box center [436, 182] width 77 height 77
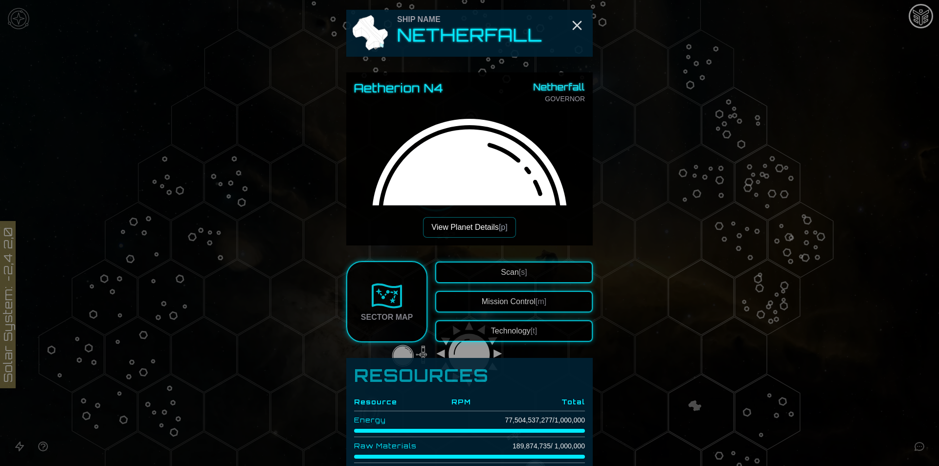
click at [517, 305] on button "Mission Control [m]" at bounding box center [513, 302] width 157 height 22
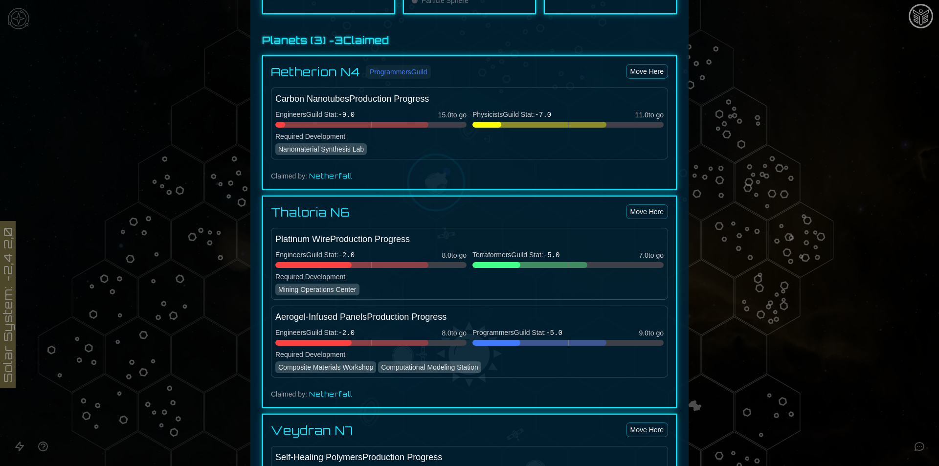
scroll to position [538, 0]
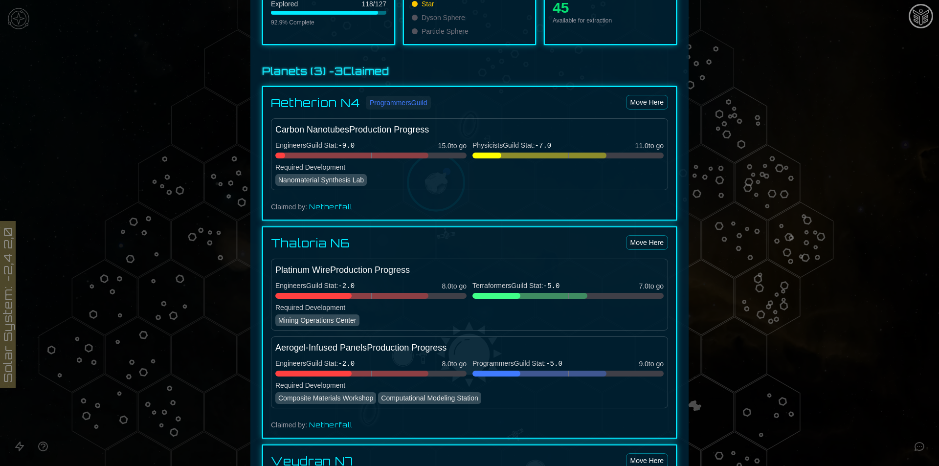
click at [352, 157] on div at bounding box center [351, 156] width 153 height 6
click at [395, 154] on div at bounding box center [351, 156] width 153 height 6
click at [410, 154] on div at bounding box center [351, 156] width 153 height 6
click at [411, 154] on div at bounding box center [351, 156] width 153 height 6
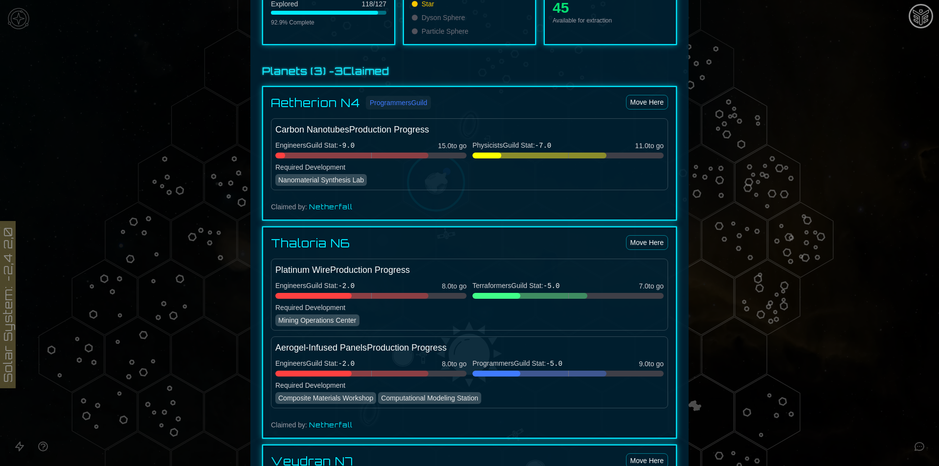
click at [894, 77] on div at bounding box center [469, 233] width 939 height 466
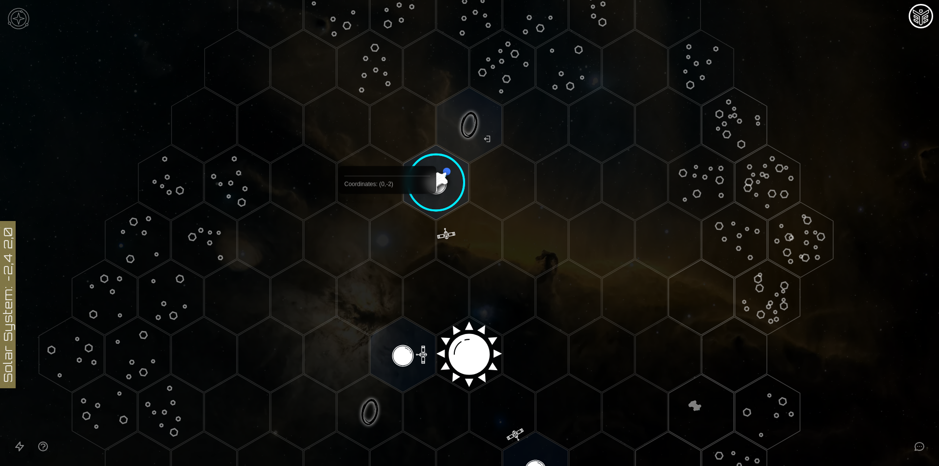
click at [481, 173] on polygon "Hex at coordinates 2,-3, clickable" at bounding box center [502, 182] width 65 height 75
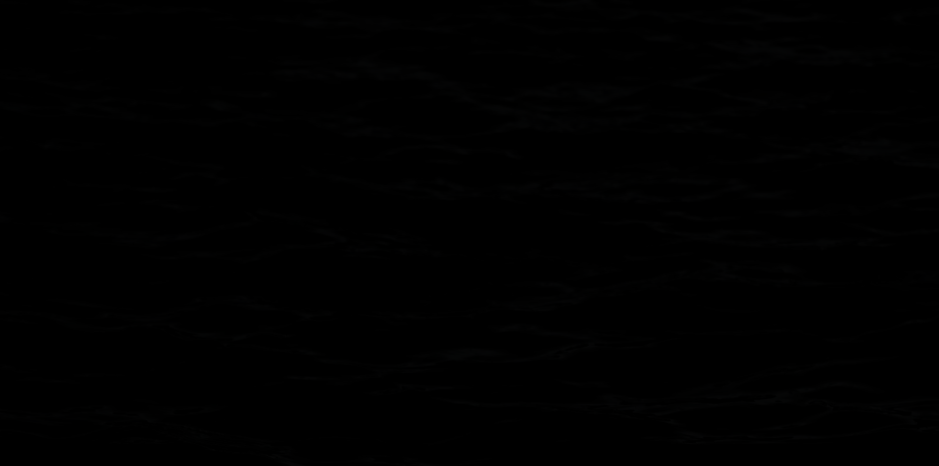
click at [399, 193] on polygon "Hex at coordinates 0,-3, clickable" at bounding box center [369, 182] width 65 height 75
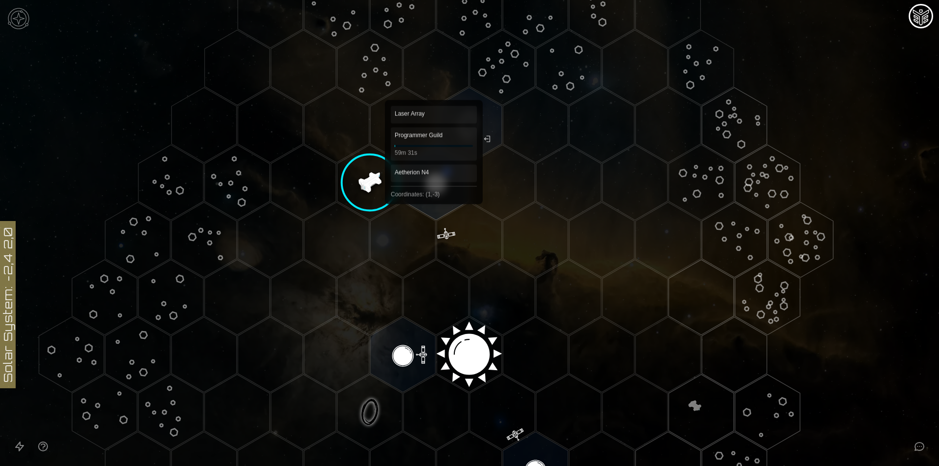
click at [433, 189] on polygon "Hex at coordinates 1,-3, clickable" at bounding box center [436, 182] width 65 height 75
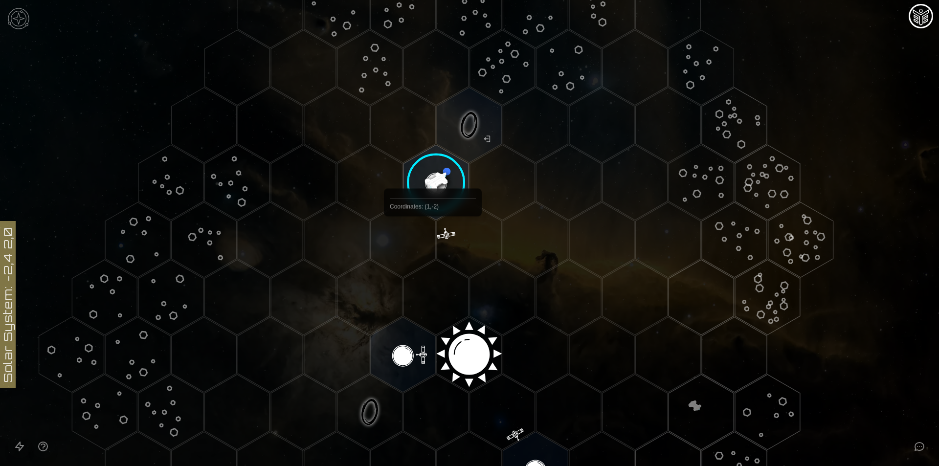
click at [439, 186] on image at bounding box center [436, 182] width 77 height 77
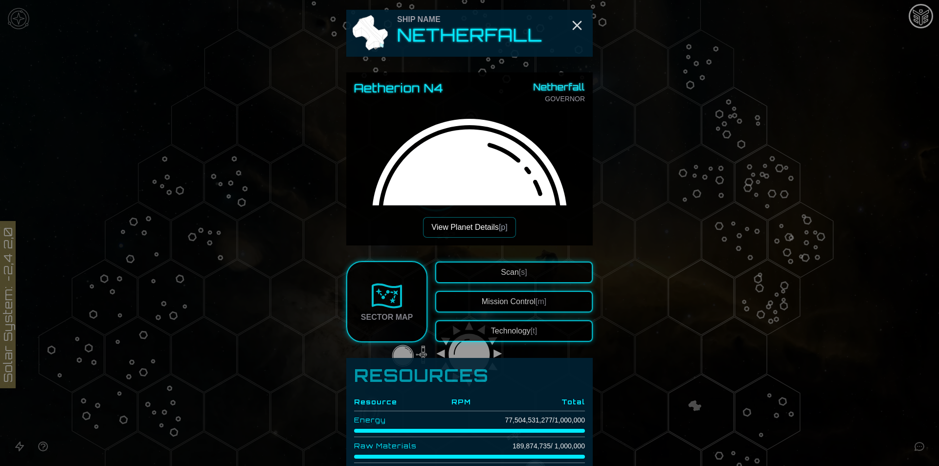
click at [476, 226] on button "View Planet Details [p]" at bounding box center [469, 227] width 92 height 21
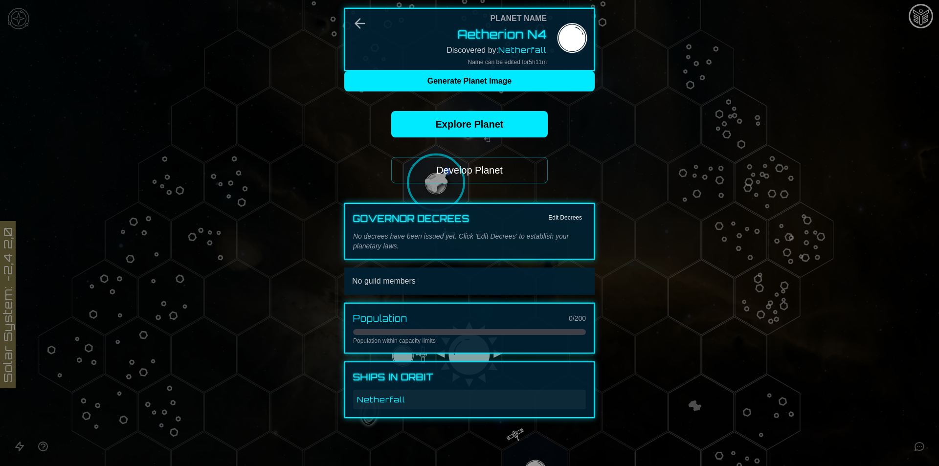
click at [464, 155] on div "Planet Name Aetherion N4 Discovered by: Netherfall Name can be edited for 5 h 1…" at bounding box center [469, 213] width 250 height 410
click at [456, 175] on button "Develop Planet" at bounding box center [469, 170] width 157 height 26
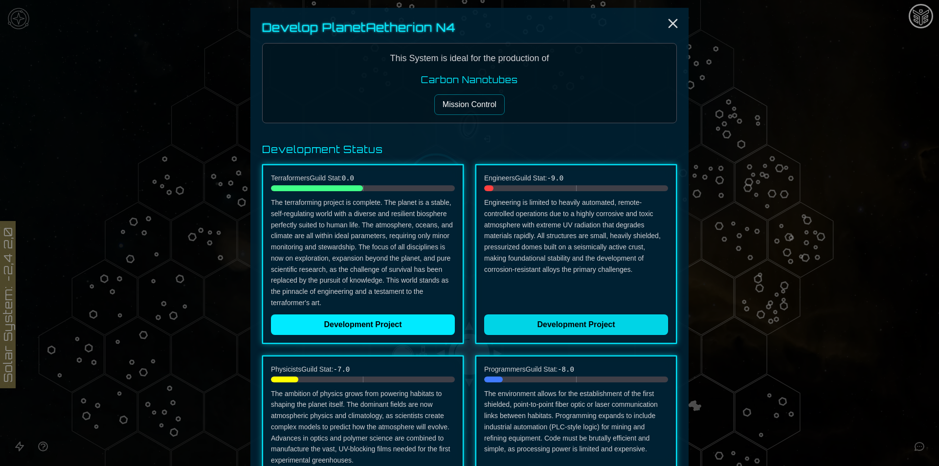
click at [595, 322] on button "Development Project" at bounding box center [576, 324] width 184 height 21
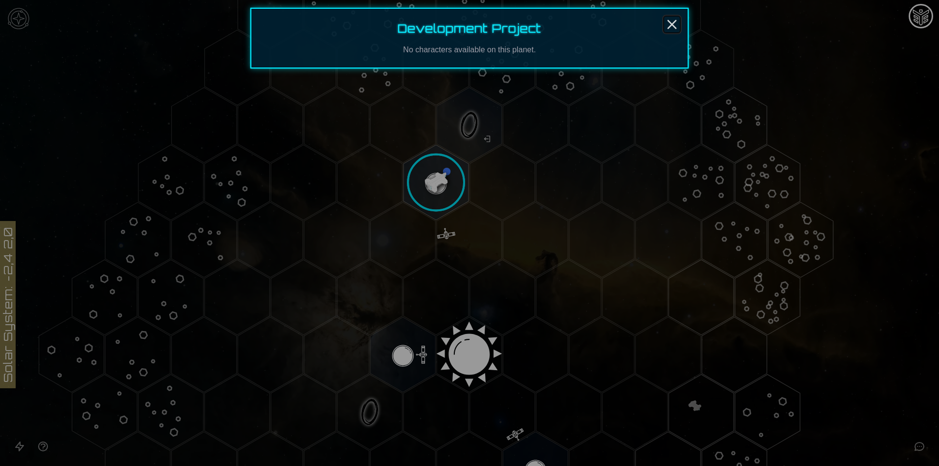
click at [672, 20] on icon "Close" at bounding box center [672, 25] width 16 height 16
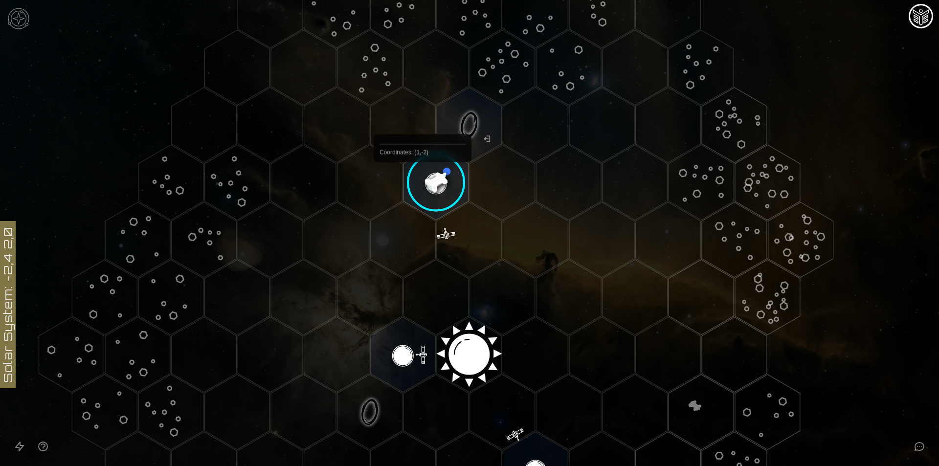
click at [423, 181] on image at bounding box center [436, 182] width 77 height 77
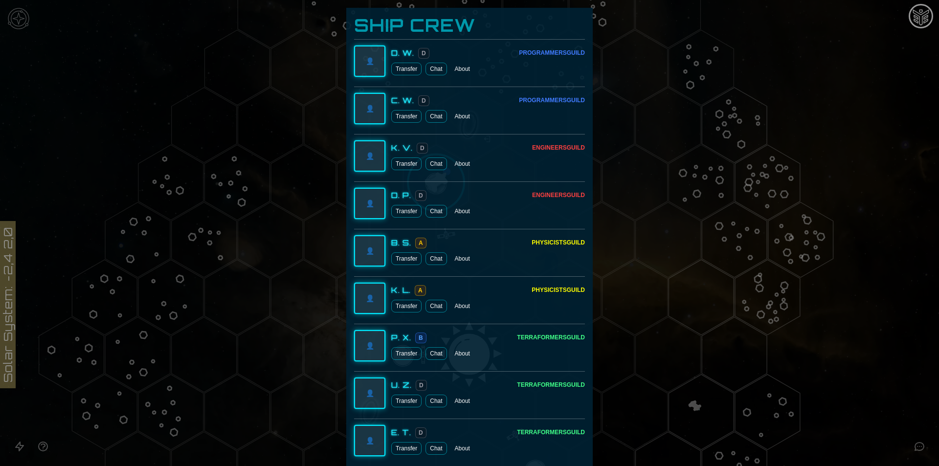
scroll to position [489, 0]
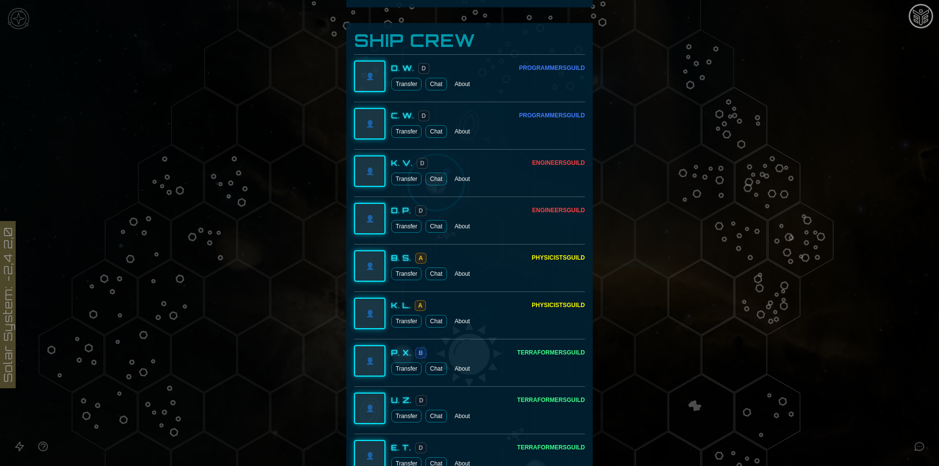
click at [405, 178] on button "Transfer" at bounding box center [406, 179] width 30 height 13
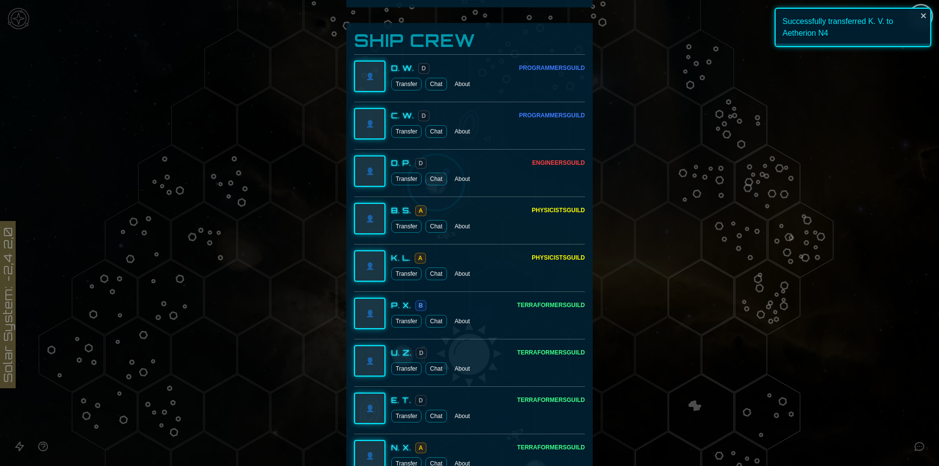
click at [402, 172] on div "D. P. D Engineers Guild Transfer Chat About" at bounding box center [488, 171] width 194 height 28
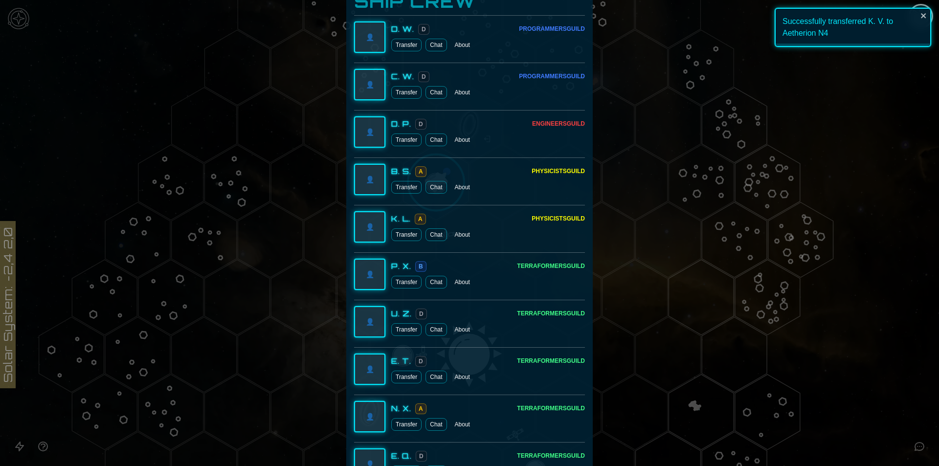
scroll to position [880, 0]
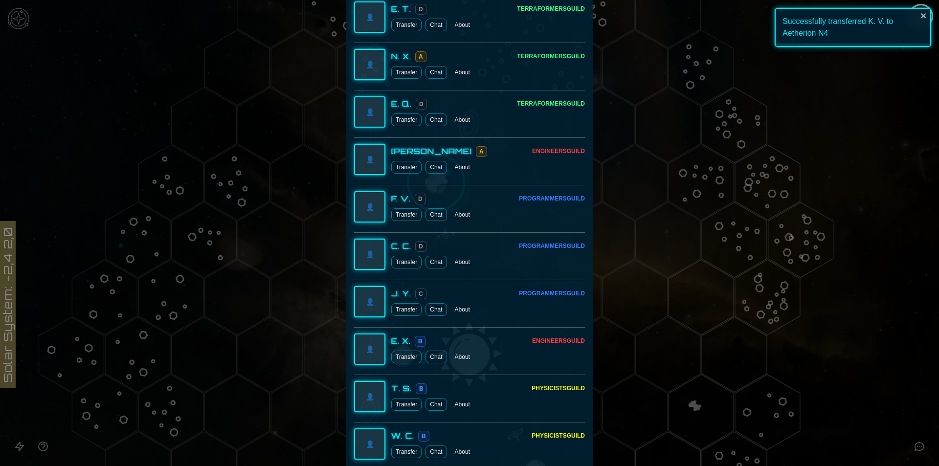
click at [405, 357] on button "Transfer" at bounding box center [406, 357] width 30 height 13
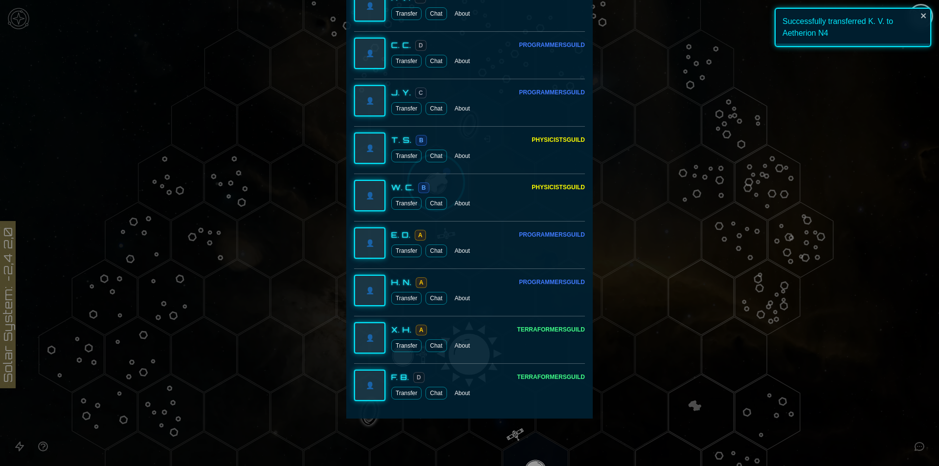
scroll to position [1083, 0]
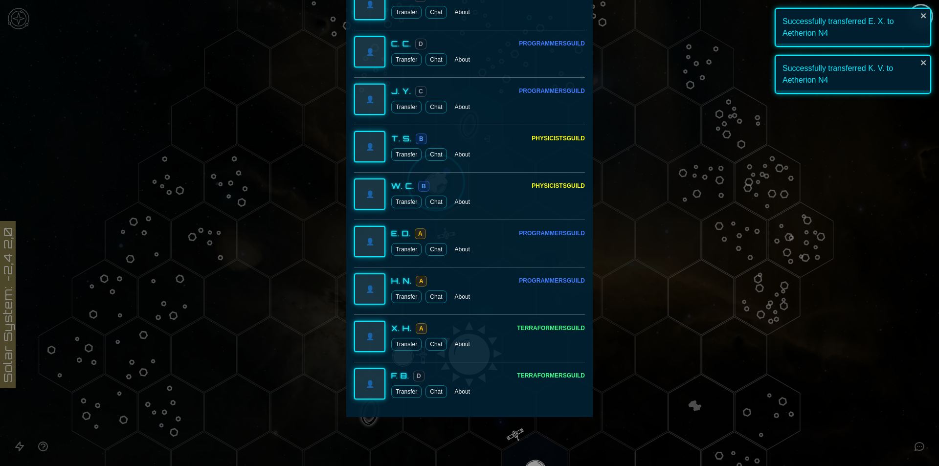
click at [399, 346] on button "Transfer" at bounding box center [406, 344] width 30 height 13
click at [408, 252] on button "Transfer" at bounding box center [406, 249] width 30 height 13
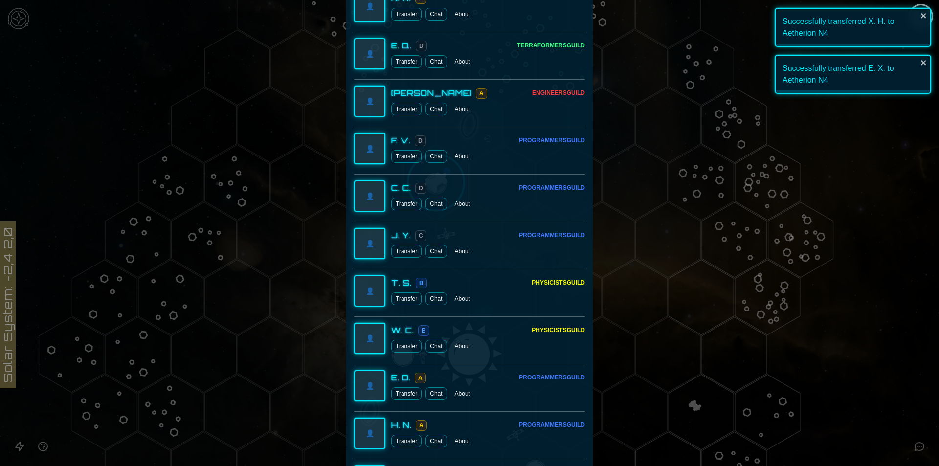
scroll to position [938, 0]
click at [402, 252] on button "Transfer" at bounding box center [406, 252] width 30 height 13
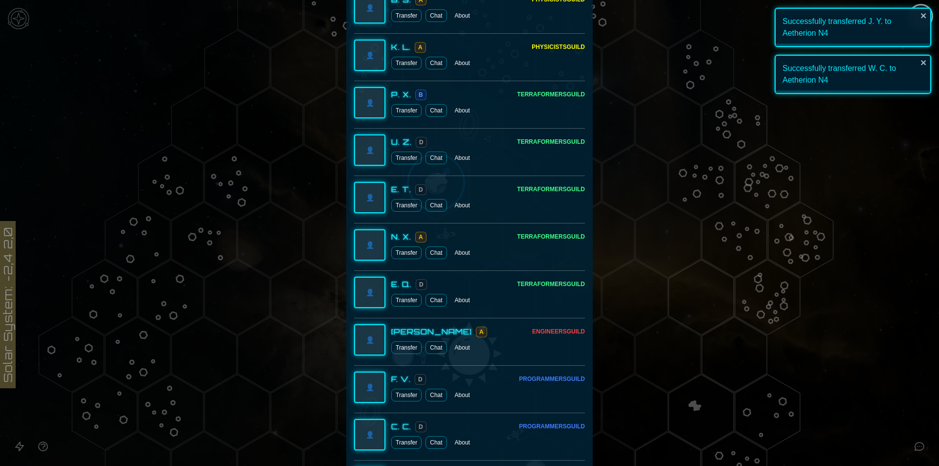
scroll to position [693, 0]
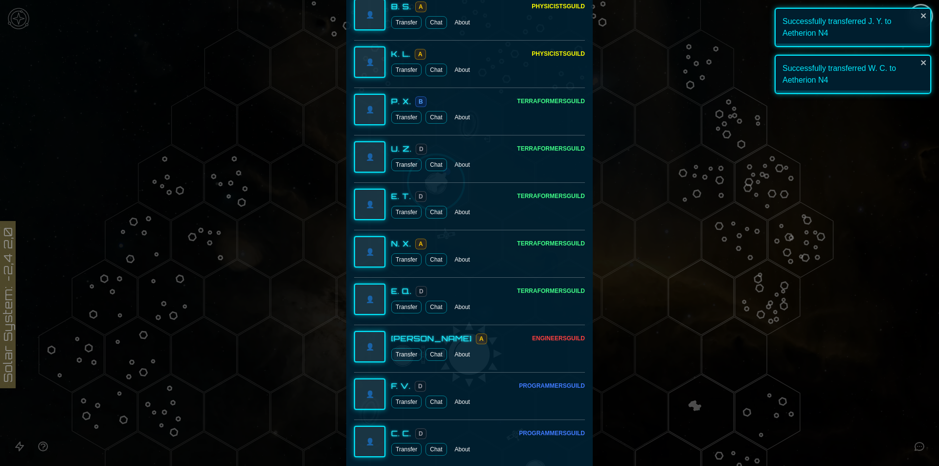
click at [397, 306] on button "Transfer" at bounding box center [406, 307] width 30 height 13
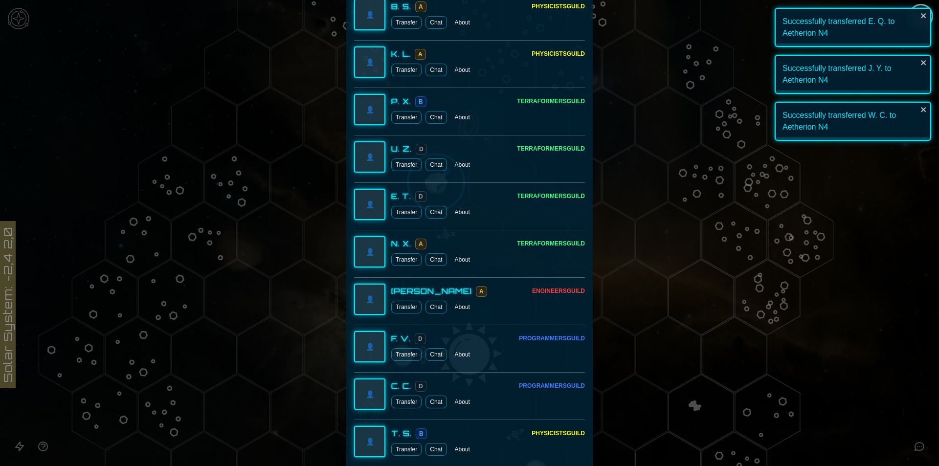
click at [401, 204] on div "E. T. D Terraformers Guild Transfer Chat About" at bounding box center [488, 204] width 194 height 28
click at [402, 119] on button "Transfer" at bounding box center [406, 117] width 30 height 13
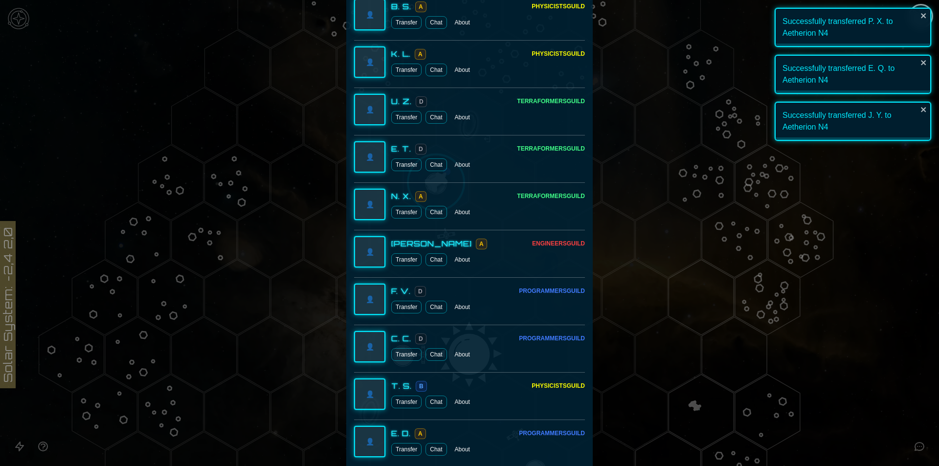
click at [403, 119] on button "Transfer" at bounding box center [406, 117] width 30 height 13
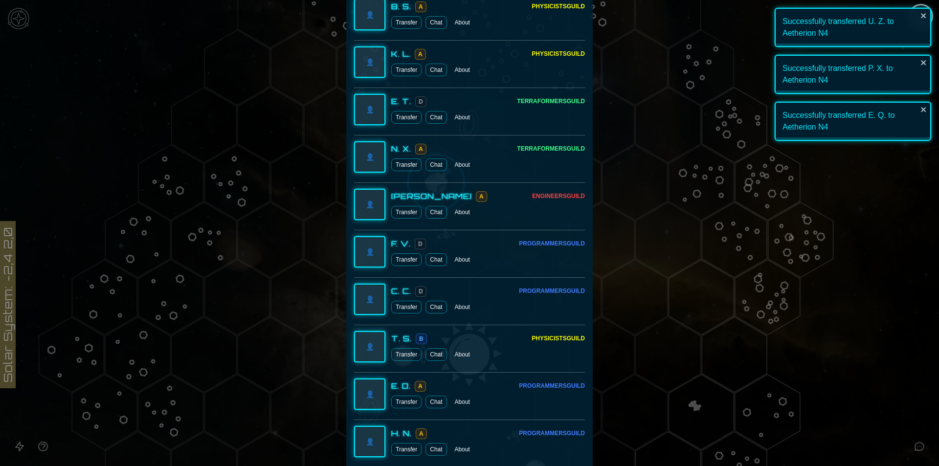
click at [403, 119] on button "Transfer" at bounding box center [406, 117] width 30 height 13
click at [751, 209] on div at bounding box center [469, 233] width 939 height 466
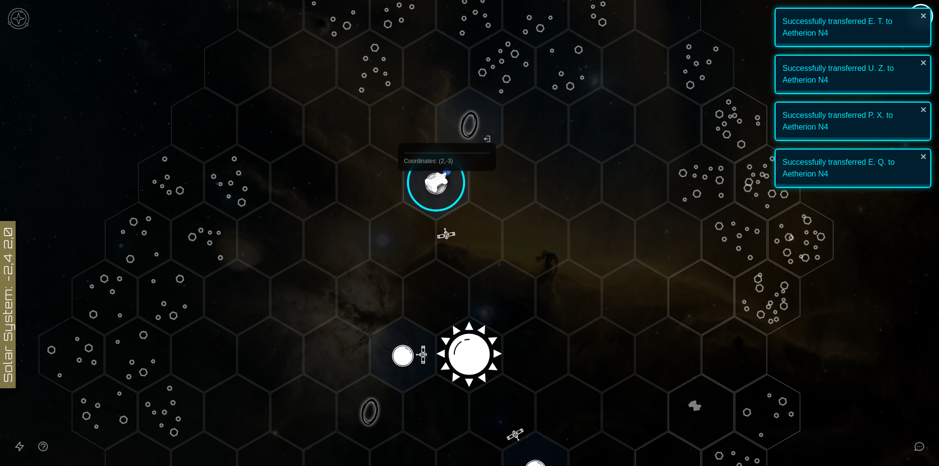
click at [443, 193] on image at bounding box center [436, 182] width 77 height 77
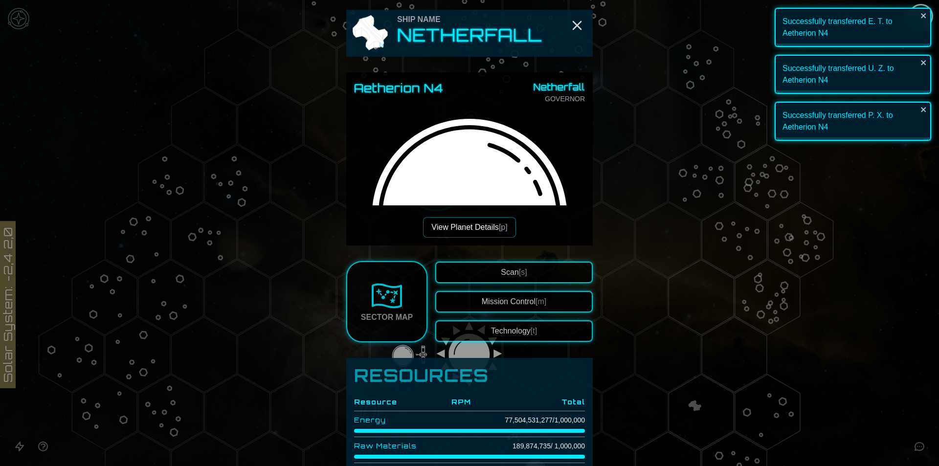
click at [486, 224] on button "View Planet Details [p]" at bounding box center [469, 227] width 92 height 21
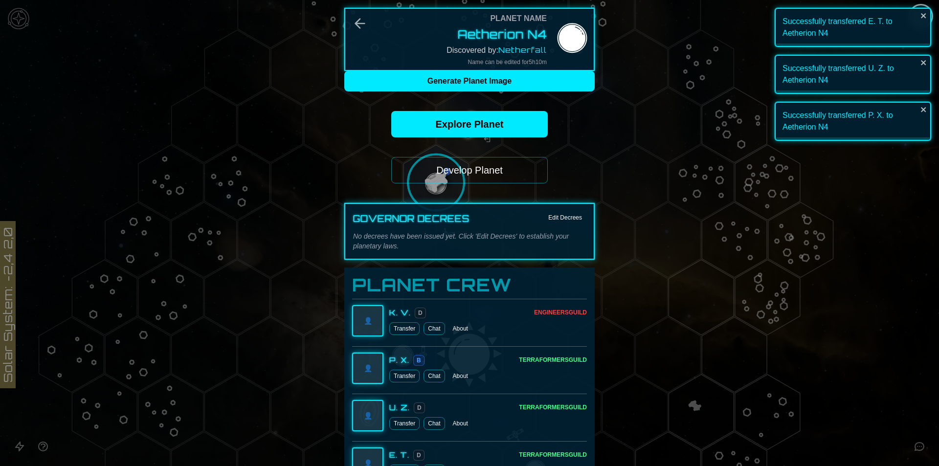
click at [480, 170] on button "Develop Planet" at bounding box center [469, 170] width 157 height 26
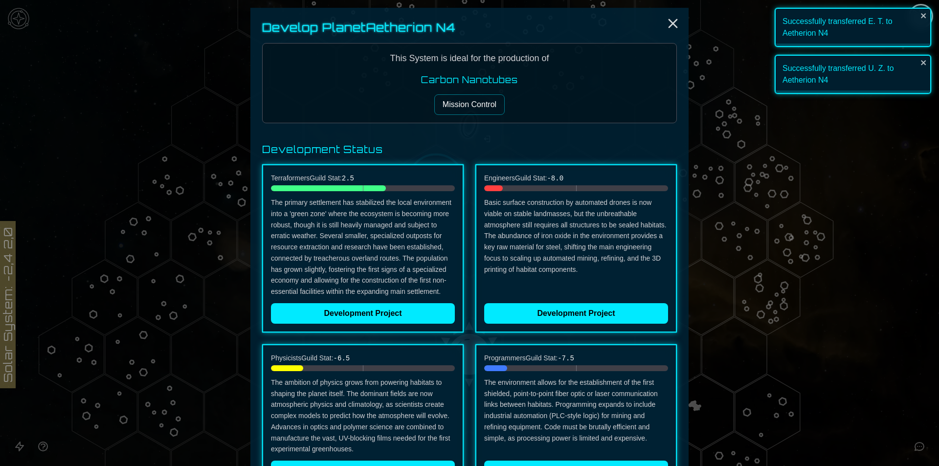
scroll to position [94, 0]
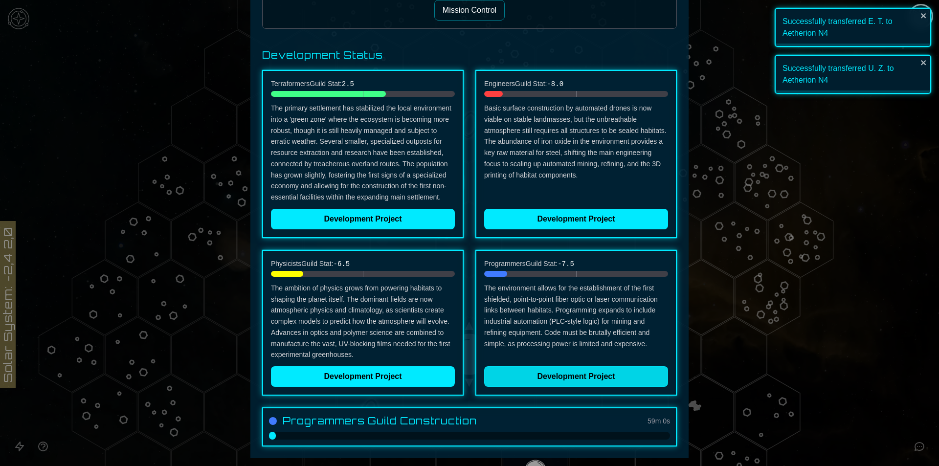
click at [567, 372] on button "Development Project" at bounding box center [576, 376] width 184 height 21
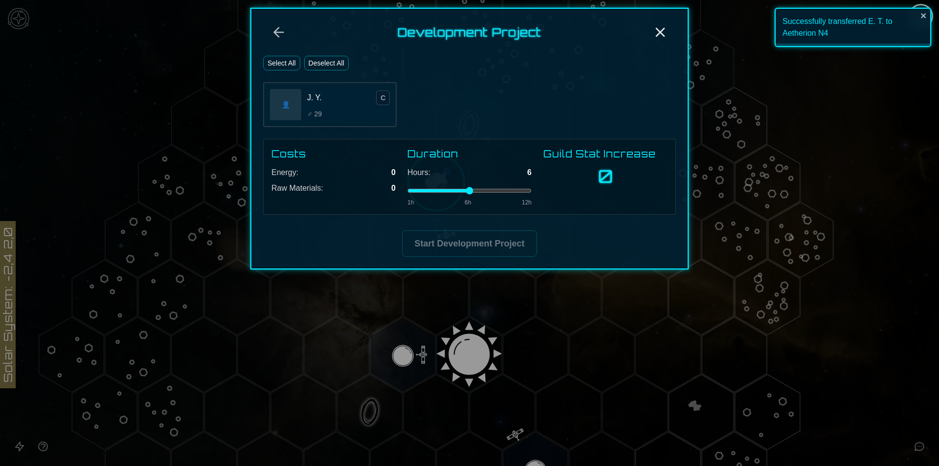
click at [281, 112] on div "👤" at bounding box center [285, 104] width 31 height 31
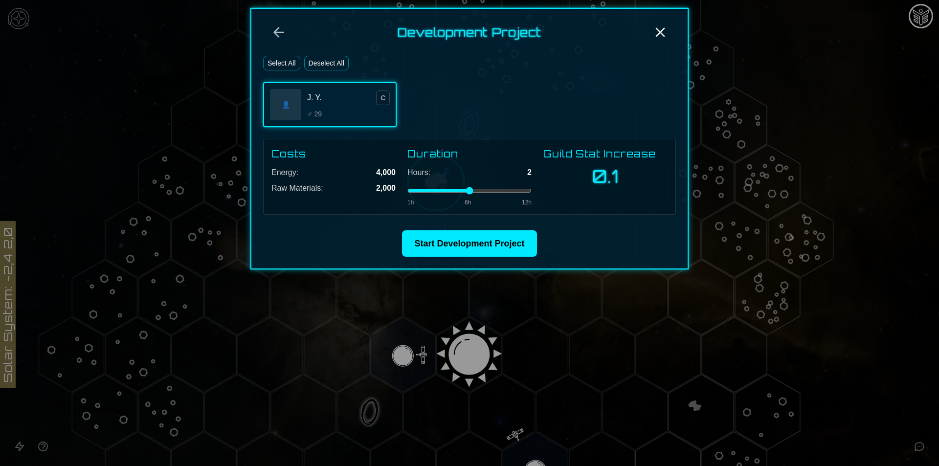
drag, startPoint x: 447, startPoint y: 192, endPoint x: 427, endPoint y: 189, distance: 19.8
type input "*"
click at [427, 189] on input "range" at bounding box center [469, 191] width 124 height 4
click at [484, 247] on button "Start Development Project" at bounding box center [469, 243] width 135 height 26
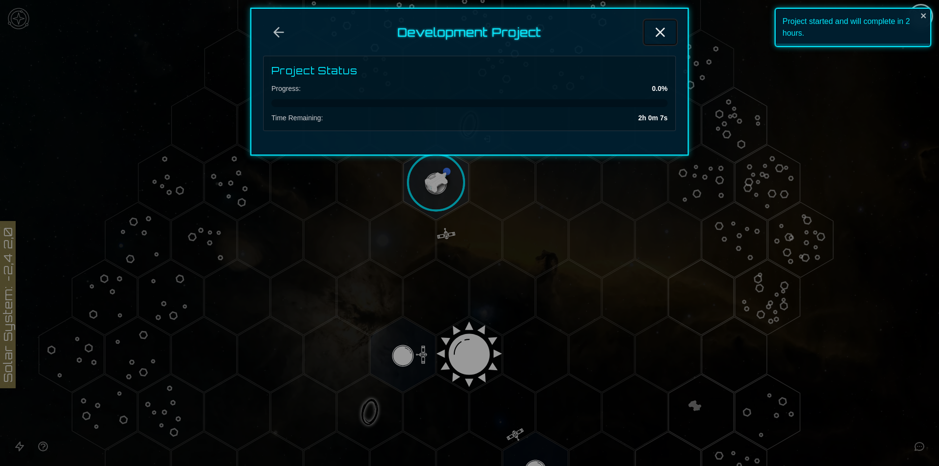
click at [675, 29] on button "Close" at bounding box center [660, 32] width 31 height 23
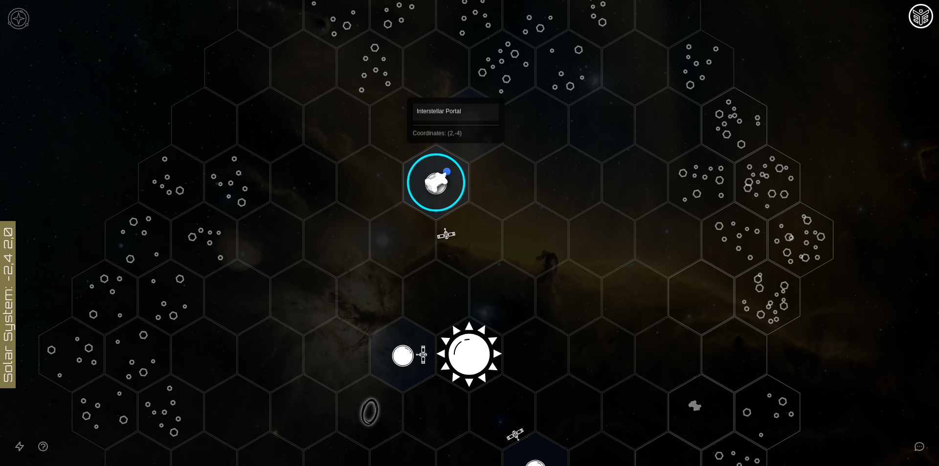
click at [444, 168] on image at bounding box center [436, 182] width 77 height 77
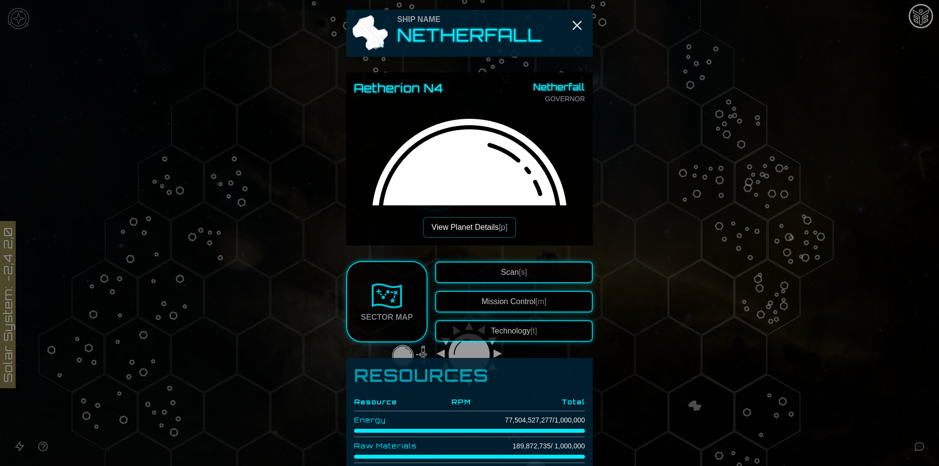
click at [517, 320] on button "Technology [t]" at bounding box center [513, 331] width 157 height 22
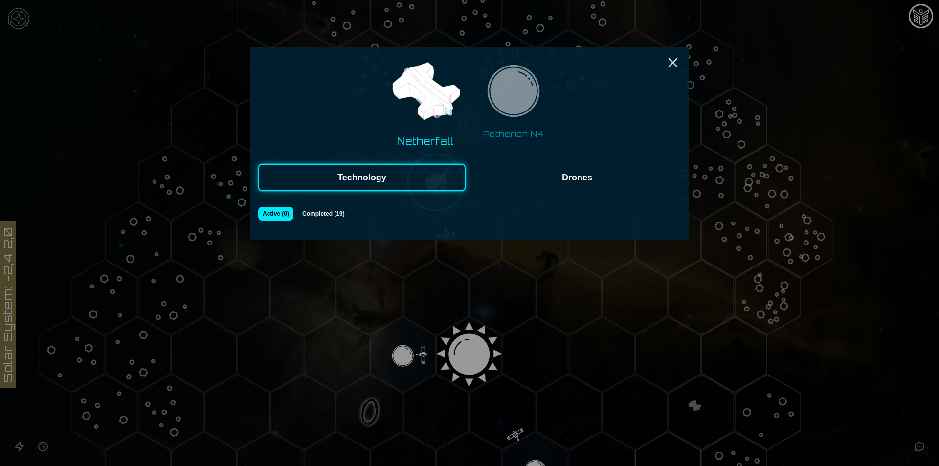
click at [561, 188] on button "Drones" at bounding box center [576, 177] width 207 height 27
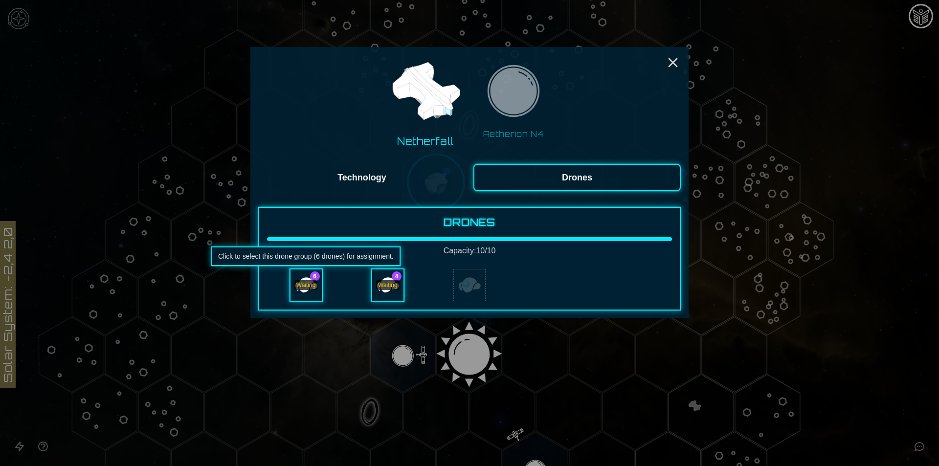
click at [307, 295] on div "Waiting" at bounding box center [306, 284] width 31 height 31
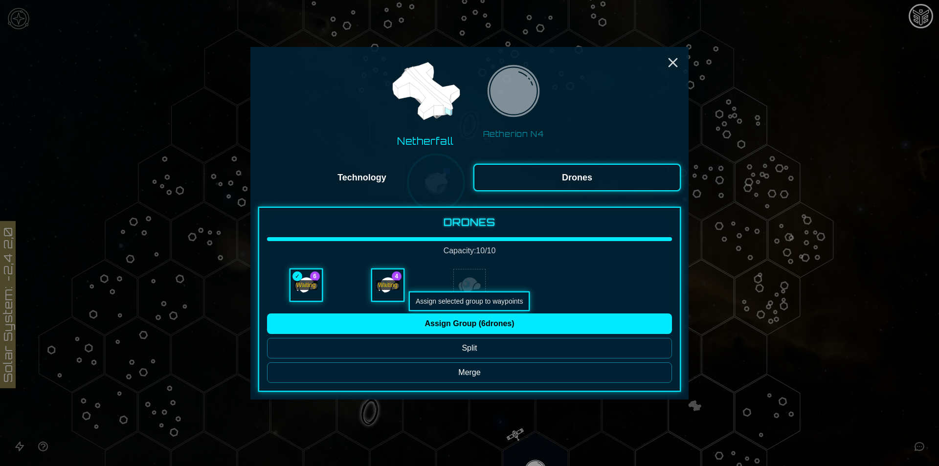
click at [449, 320] on button "Assign Group ( 6 drones)" at bounding box center [469, 324] width 405 height 21
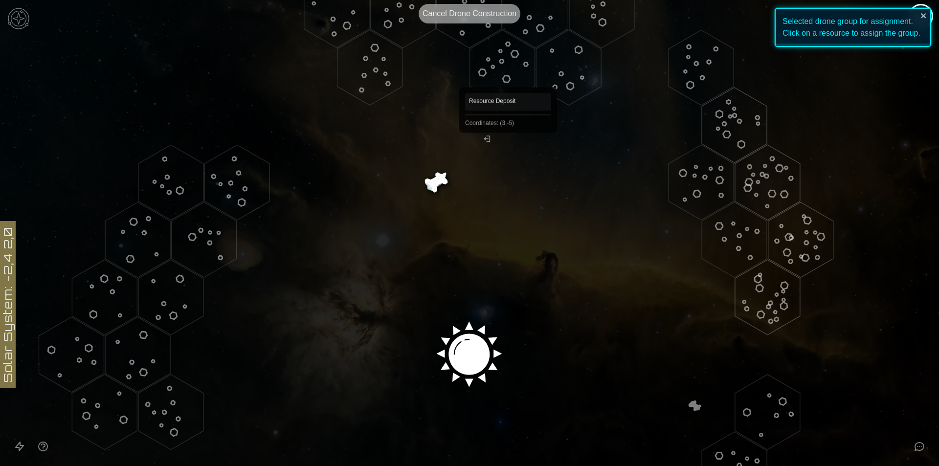
click at [508, 73] on polygon "Hex at coordinates 3,-5, clickable" at bounding box center [502, 67] width 65 height 75
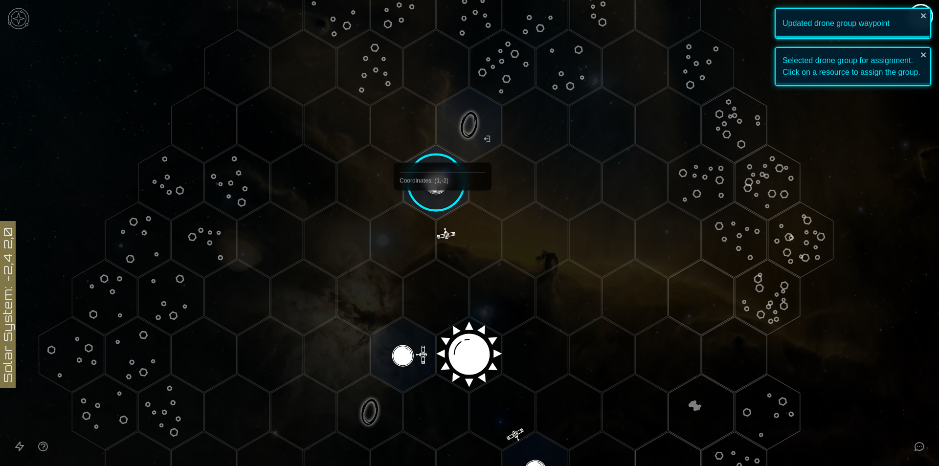
click at [443, 201] on image at bounding box center [436, 182] width 77 height 77
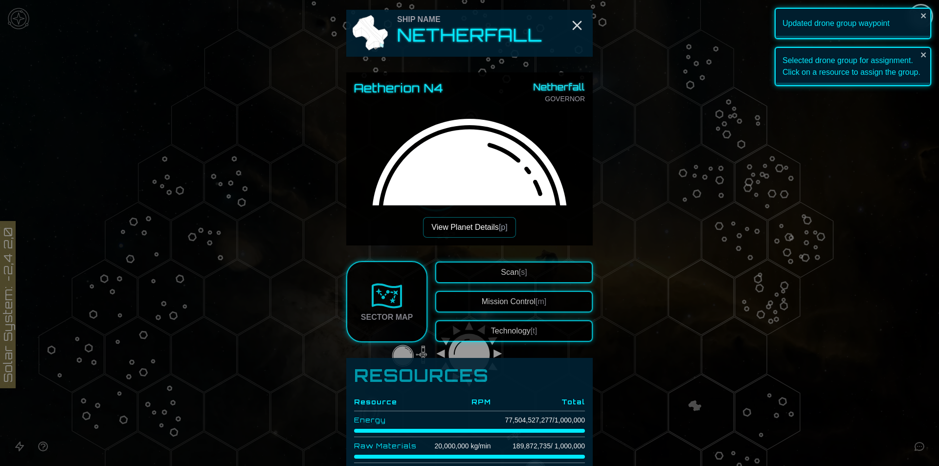
click at [476, 323] on button "Technology [t]" at bounding box center [513, 331] width 157 height 22
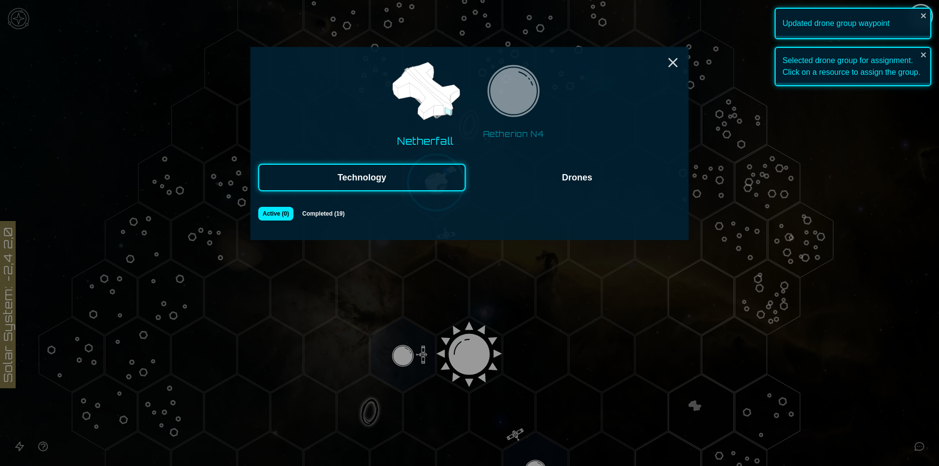
click at [549, 171] on button "Drones" at bounding box center [576, 177] width 207 height 27
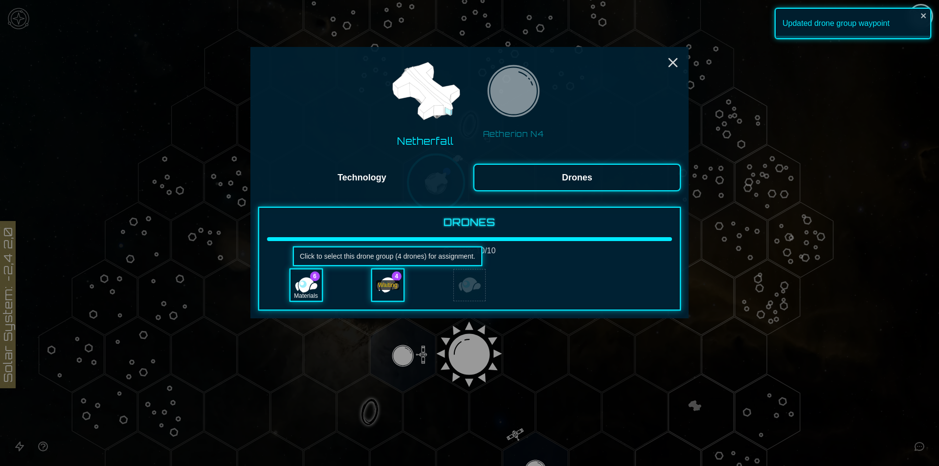
click at [380, 291] on div "Waiting" at bounding box center [387, 284] width 31 height 31
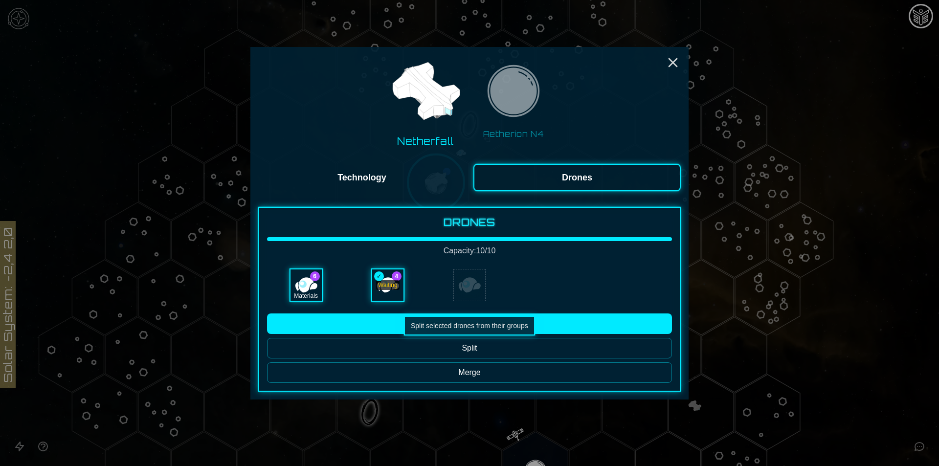
click at [437, 313] on div "Drones Capacity: 10 / 10 6 Materials 4 Waiting ✓ Assign Group ( 4 drones) Split…" at bounding box center [469, 299] width 423 height 185
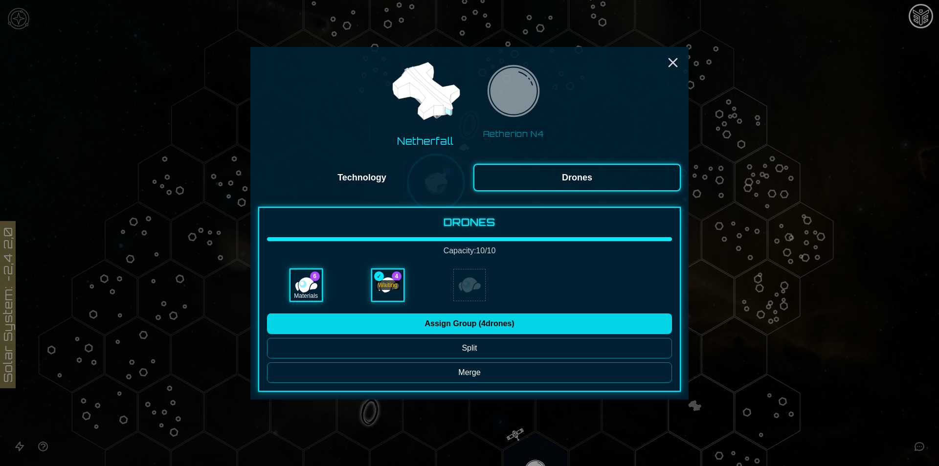
click at [474, 325] on button "Assign Group ( 4 drones)" at bounding box center [469, 324] width 405 height 21
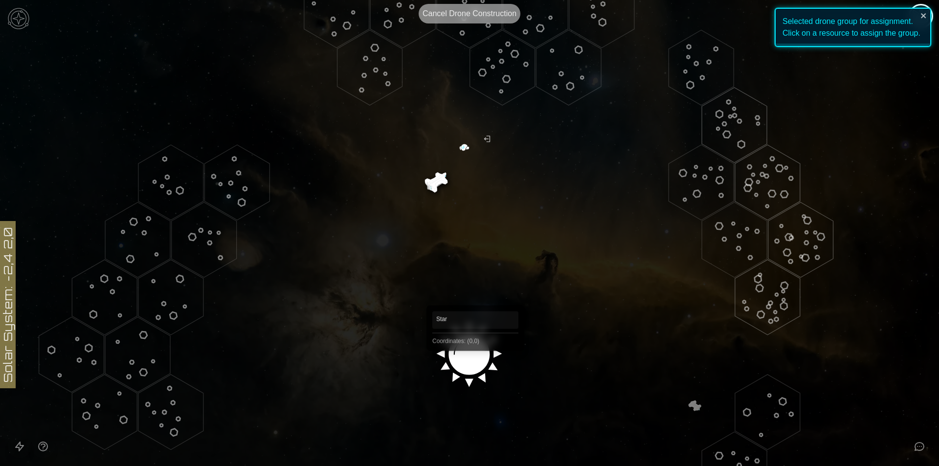
click at [474, 356] on image at bounding box center [469, 351] width 77 height 77
